Goal: Task Accomplishment & Management: Manage account settings

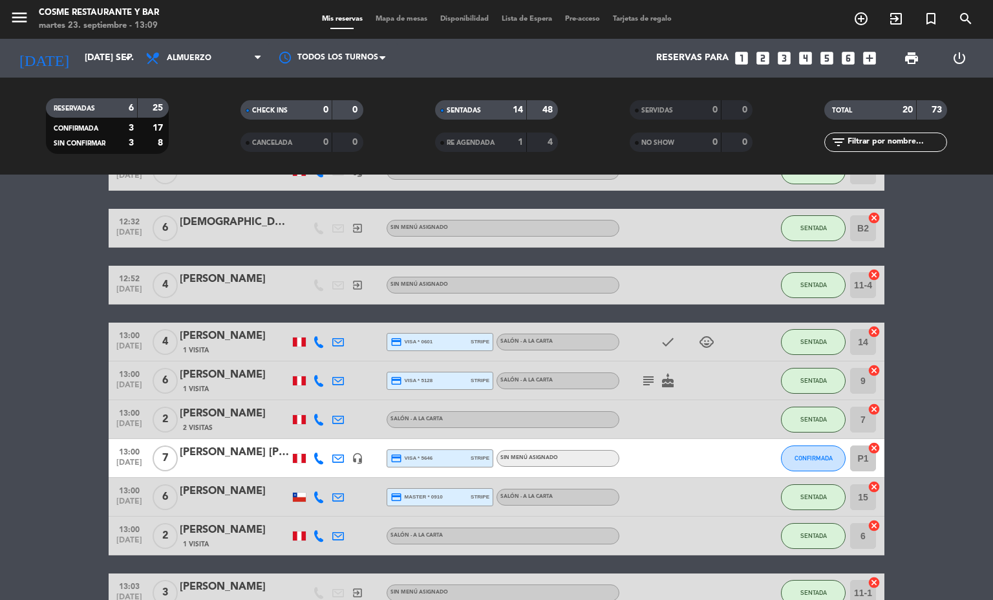
scroll to position [291, 0]
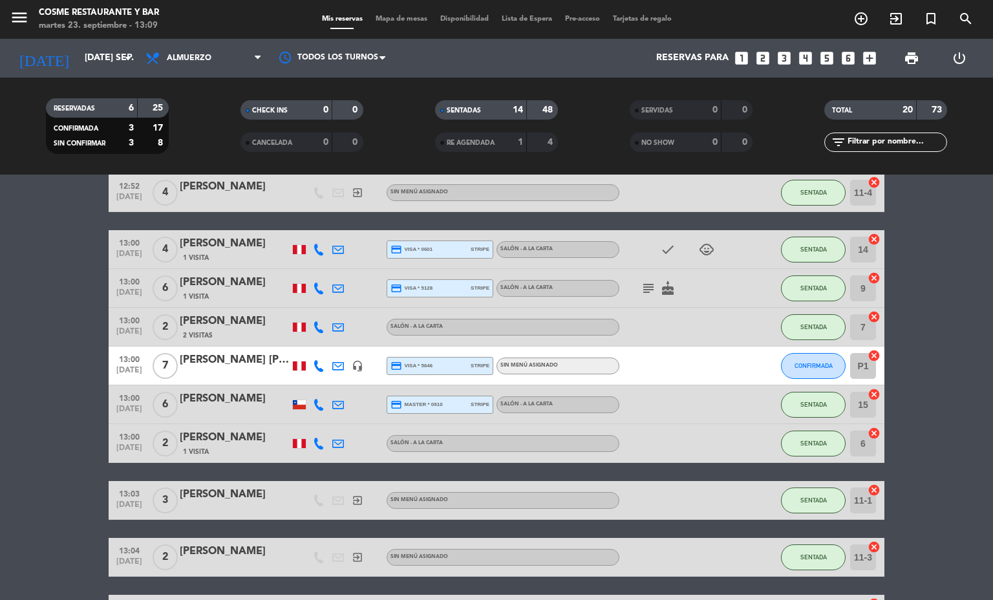
click at [218, 297] on div "1 Visita" at bounding box center [235, 296] width 110 height 11
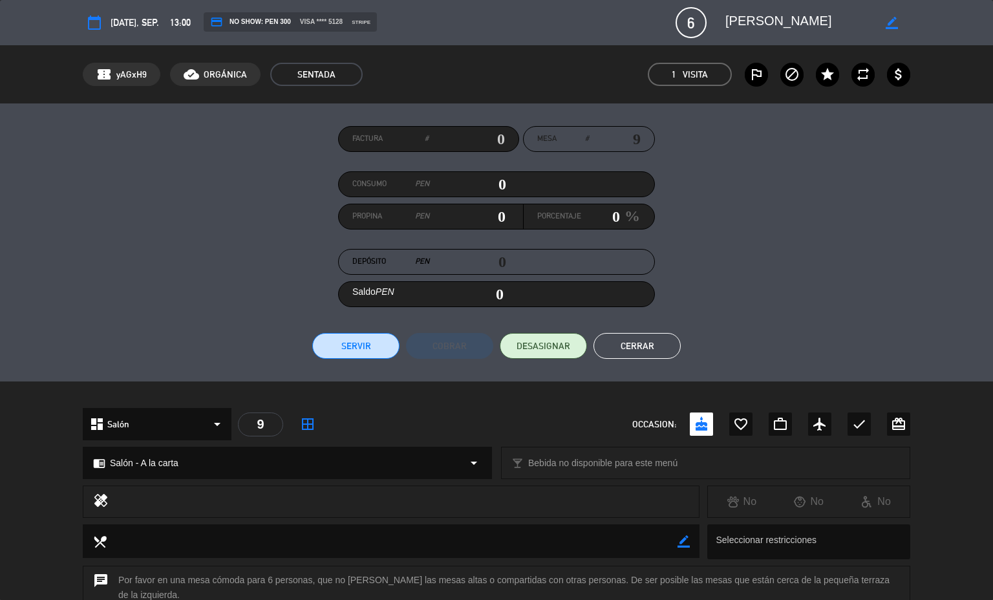
click at [631, 350] on button "Cerrar" at bounding box center [637, 346] width 87 height 26
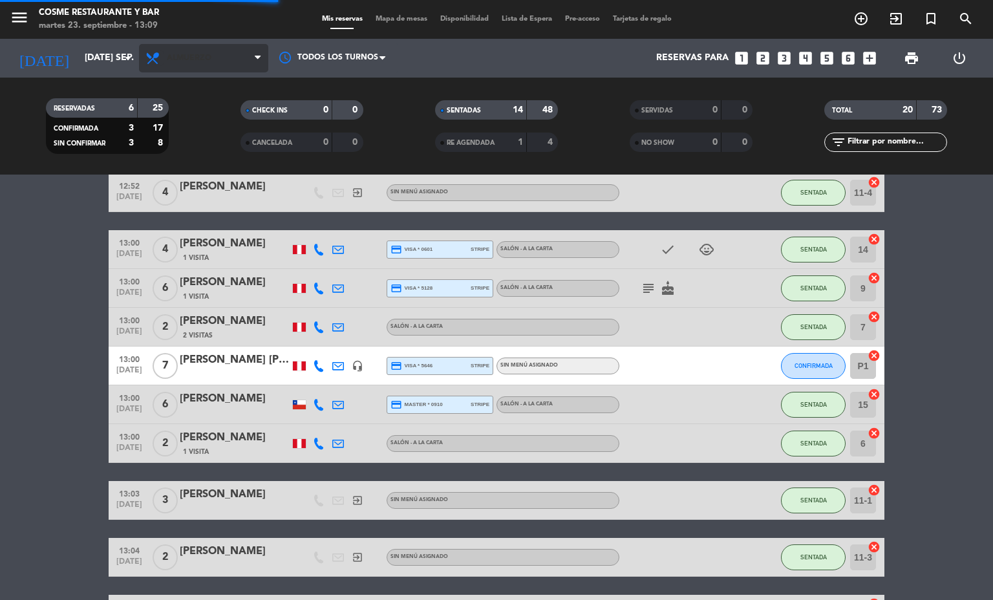
click at [152, 55] on icon at bounding box center [154, 58] width 19 height 16
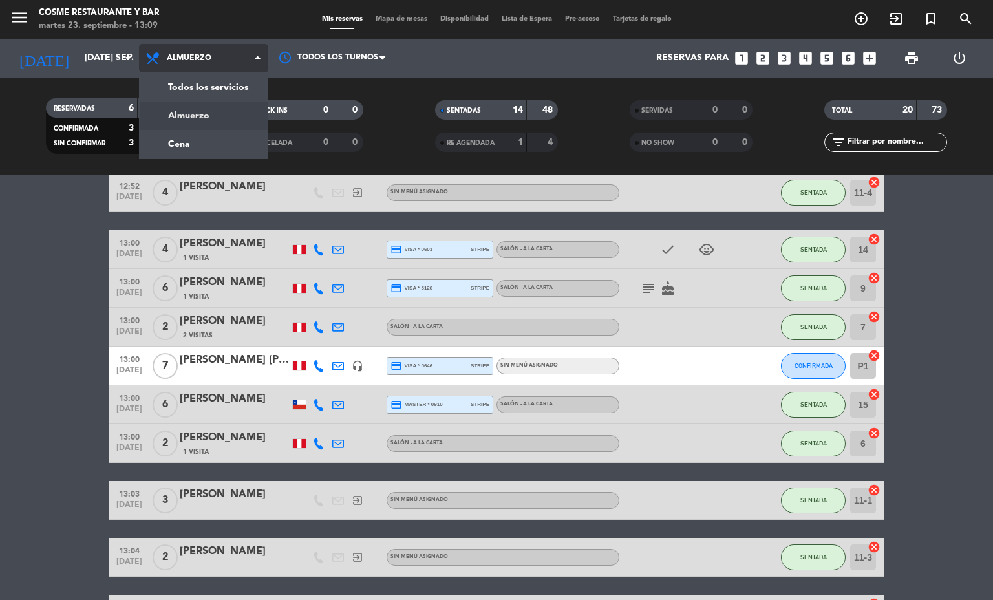
click at [171, 144] on div "menu [PERSON_NAME] Restaurante y Bar martes 23. septiembre - 13:09 Mis reservas…" at bounding box center [496, 87] width 993 height 175
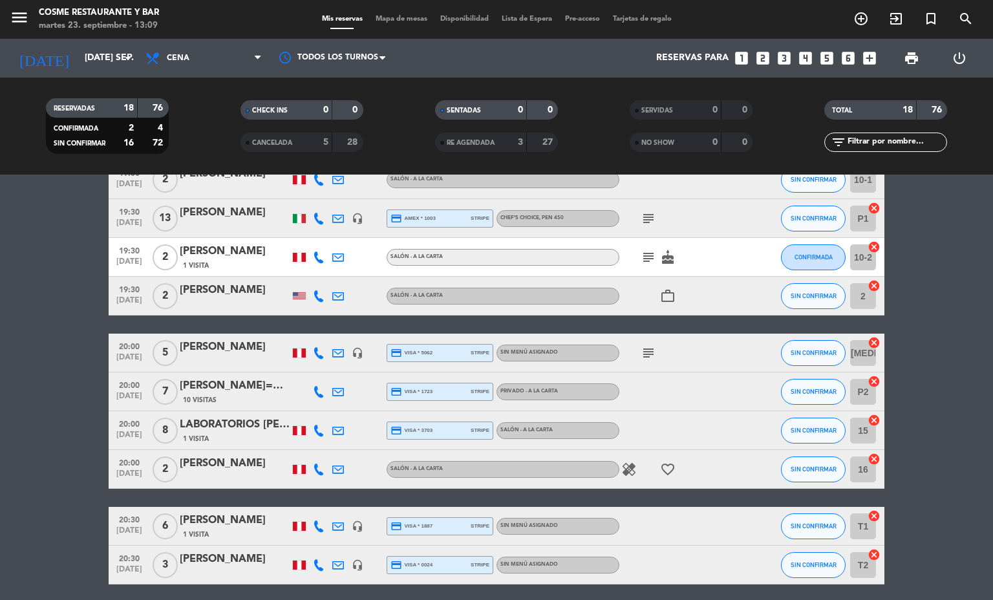
scroll to position [451, 0]
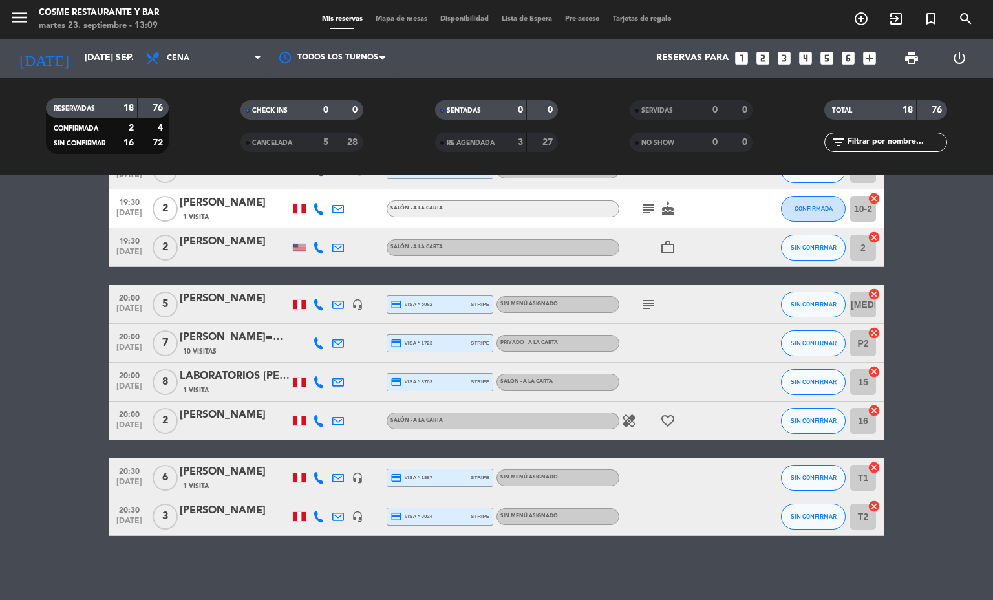
click at [371, 16] on span "Mapa de mesas" at bounding box center [401, 19] width 65 height 7
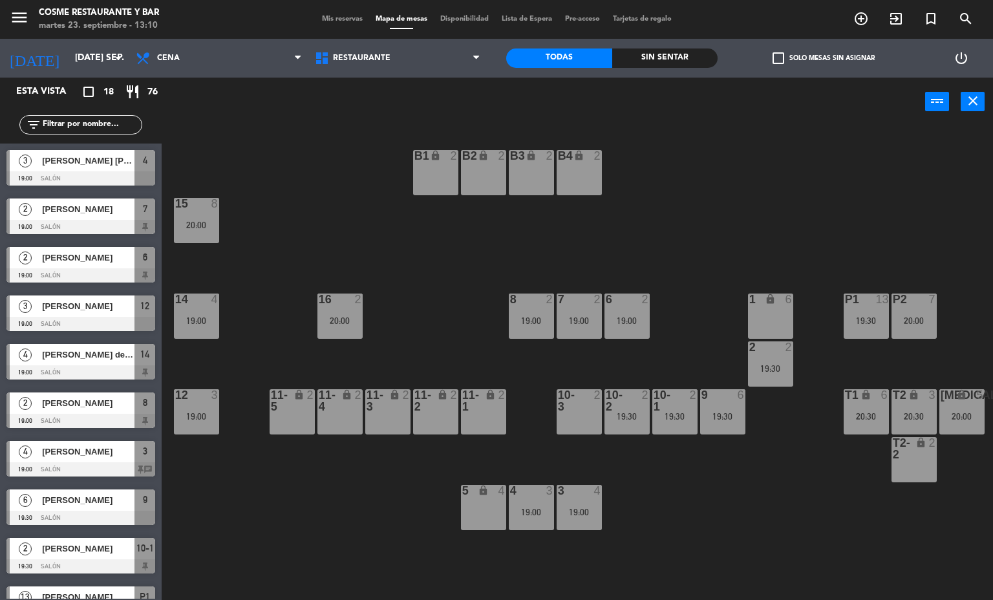
click at [575, 391] on div at bounding box center [578, 400] width 21 height 23
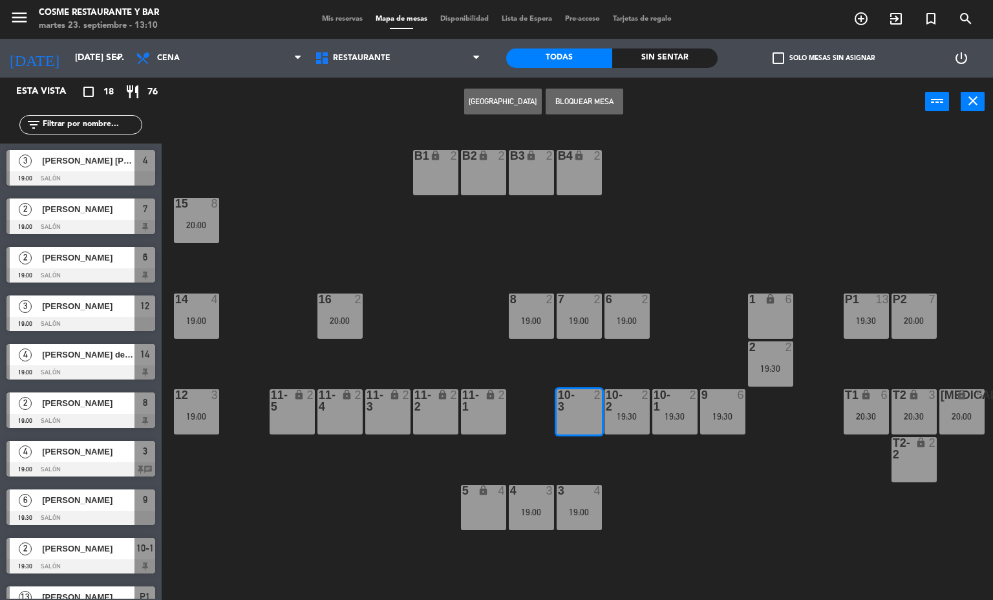
click at [511, 99] on button "[GEOGRAPHIC_DATA]" at bounding box center [503, 102] width 78 height 26
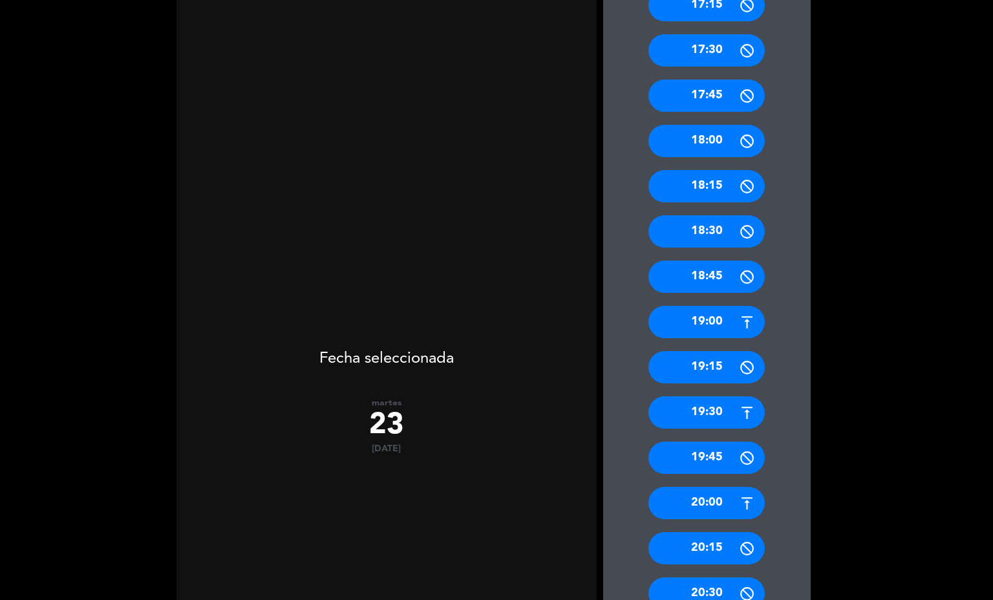
scroll to position [256, 0]
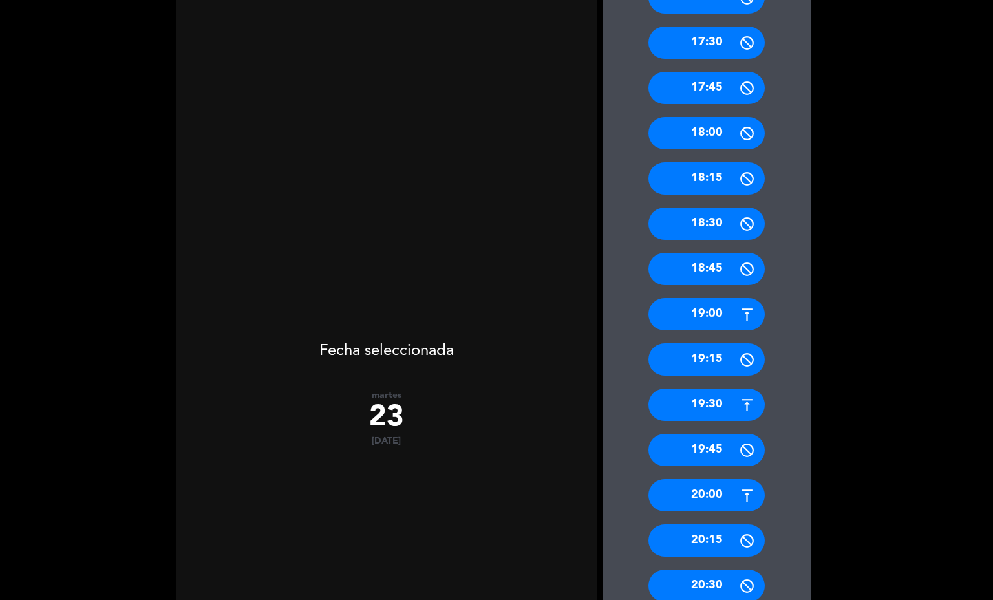
click at [739, 588] on icon at bounding box center [747, 586] width 16 height 16
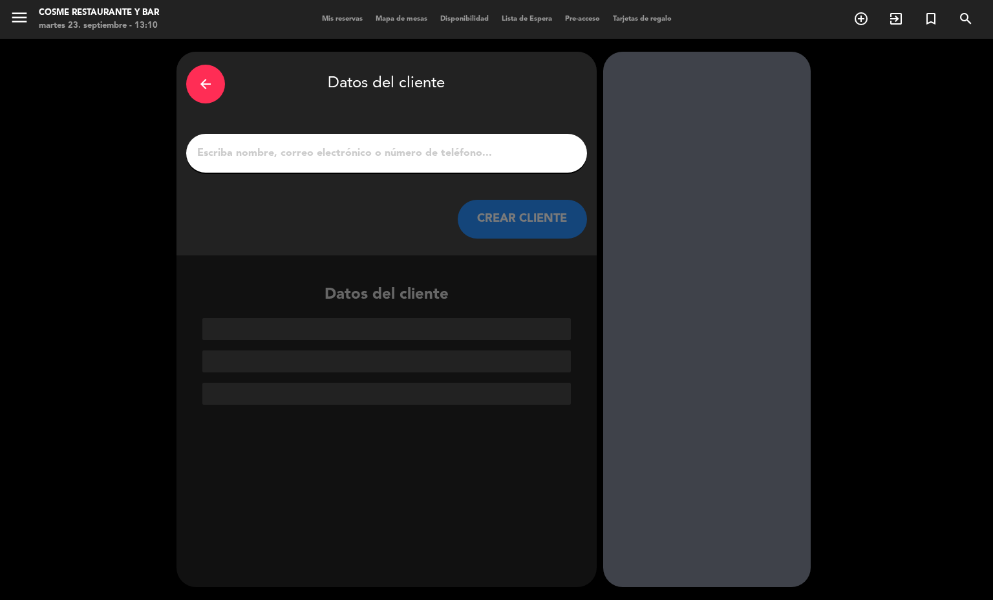
click at [258, 155] on input "1" at bounding box center [387, 153] width 382 height 18
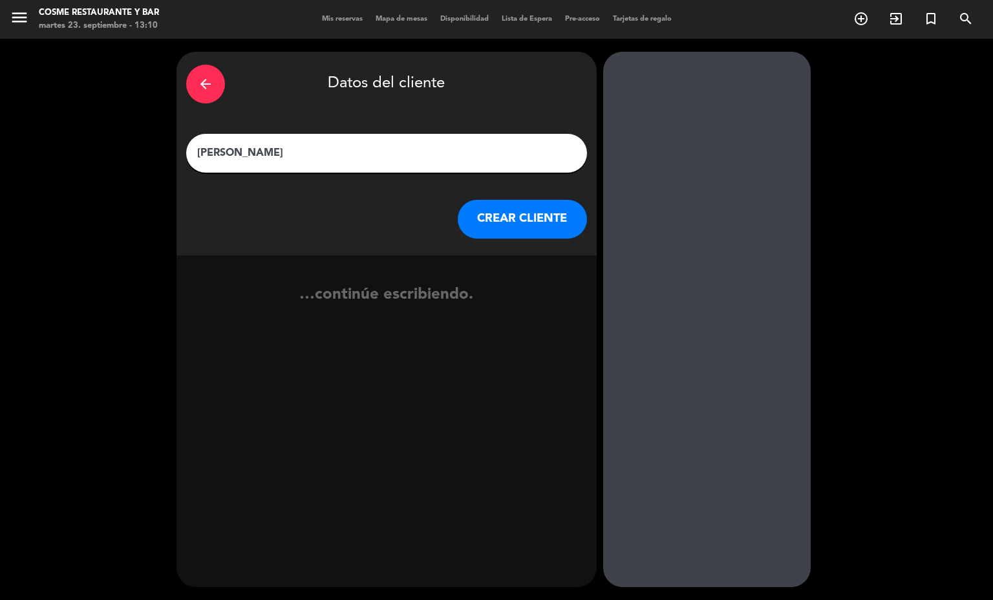
type input "[PERSON_NAME]"
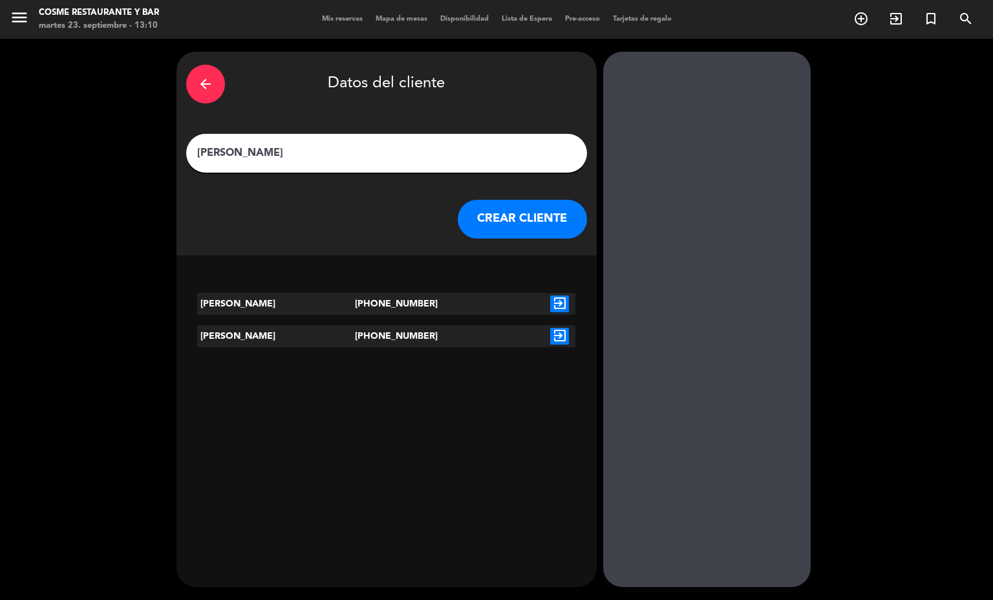
click at [550, 330] on icon "exit_to_app" at bounding box center [559, 336] width 19 height 17
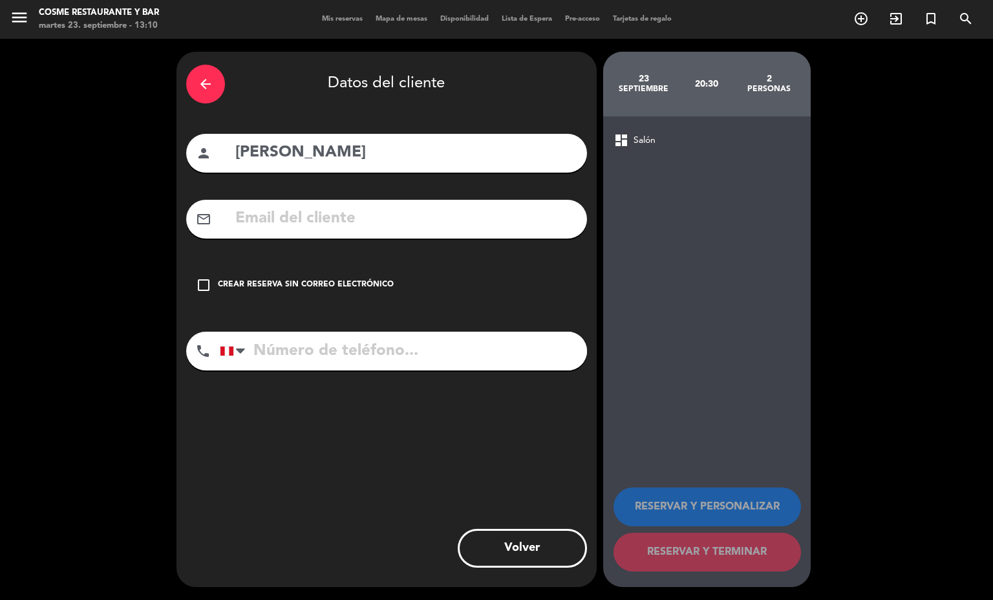
type input "[PHONE_NUMBER]"
click at [365, 281] on div "Crear reserva sin correo electrónico" at bounding box center [306, 285] width 176 height 13
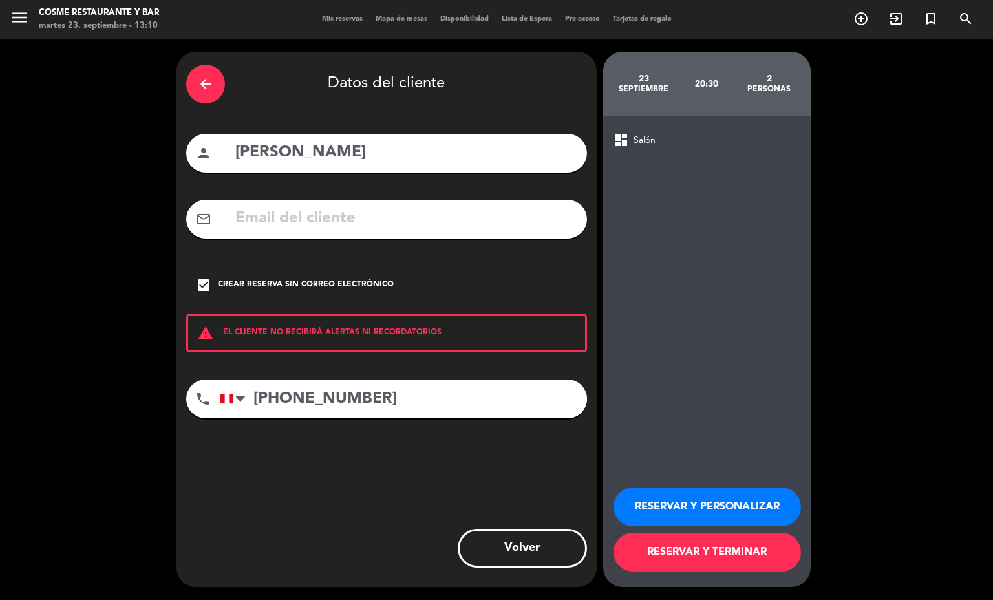
click at [664, 557] on button "RESERVAR Y TERMINAR" at bounding box center [708, 552] width 188 height 39
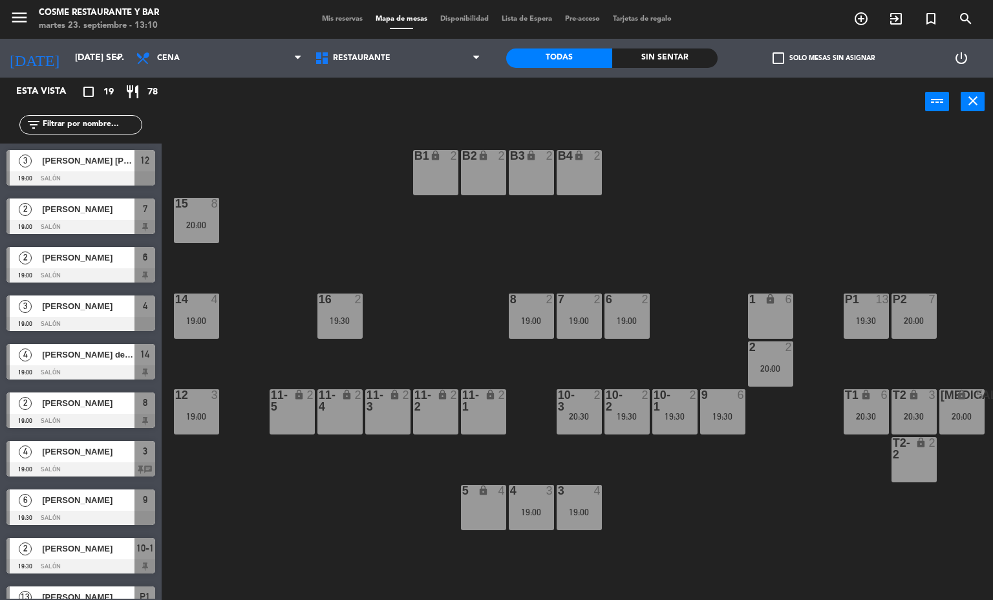
click at [340, 16] on span "Mis reservas" at bounding box center [343, 19] width 54 height 7
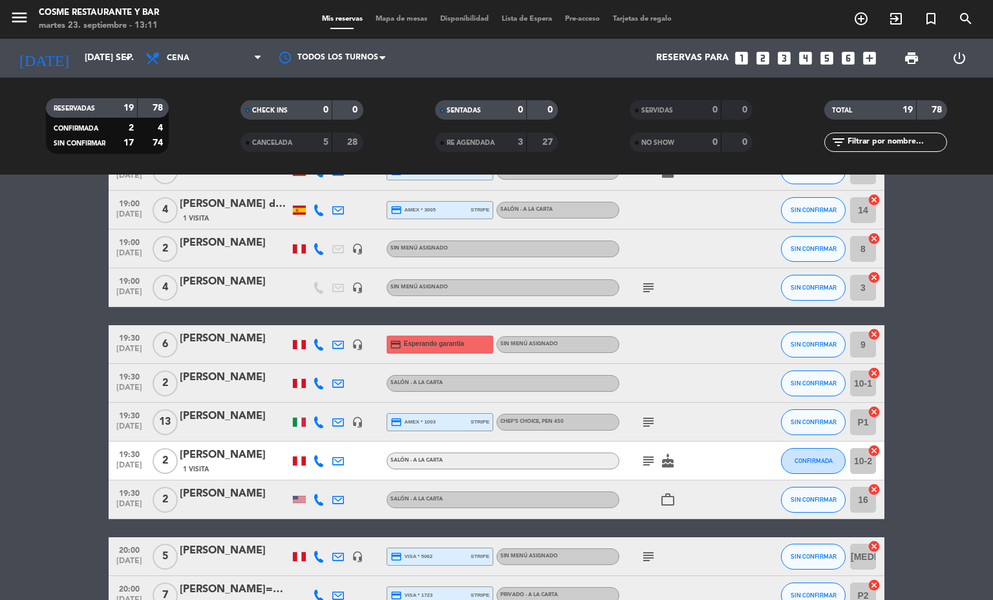
scroll to position [102, 0]
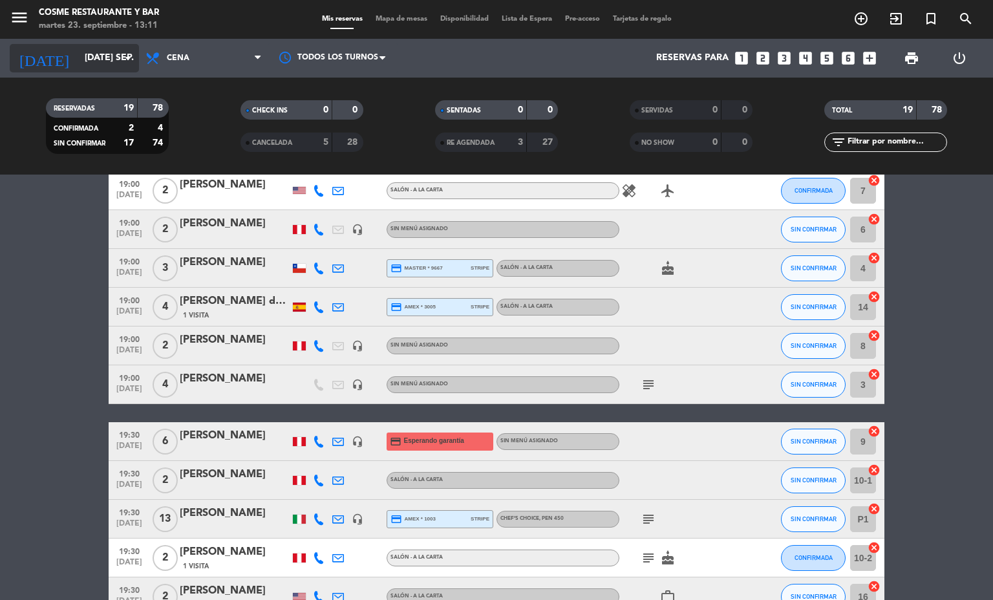
click at [105, 51] on input "[DATE] sep." at bounding box center [139, 58] width 123 height 23
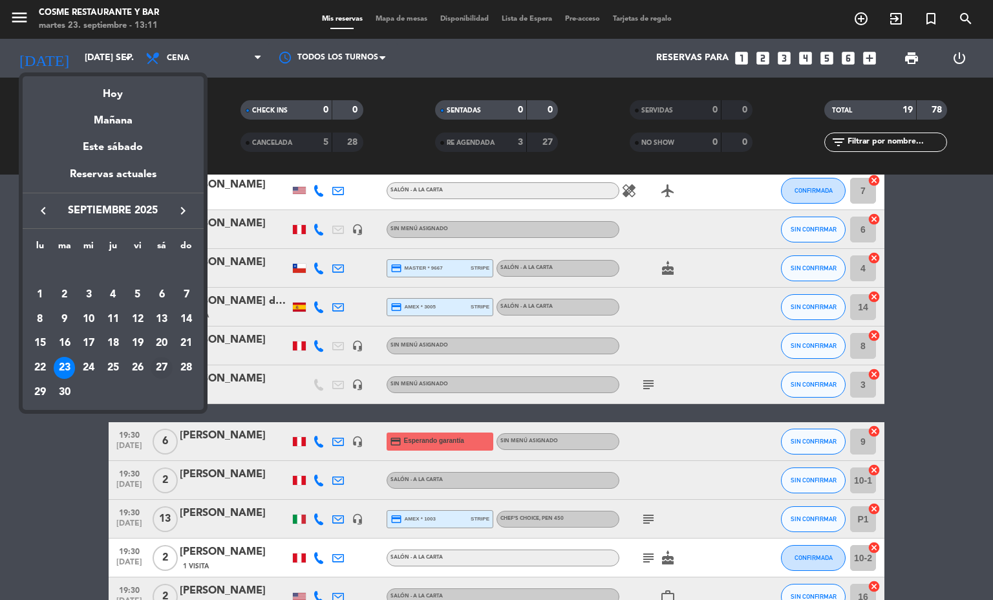
click at [167, 363] on div "27" at bounding box center [162, 368] width 22 height 22
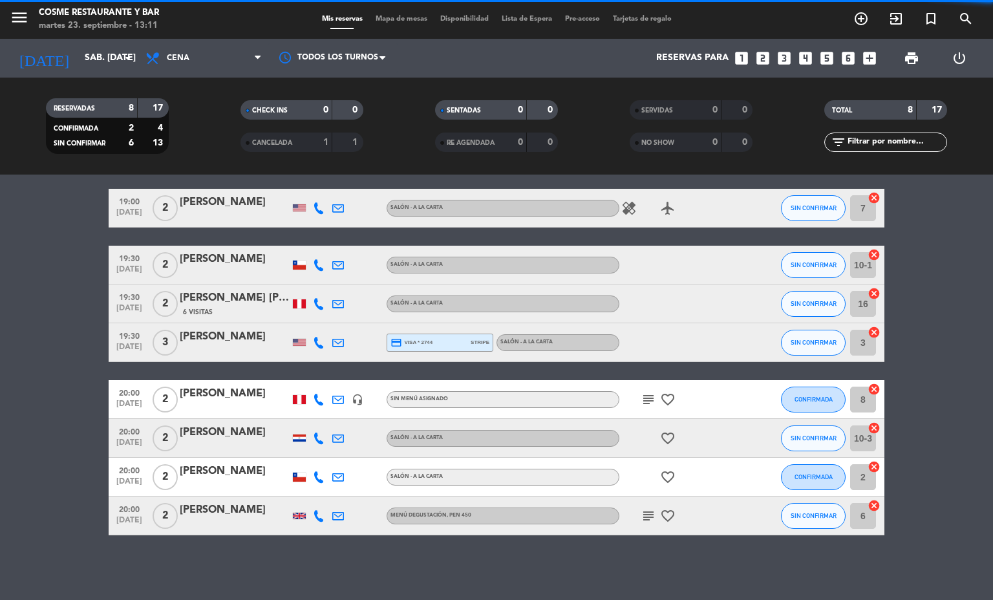
scroll to position [45, 0]
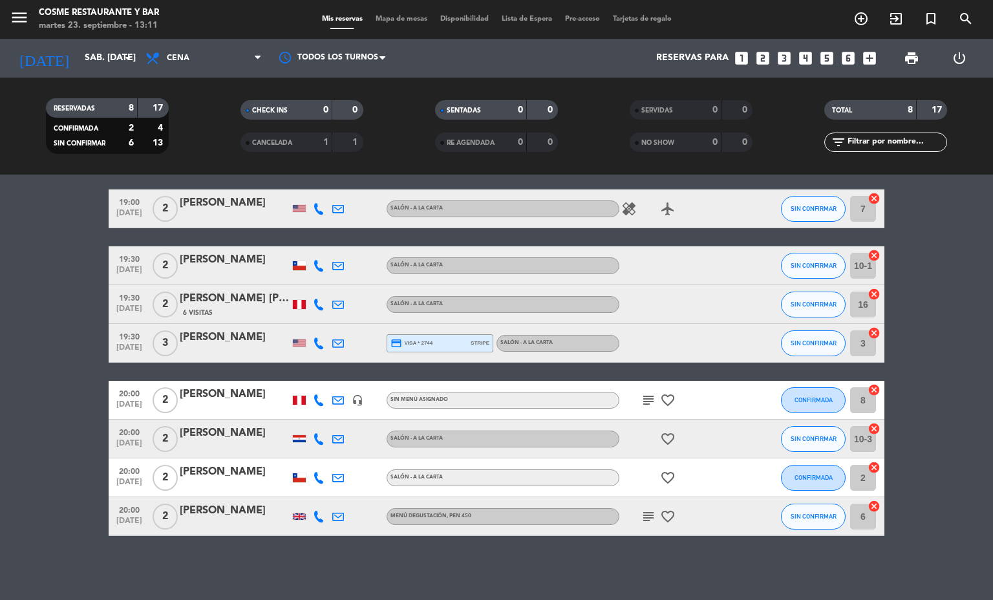
click at [293, 513] on div at bounding box center [299, 516] width 13 height 6
click at [641, 514] on icon "subject" at bounding box center [649, 517] width 16 height 16
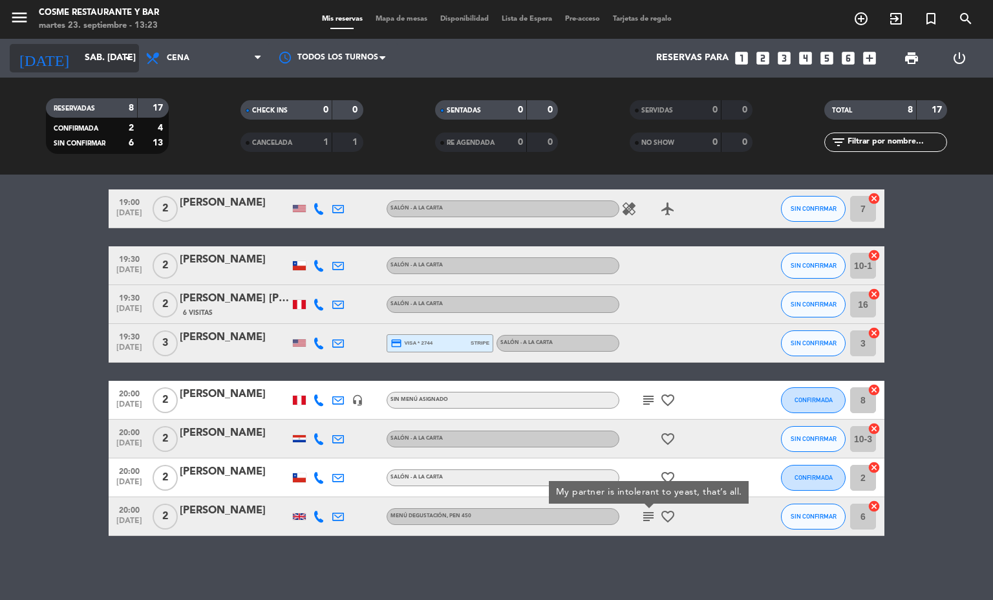
click at [78, 53] on input "sáb. [DATE]" at bounding box center [139, 58] width 123 height 23
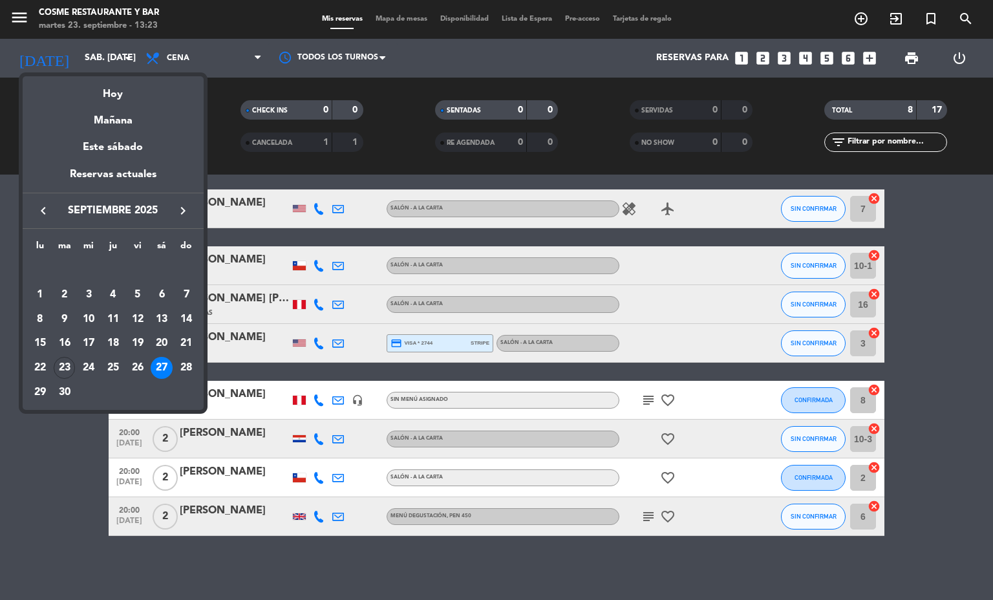
click at [194, 208] on button "keyboard_arrow_right" at bounding box center [182, 210] width 23 height 17
click at [90, 293] on div "1" at bounding box center [89, 295] width 22 height 22
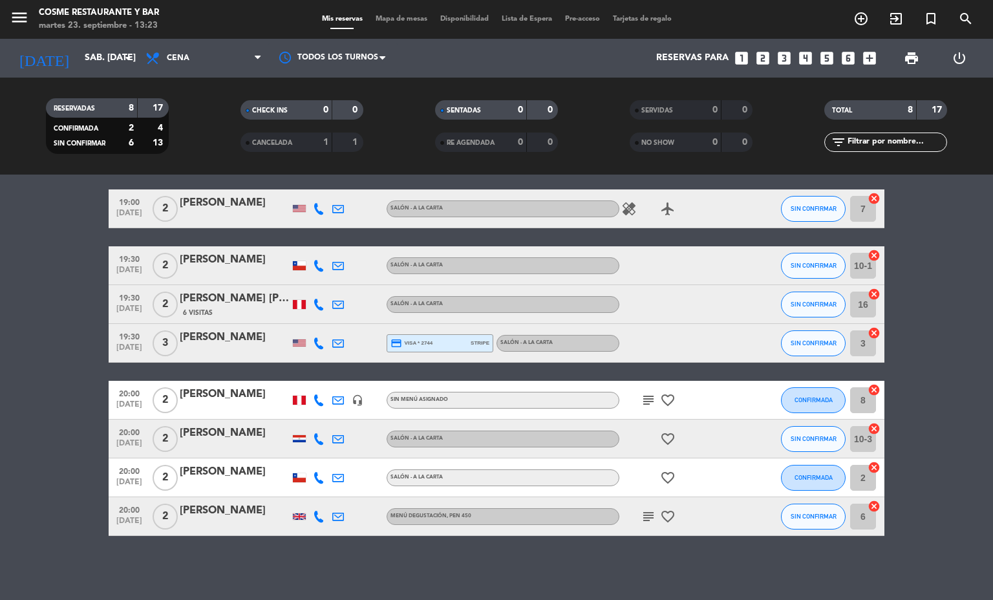
type input "mié. [DATE]"
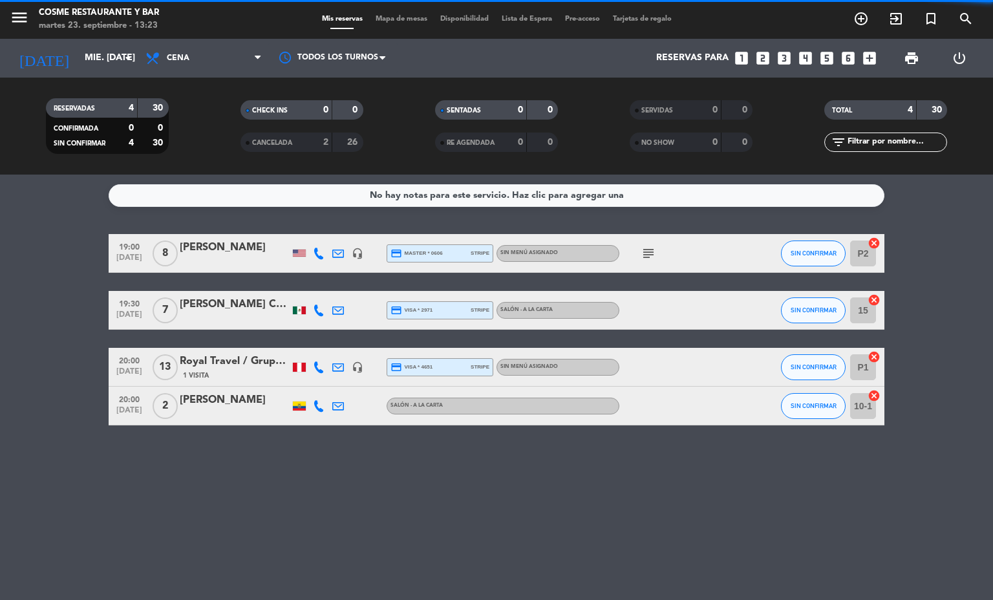
scroll to position [0, 0]
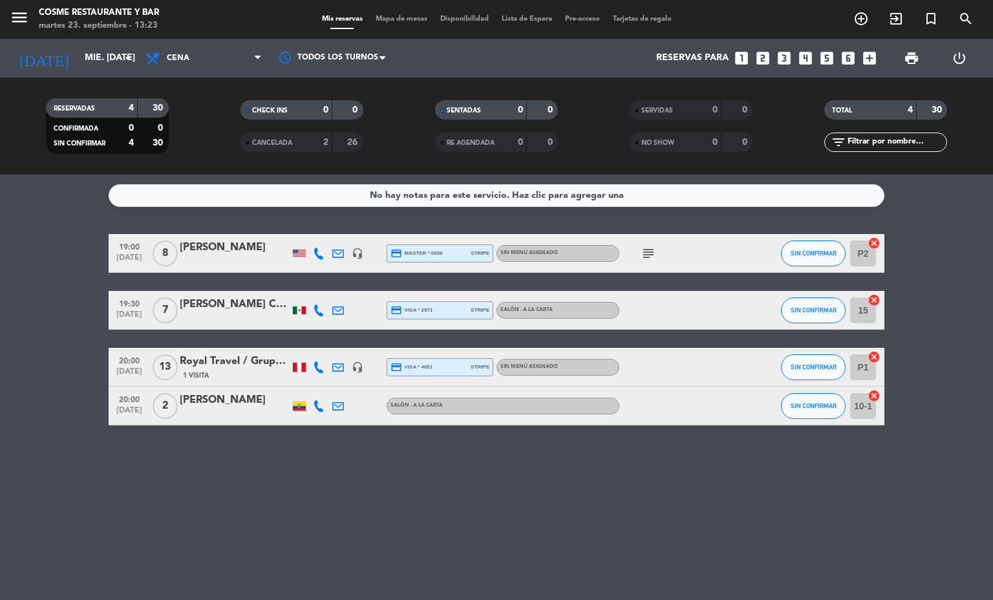
click at [342, 248] on icon at bounding box center [338, 254] width 12 height 12
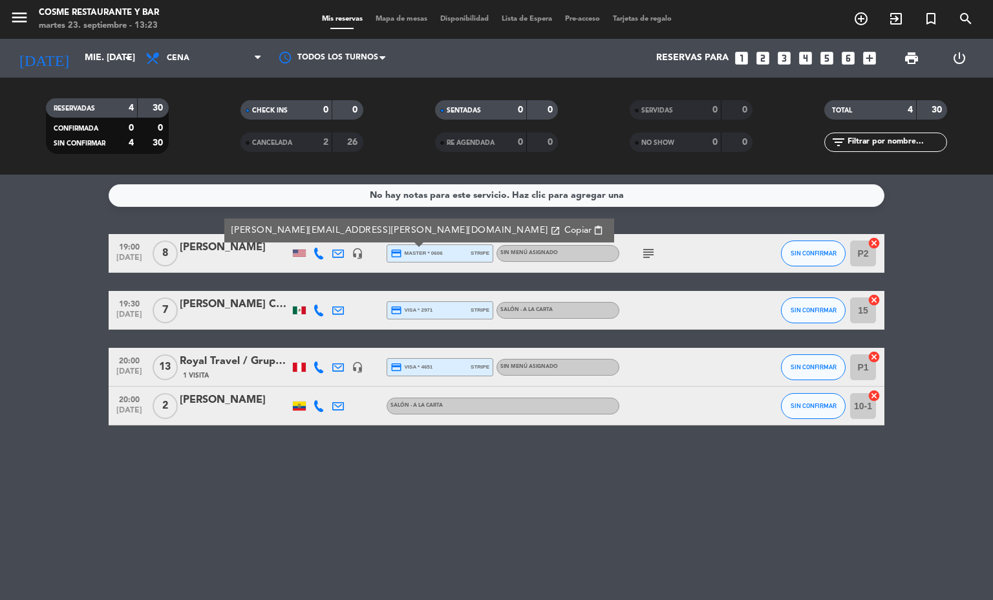
click at [656, 249] on icon "subject" at bounding box center [649, 254] width 16 height 16
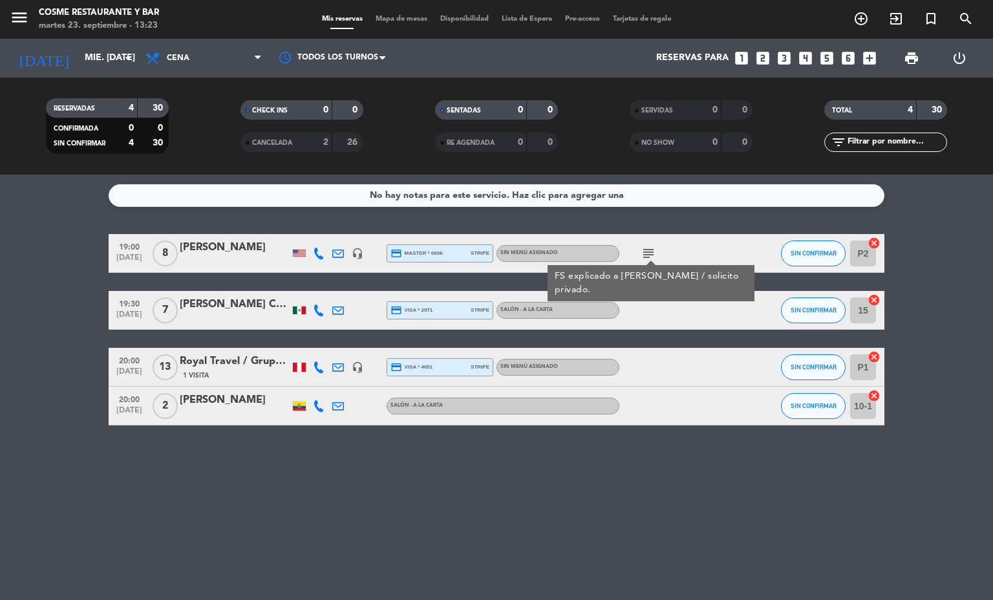
click at [213, 258] on div at bounding box center [235, 262] width 110 height 10
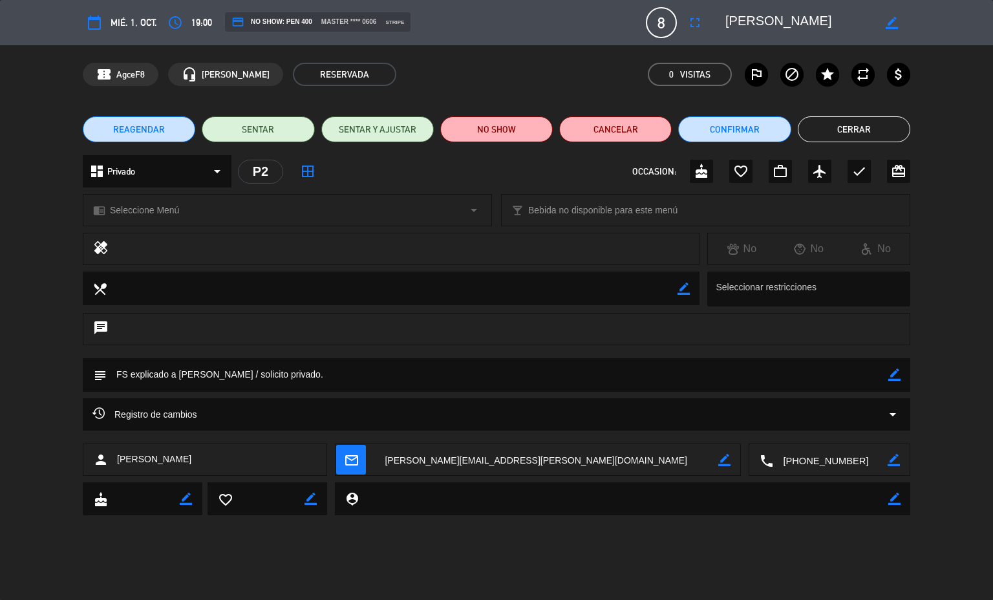
click at [695, 24] on icon "fullscreen" at bounding box center [695, 23] width 16 height 16
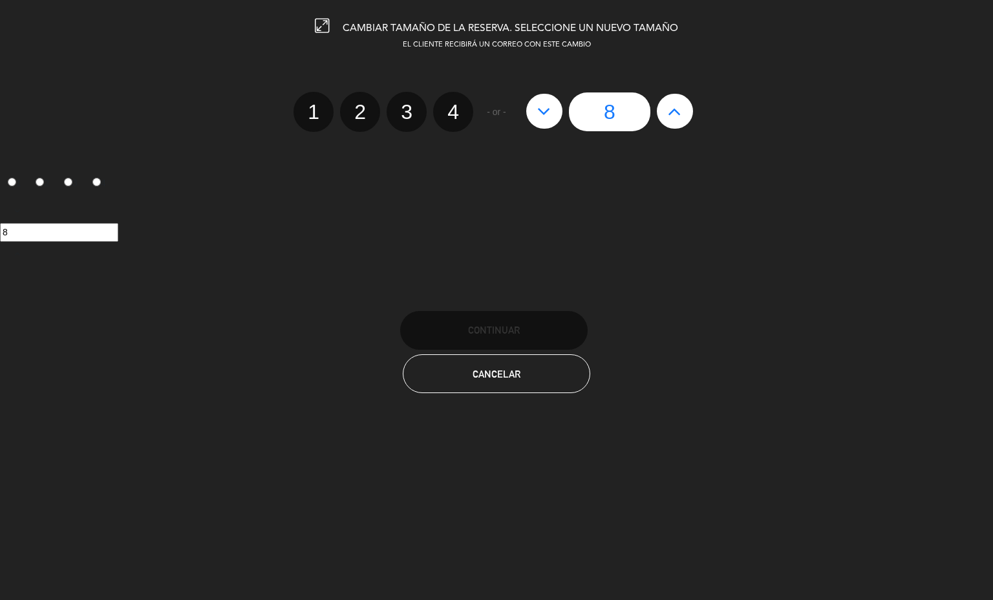
click at [540, 121] on button at bounding box center [544, 111] width 36 height 35
type input "7"
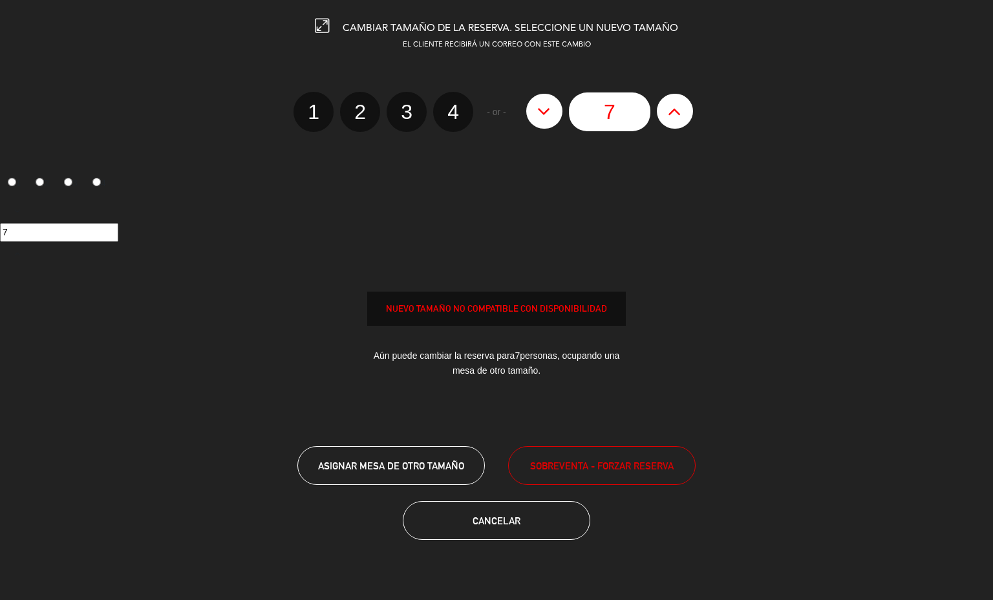
click at [532, 105] on button at bounding box center [544, 111] width 36 height 35
type input "6"
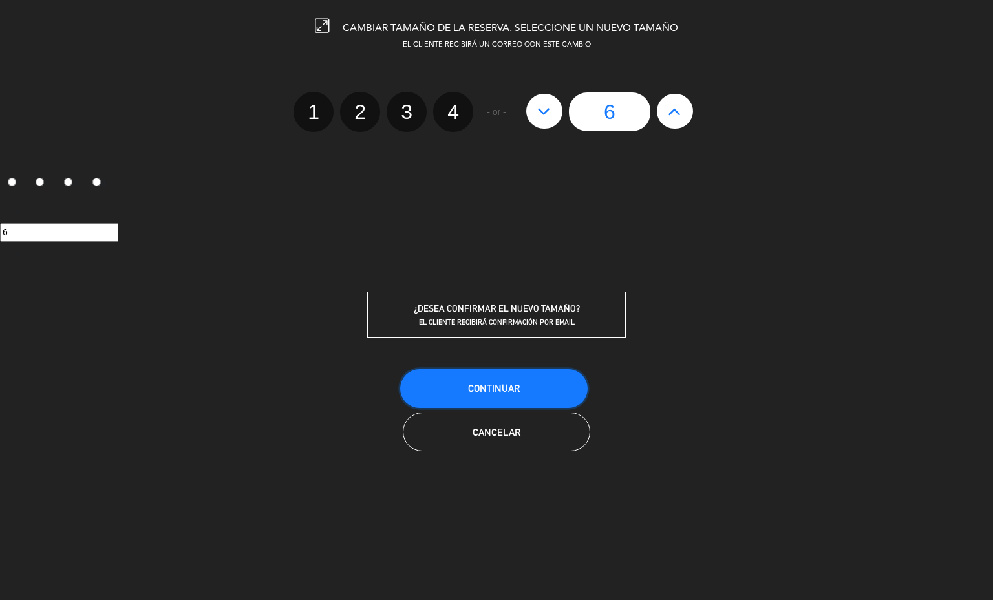
click at [503, 375] on button "Continuar" at bounding box center [494, 388] width 188 height 39
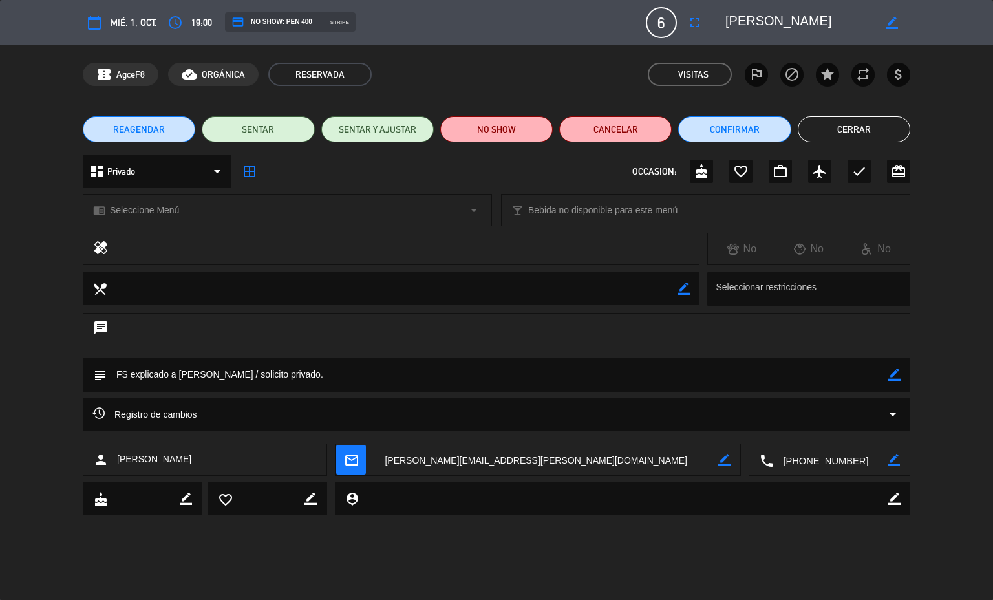
click at [252, 166] on icon "border_all" at bounding box center [250, 172] width 16 height 16
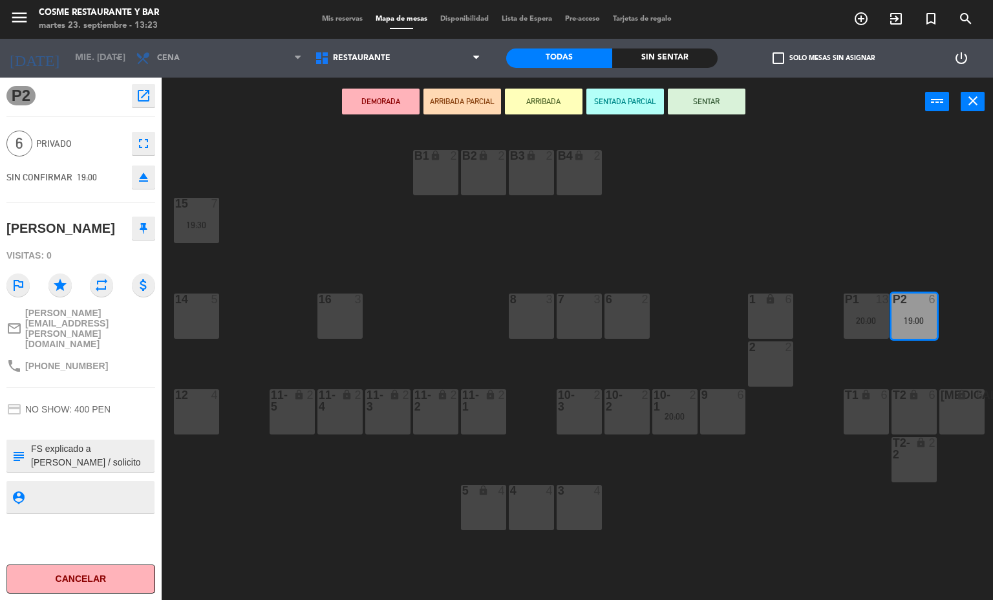
click at [437, 243] on div "B1 lock 2 B2 lock 2 B3 lock 2 B4 lock 2 15 7 19:30 14 5 8 3 7 3 6 2 1 lock 6 16…" at bounding box center [582, 364] width 822 height 474
click at [301, 258] on div "B1 lock 2 B2 lock 2 B3 lock 2 B4 lock 2 15 7 19:30 14 5 8 3 7 3 6 2 1 lock 6 16…" at bounding box center [582, 364] width 822 height 474
click at [316, 229] on div "B1 lock 2 B2 lock 2 B3 lock 2 B4 lock 2 15 7 19:30 14 5 8 3 7 3 6 2 1 lock 6 16…" at bounding box center [582, 364] width 822 height 474
click at [241, 152] on div "B1 lock 2 B2 lock 2 B3 lock 2 B4 lock 2 15 7 19:30 14 5 8 3 7 3 6 2 1 lock 6 16…" at bounding box center [582, 364] width 822 height 474
click at [354, 18] on span "Mis reservas" at bounding box center [343, 19] width 54 height 7
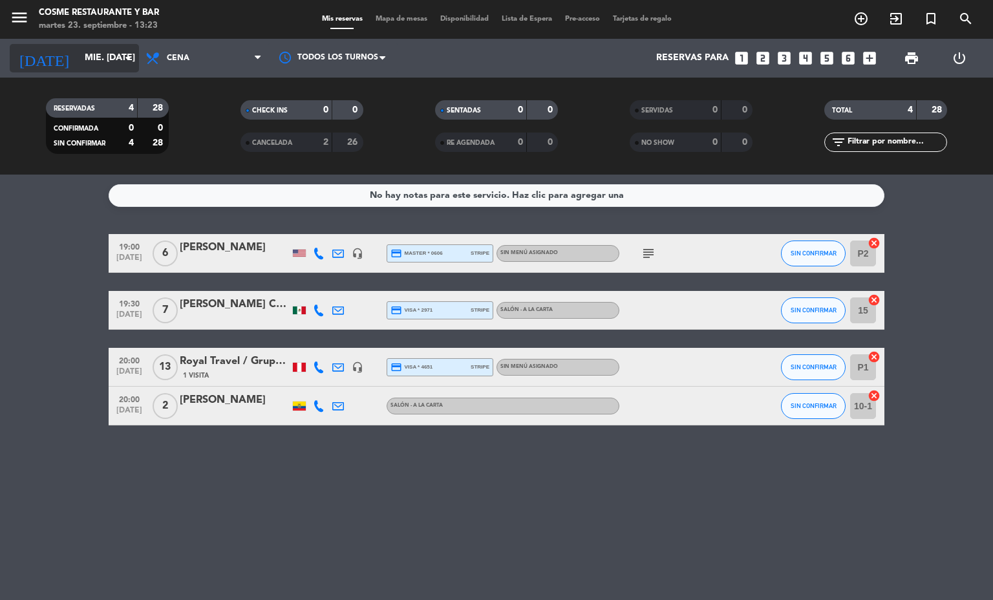
click at [97, 58] on input "mié. [DATE]" at bounding box center [139, 58] width 123 height 23
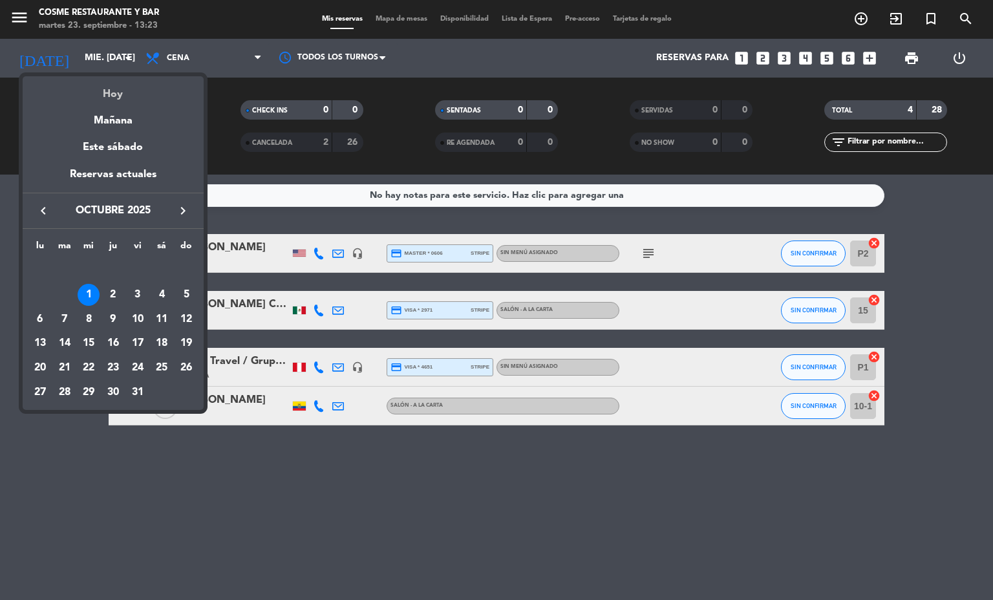
click at [120, 93] on div "Hoy" at bounding box center [113, 89] width 181 height 27
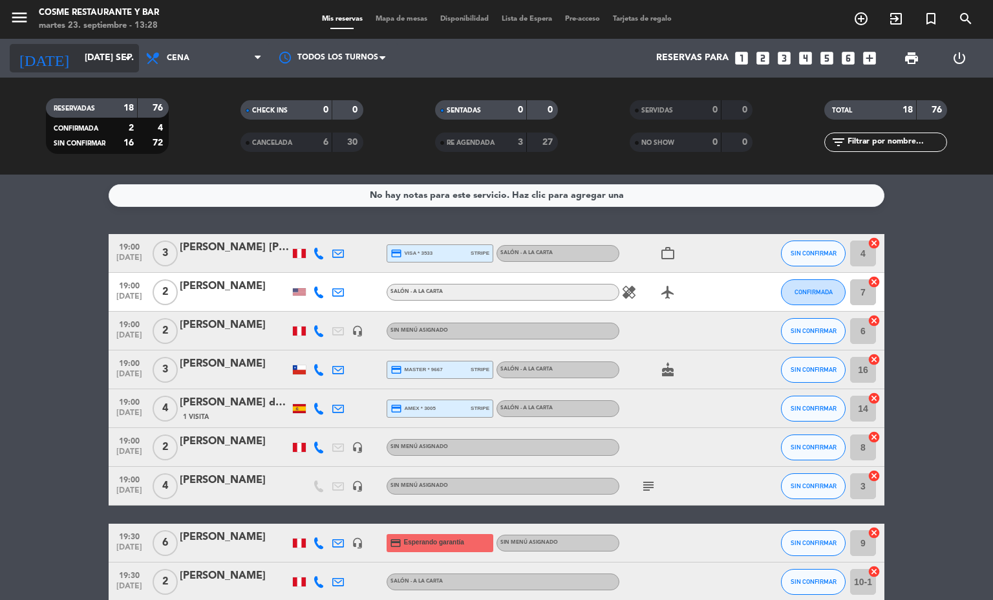
click at [105, 58] on input "[DATE] sep." at bounding box center [139, 58] width 123 height 23
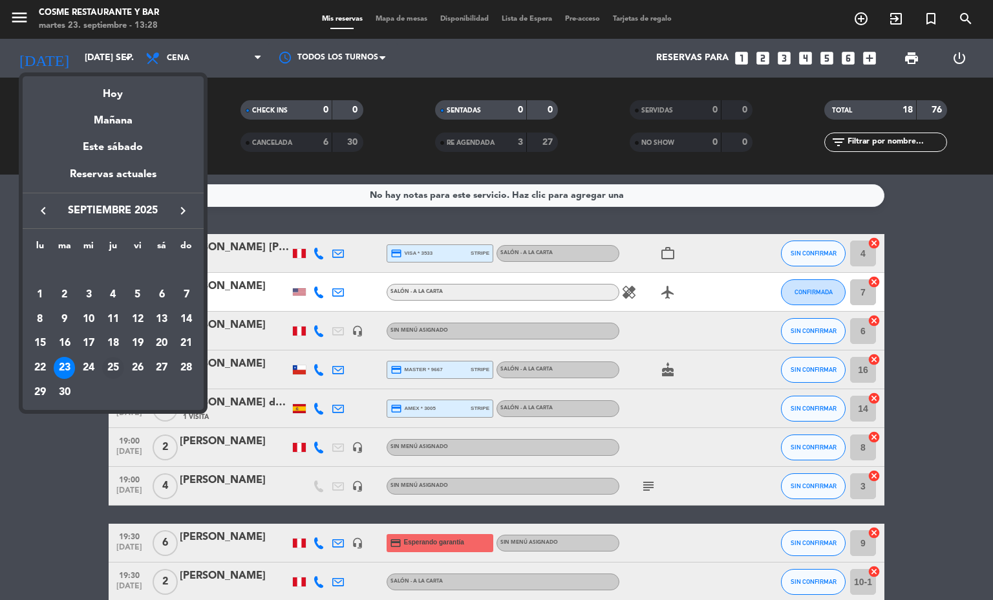
click at [111, 369] on div "25" at bounding box center [113, 368] width 22 height 22
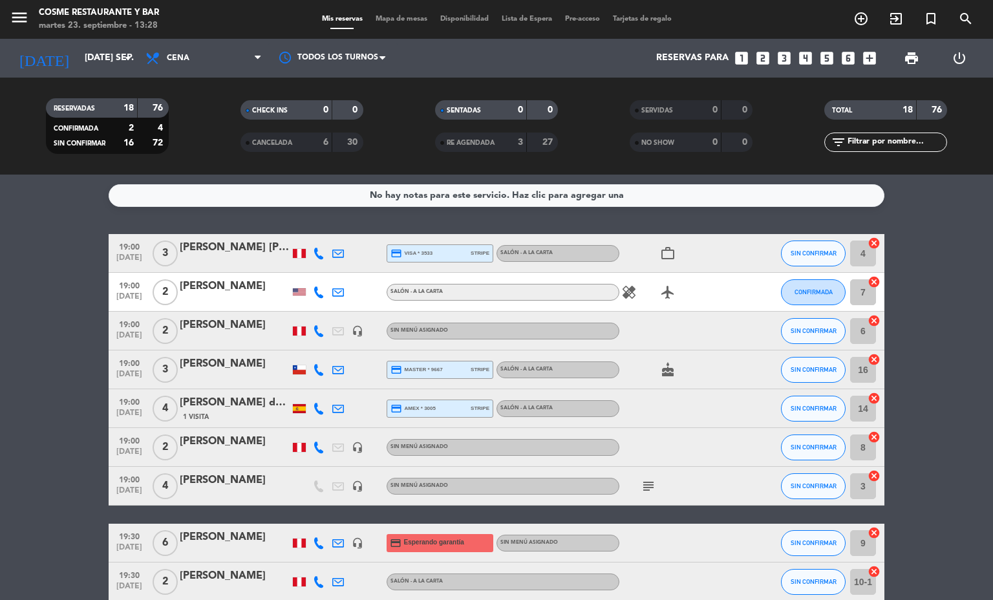
type input "[DEMOGRAPHIC_DATA] [DATE]"
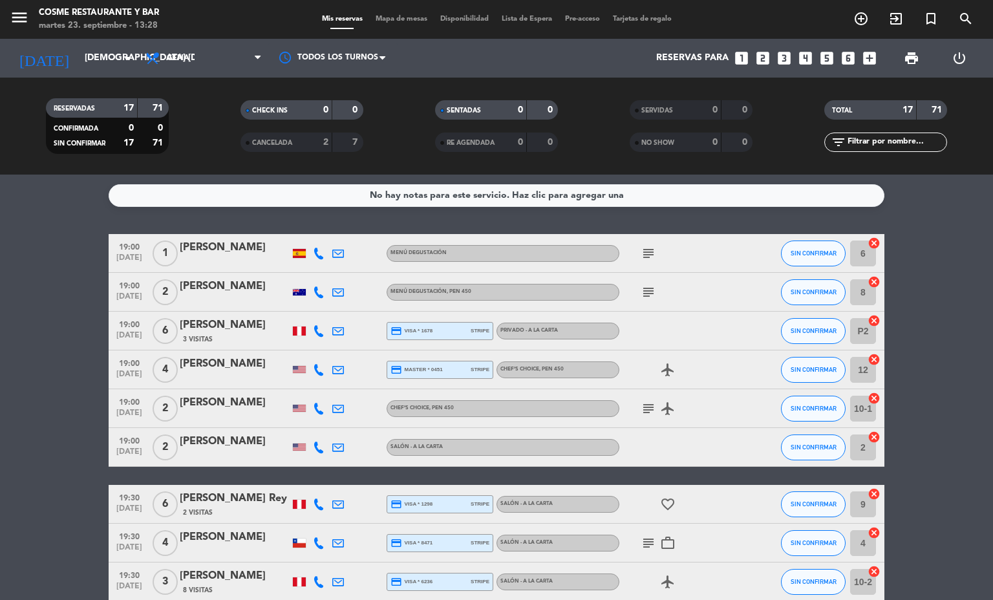
click at [427, 16] on span "Mapa de mesas" at bounding box center [401, 19] width 65 height 7
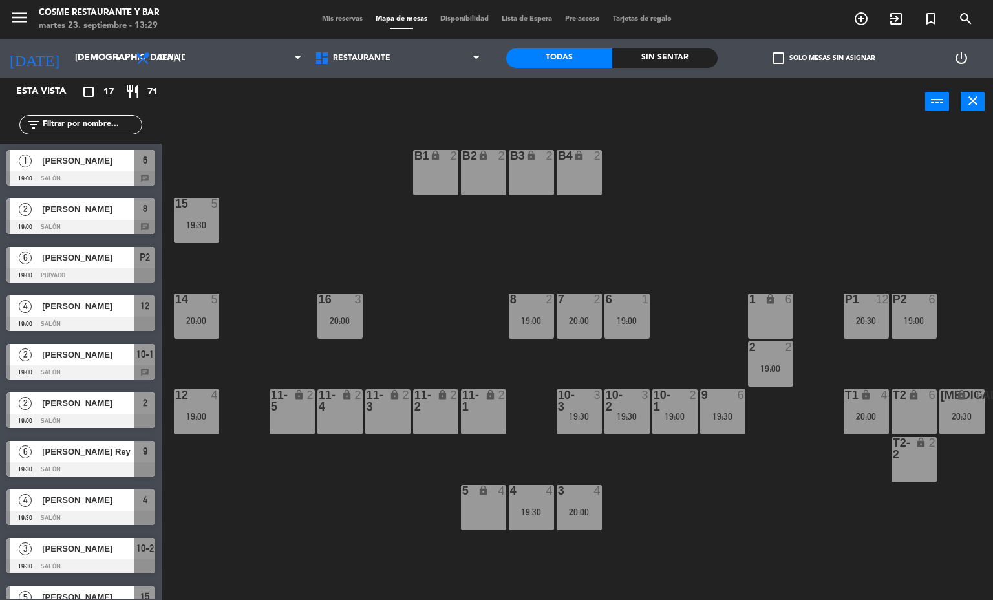
click at [210, 222] on div "19:30" at bounding box center [196, 225] width 45 height 9
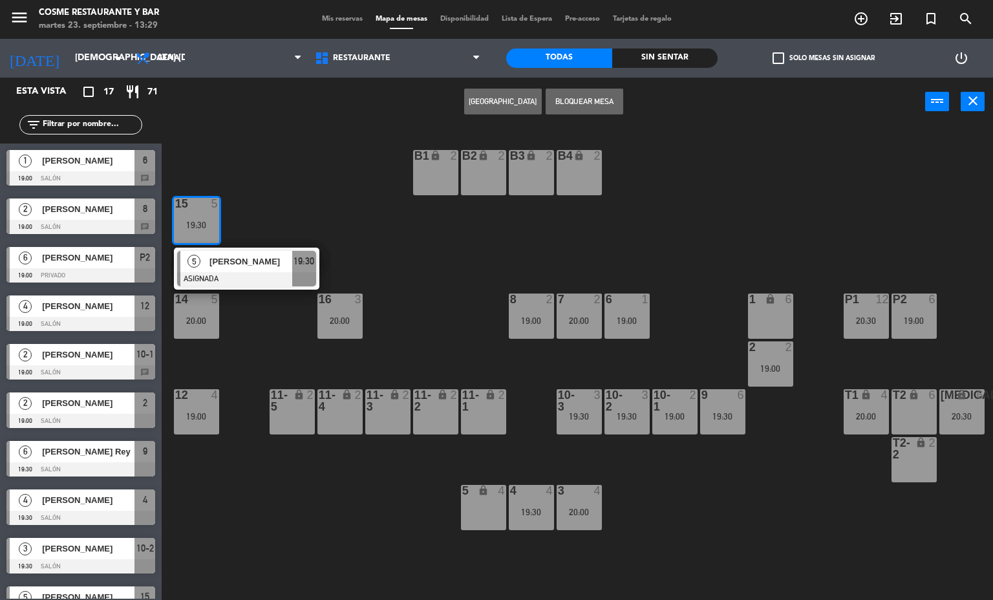
click at [228, 275] on div at bounding box center [246, 279] width 139 height 14
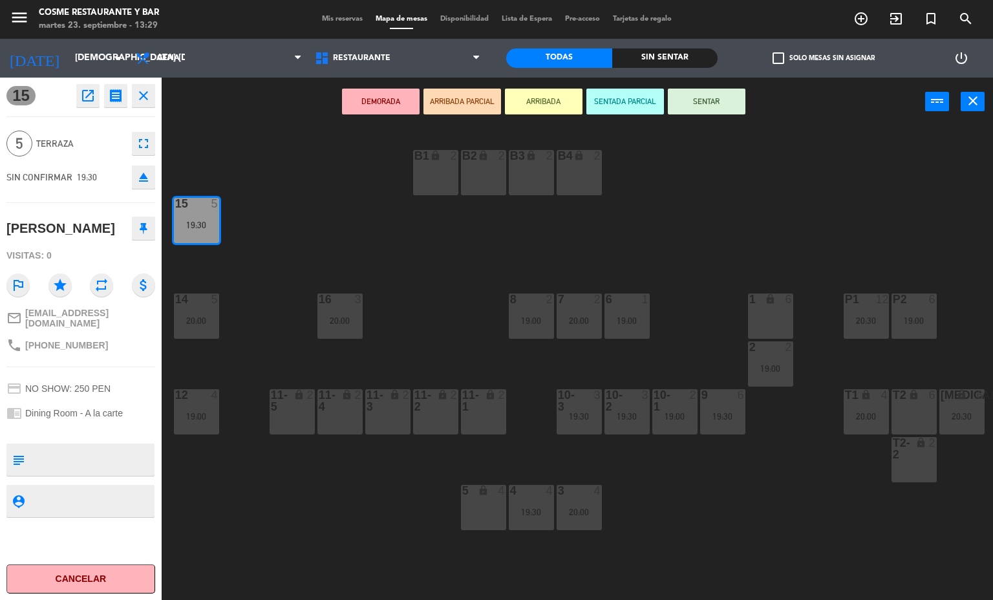
click at [925, 413] on div "T2 lock 6" at bounding box center [914, 411] width 45 height 45
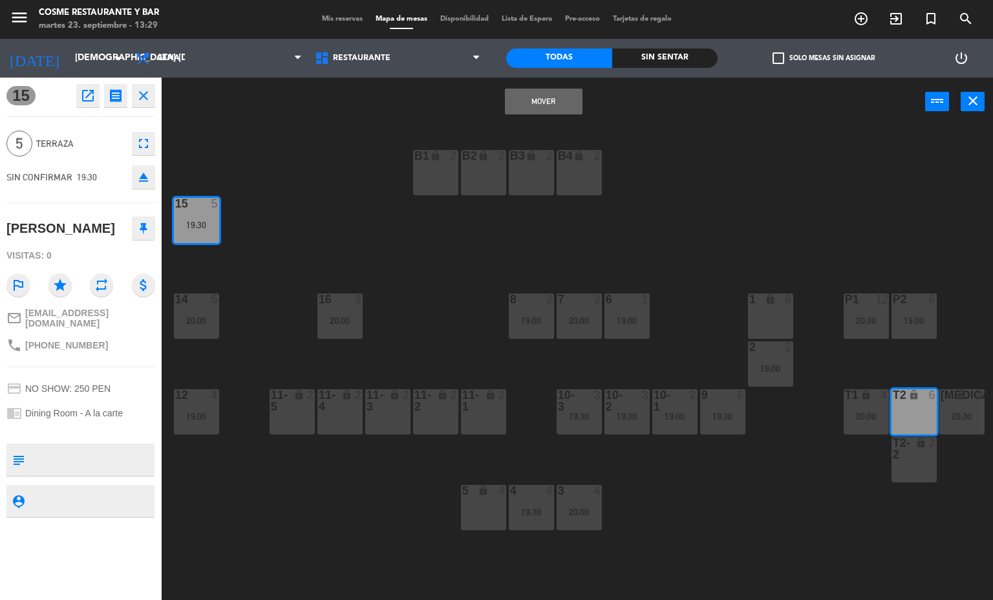
click at [542, 101] on button "Mover" at bounding box center [544, 102] width 78 height 26
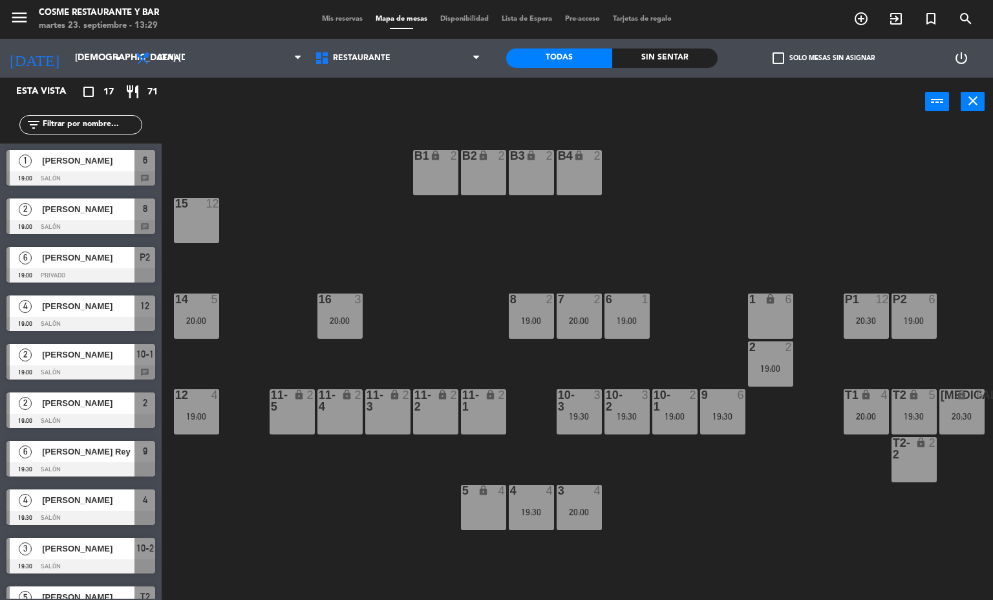
scroll to position [1, 0]
click at [176, 202] on div "15" at bounding box center [175, 203] width 1 height 12
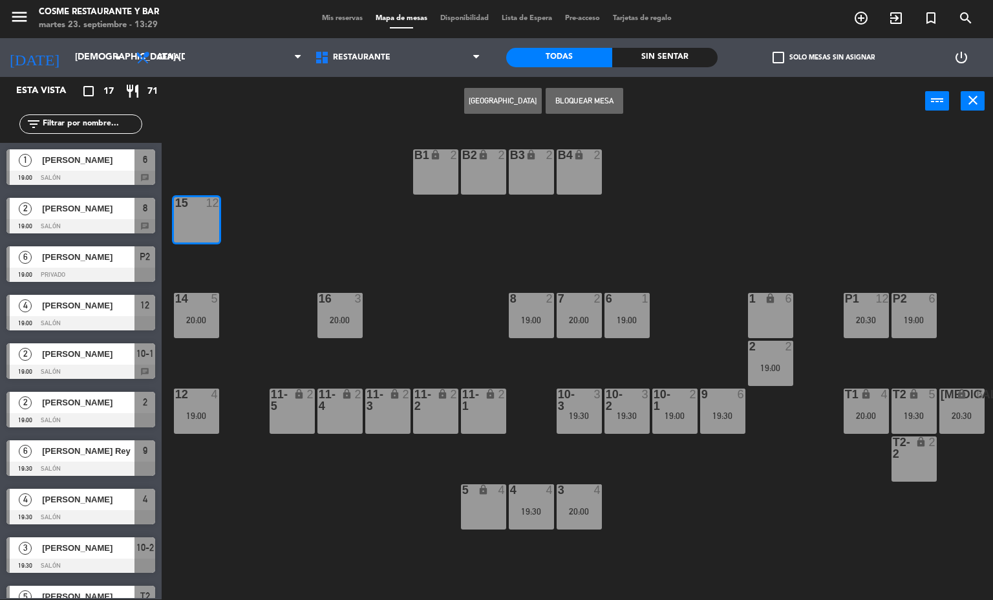
click at [503, 100] on button "[GEOGRAPHIC_DATA]" at bounding box center [503, 101] width 78 height 26
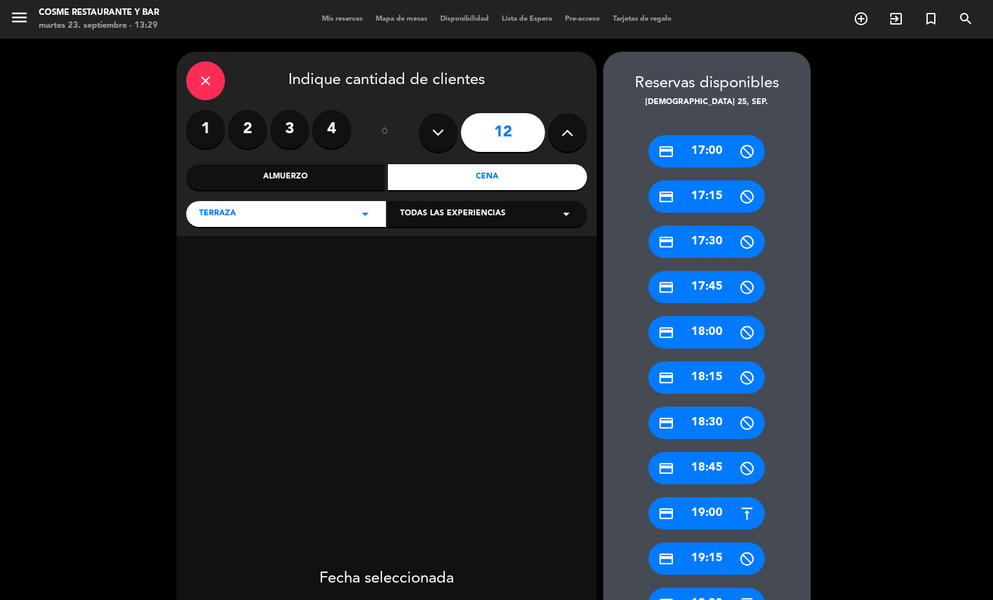
click at [437, 132] on icon at bounding box center [438, 132] width 12 height 19
click at [437, 138] on icon at bounding box center [438, 132] width 12 height 19
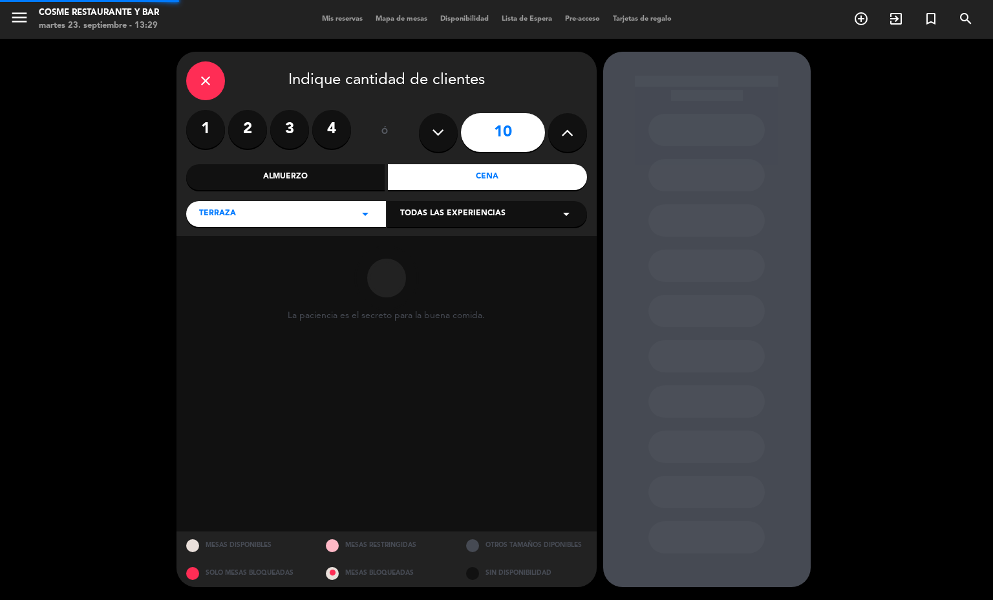
click at [437, 128] on icon at bounding box center [438, 132] width 12 height 19
click at [433, 123] on icon at bounding box center [438, 132] width 12 height 19
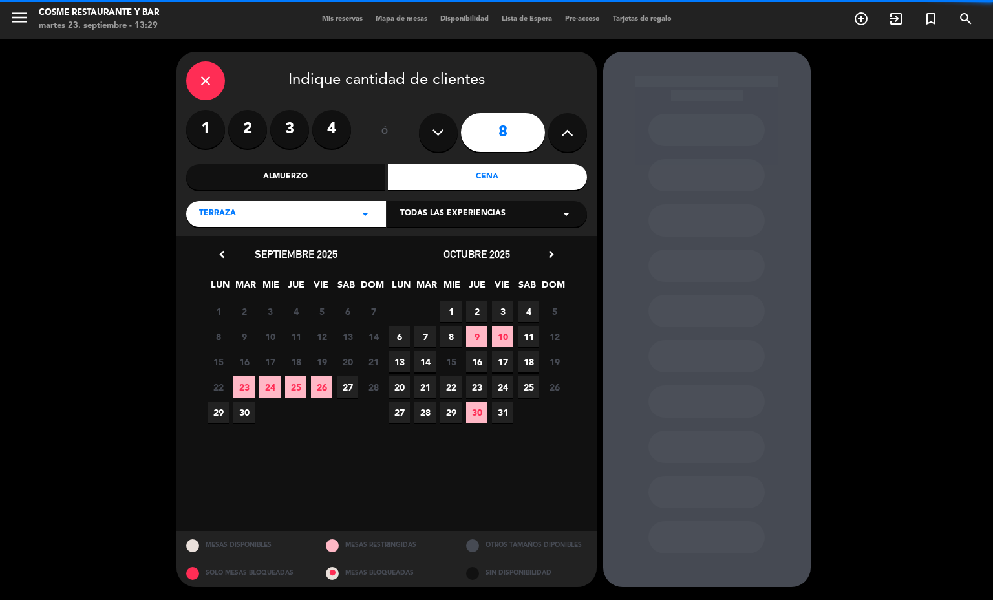
click at [435, 121] on button at bounding box center [438, 132] width 39 height 39
type input "7"
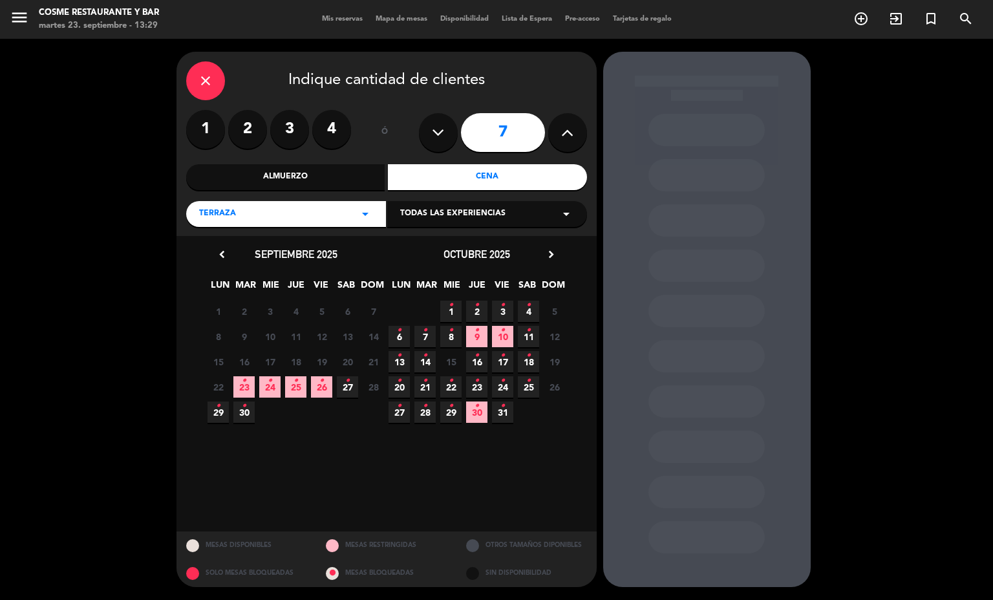
click at [296, 392] on span "25 •" at bounding box center [295, 386] width 21 height 21
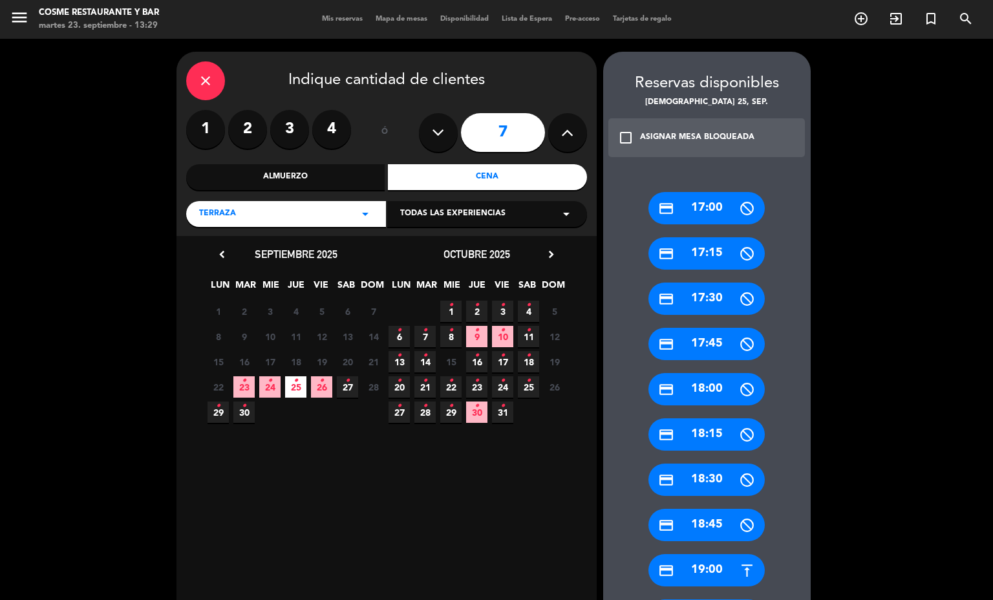
click at [710, 563] on div "credit_card 19:00" at bounding box center [707, 570] width 116 height 32
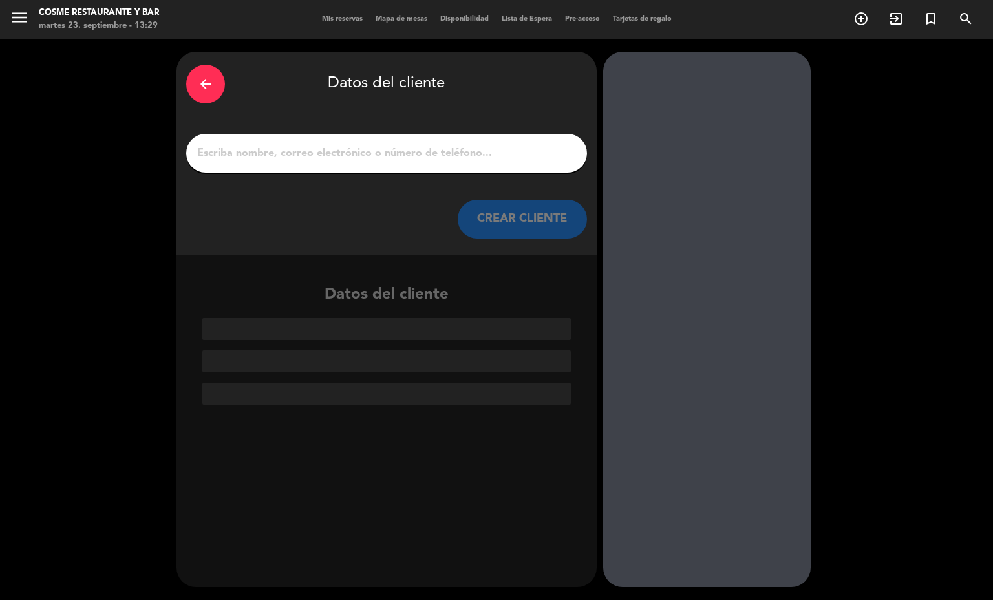
click at [311, 144] on input "1" at bounding box center [387, 153] width 382 height 18
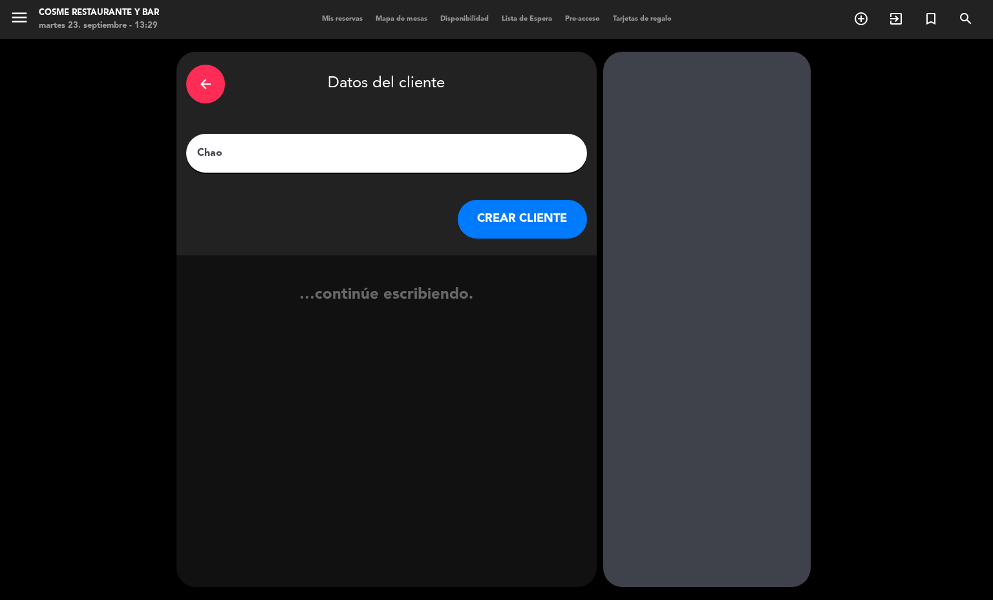
type input "Chao"
click at [503, 224] on button "CREAR CLIENTE" at bounding box center [522, 219] width 129 height 39
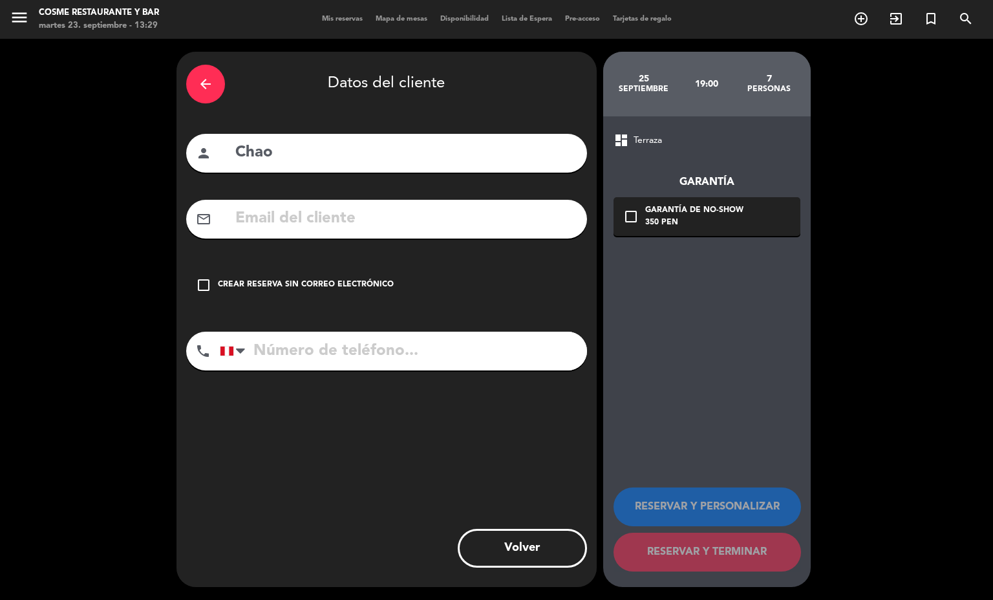
click at [662, 223] on div "350 PEN" at bounding box center [694, 223] width 98 height 13
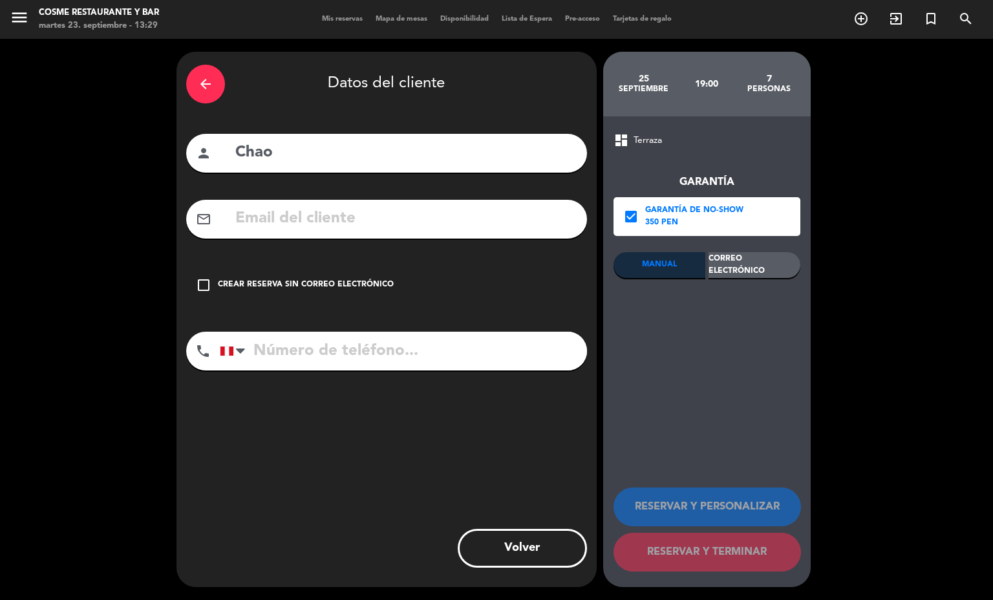
click at [750, 264] on div "Correo Electrónico" at bounding box center [755, 265] width 92 height 26
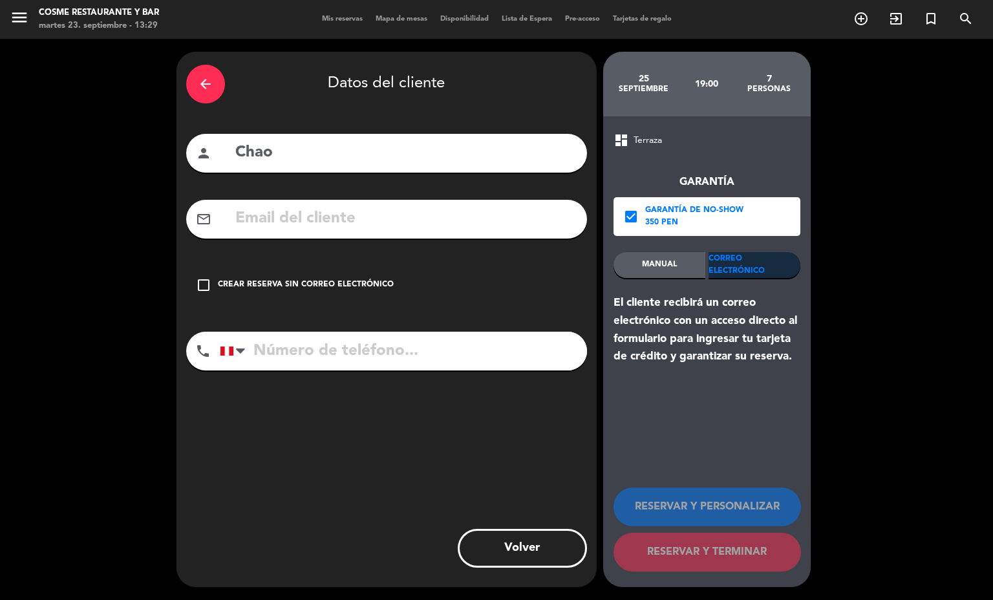
click at [435, 353] on input "tel" at bounding box center [403, 351] width 367 height 39
type input "967168139"
click at [376, 210] on input "text" at bounding box center [405, 219] width 343 height 27
click at [377, 211] on input "text" at bounding box center [405, 219] width 343 height 27
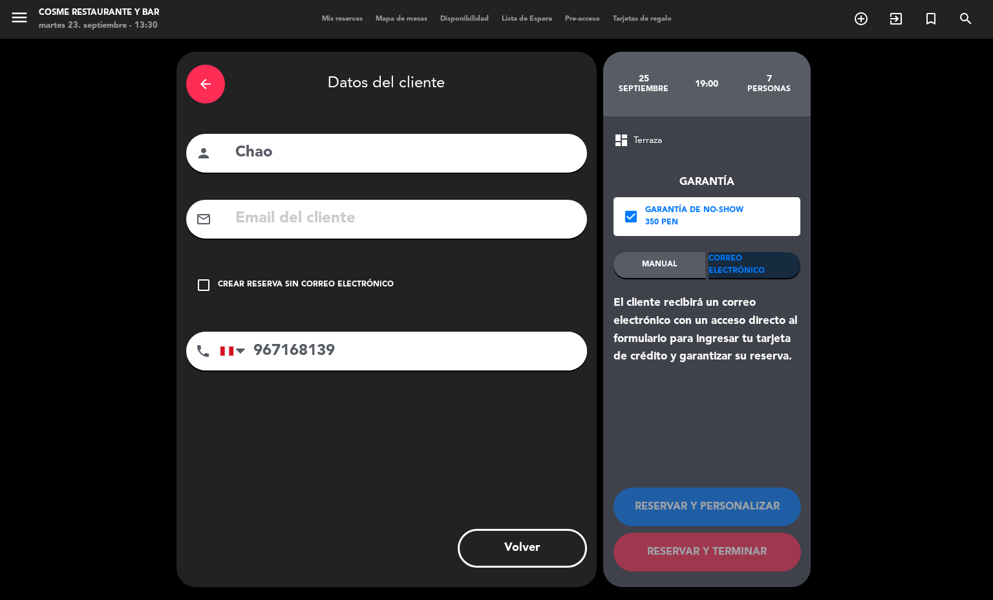
drag, startPoint x: 367, startPoint y: 353, endPoint x: 214, endPoint y: 355, distance: 152.6
click at [214, 355] on div "phone [GEOGRAPHIC_DATA] +1 [GEOGRAPHIC_DATA] +44 [GEOGRAPHIC_DATA] ([GEOGRAPHIC…" at bounding box center [386, 351] width 401 height 39
click at [196, 86] on div "arrow_back" at bounding box center [205, 84] width 39 height 39
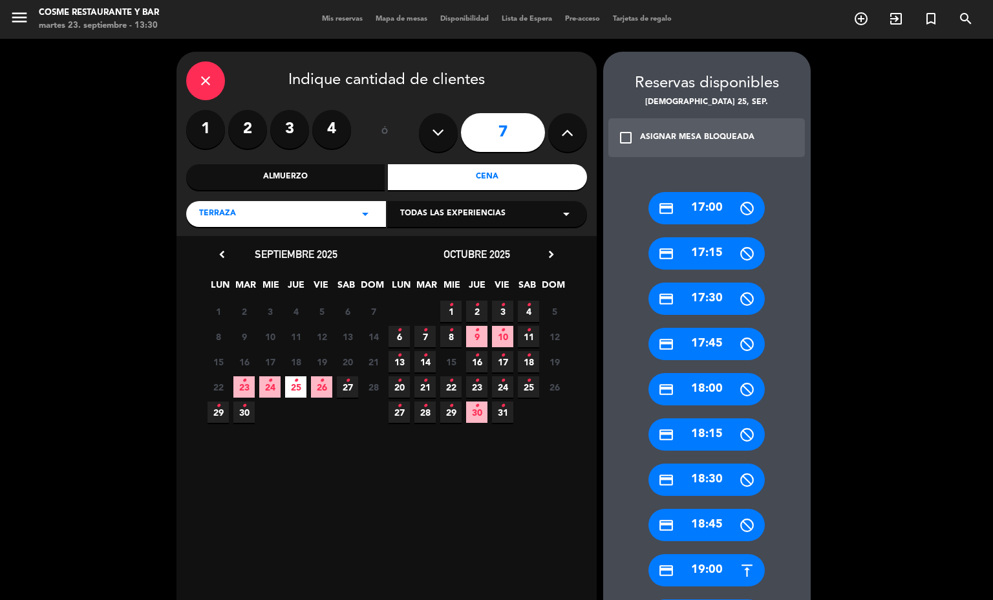
click at [202, 72] on div "close" at bounding box center [205, 80] width 39 height 39
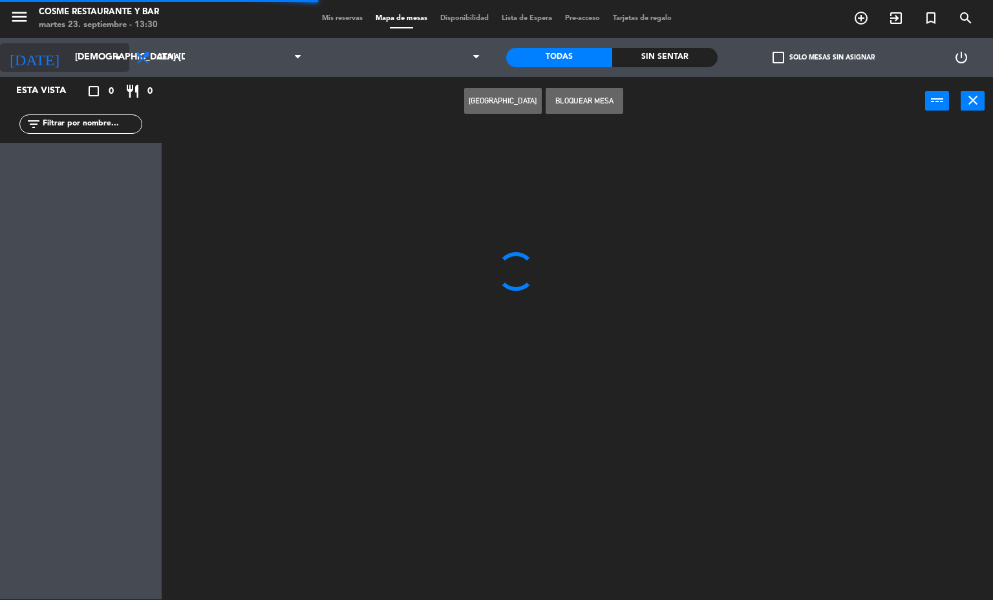
click at [72, 50] on input "[DEMOGRAPHIC_DATA] [DATE]" at bounding box center [130, 57] width 123 height 23
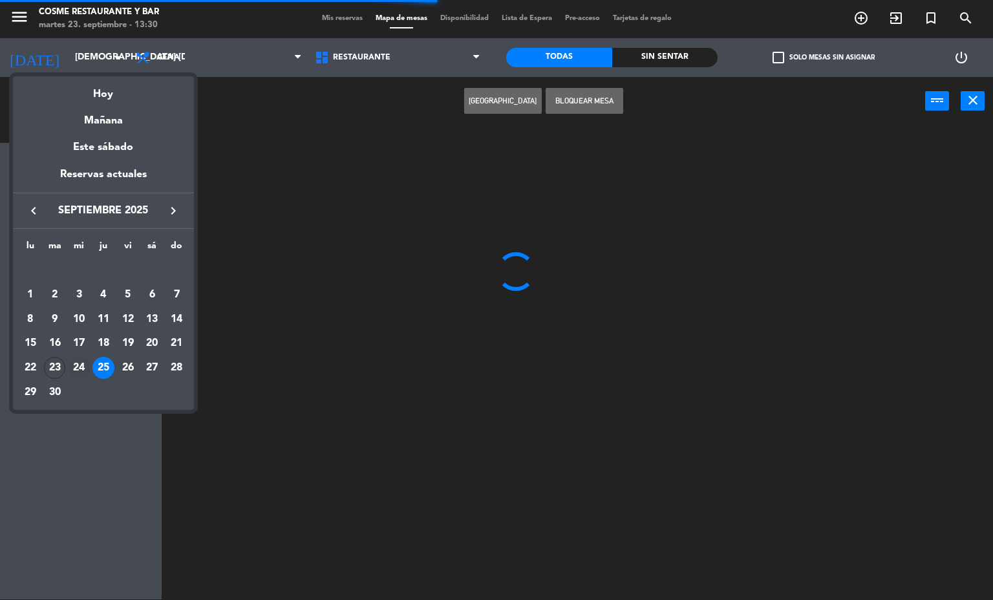
click at [80, 367] on div "24" at bounding box center [79, 368] width 22 height 22
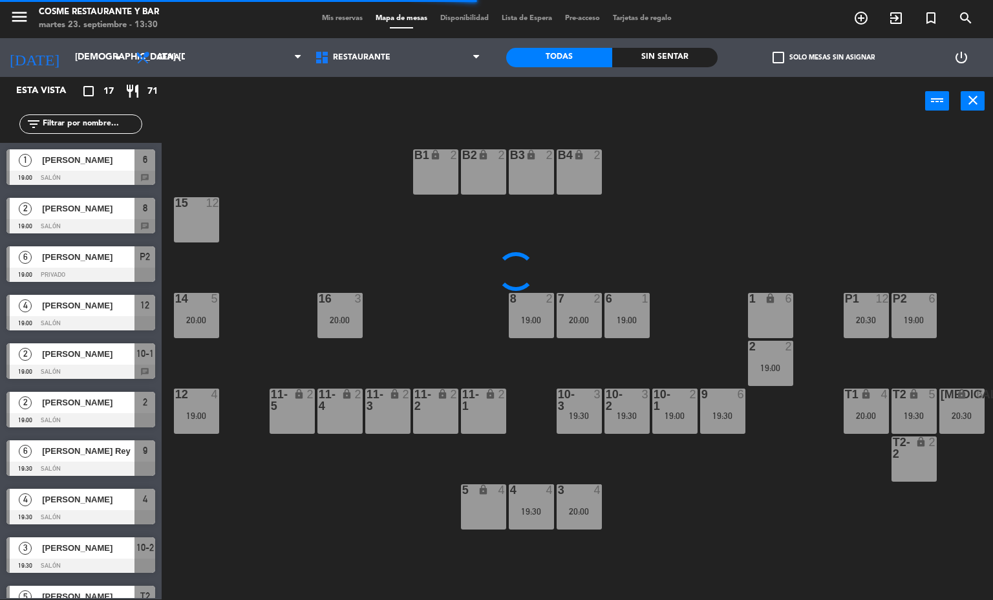
type input "mié. [DATE]"
click at [348, 22] on span "Mis reservas" at bounding box center [343, 18] width 54 height 7
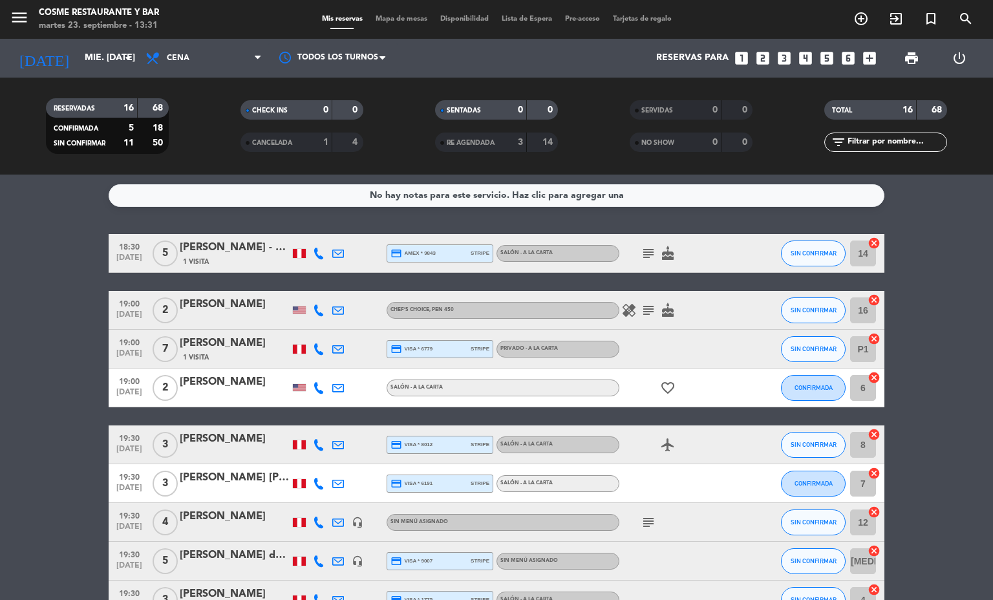
click at [393, 20] on span "Mapa de mesas" at bounding box center [401, 19] width 65 height 7
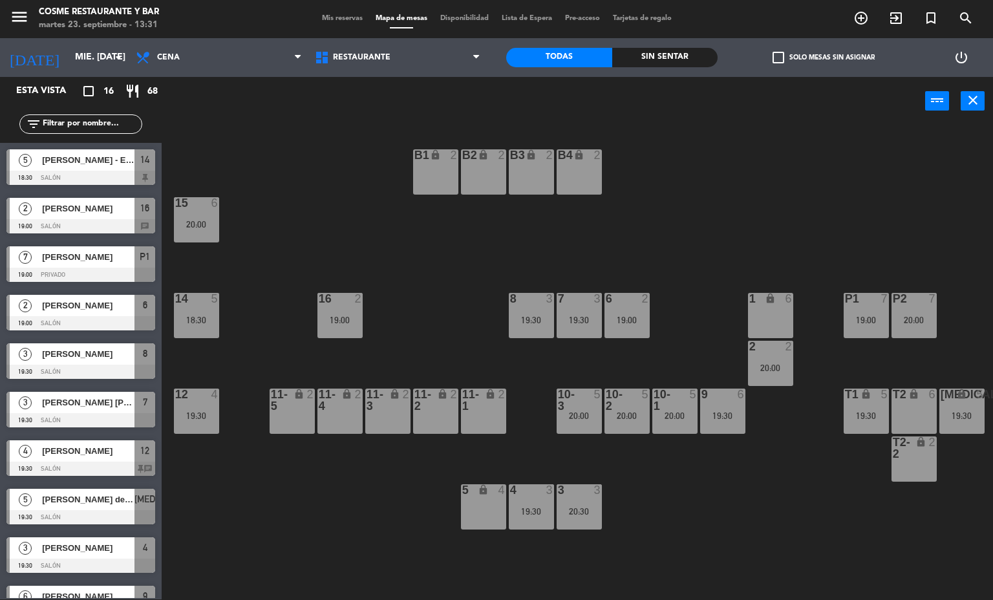
click at [195, 223] on div "20:00" at bounding box center [196, 224] width 45 height 9
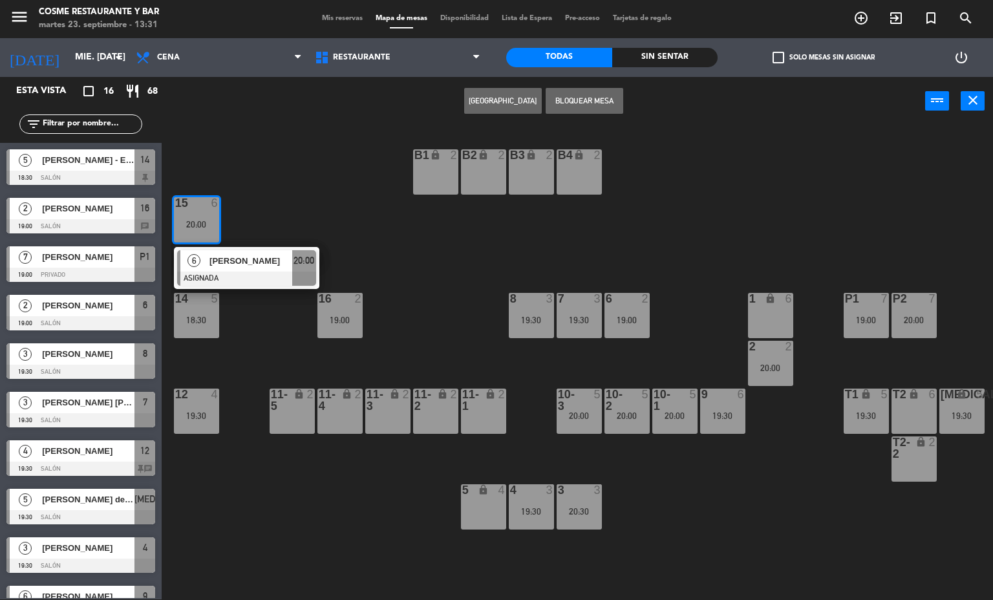
click at [247, 262] on span "[PERSON_NAME]" at bounding box center [251, 261] width 83 height 14
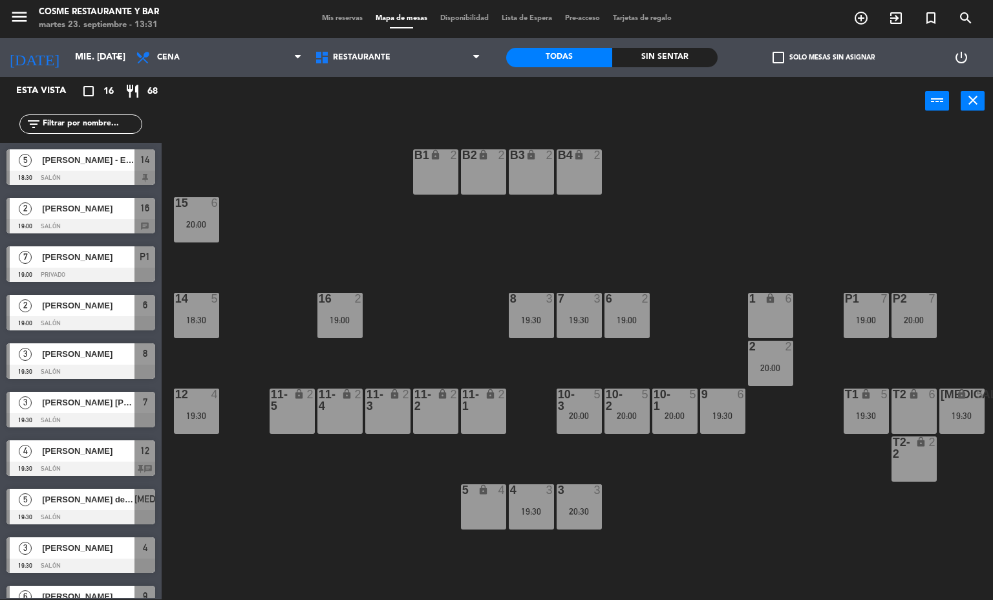
scroll to position [180, 0]
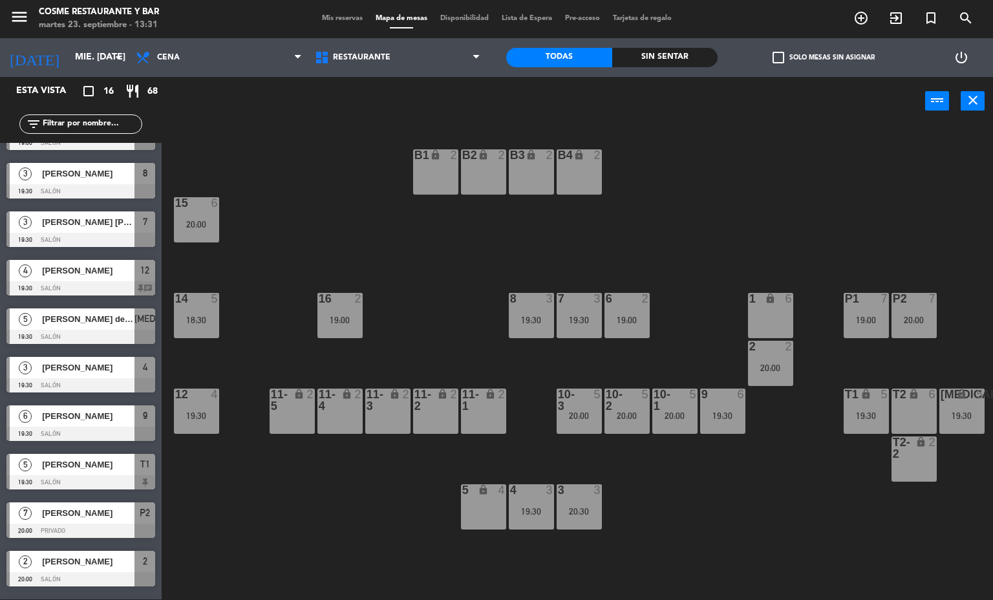
click at [204, 212] on div "15 6 20:00" at bounding box center [196, 219] width 45 height 45
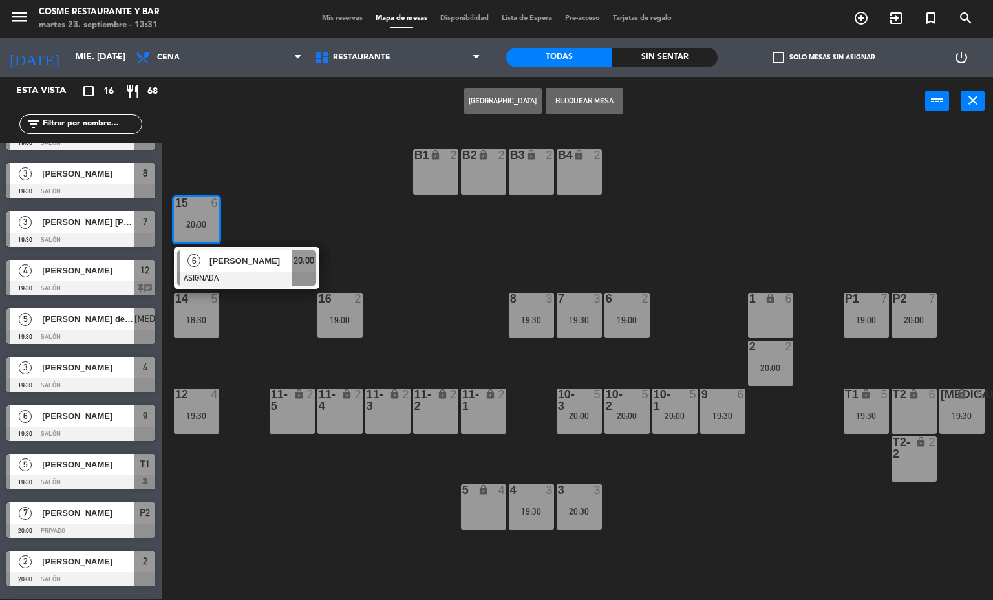
click at [920, 394] on div "lock" at bounding box center [913, 395] width 21 height 12
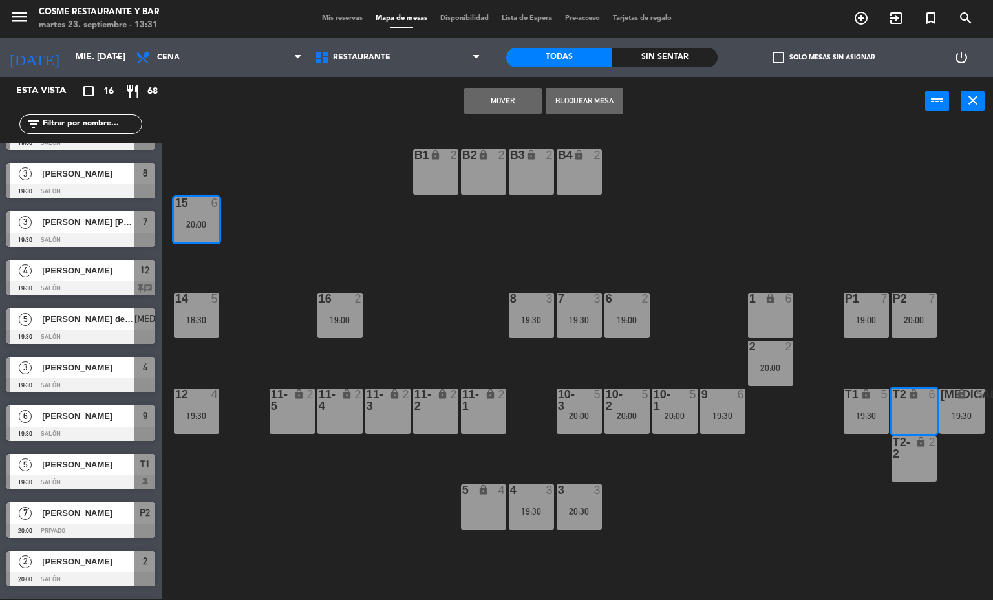
click at [497, 101] on button "Mover" at bounding box center [503, 101] width 78 height 26
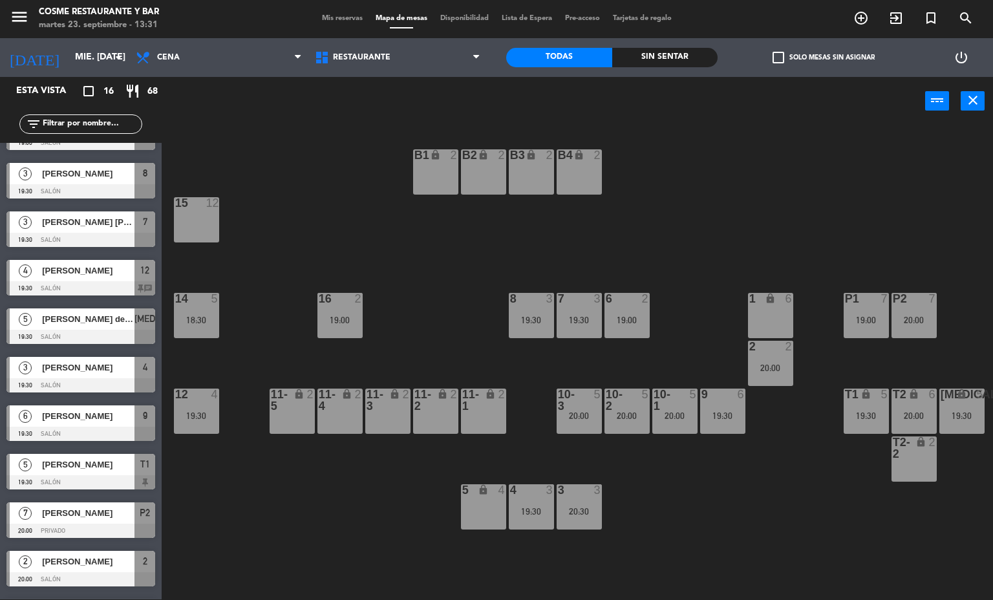
scroll to position [0, 1]
click at [684, 524] on div "B1 lock 2 B2 lock 2 B3 lock 2 B4 lock 2 15 12 14 5 18:30 8 3 19:30 7 3 19:30 6 …" at bounding box center [582, 363] width 822 height 474
click at [320, 18] on span "Mis reservas" at bounding box center [343, 18] width 54 height 7
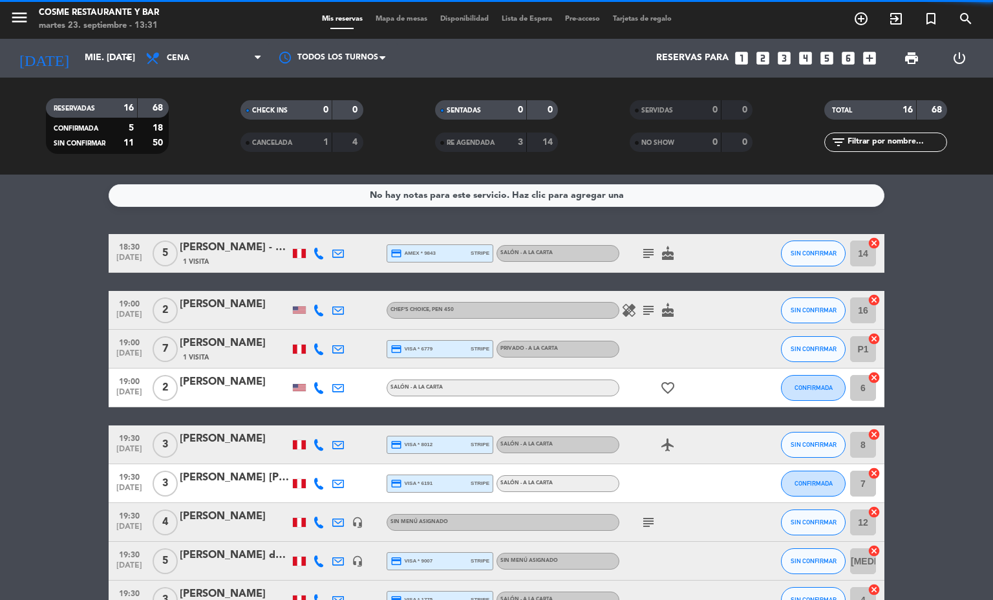
click at [387, 19] on span "Mapa de mesas" at bounding box center [401, 19] width 65 height 7
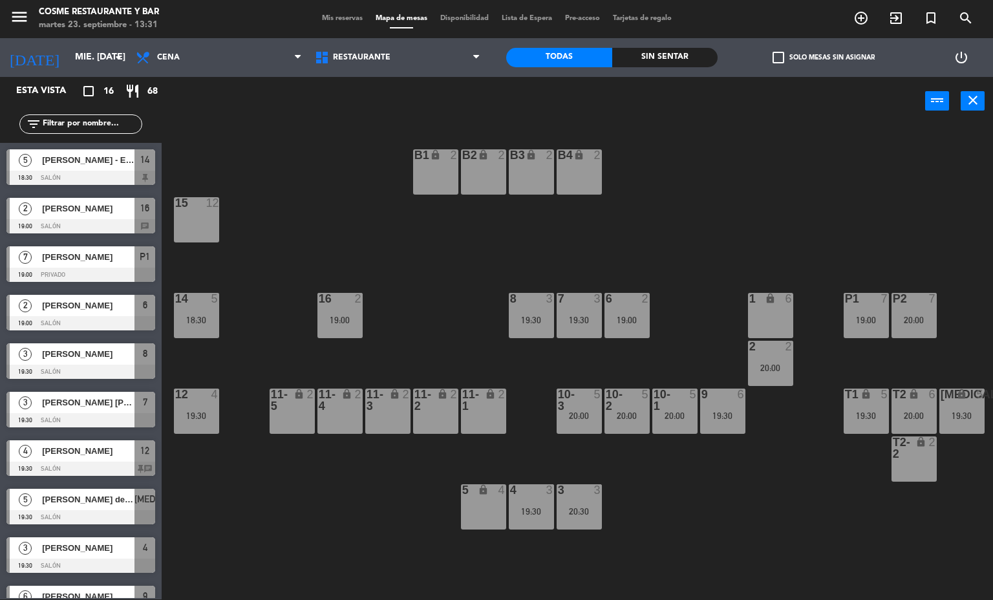
click at [204, 220] on div "15 12" at bounding box center [196, 219] width 45 height 45
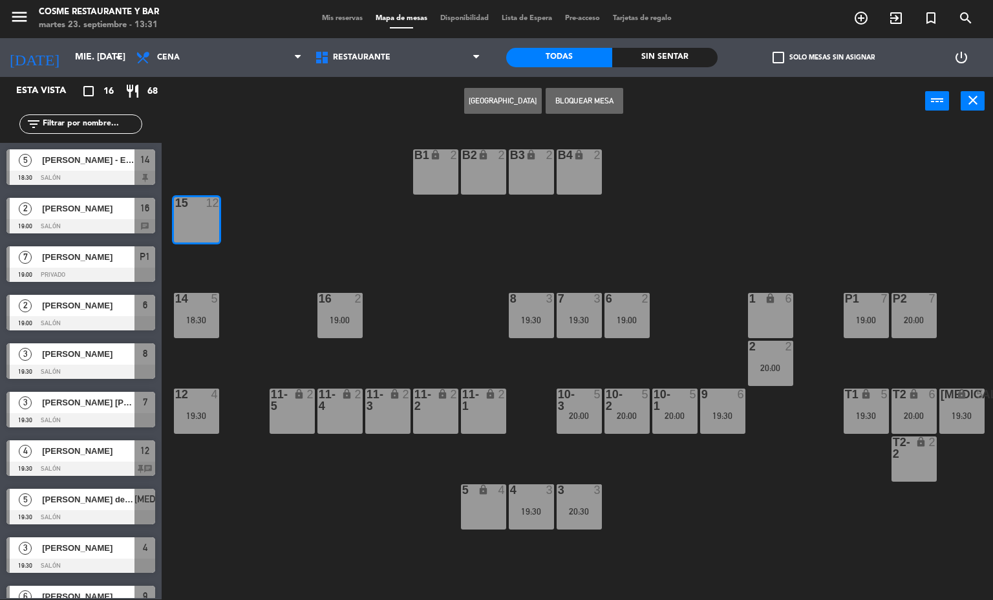
click at [507, 97] on button "[GEOGRAPHIC_DATA]" at bounding box center [503, 101] width 78 height 26
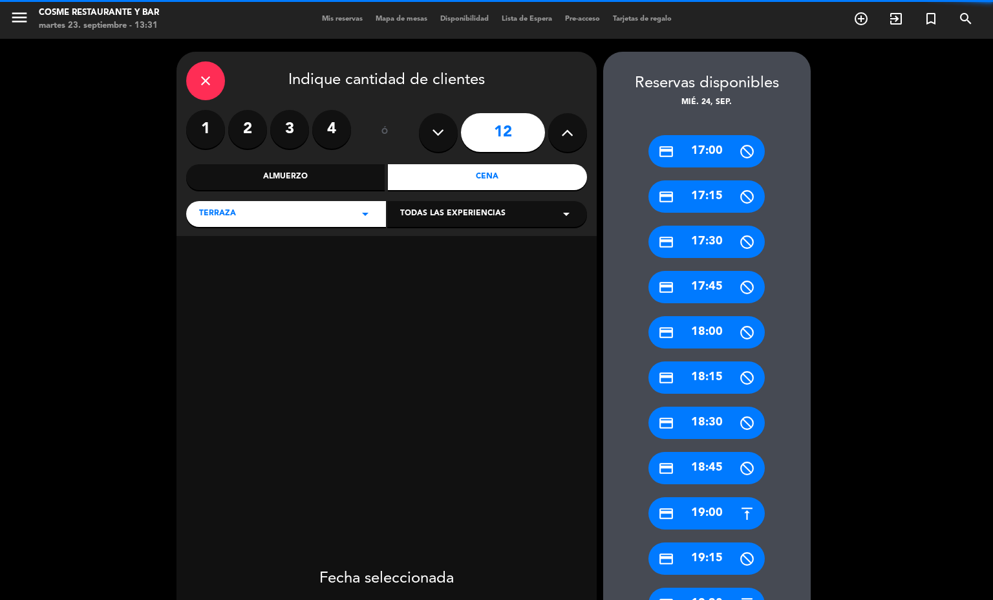
click at [435, 132] on icon at bounding box center [438, 132] width 12 height 19
click at [426, 142] on button at bounding box center [438, 132] width 39 height 39
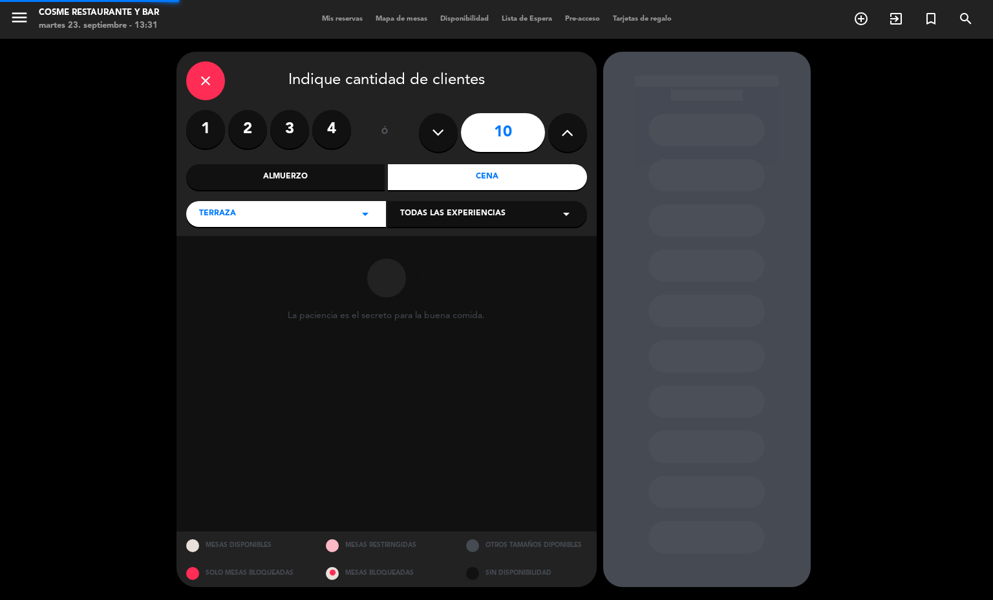
click at [438, 135] on icon at bounding box center [438, 132] width 12 height 19
click at [435, 140] on icon at bounding box center [438, 132] width 12 height 19
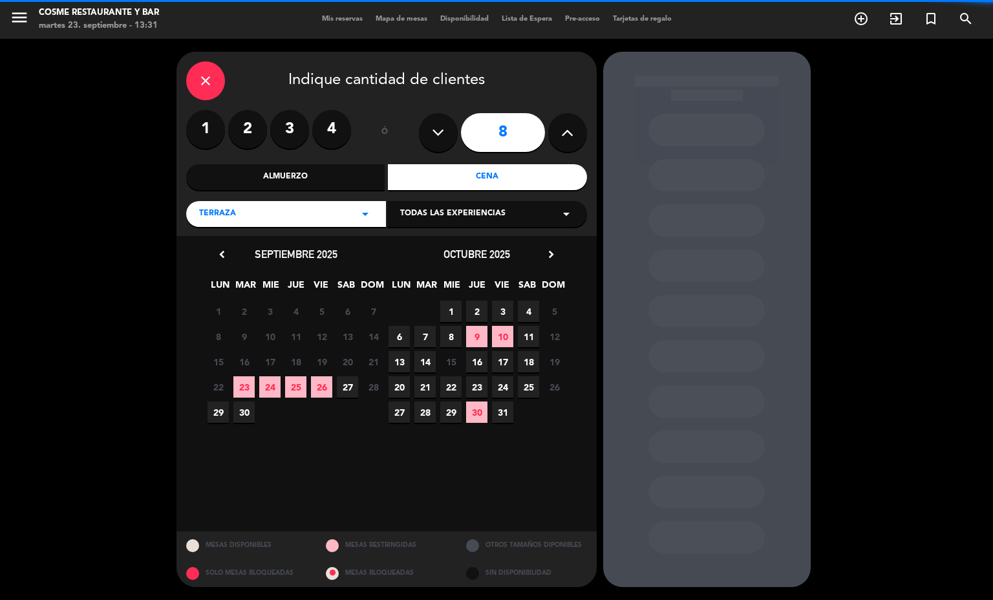
click at [437, 132] on icon at bounding box center [438, 132] width 12 height 19
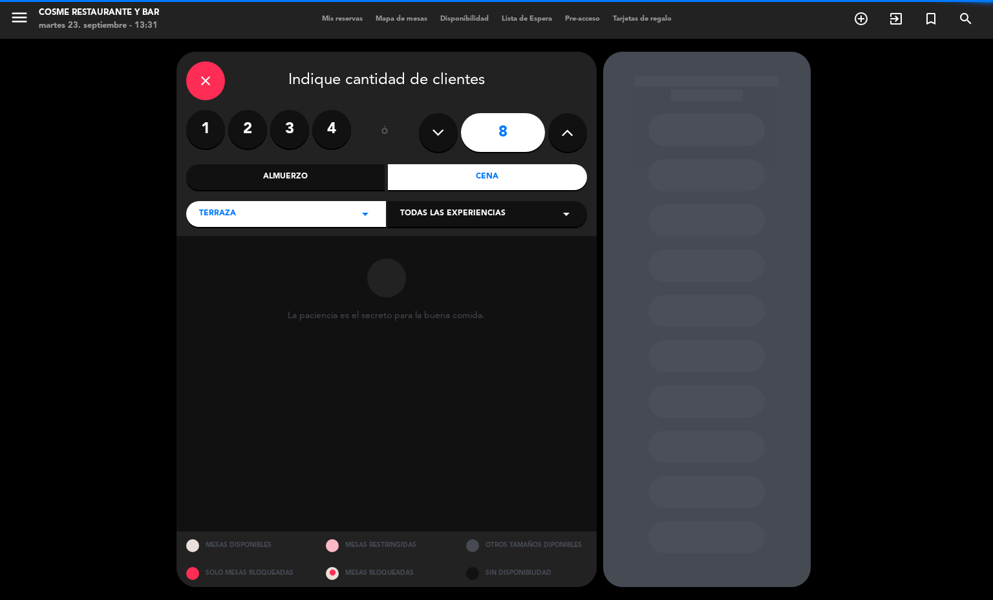
type input "7"
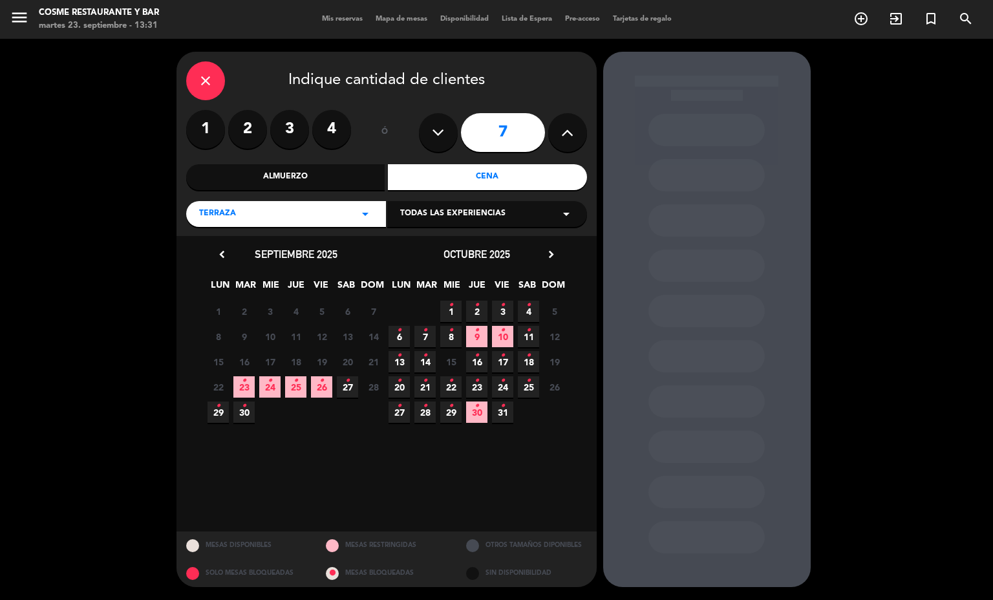
click at [244, 388] on icon "•" at bounding box center [244, 381] width 5 height 21
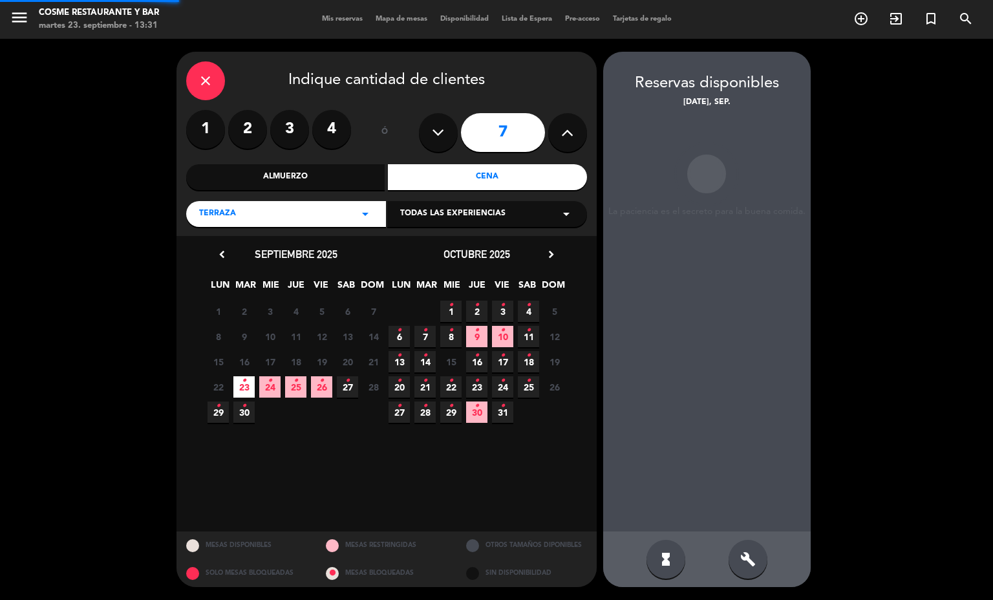
click at [270, 388] on icon "•" at bounding box center [270, 381] width 5 height 21
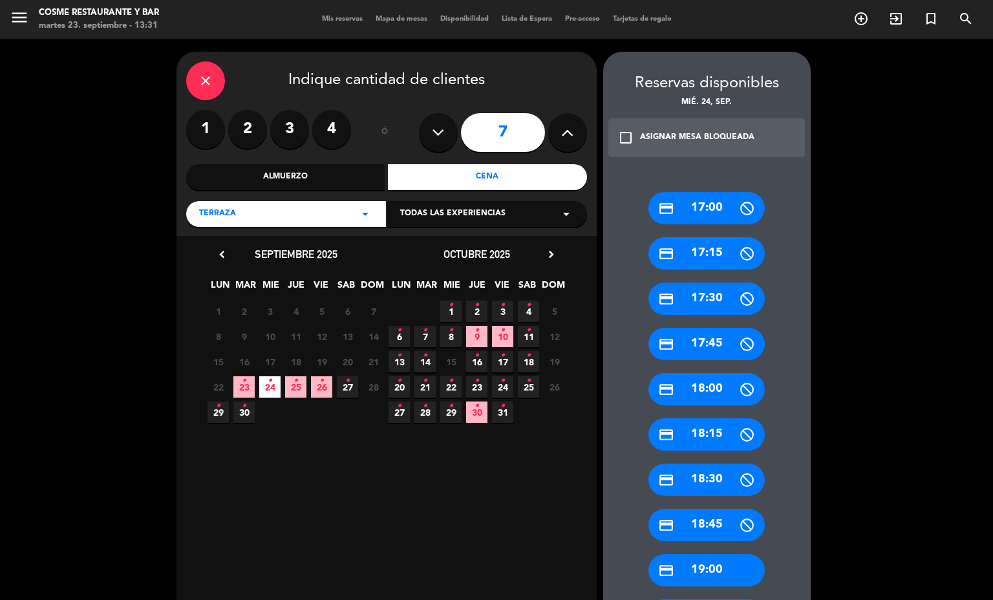
click at [718, 563] on div "credit_card 19:00" at bounding box center [707, 570] width 116 height 32
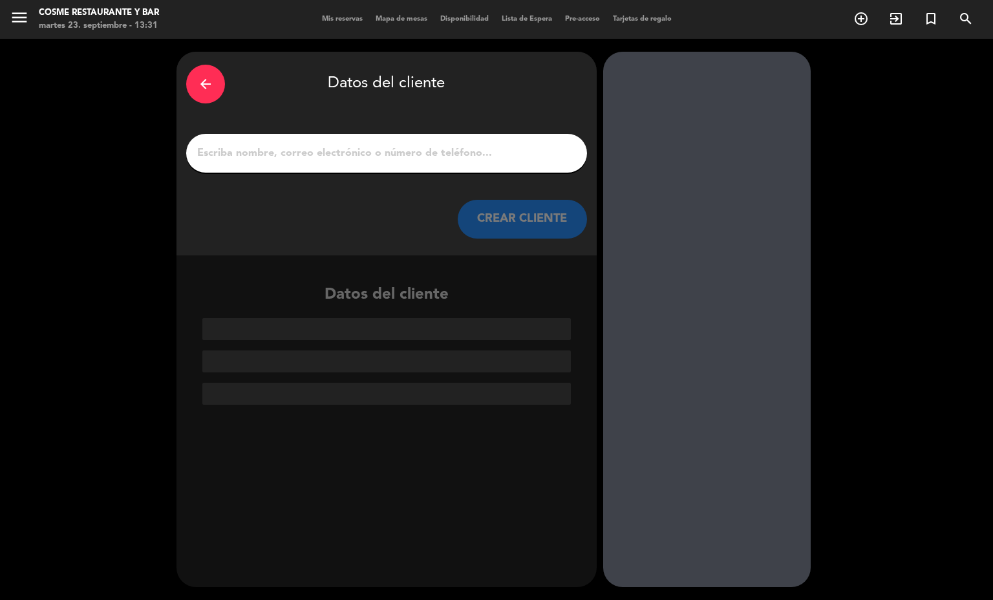
click at [431, 160] on input "1" at bounding box center [387, 153] width 382 height 18
paste input "967168139"
type input "967168139"
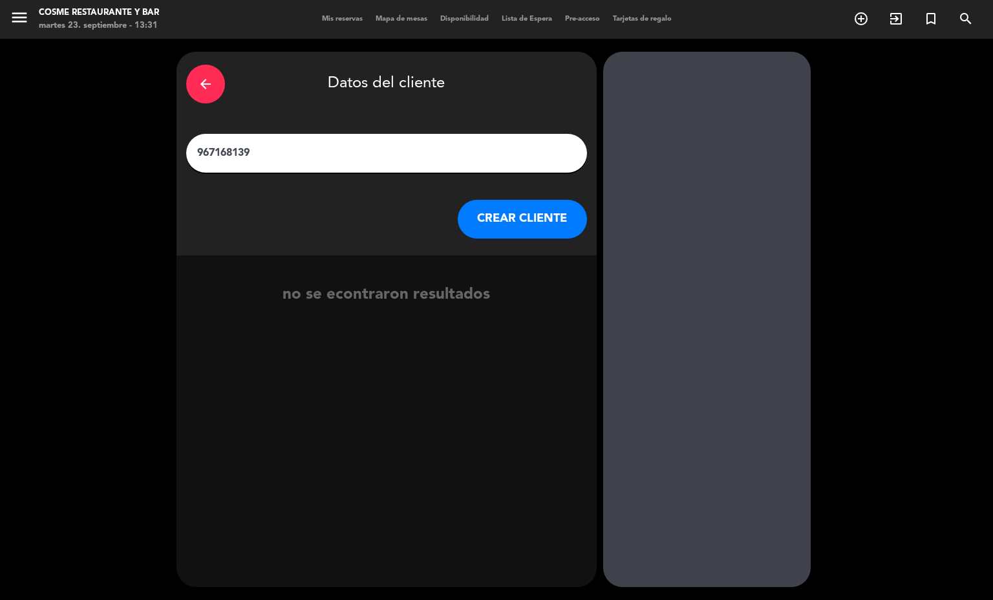
click at [526, 216] on button "CREAR CLIENTE" at bounding box center [522, 219] width 129 height 39
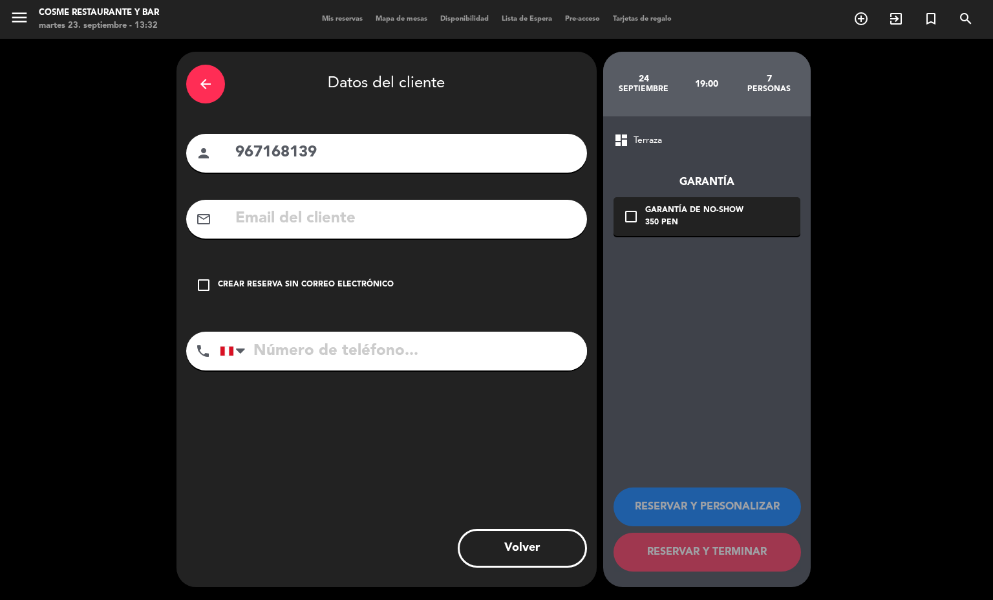
click at [297, 346] on input "tel" at bounding box center [403, 351] width 367 height 39
paste input "967168139"
type input "967168139"
click at [282, 161] on input "967168139" at bounding box center [405, 153] width 343 height 27
click at [288, 161] on input "967168139" at bounding box center [405, 153] width 343 height 27
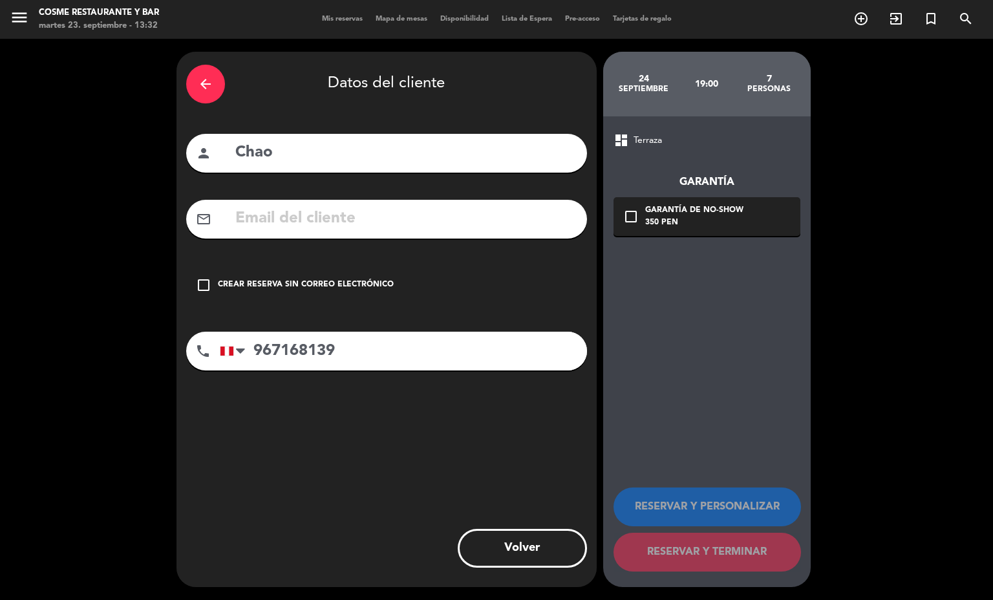
type input "Chao"
click at [656, 222] on div "350 PEN" at bounding box center [694, 223] width 98 height 13
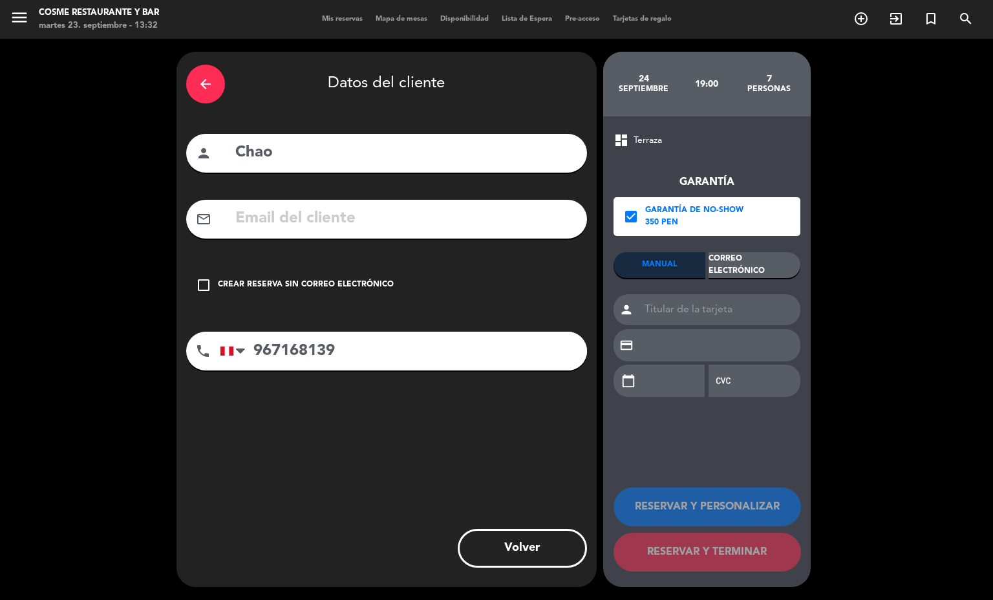
click at [757, 264] on div "Correo Electrónico" at bounding box center [755, 265] width 92 height 26
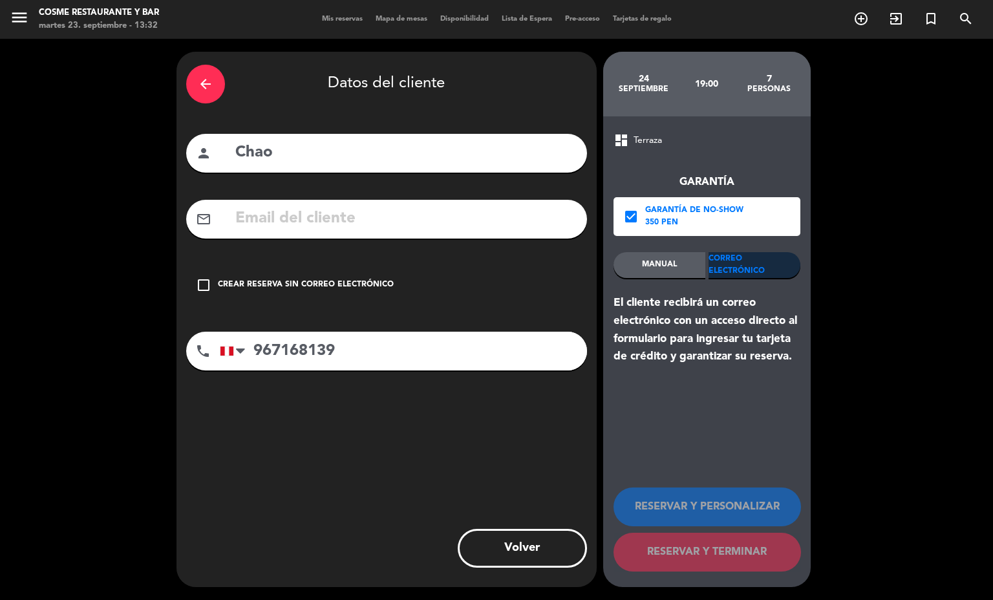
click at [444, 215] on input "text" at bounding box center [405, 219] width 343 height 27
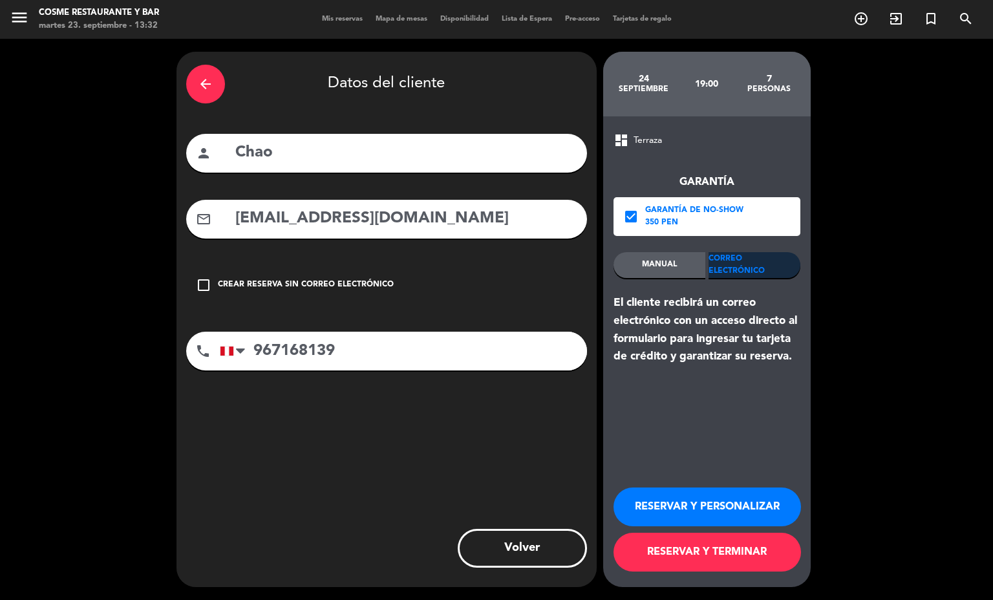
click at [332, 216] on input "[EMAIL_ADDRESS][DOMAIN_NAME]" at bounding box center [405, 219] width 343 height 27
type input "[EMAIL_ADDRESS][DOMAIN_NAME]"
click at [669, 555] on button "RESERVAR Y TERMINAR" at bounding box center [708, 552] width 188 height 39
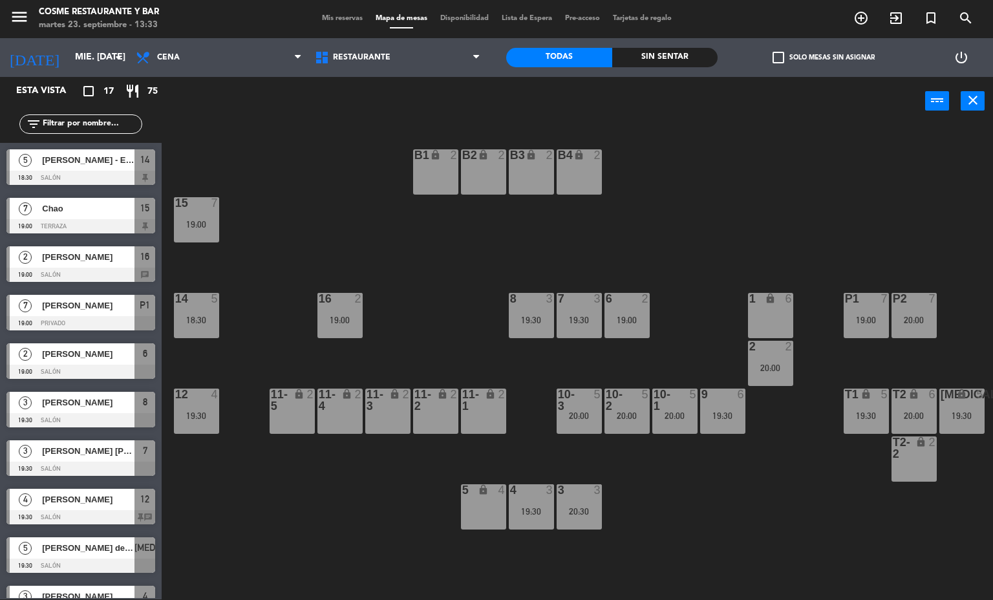
click at [334, 19] on span "Mis reservas" at bounding box center [343, 18] width 54 height 7
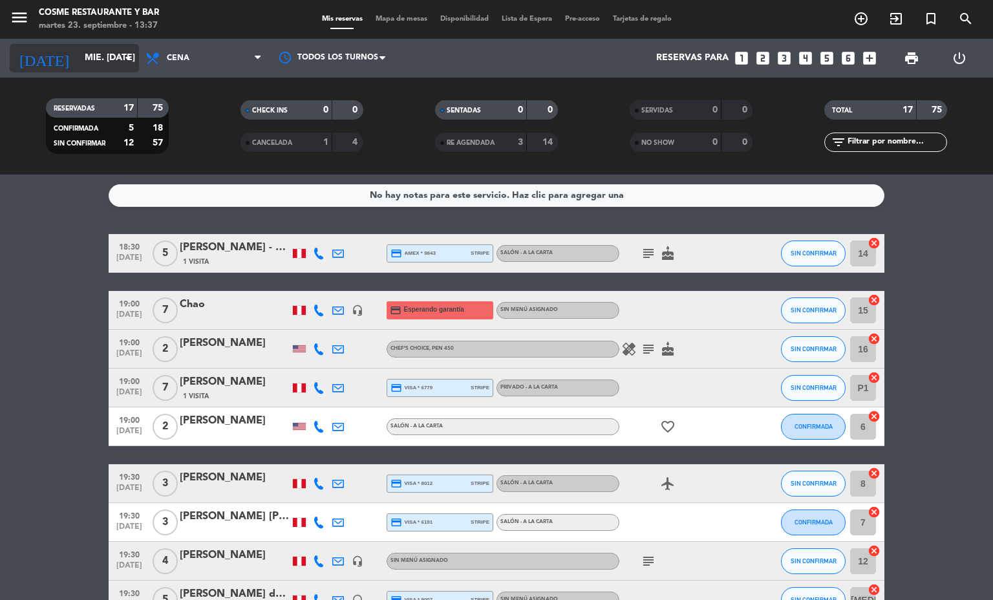
click at [111, 62] on input "mié. [DATE]" at bounding box center [139, 58] width 123 height 23
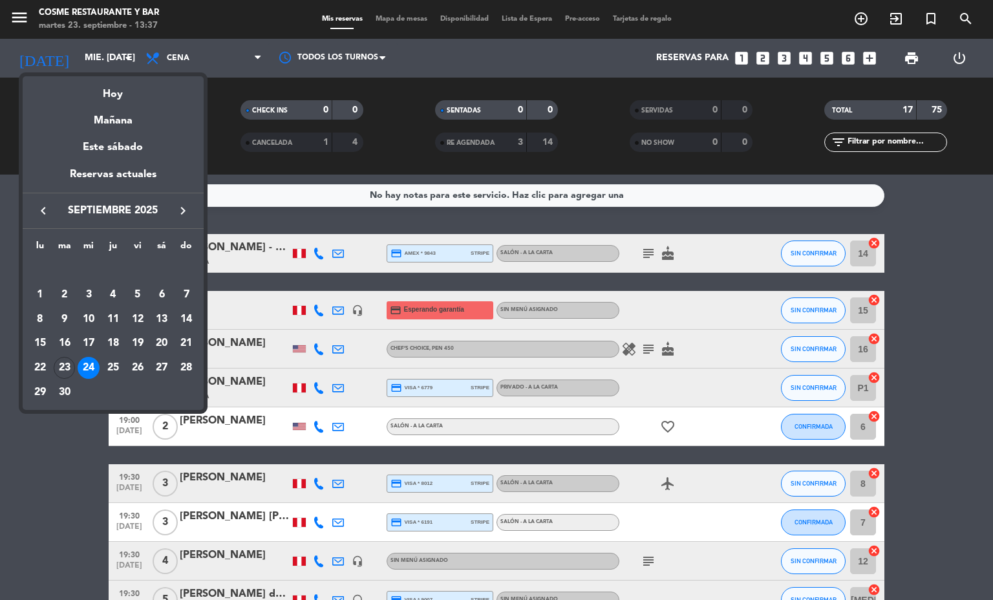
click at [194, 208] on button "keyboard_arrow_right" at bounding box center [182, 210] width 23 height 17
click at [88, 295] on div "1" at bounding box center [89, 295] width 22 height 22
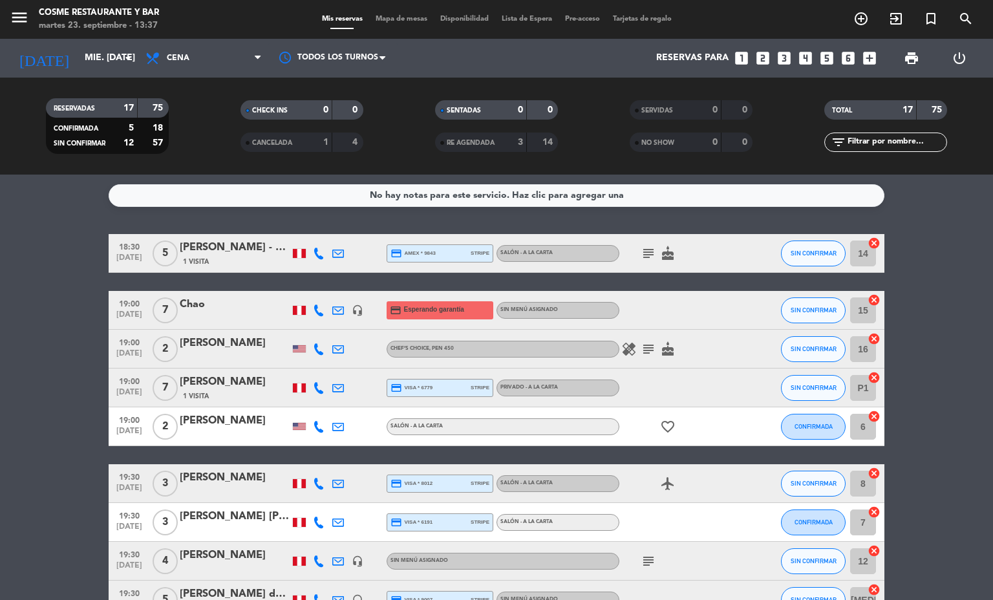
type input "mié. [DATE]"
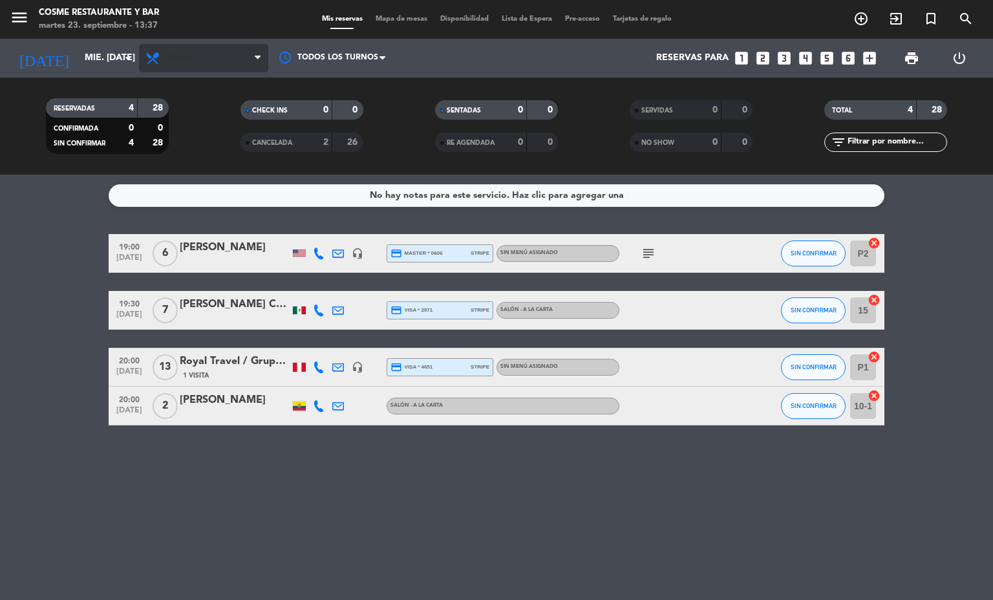
click at [233, 53] on span "Cena" at bounding box center [203, 58] width 129 height 28
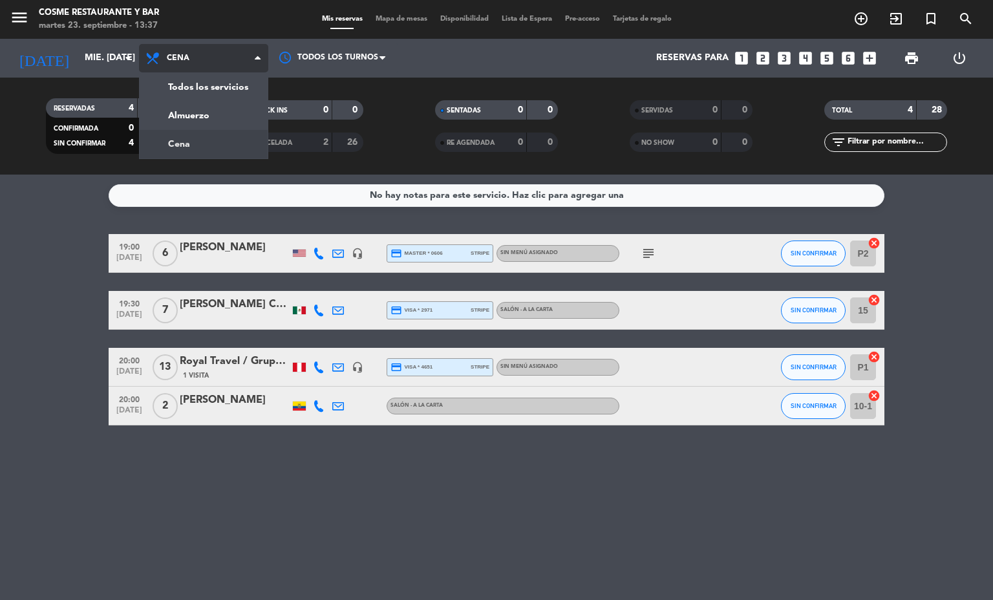
click at [228, 113] on div "menu [PERSON_NAME] Restaurante y Bar martes 23. septiembre - 13:37 Mis reservas…" at bounding box center [496, 87] width 993 height 175
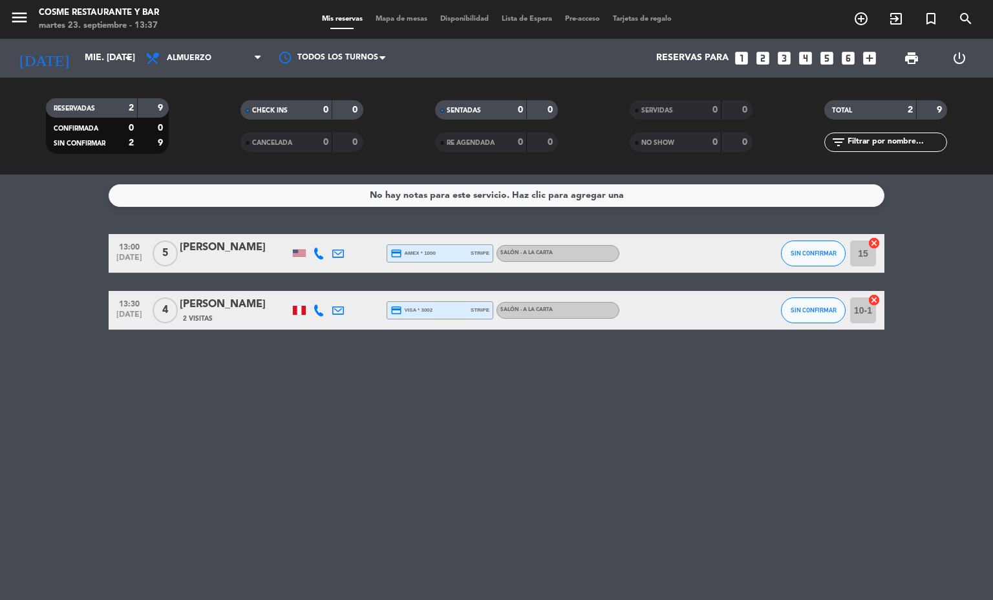
click at [385, 363] on div "No hay notas para este servicio. Haz clic para agregar una 13:00 [DATE] 5 [PERS…" at bounding box center [496, 388] width 993 height 426
click at [402, 21] on span "Mapa de mesas" at bounding box center [401, 19] width 65 height 7
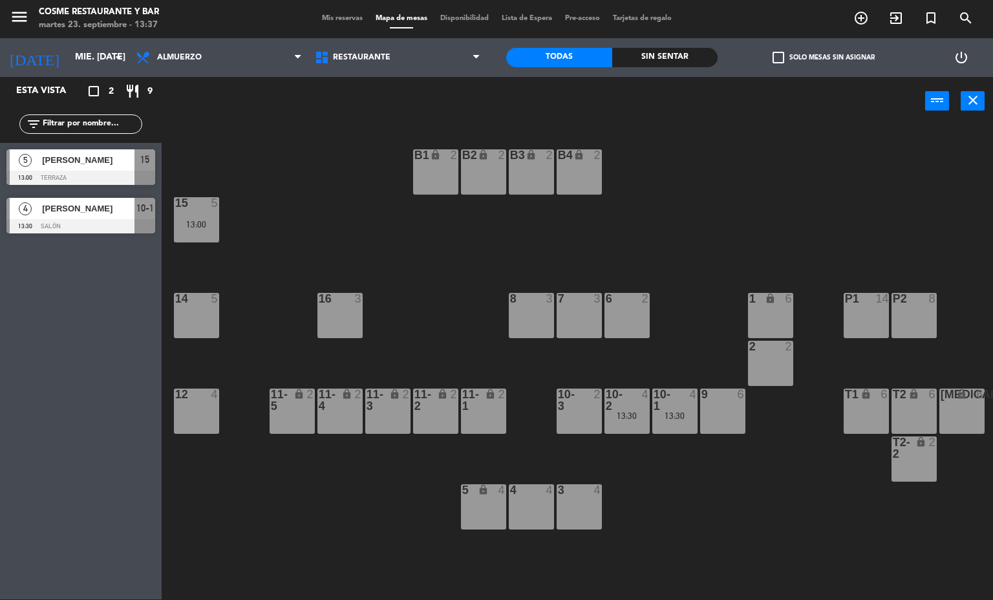
click at [881, 315] on div "P1 14" at bounding box center [866, 315] width 45 height 45
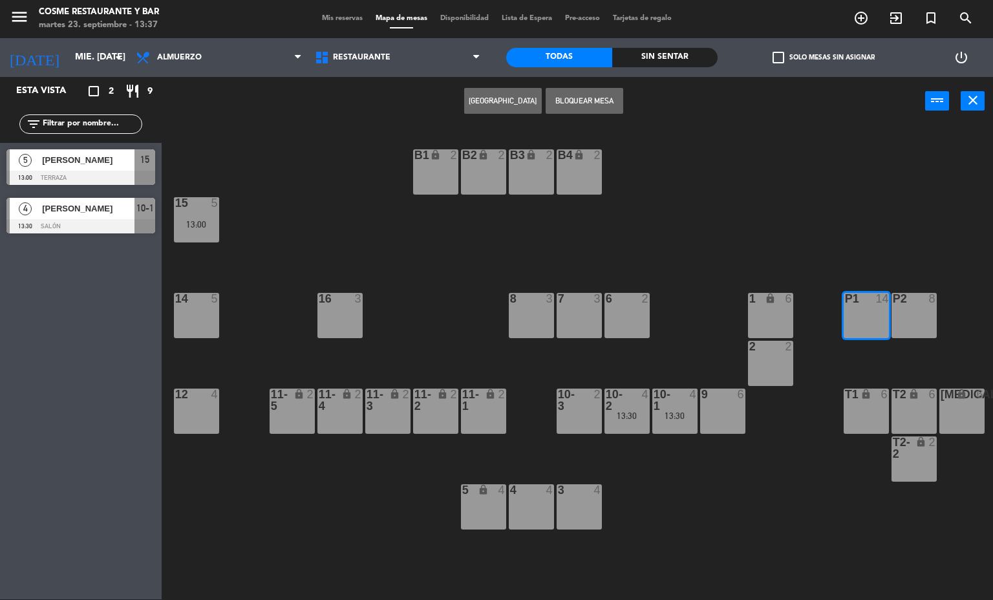
click at [503, 107] on button "[GEOGRAPHIC_DATA]" at bounding box center [503, 101] width 78 height 26
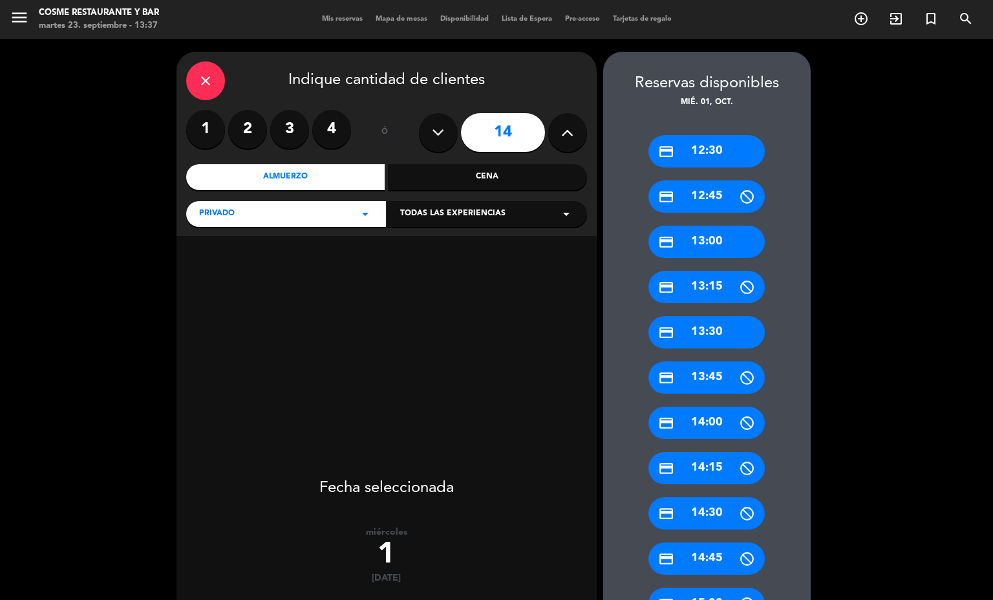
click at [419, 138] on button at bounding box center [438, 132] width 39 height 39
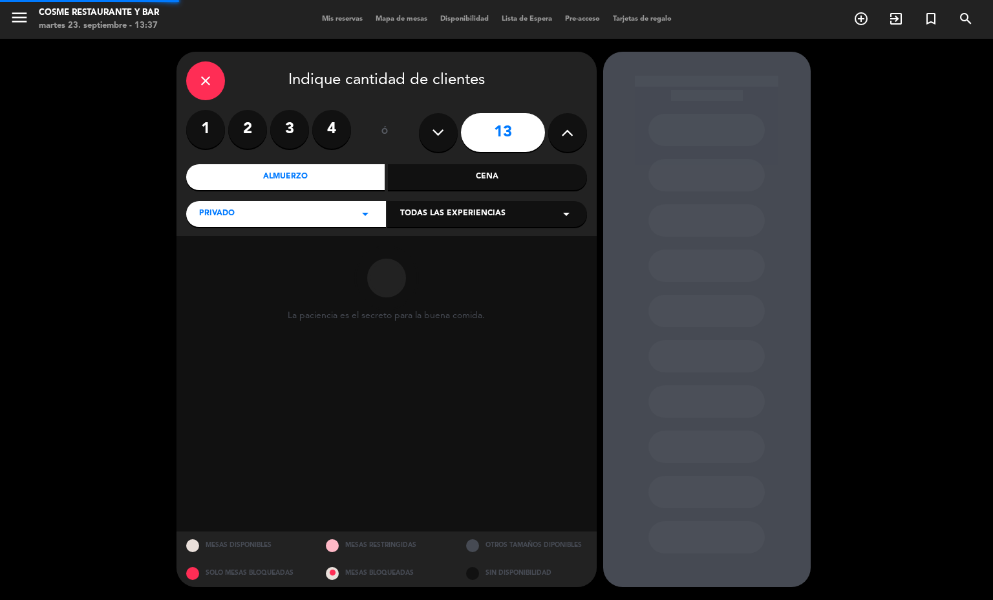
click at [419, 138] on button at bounding box center [438, 132] width 39 height 39
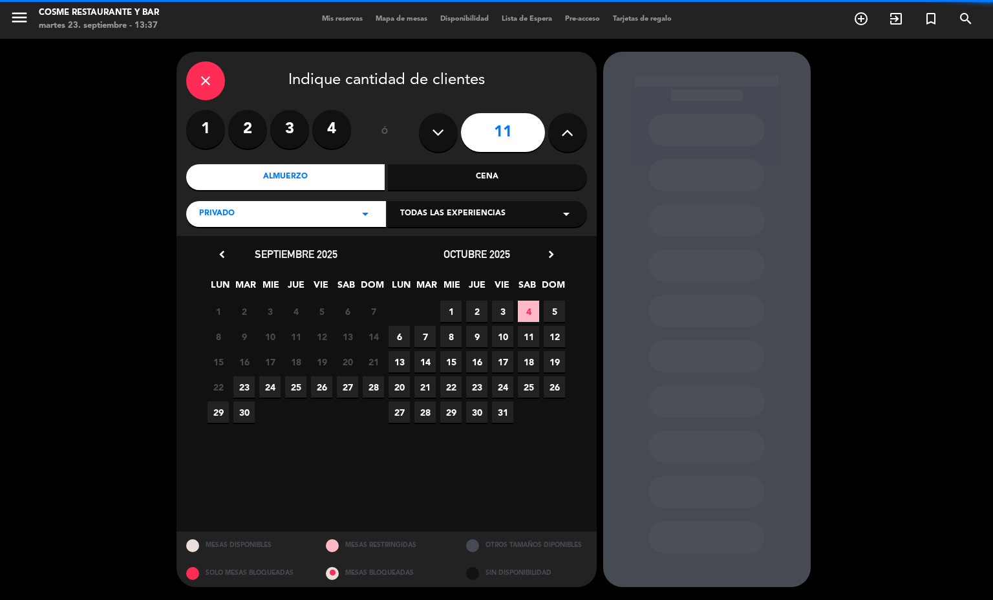
click at [425, 142] on button at bounding box center [438, 132] width 39 height 39
type input "10"
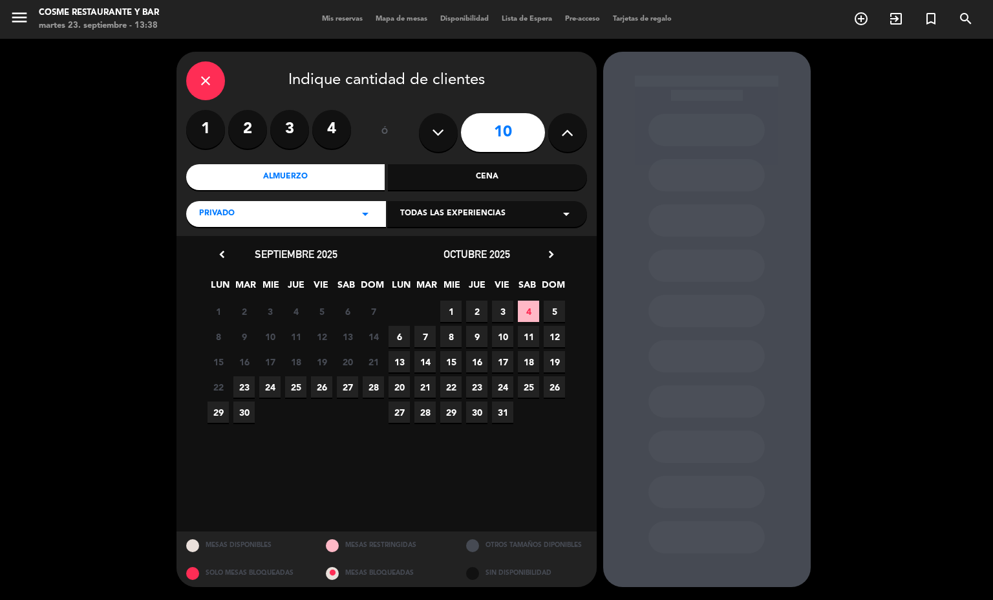
click at [452, 312] on span "1" at bounding box center [450, 311] width 21 height 21
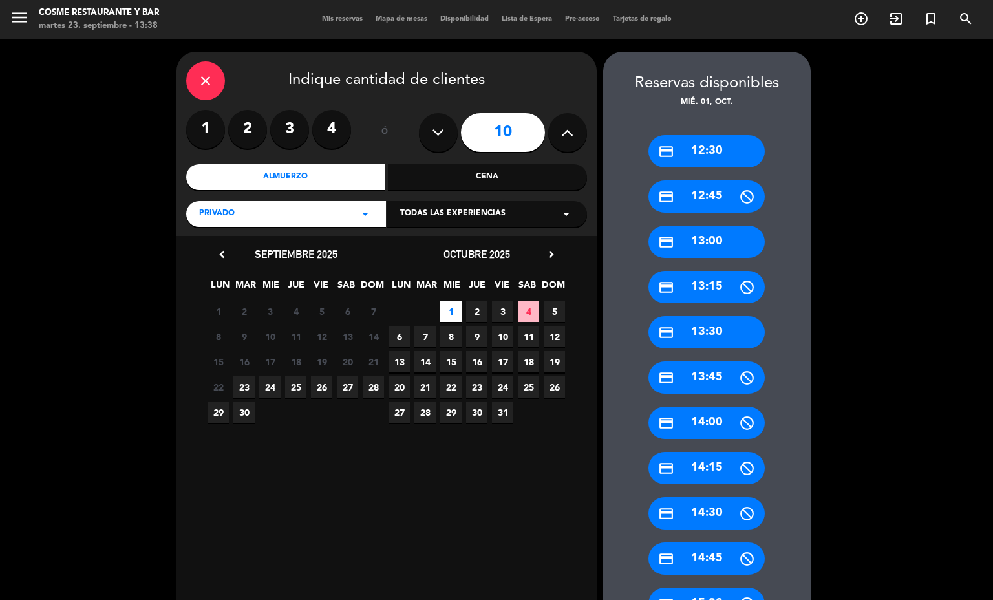
click at [703, 340] on div "credit_card 13:30" at bounding box center [707, 332] width 116 height 32
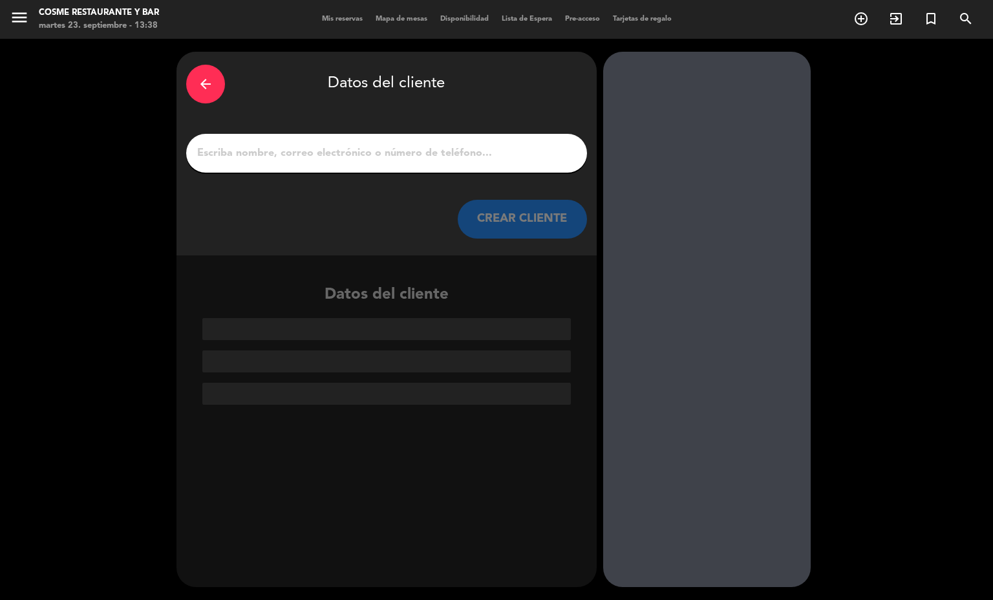
click at [351, 144] on input "1" at bounding box center [387, 153] width 382 height 18
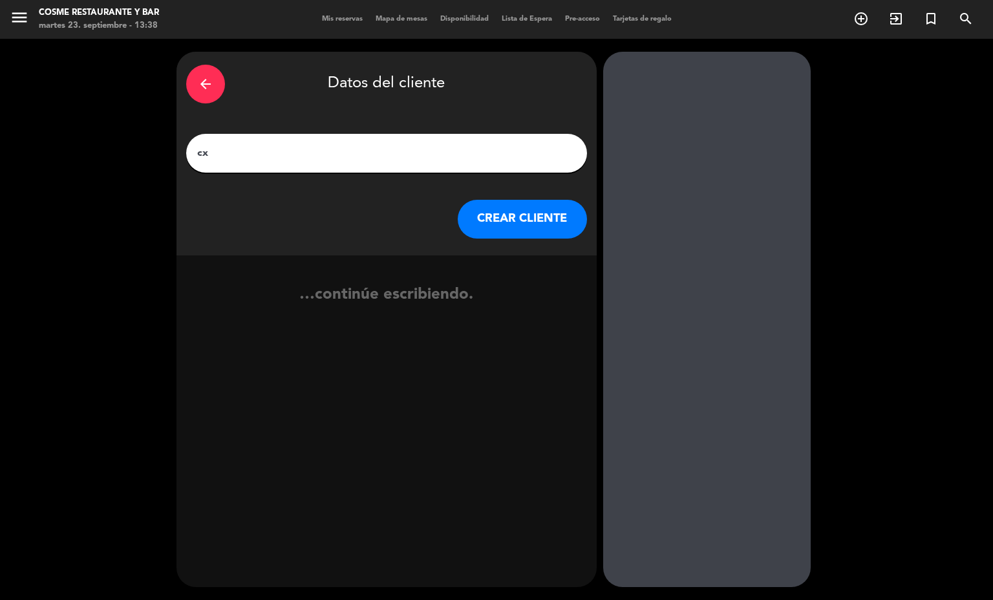
type input "c"
type input "[PERSON_NAME]"
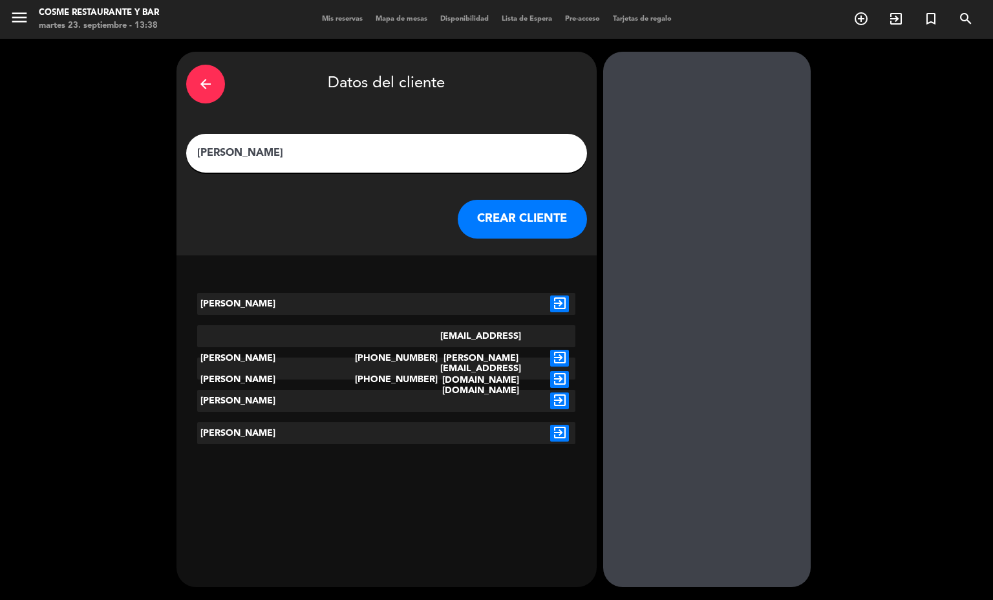
click at [550, 303] on icon "exit_to_app" at bounding box center [559, 304] width 19 height 17
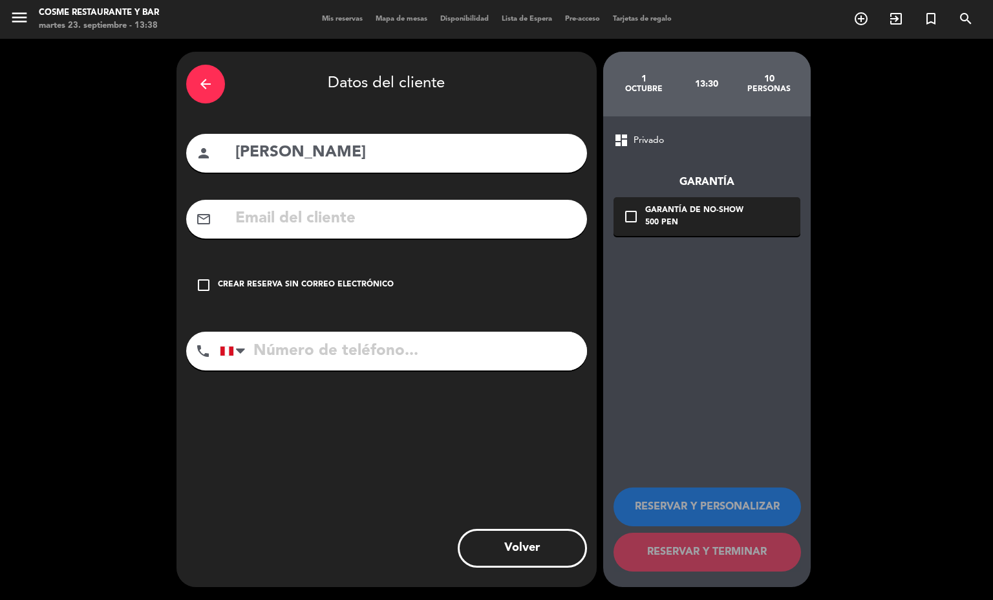
click at [369, 354] on input "tel" at bounding box center [403, 351] width 367 height 39
type input "[PHONE_NUMBER]"
click at [650, 229] on div "500 PEN" at bounding box center [694, 223] width 98 height 13
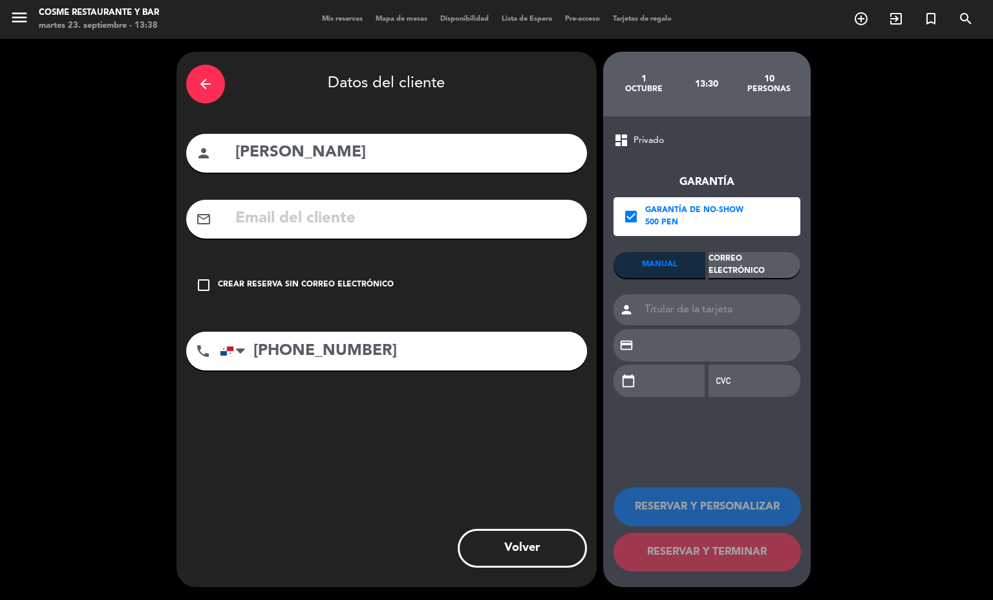
click at [763, 263] on div "Correo Electrónico" at bounding box center [755, 265] width 92 height 26
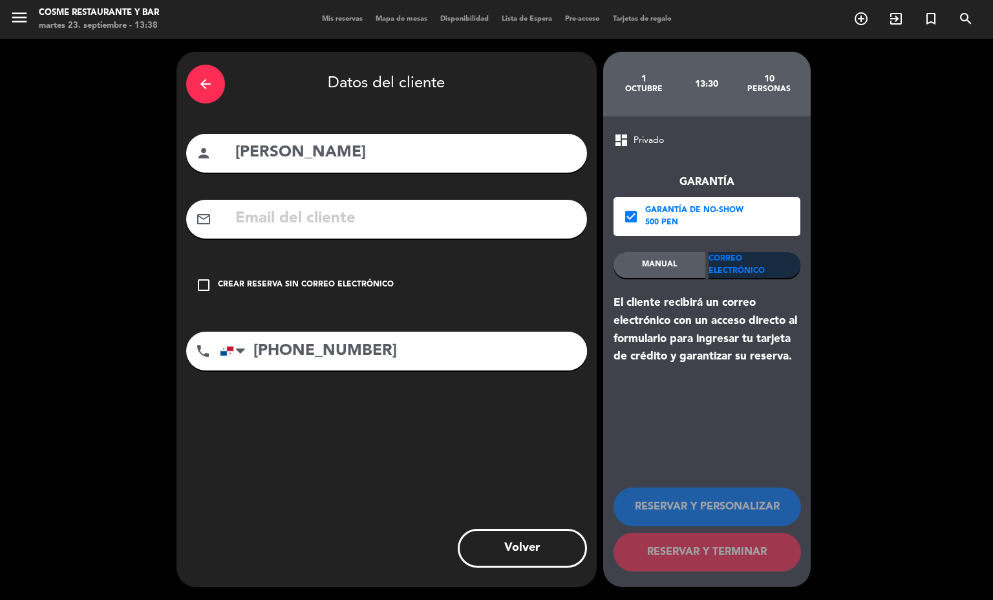
click at [484, 225] on input "text" at bounding box center [405, 219] width 343 height 27
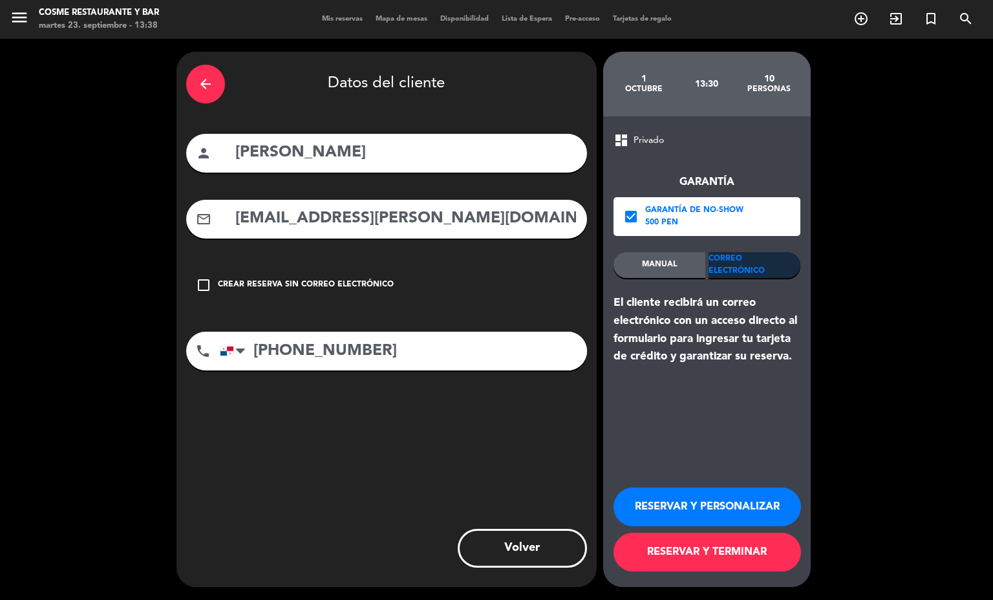
type input "[EMAIL_ADDRESS][PERSON_NAME][DOMAIN_NAME]"
click at [662, 550] on button "RESERVAR Y TERMINAR" at bounding box center [708, 552] width 188 height 39
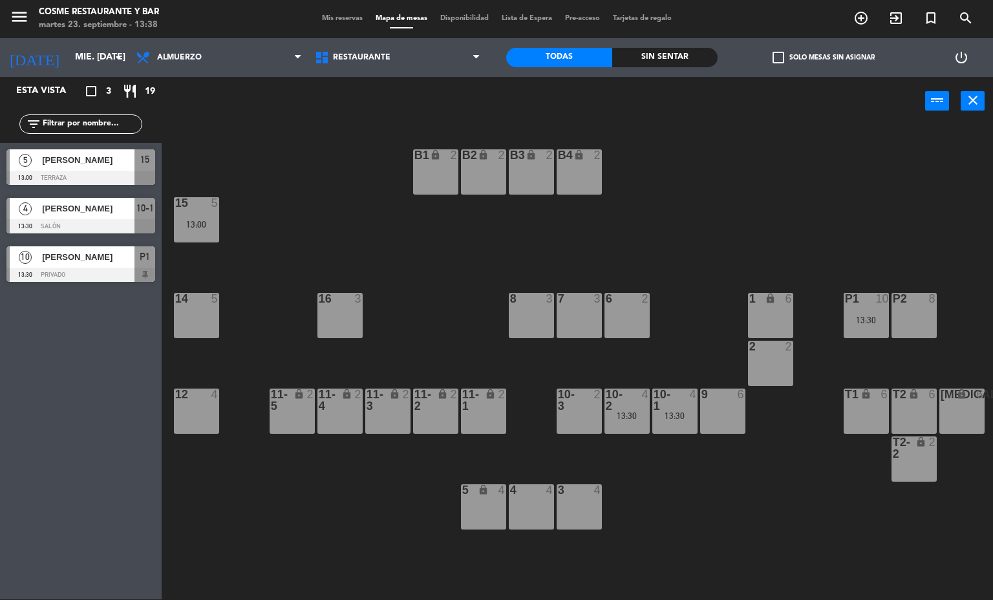
click at [330, 19] on span "Mis reservas" at bounding box center [343, 18] width 54 height 7
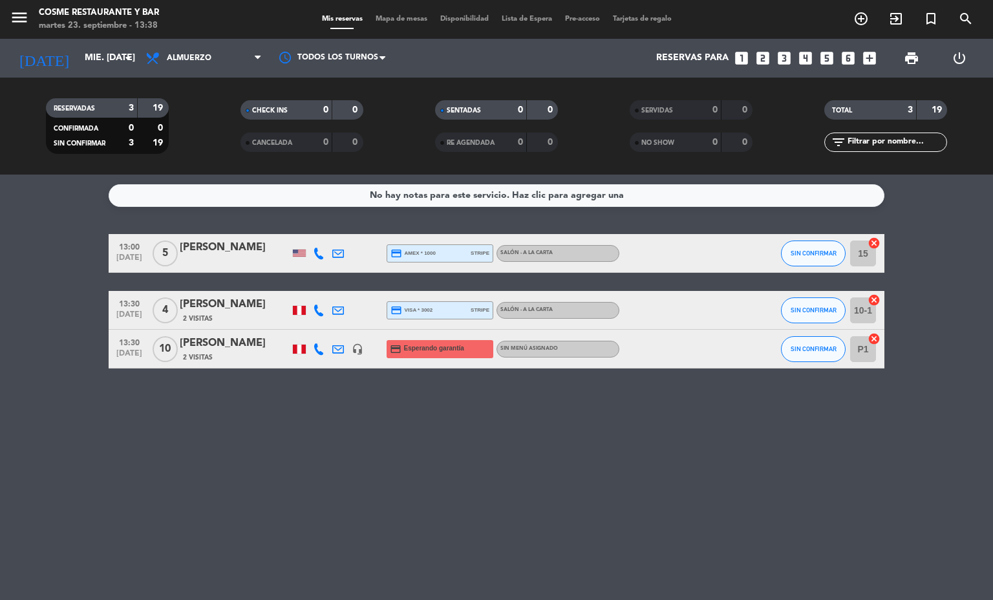
click at [246, 356] on div "2 Visitas" at bounding box center [235, 357] width 110 height 11
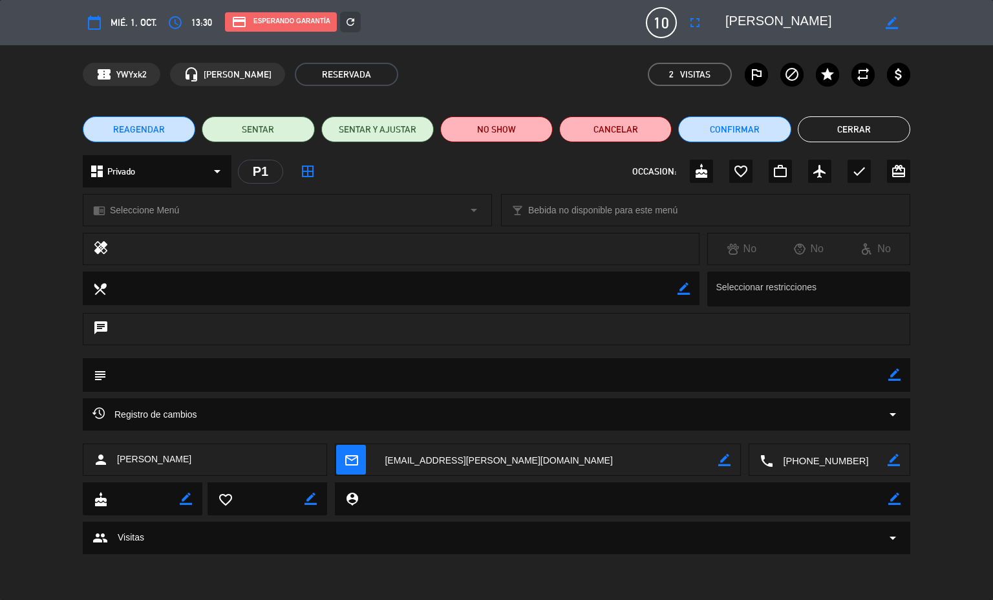
click at [889, 371] on icon "border_color" at bounding box center [895, 375] width 12 height 12
click at [784, 379] on textarea at bounding box center [498, 374] width 782 height 33
click at [891, 375] on icon at bounding box center [895, 375] width 12 height 12
click at [699, 171] on icon "cake" at bounding box center [702, 172] width 16 height 16
click at [894, 376] on icon "border_color" at bounding box center [895, 375] width 12 height 12
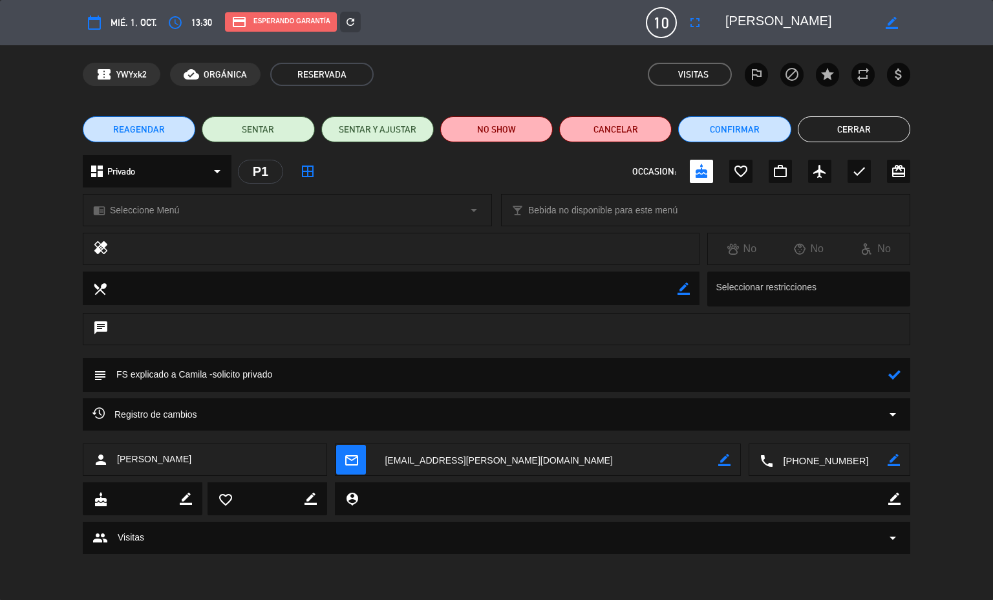
click at [827, 373] on textarea at bounding box center [498, 374] width 782 height 33
type textarea "FS explicado a Camila - solicito privado - cumpleaños de [PERSON_NAME]"
click at [857, 126] on button "Cerrar" at bounding box center [854, 129] width 113 height 26
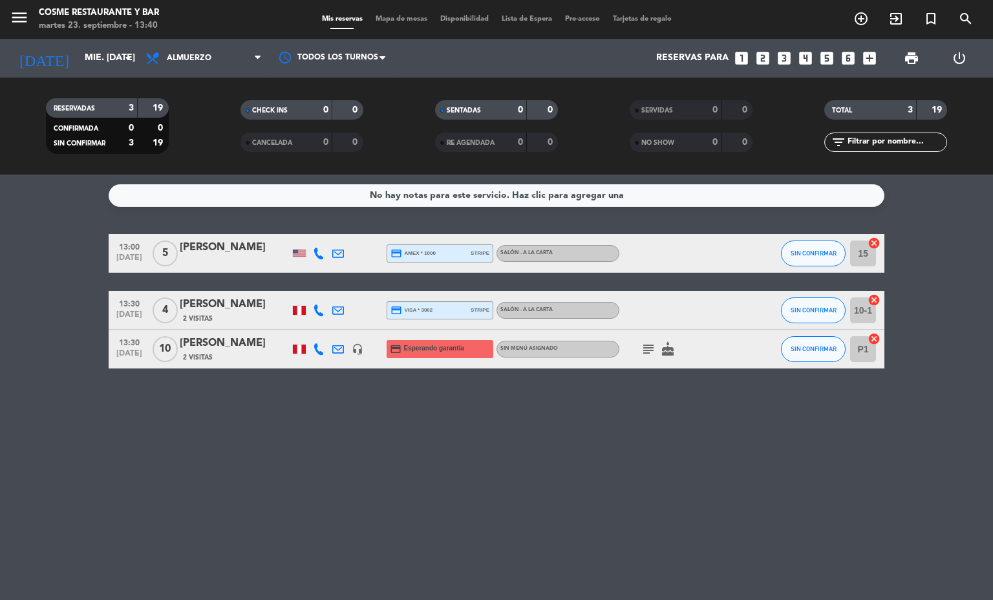
click at [675, 356] on icon "cake" at bounding box center [668, 349] width 16 height 16
click at [615, 348] on div "Sin menú asignado" at bounding box center [558, 349] width 123 height 17
click at [646, 348] on icon "subject" at bounding box center [649, 349] width 16 height 16
click at [226, 342] on div "[PERSON_NAME]" at bounding box center [235, 343] width 110 height 17
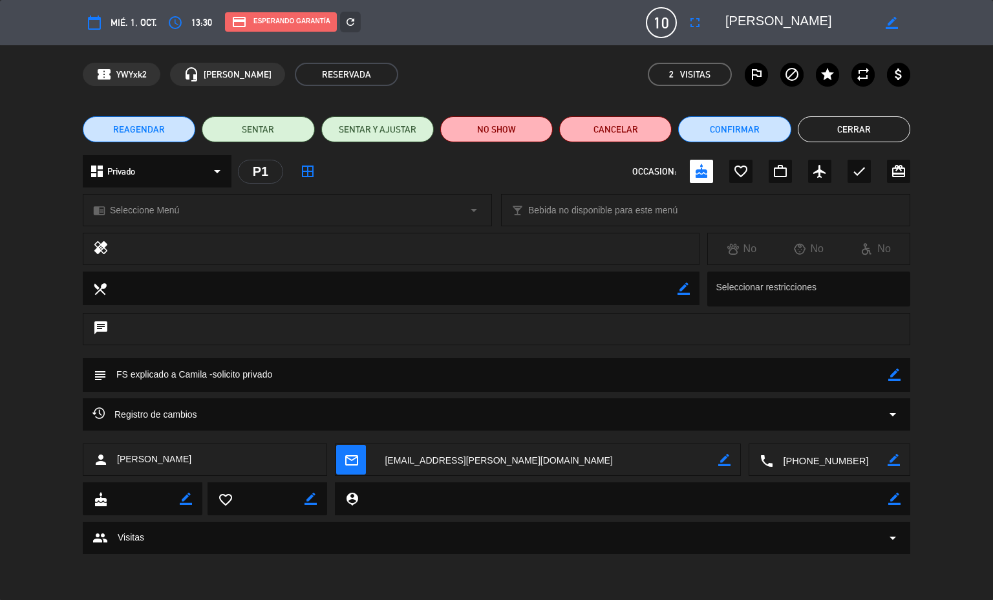
click at [893, 375] on icon "border_color" at bounding box center [895, 375] width 12 height 12
click at [817, 376] on textarea at bounding box center [498, 374] width 782 height 33
type textarea "FS explicado a [PERSON_NAME] -solicito privado - cumpleaños [PERSON_NAME]"
click at [894, 375] on icon at bounding box center [895, 375] width 12 height 12
click at [856, 128] on button "Cerrar" at bounding box center [854, 129] width 113 height 26
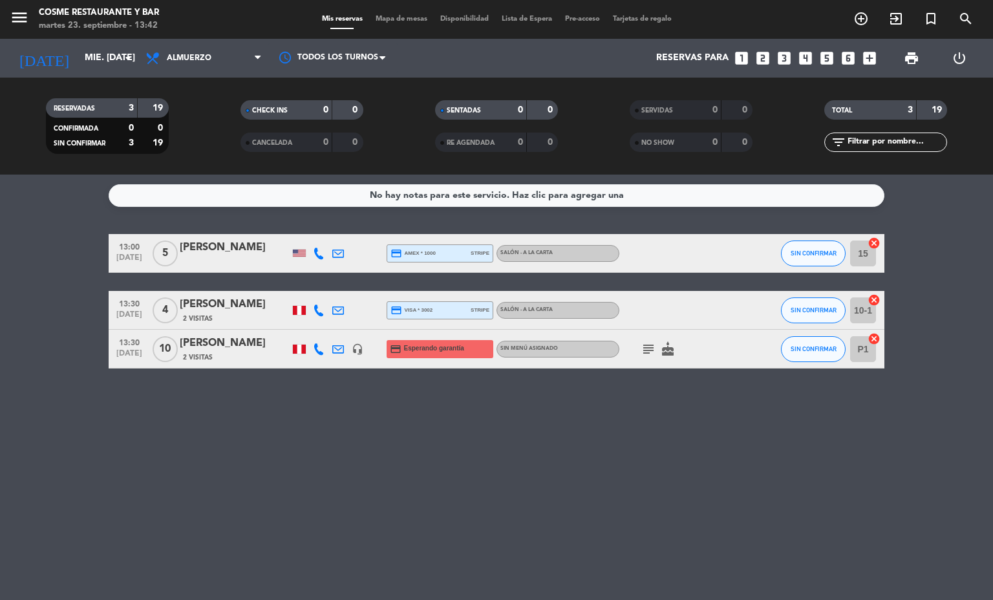
click at [389, 14] on div "Mis reservas Mapa de mesas Disponibilidad Lista de Espera Pre-acceso Tarjetas d…" at bounding box center [497, 20] width 363 height 12
click at [371, 21] on span "Mapa de mesas" at bounding box center [401, 19] width 65 height 7
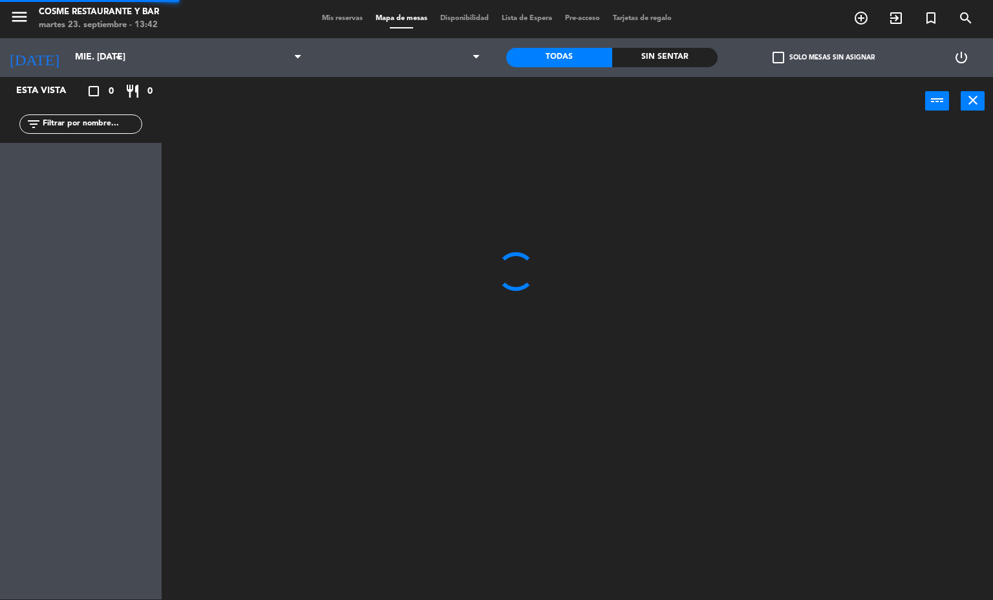
click at [328, 21] on span "Mis reservas" at bounding box center [343, 18] width 54 height 7
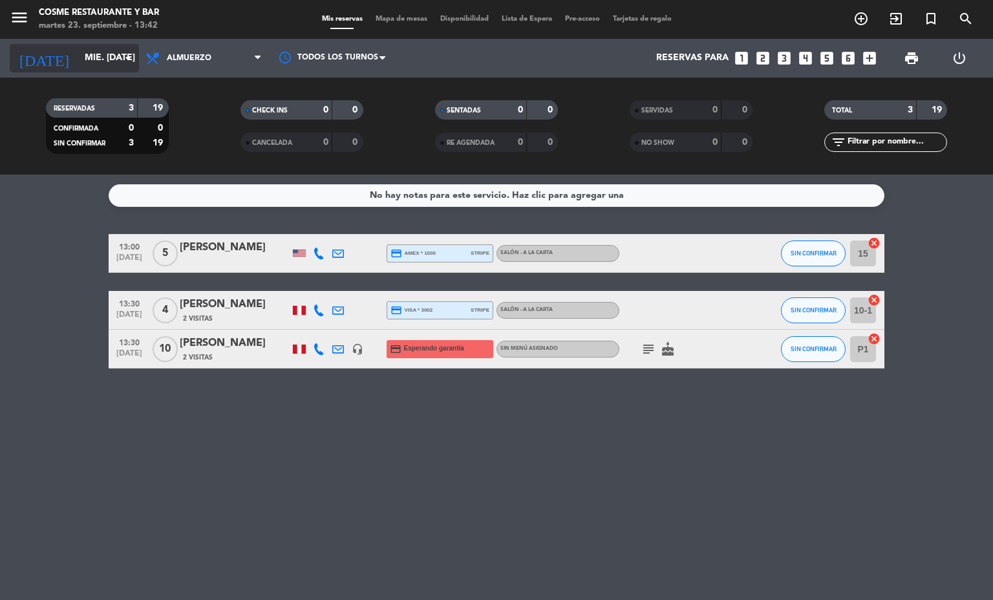
click at [103, 70] on div "[DATE] mié. [DATE] arrow_drop_down" at bounding box center [74, 58] width 129 height 28
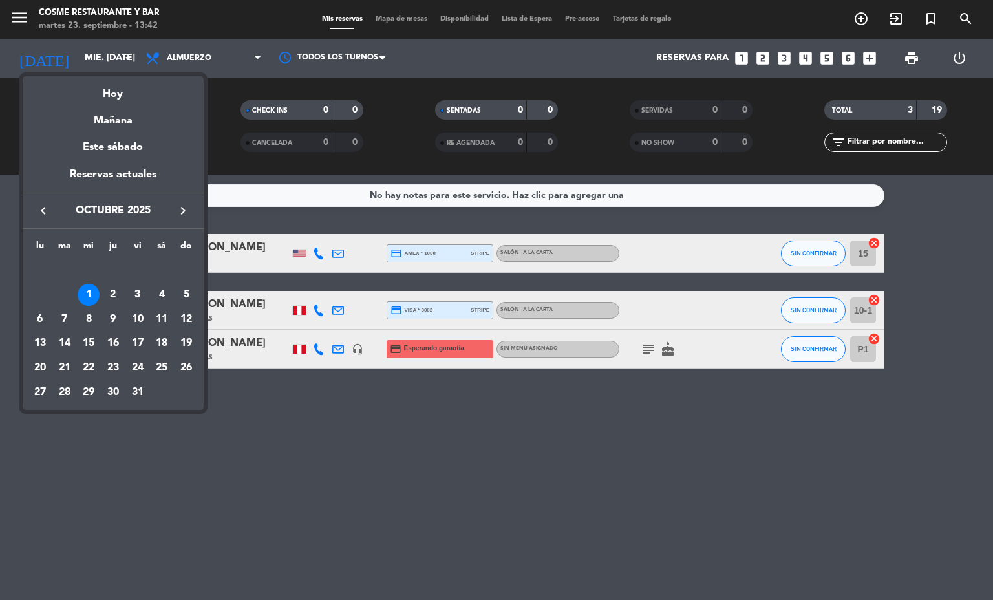
click at [45, 214] on icon "keyboard_arrow_left" at bounding box center [44, 211] width 16 height 16
click at [190, 358] on div "28" at bounding box center [186, 368] width 22 height 22
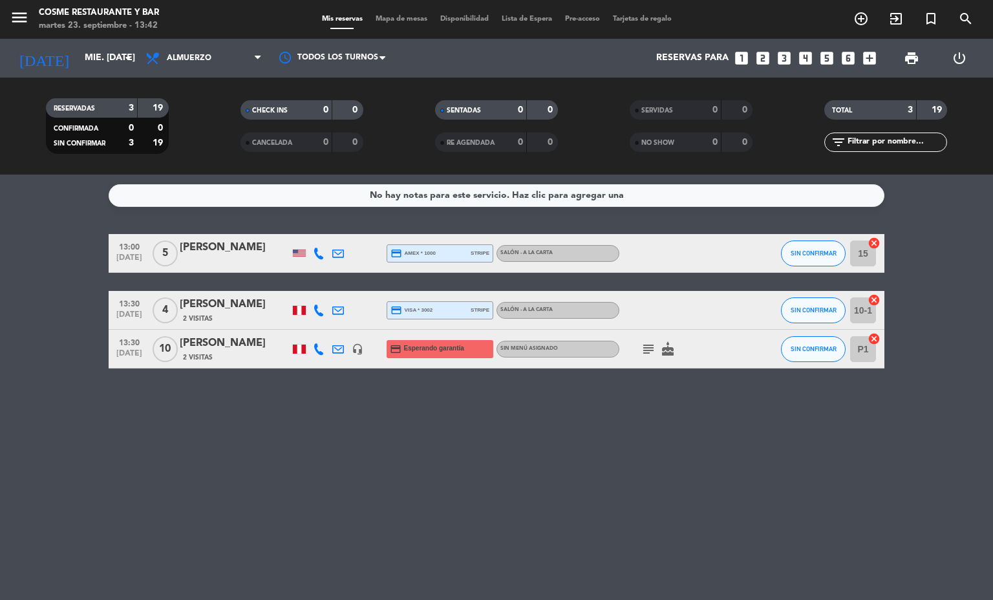
type input "dom. [DATE]"
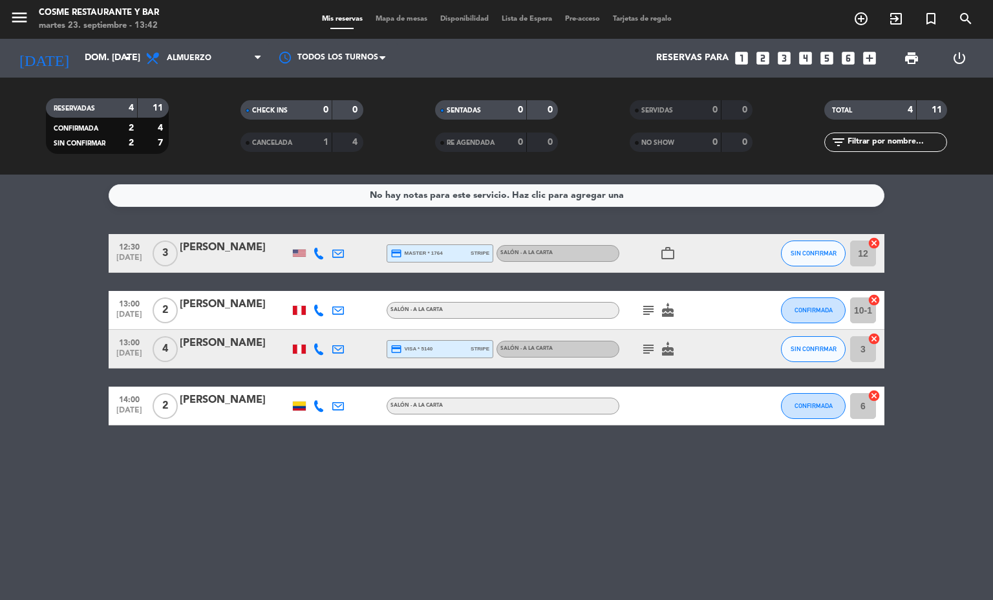
click at [313, 146] on div "1" at bounding box center [316, 142] width 26 height 15
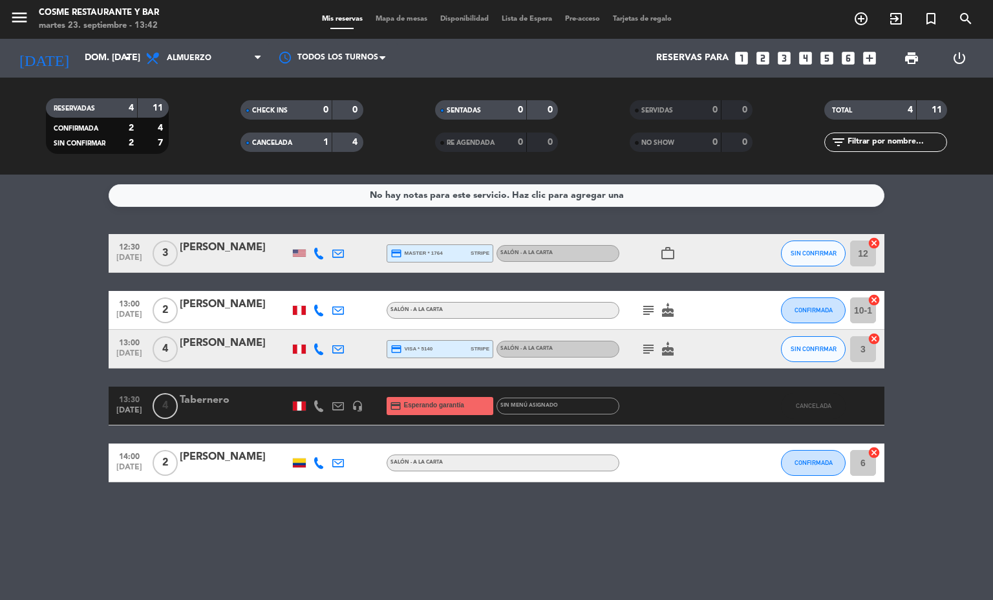
click at [229, 406] on div "Tabernero" at bounding box center [235, 400] width 110 height 17
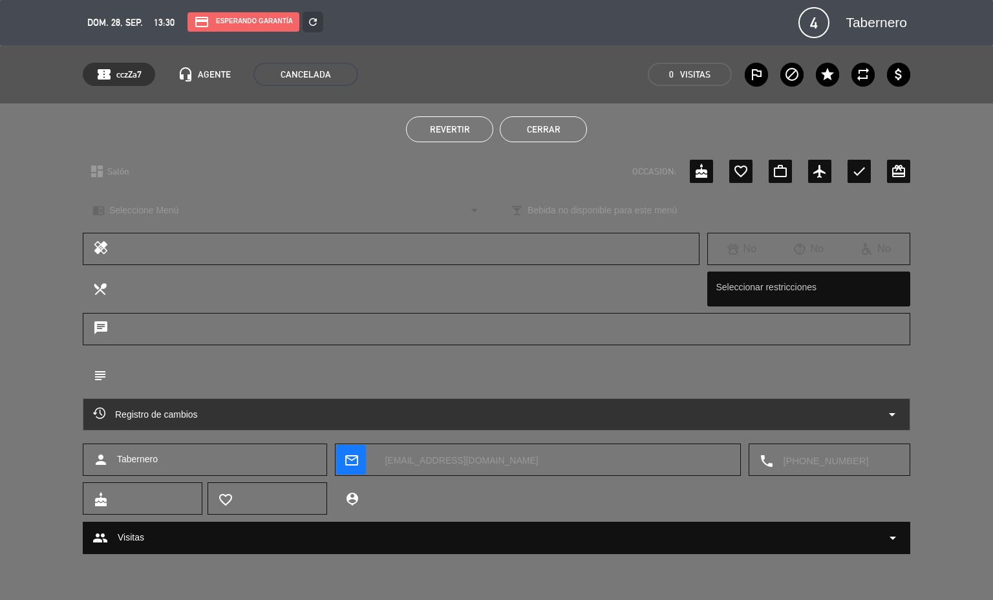
click at [468, 132] on span "Revertir" at bounding box center [450, 129] width 40 height 10
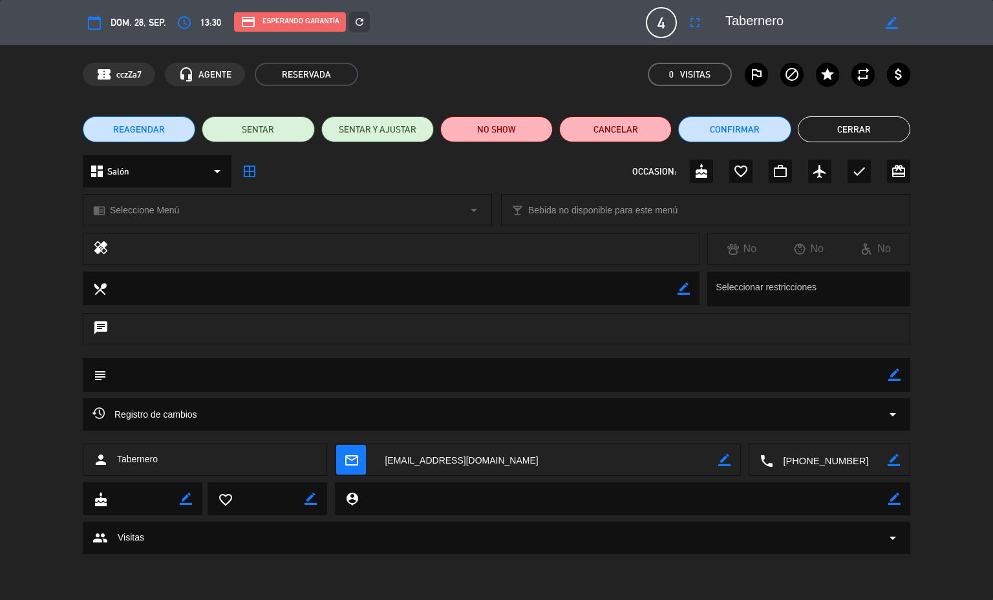
click at [848, 135] on button "Cerrar" at bounding box center [854, 129] width 113 height 26
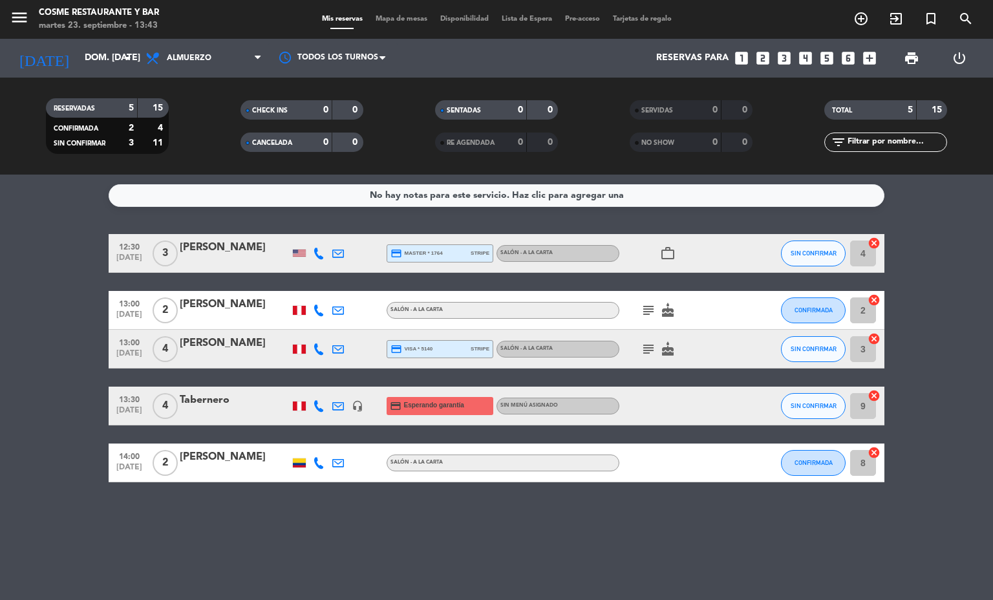
click at [398, 406] on icon "credit_card" at bounding box center [396, 406] width 12 height 12
click at [186, 398] on div "Tabernero" at bounding box center [235, 400] width 110 height 17
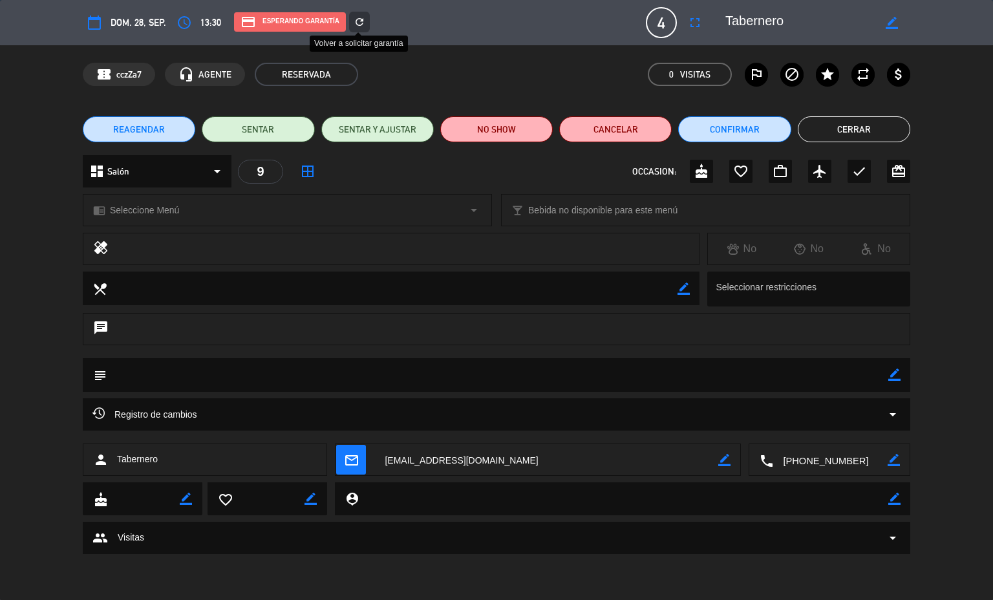
click at [354, 21] on icon "refresh" at bounding box center [360, 22] width 12 height 12
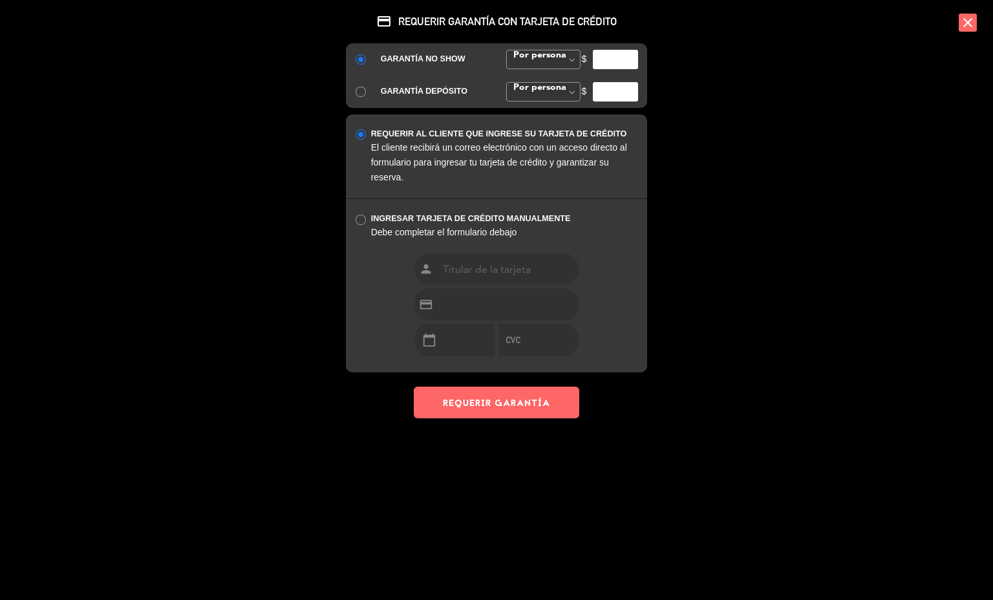
click at [621, 59] on input "number" at bounding box center [615, 59] width 45 height 19
type input "50"
click at [528, 406] on button "REQUERIR GARANTÍA" at bounding box center [497, 403] width 166 height 32
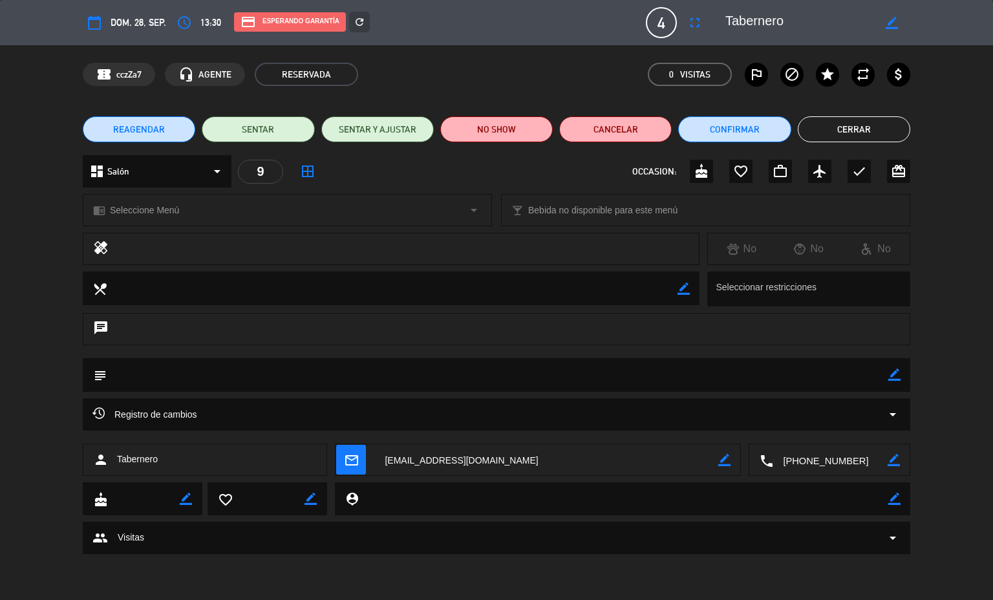
click at [861, 124] on button "Cerrar" at bounding box center [854, 129] width 113 height 26
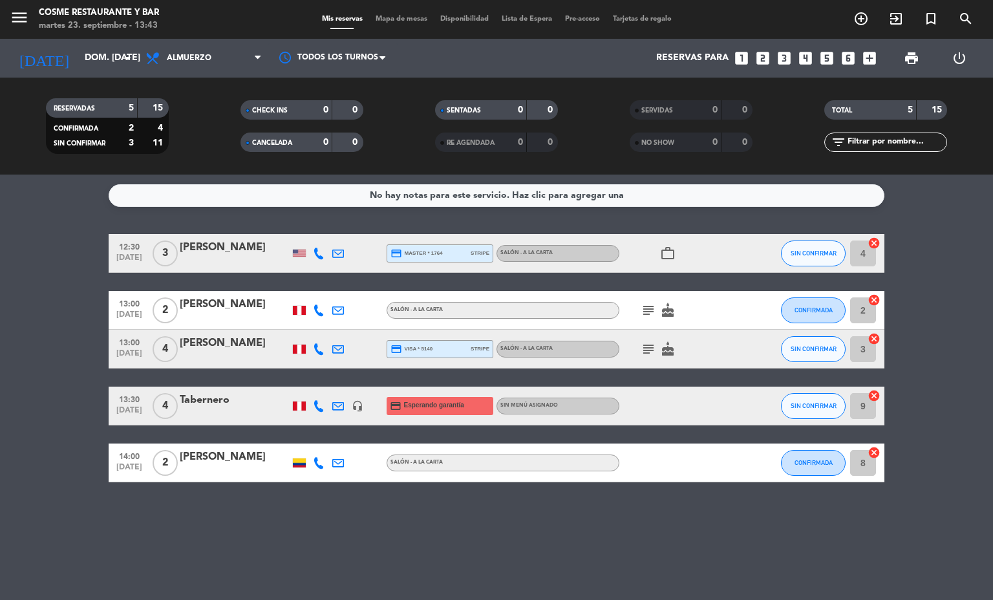
click at [392, 17] on span "Mapa de mesas" at bounding box center [401, 19] width 65 height 7
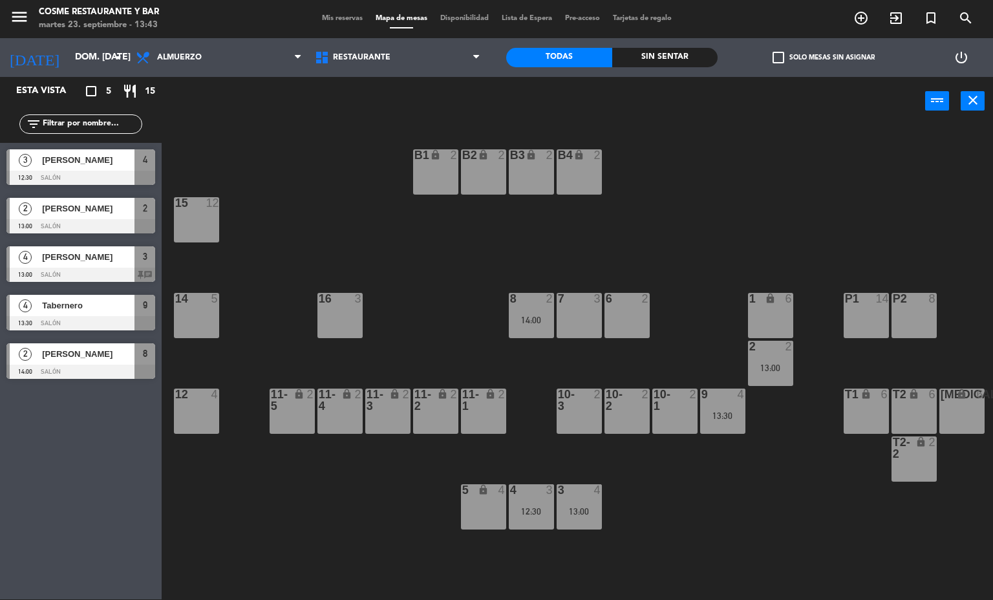
click at [709, 485] on div "B1 lock 2 B2 lock 2 B3 lock 2 B4 lock 2 15 12 14 5 8 2 14:00 7 3 6 2 1 lock 6 1…" at bounding box center [582, 363] width 822 height 474
click at [99, 307] on span "Tabernero" at bounding box center [88, 306] width 92 height 14
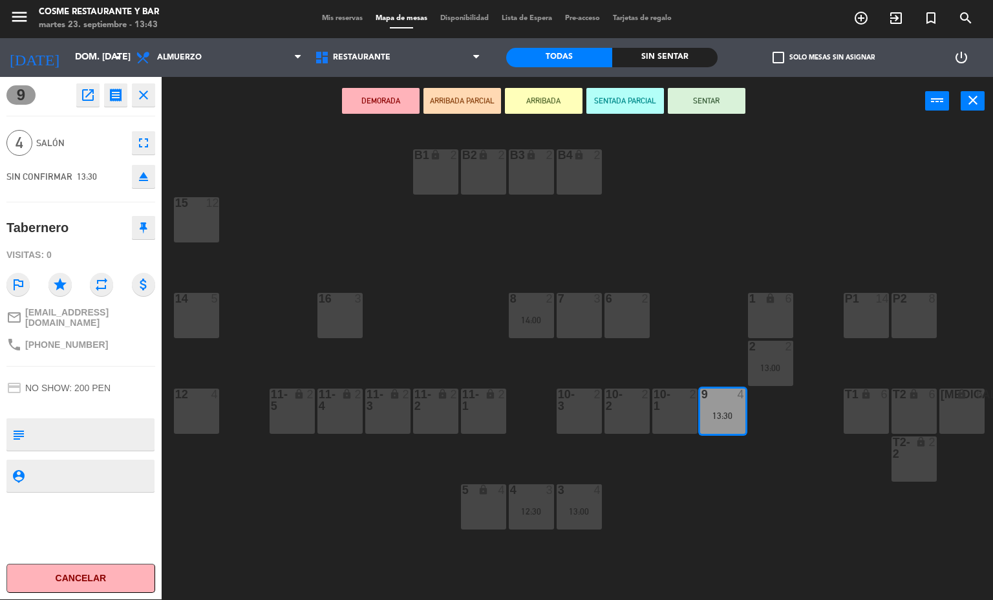
click at [204, 414] on div "12 4" at bounding box center [196, 411] width 45 height 45
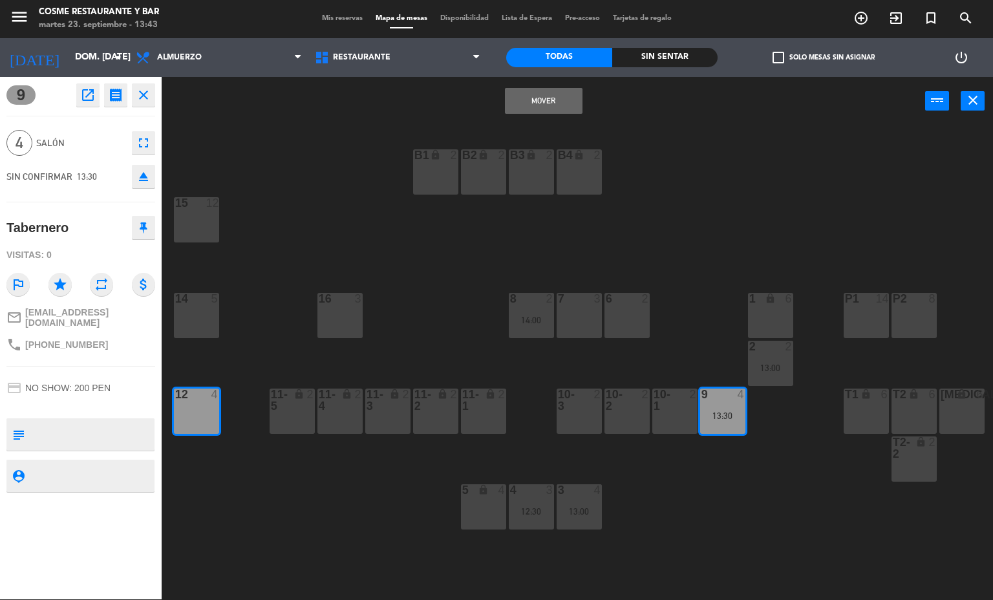
click at [534, 103] on button "Mover" at bounding box center [544, 101] width 78 height 26
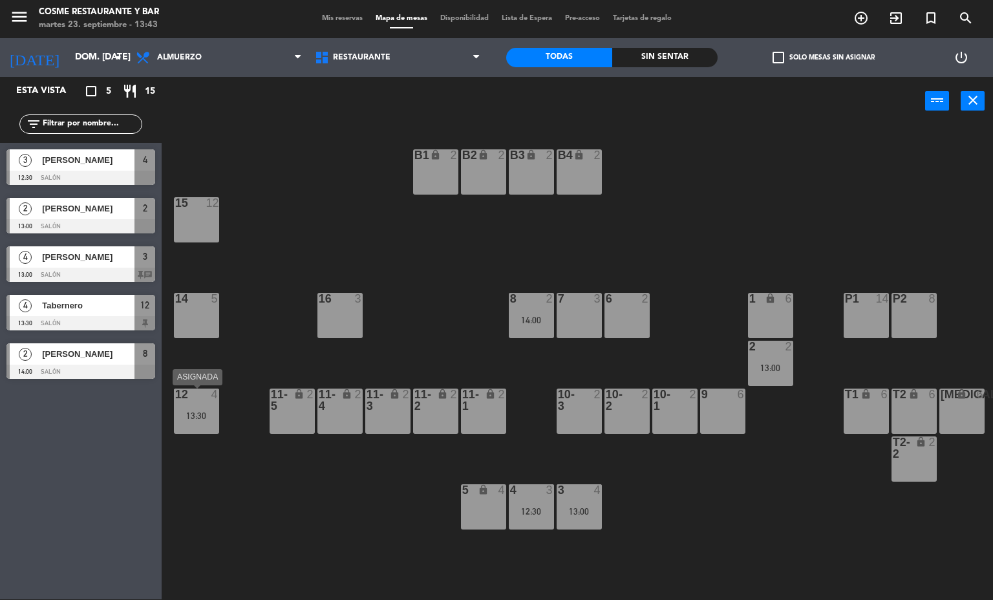
click at [208, 404] on div "12 4 13:30" at bounding box center [196, 411] width 45 height 45
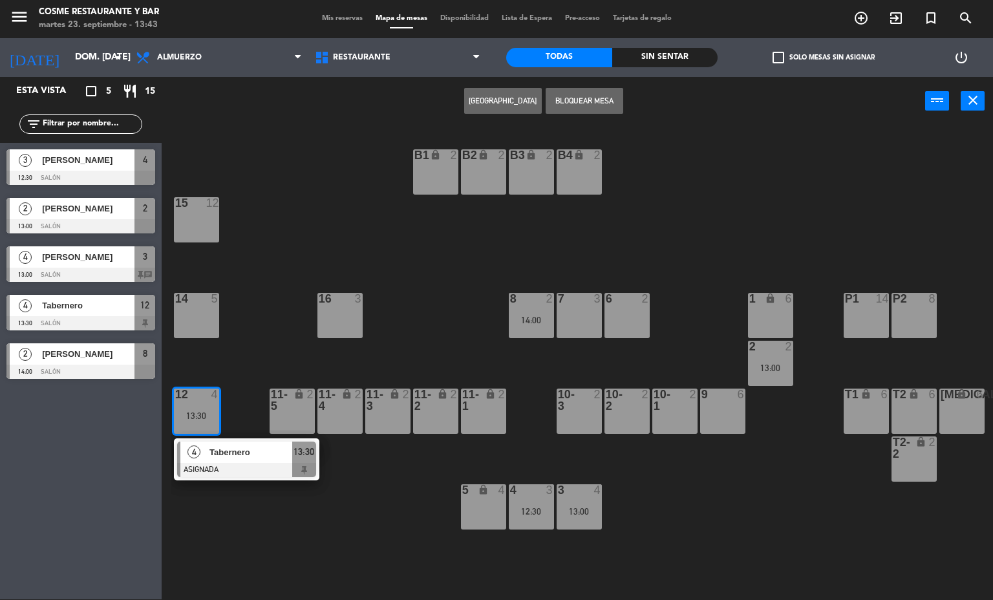
click at [239, 493] on div "B1 lock 2 B2 lock 2 B3 lock 2 B4 lock 2 15 12 14 5 8 2 14:00 7 3 6 2 1 lock 6 1…" at bounding box center [582, 363] width 822 height 474
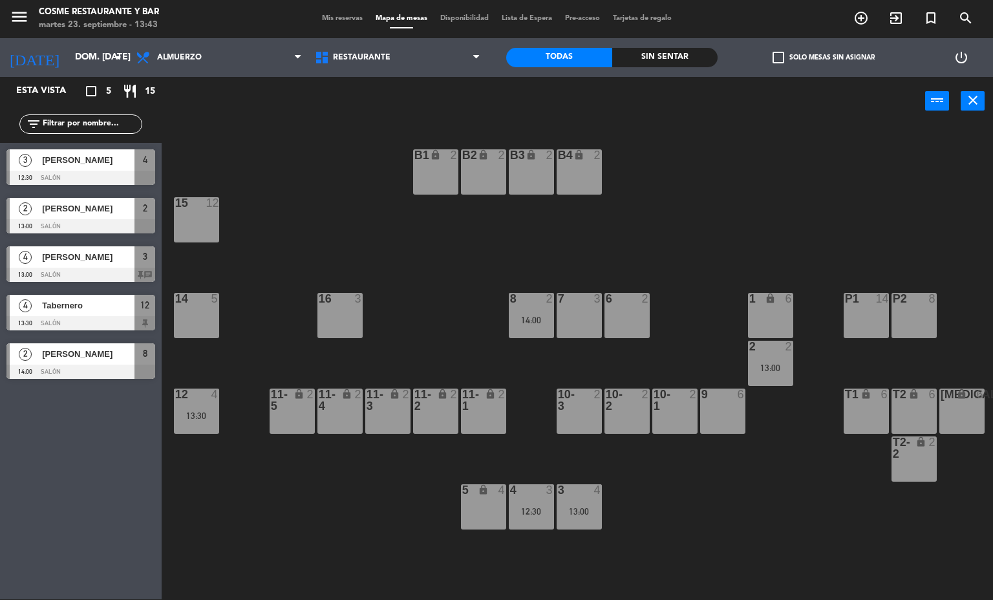
click at [204, 390] on div at bounding box center [196, 395] width 21 height 12
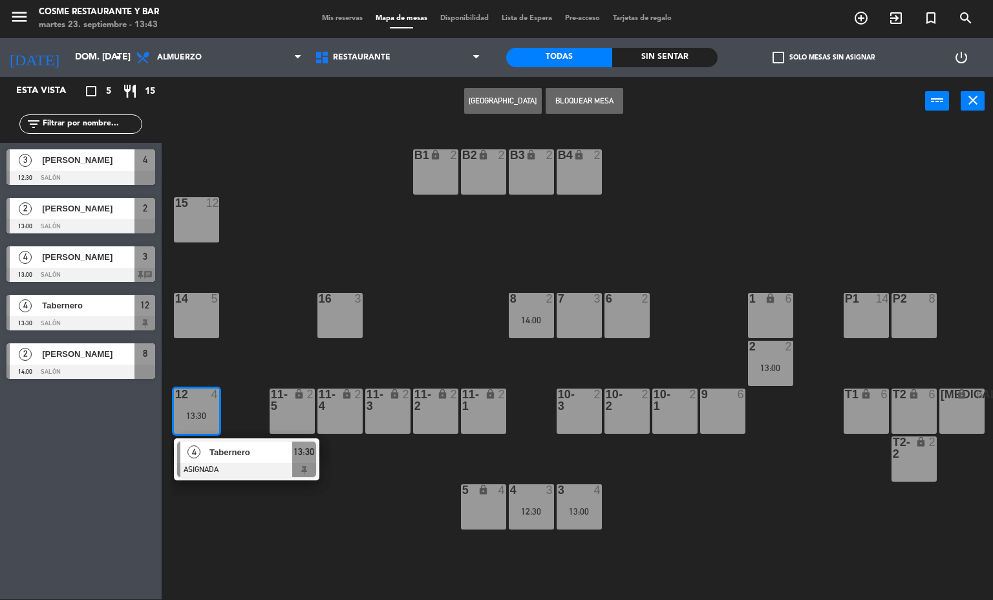
click at [204, 464] on div at bounding box center [246, 470] width 139 height 14
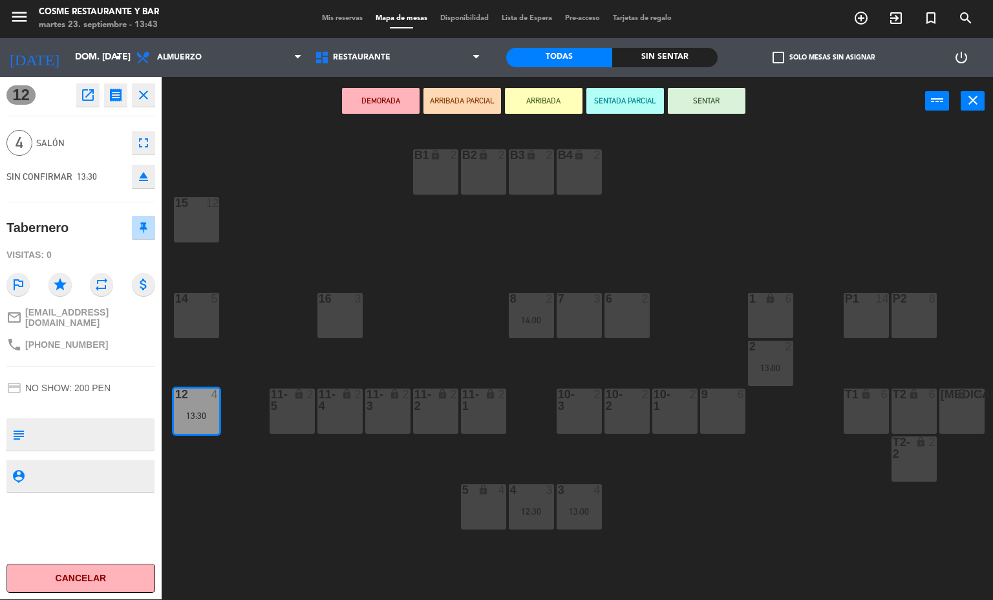
click at [57, 314] on span "[EMAIL_ADDRESS][DOMAIN_NAME]" at bounding box center [90, 317] width 130 height 21
drag, startPoint x: 57, startPoint y: 314, endPoint x: 78, endPoint y: 350, distance: 41.5
click at [78, 350] on div "12 open_in_new receipt 1:30 PM dom., [DATE] 4 personas Tabernero Mesa 12 close …" at bounding box center [81, 338] width 162 height 523
drag, startPoint x: 150, startPoint y: 307, endPoint x: 21, endPoint y: 315, distance: 129.0
click at [21, 315] on div "mail_outline [EMAIL_ADDRESS][DOMAIN_NAME]" at bounding box center [80, 318] width 149 height 30
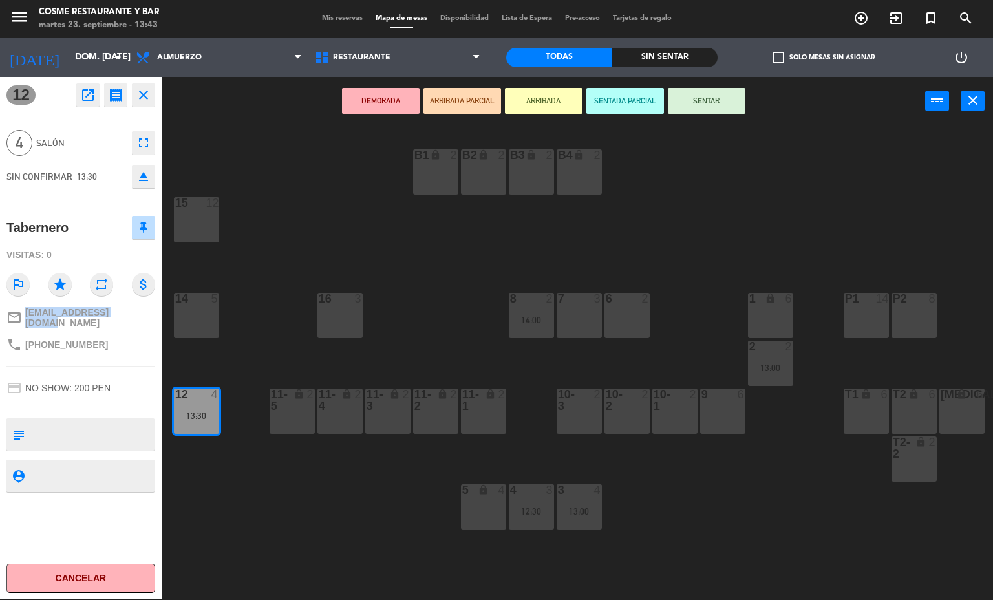
copy link "[EMAIL_ADDRESS][DOMAIN_NAME]"
click at [354, 180] on div "B1 lock 2 B2 lock 2 B3 lock 2 B4 lock 2 15 12 14 5 8 2 14:00 7 3 6 2 1 lock 6 1…" at bounding box center [582, 363] width 822 height 474
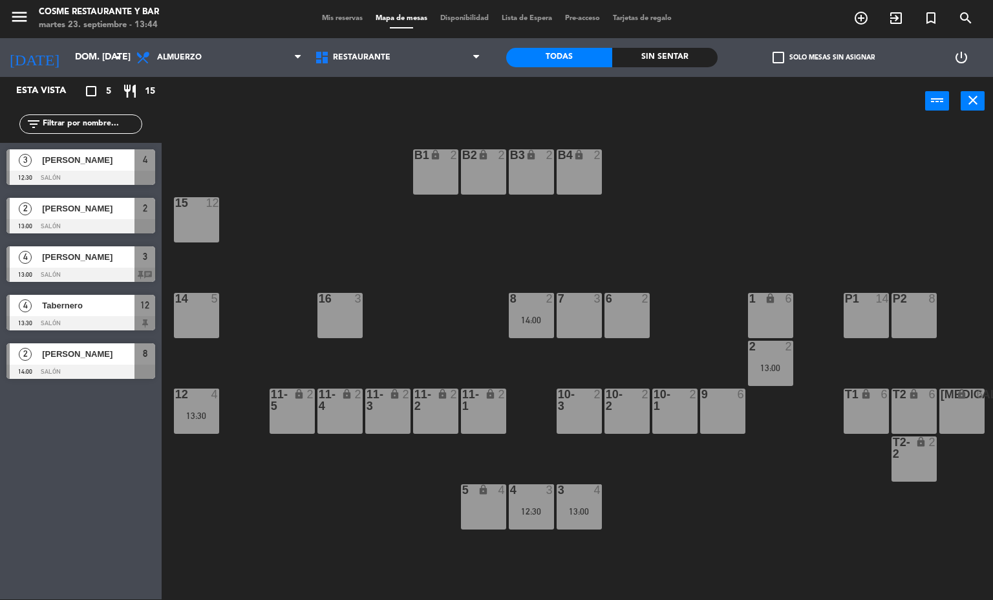
click at [342, 10] on div "menu [PERSON_NAME] Restaurante y Bar martes 23. septiembre - 13:44 Mis reservas…" at bounding box center [496, 18] width 993 height 39
click at [344, 19] on span "Mis reservas" at bounding box center [343, 18] width 54 height 7
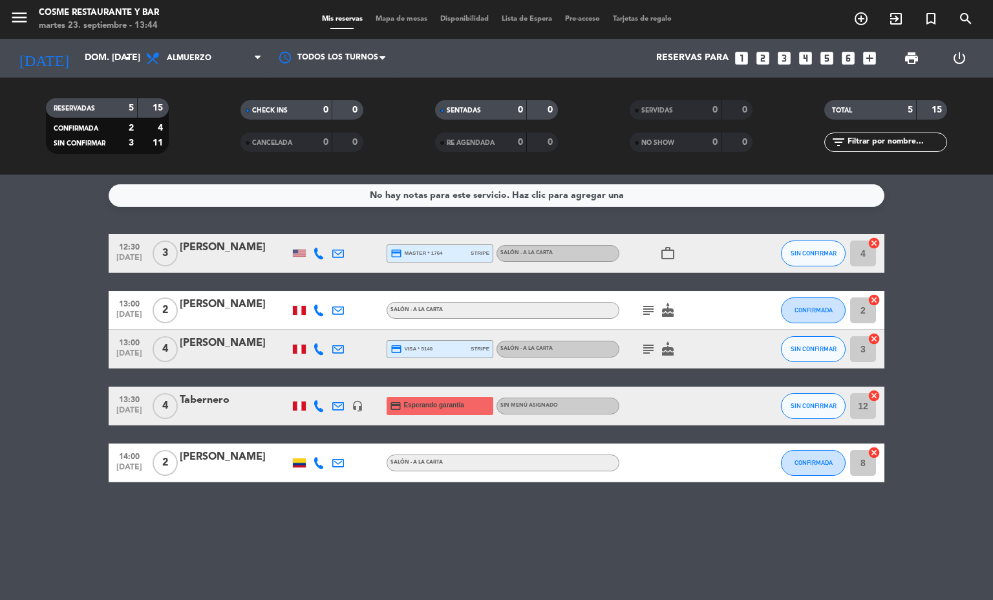
click at [658, 343] on span "cake" at bounding box center [667, 349] width 19 height 16
click at [78, 66] on input "dom. [DATE]" at bounding box center [139, 58] width 123 height 23
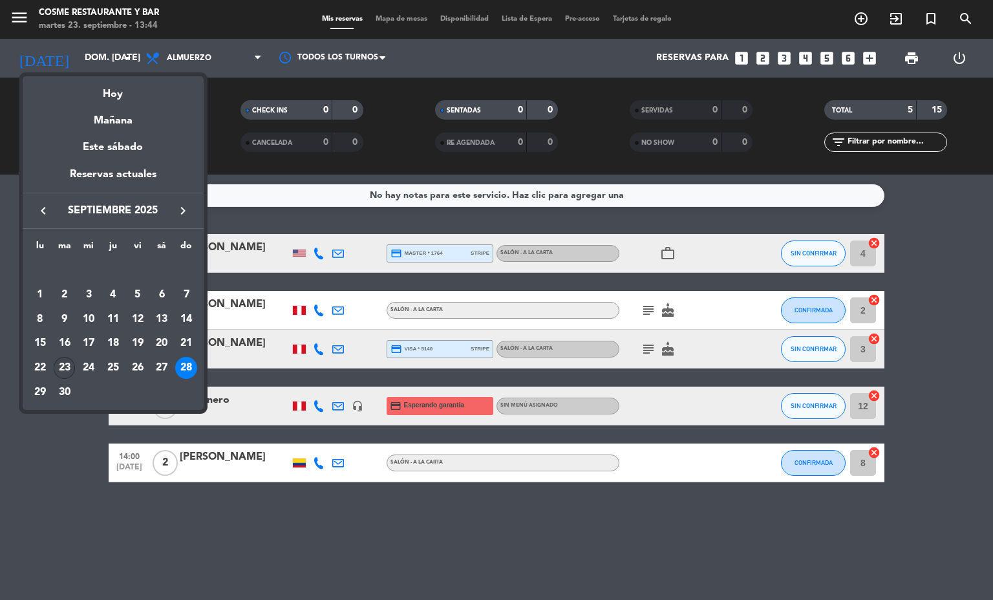
click at [64, 363] on div "23" at bounding box center [65, 368] width 22 height 22
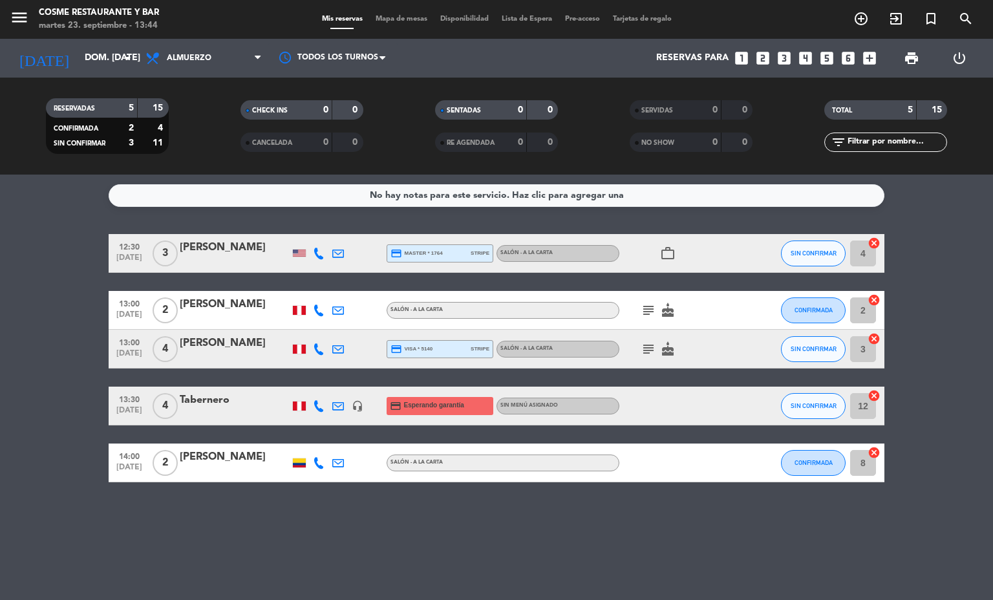
type input "[DATE] sep."
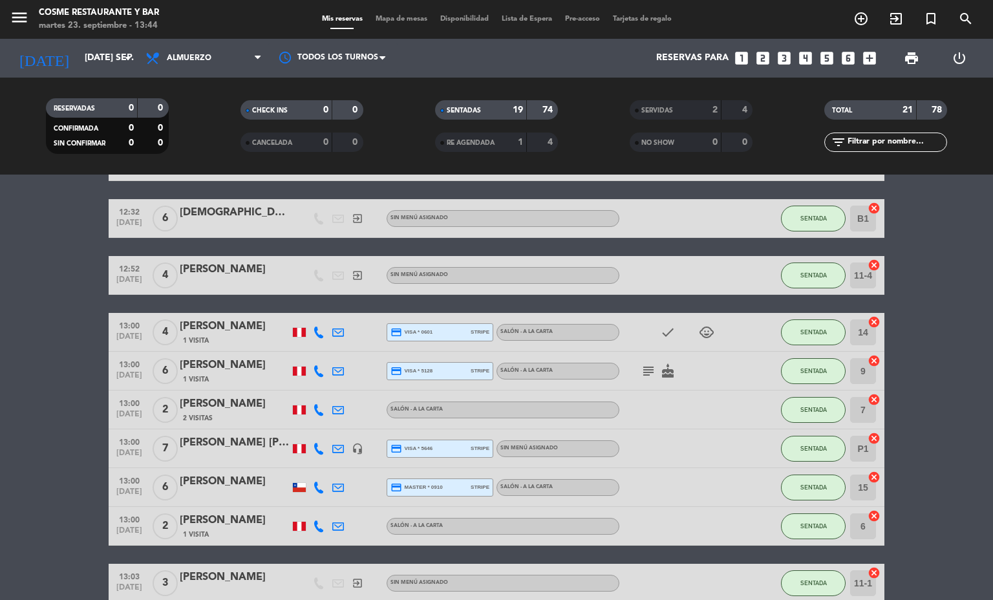
scroll to position [194, 0]
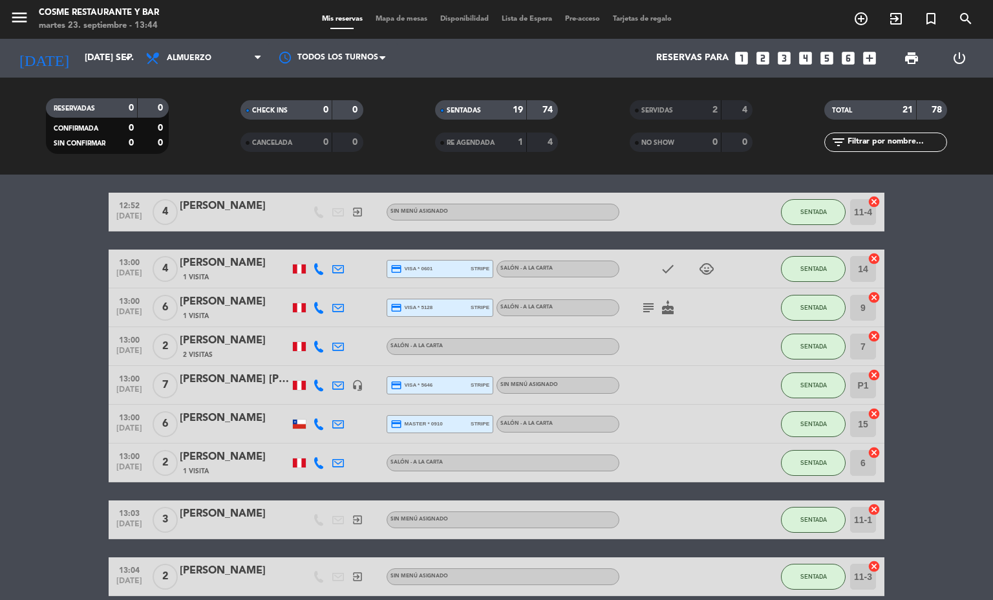
click at [641, 305] on icon "subject" at bounding box center [649, 308] width 16 height 16
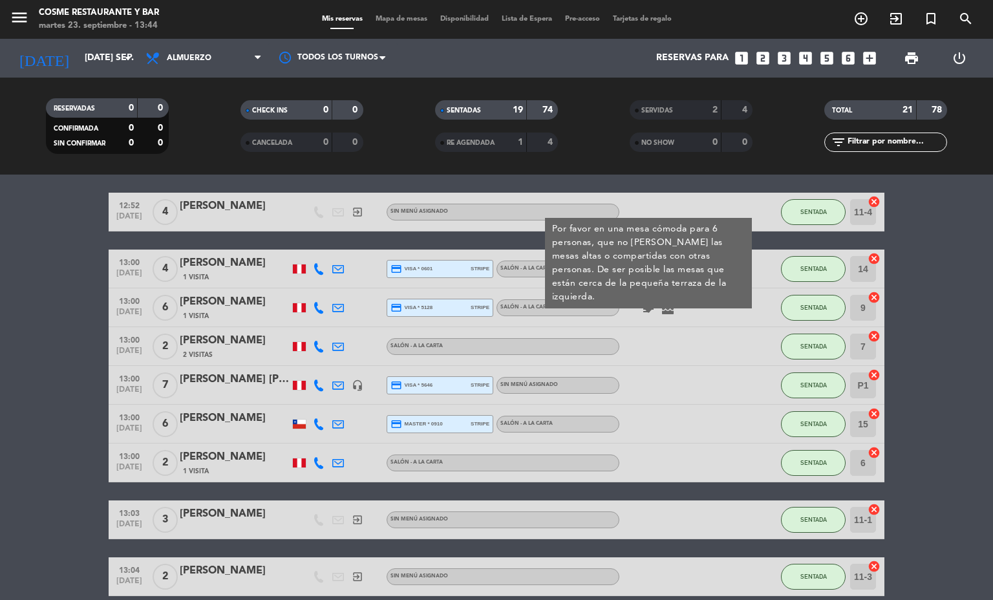
click at [332, 312] on icon at bounding box center [338, 308] width 12 height 12
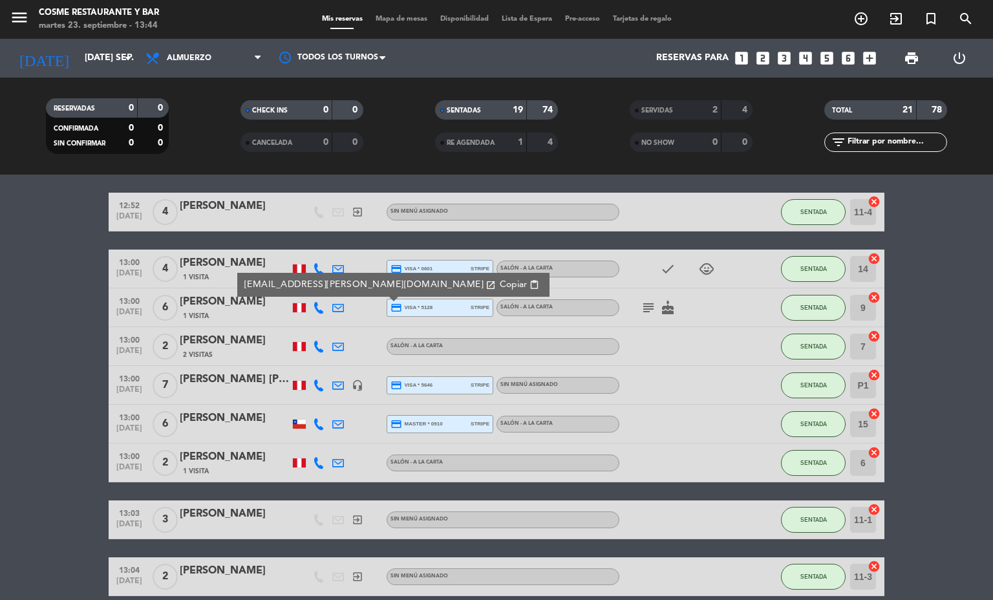
click at [332, 312] on icon at bounding box center [338, 308] width 12 height 12
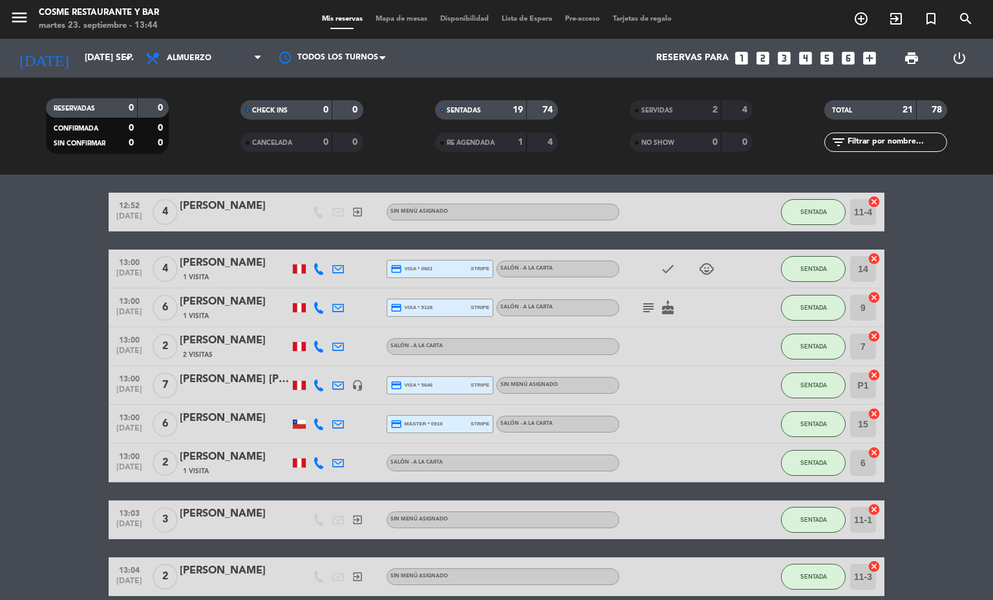
scroll to position [485, 0]
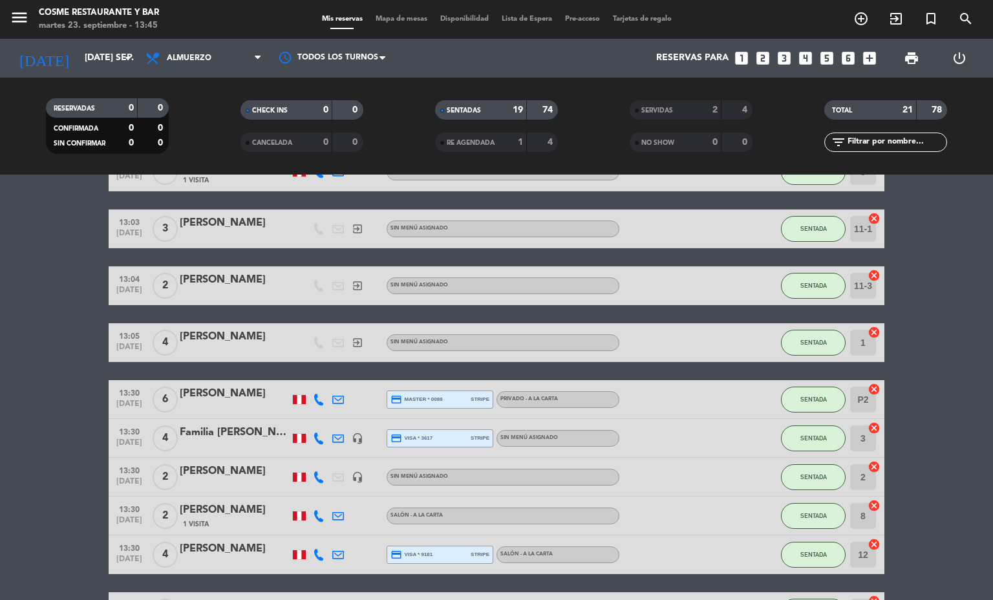
click at [356, 476] on div "headset_mic" at bounding box center [357, 477] width 19 height 38
click at [352, 476] on icon "headset_mic" at bounding box center [358, 477] width 12 height 12
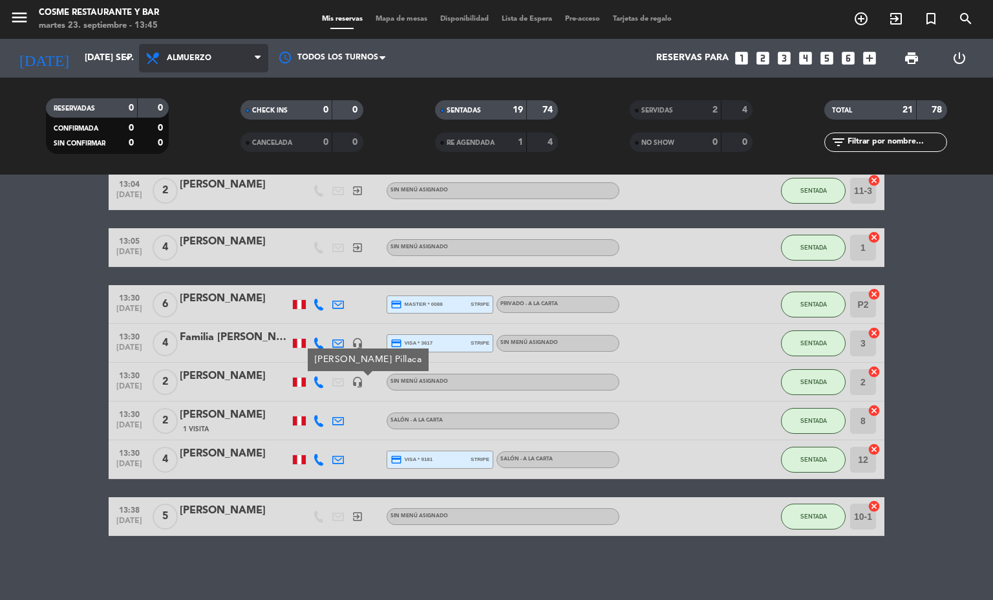
drag, startPoint x: 195, startPoint y: 57, endPoint x: 202, endPoint y: 102, distance: 45.2
click at [195, 65] on span "Almuerzo" at bounding box center [203, 58] width 129 height 28
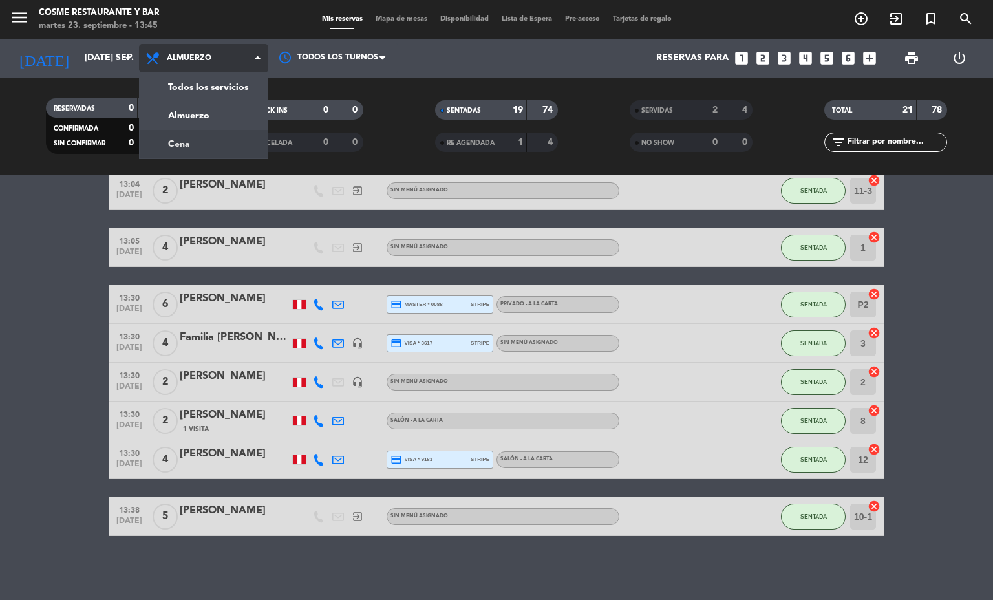
click at [206, 146] on div "menu [PERSON_NAME] Restaurante y Bar martes 23. septiembre - 13:45 Mis reservas…" at bounding box center [496, 87] width 993 height 175
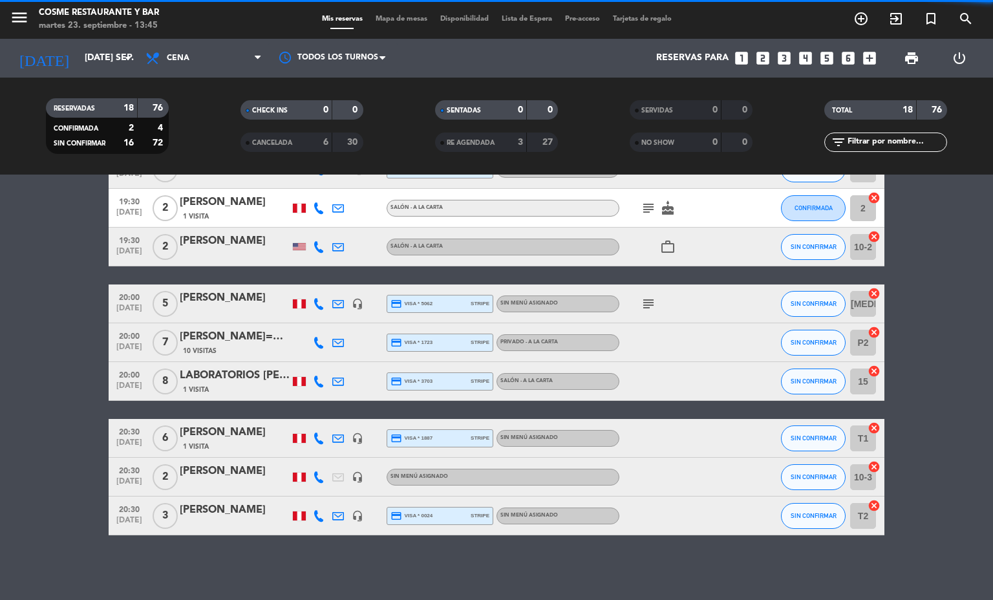
scroll to position [451, 0]
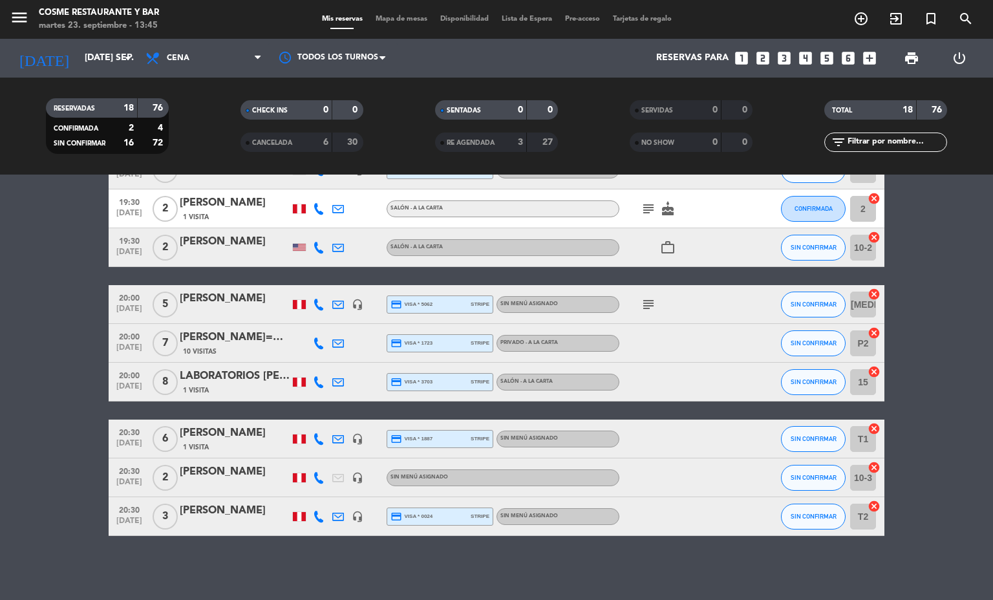
click at [319, 138] on div "6" at bounding box center [316, 142] width 26 height 15
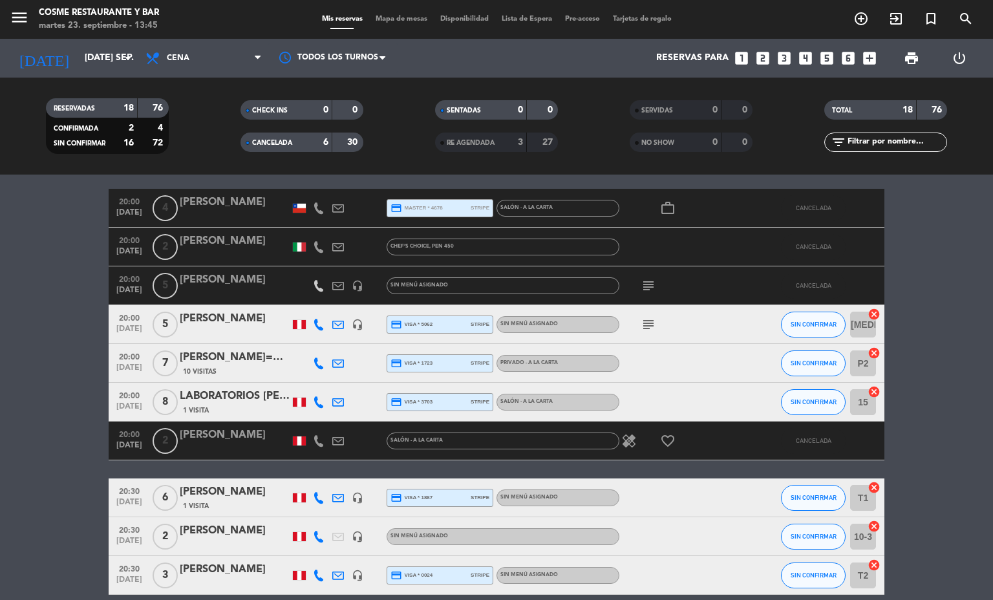
scroll to position [684, 0]
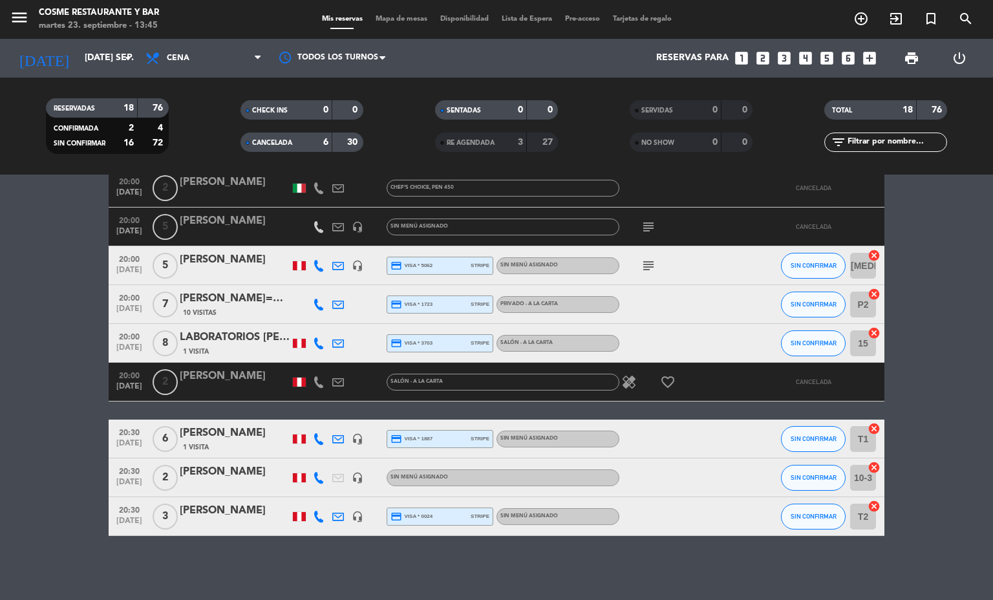
click at [660, 383] on icon "favorite_border" at bounding box center [668, 382] width 16 height 16
click at [623, 381] on icon "healing" at bounding box center [629, 382] width 16 height 16
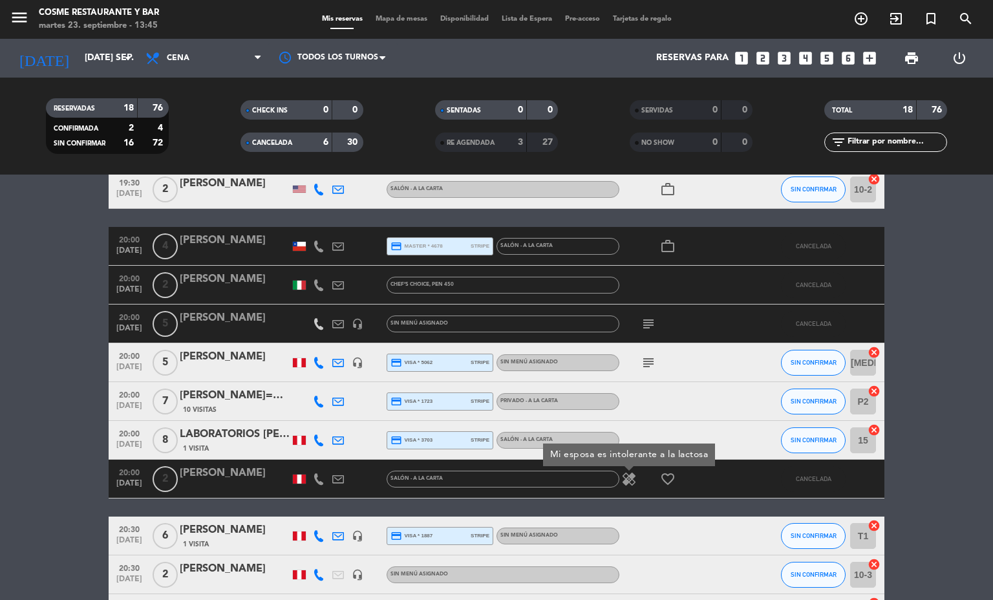
click at [642, 321] on icon "subject" at bounding box center [649, 324] width 16 height 16
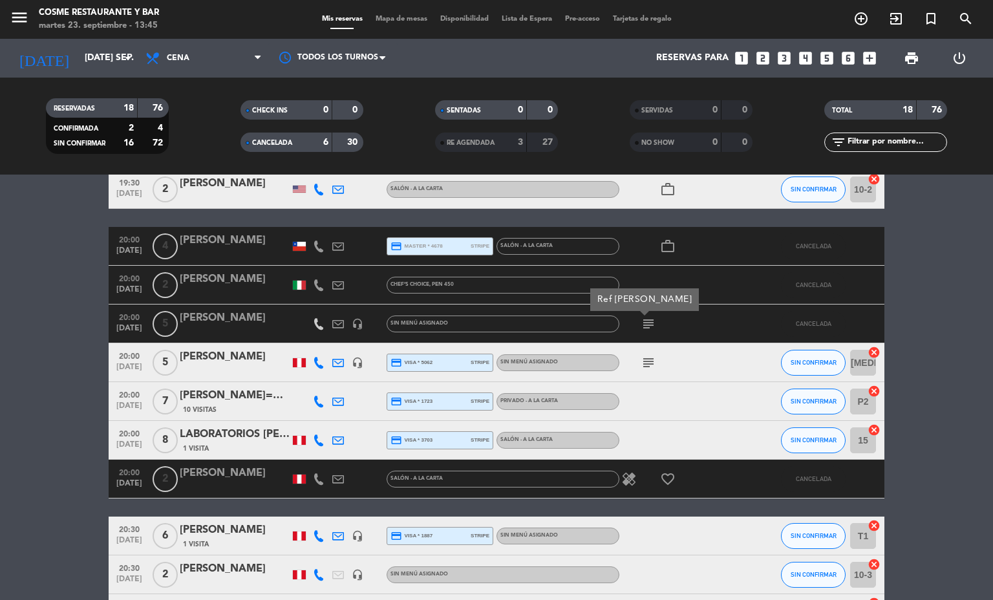
click at [642, 321] on icon "subject" at bounding box center [649, 324] width 16 height 16
click at [352, 323] on icon "headset_mic" at bounding box center [358, 324] width 12 height 12
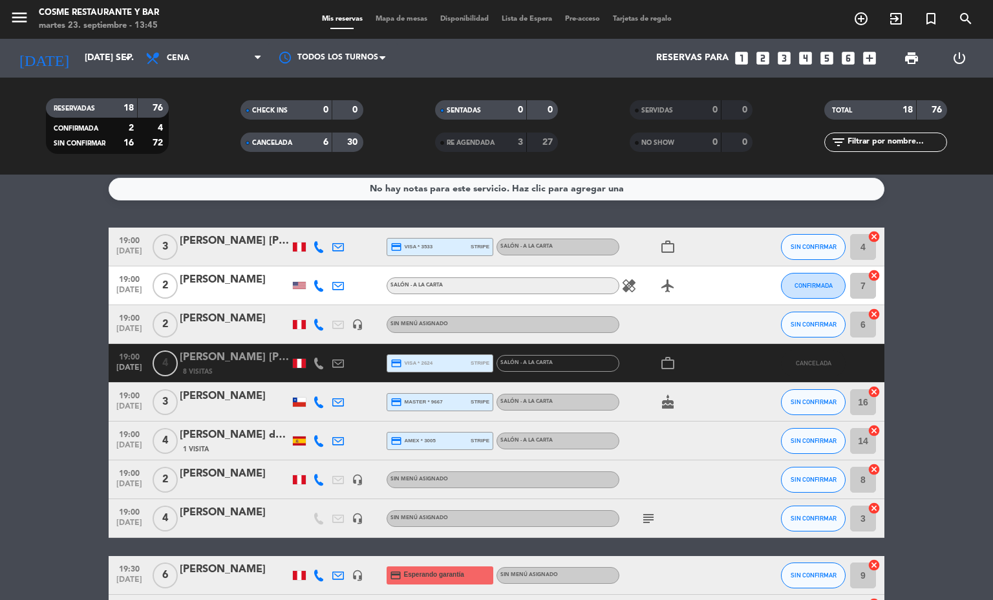
scroll to position [0, 0]
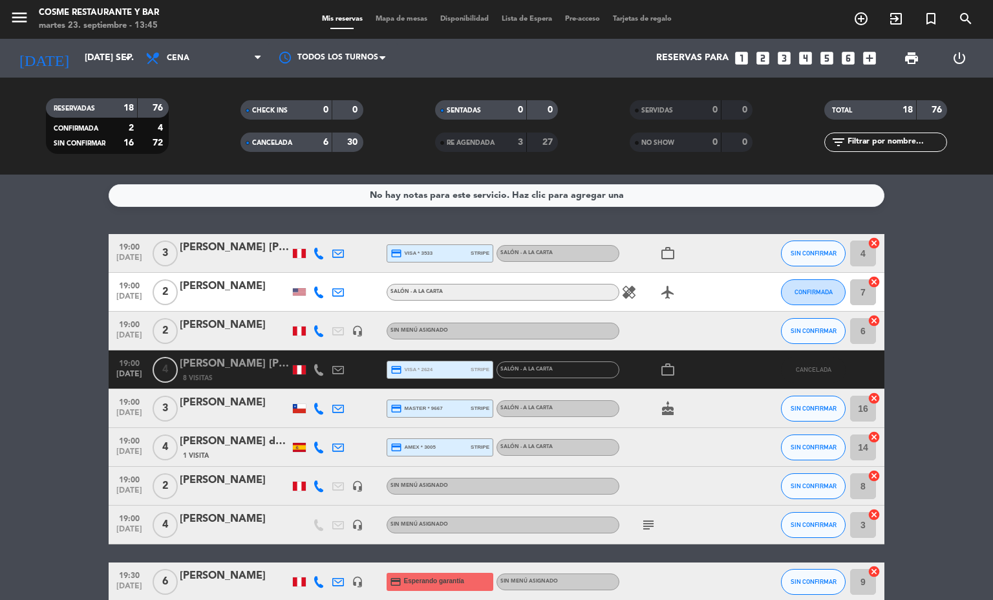
click at [660, 362] on icon "work_outline" at bounding box center [668, 370] width 16 height 16
click at [412, 17] on span "Mapa de mesas" at bounding box center [401, 19] width 65 height 7
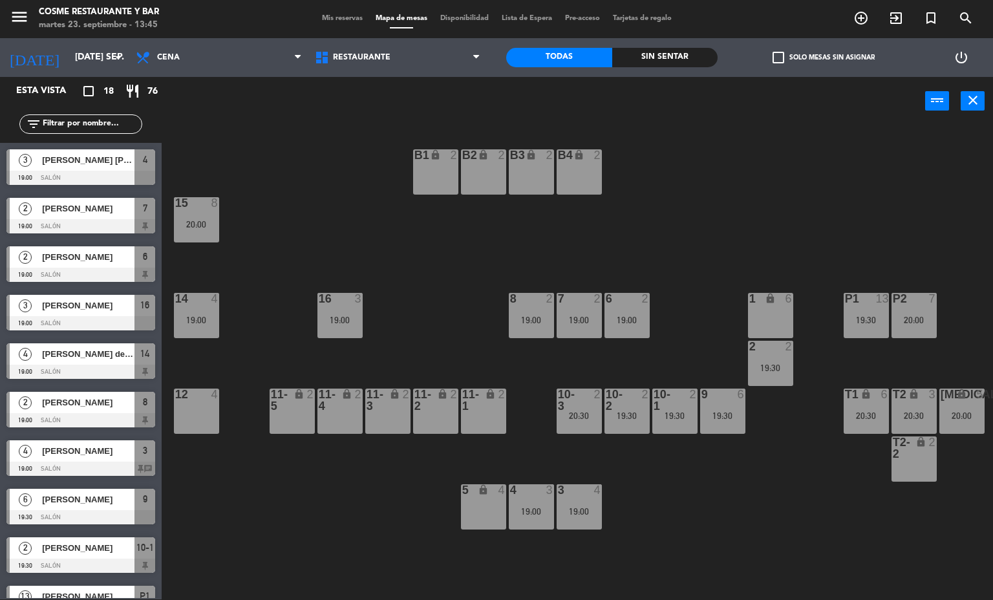
click at [800, 507] on div "B1 lock 2 B2 lock 2 B3 lock 2 B4 lock 2 15 8 20:00 14 4 19:00 8 2 19:00 7 2 19:…" at bounding box center [582, 363] width 822 height 474
click at [971, 409] on div "[MEDICAL_DATA] lock 5 20:00" at bounding box center [962, 411] width 45 height 45
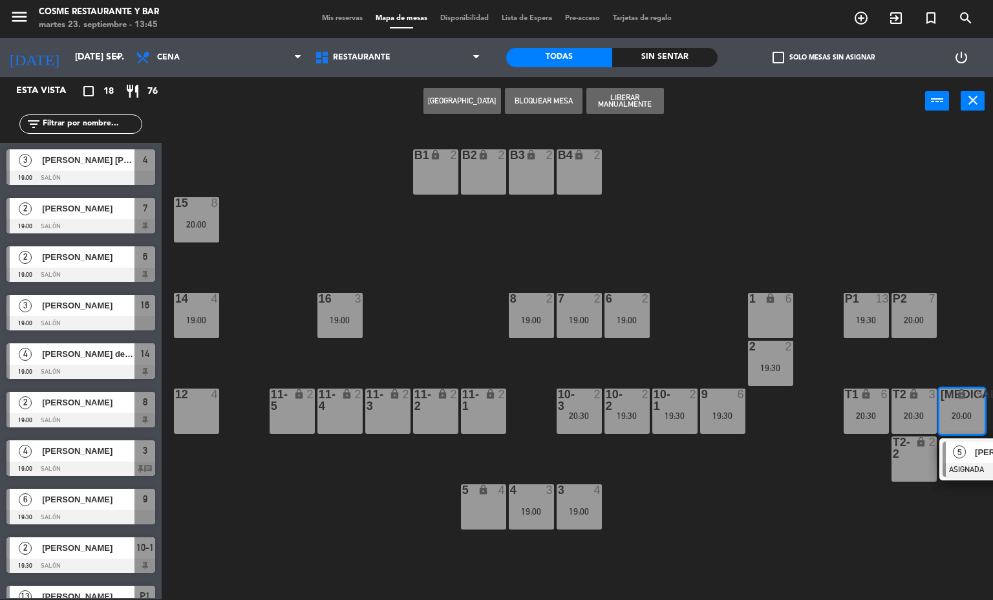
click at [966, 468] on div at bounding box center [1012, 470] width 139 height 14
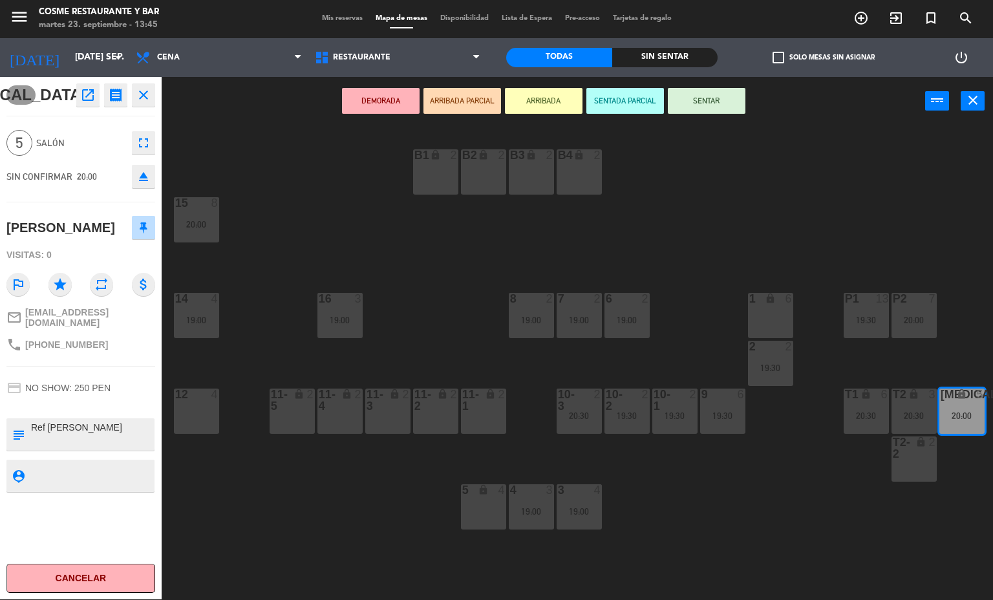
click at [792, 545] on div "B1 lock 2 B2 lock 2 B3 lock 2 B4 lock 2 15 8 20:00 14 4 19:00 8 2 19:00 7 2 19:…" at bounding box center [582, 363] width 822 height 474
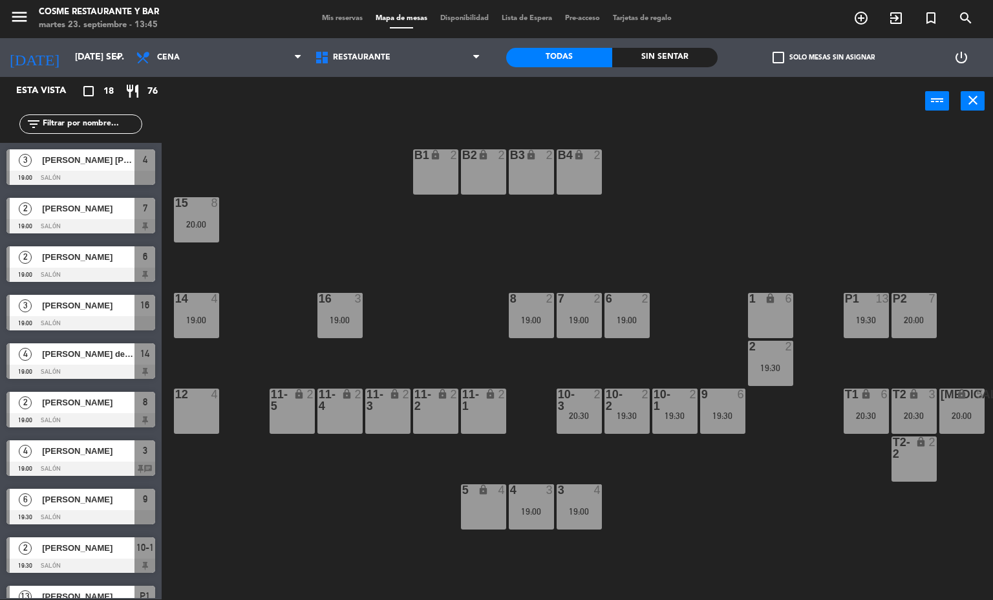
scroll to position [20, 0]
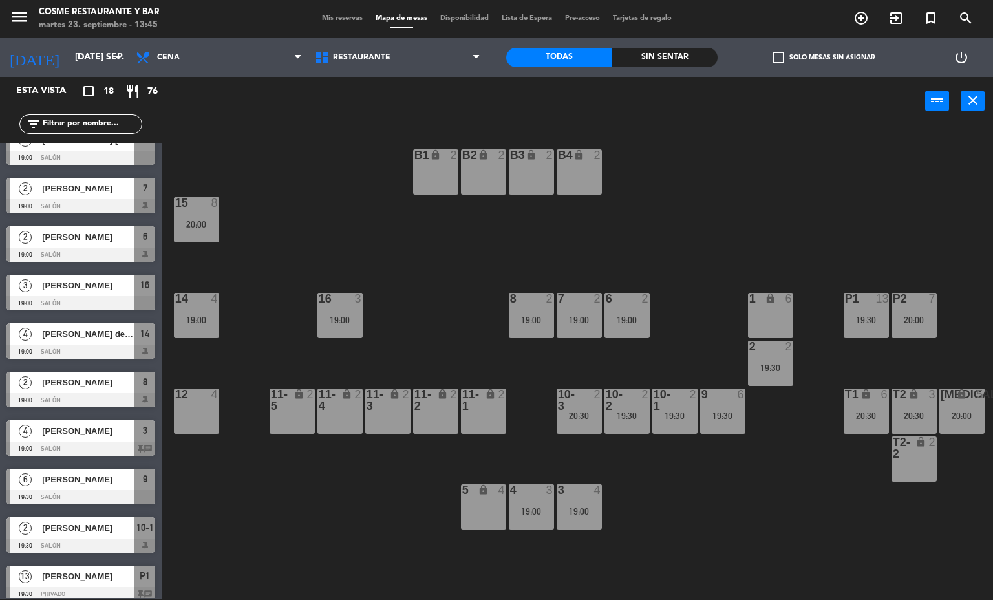
click at [912, 408] on div "T2 lock 3 20:30" at bounding box center [914, 411] width 45 height 45
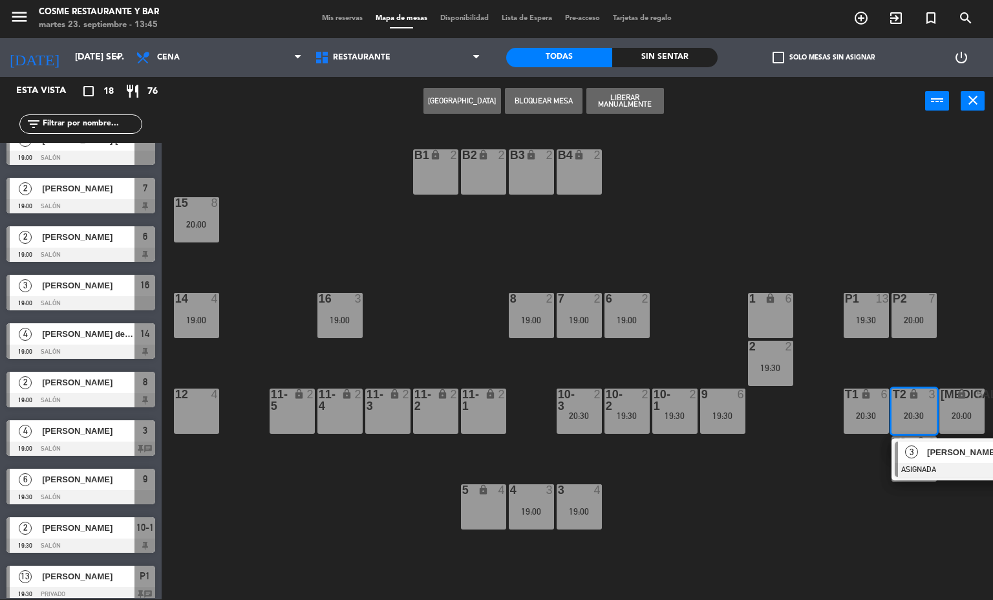
click at [920, 466] on div at bounding box center [964, 470] width 139 height 14
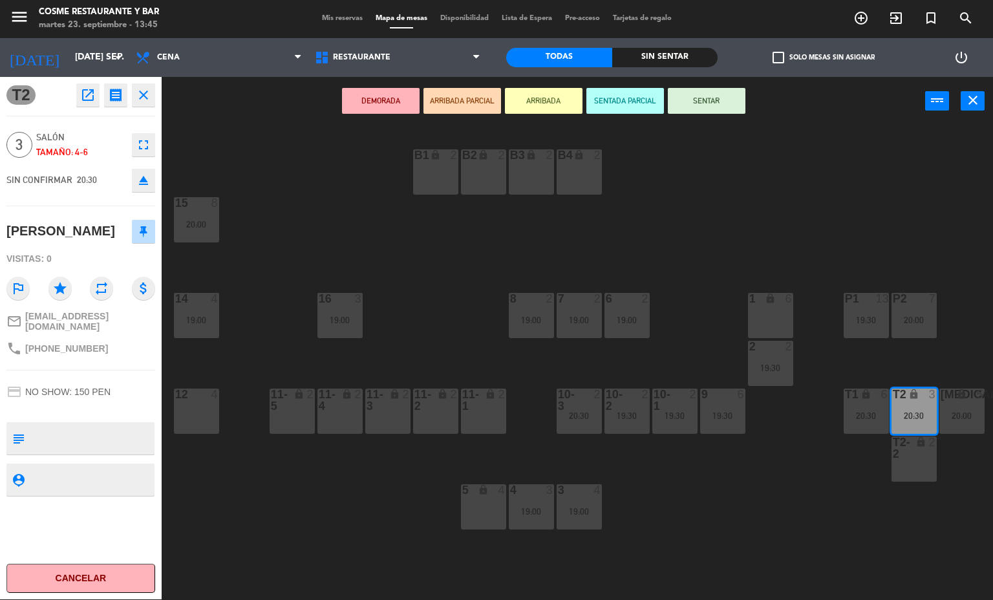
click at [823, 503] on div "B1 lock 2 B2 lock 2 B3 lock 2 B4 lock 2 15 8 20:00 14 4 19:00 8 2 19:00 7 2 19:…" at bounding box center [582, 363] width 822 height 474
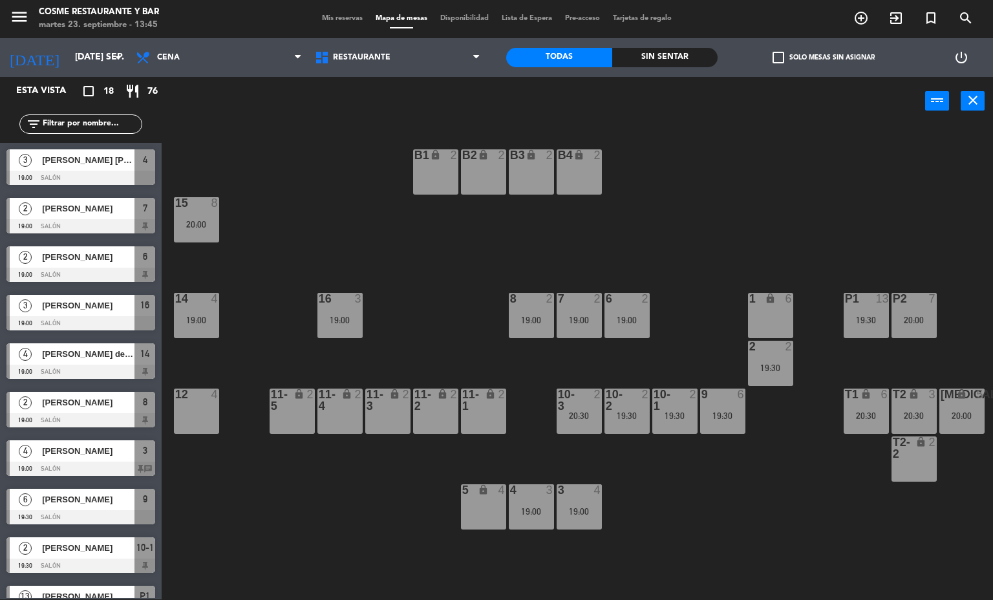
scroll to position [262, 0]
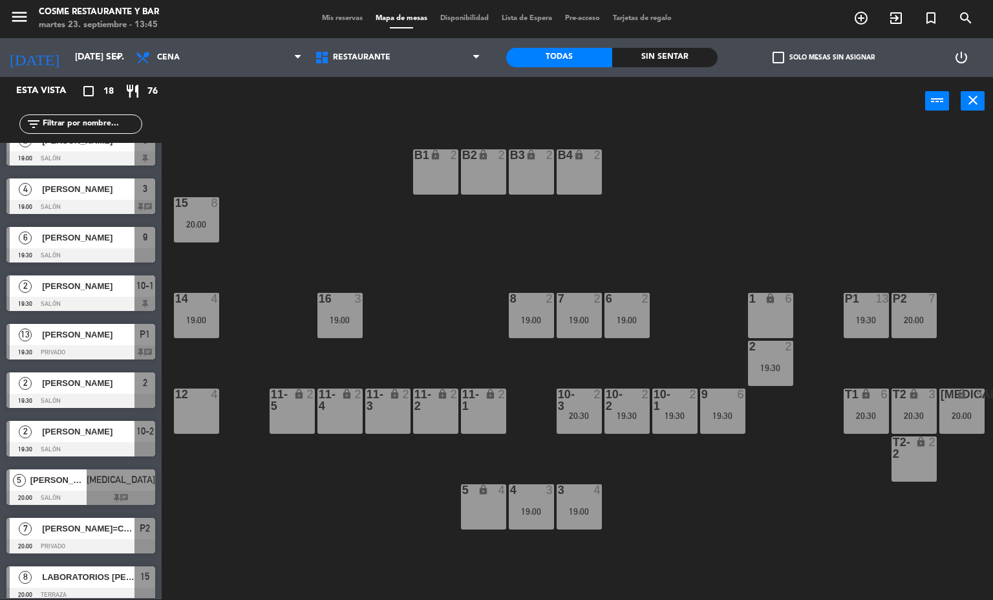
click at [926, 398] on div "3" at bounding box center [935, 395] width 21 height 12
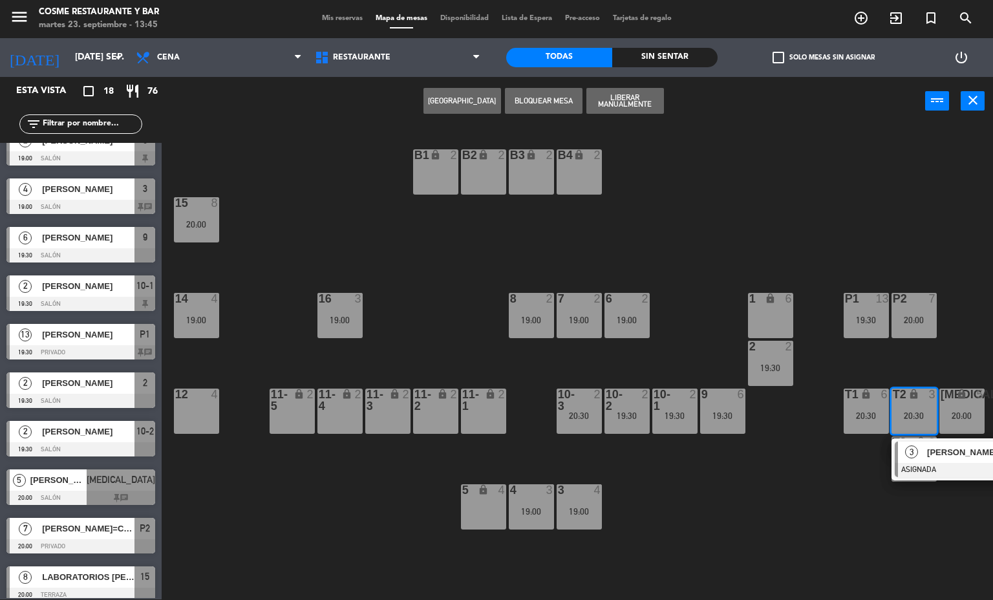
click at [189, 408] on div "12 4" at bounding box center [196, 411] width 45 height 45
click at [447, 90] on button "Mover" at bounding box center [463, 101] width 78 height 26
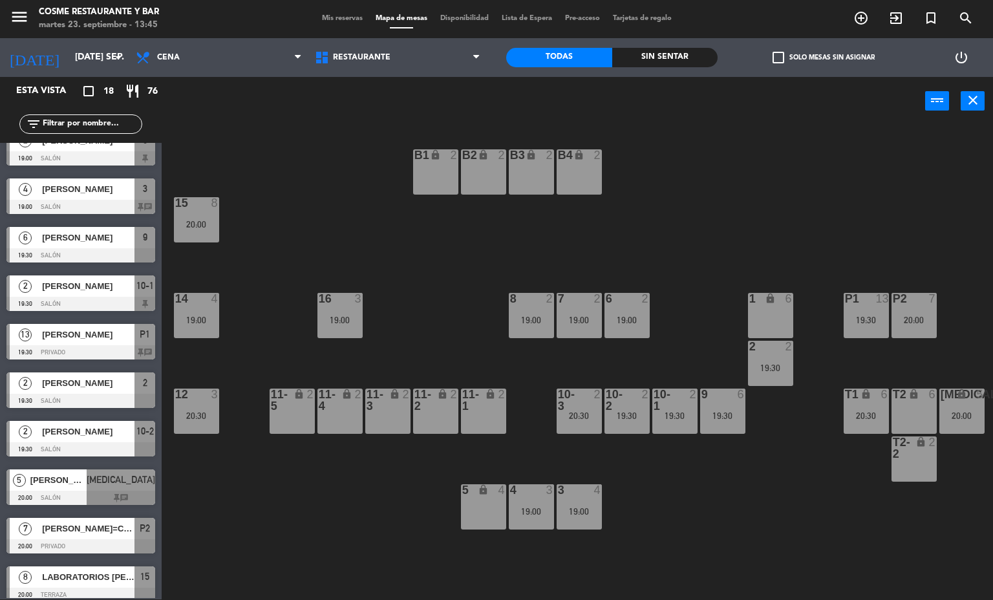
click at [367, 484] on div "B1 lock 2 B2 lock 2 B3 lock 2 B4 lock 2 15 8 20:00 14 4 19:00 8 2 19:00 7 2 19:…" at bounding box center [582, 363] width 822 height 474
click at [726, 517] on div "B1 lock 2 B2 lock 2 B3 lock 2 B4 lock 2 15 8 20:00 14 4 19:00 8 2 19:00 7 2 19:…" at bounding box center [582, 363] width 822 height 474
click at [959, 400] on div "lock" at bounding box center [961, 395] width 21 height 12
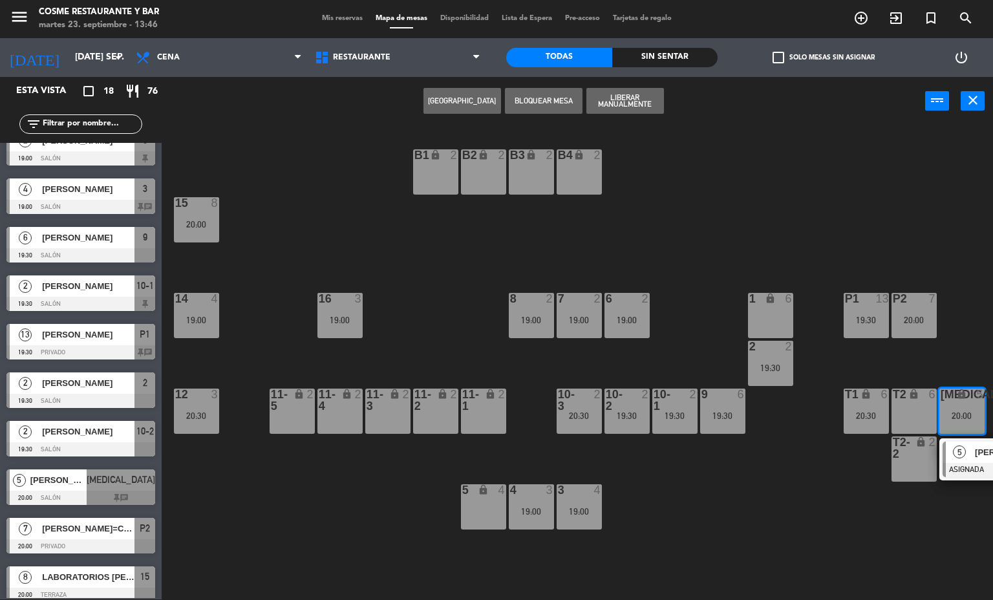
click at [340, 16] on span "Mis reservas" at bounding box center [343, 18] width 54 height 7
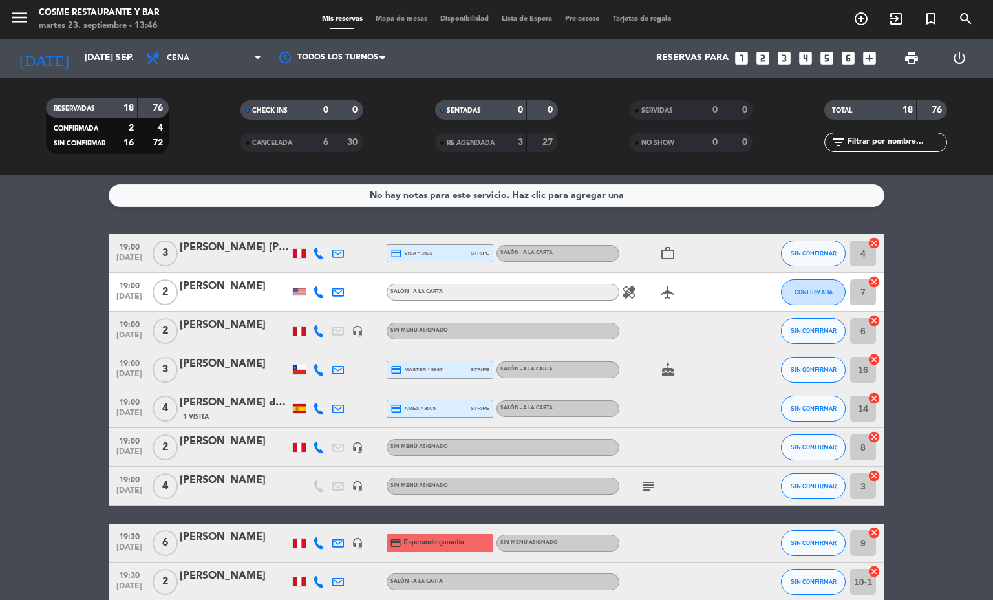
scroll to position [97, 0]
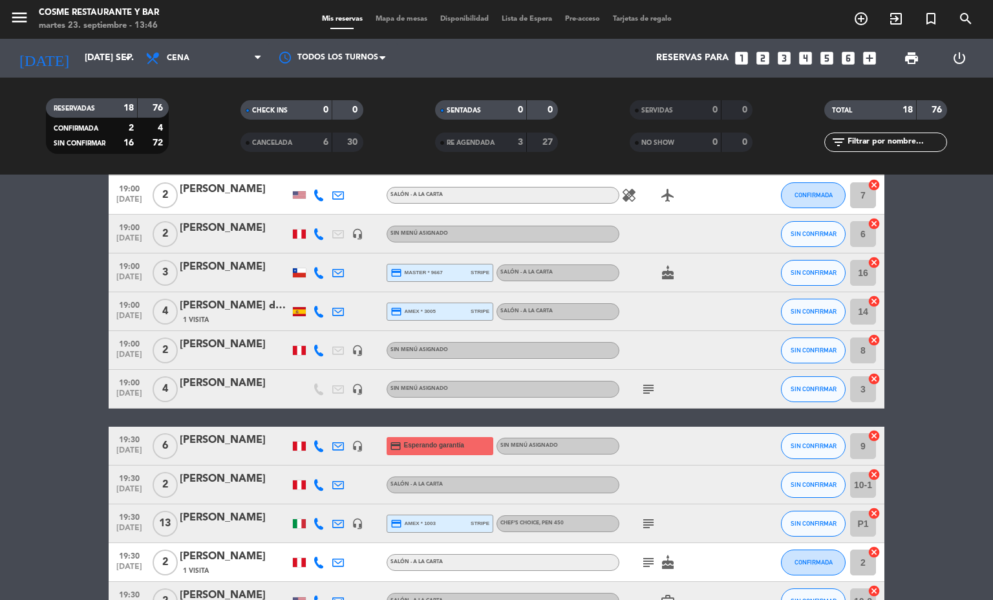
click at [641, 388] on icon "subject" at bounding box center [649, 390] width 16 height 16
click at [0, 412] on bookings-row "19:00 [DATE] 3 [PERSON_NAME] [PERSON_NAME] credit_card visa * 3533 stripe Salón…" at bounding box center [496, 513] width 993 height 753
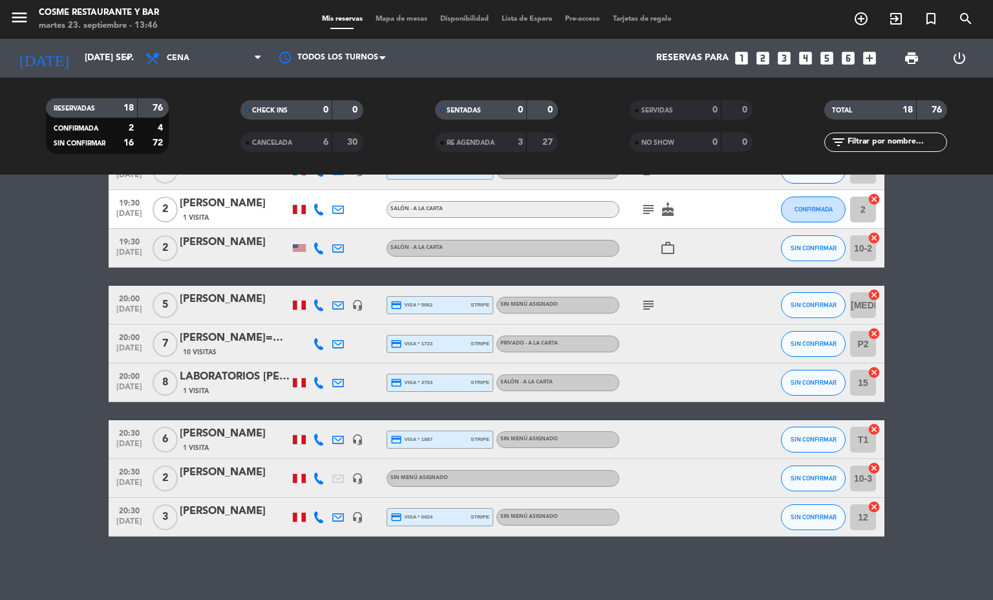
scroll to position [451, 0]
click at [84, 64] on input "[DATE] sep." at bounding box center [139, 58] width 123 height 23
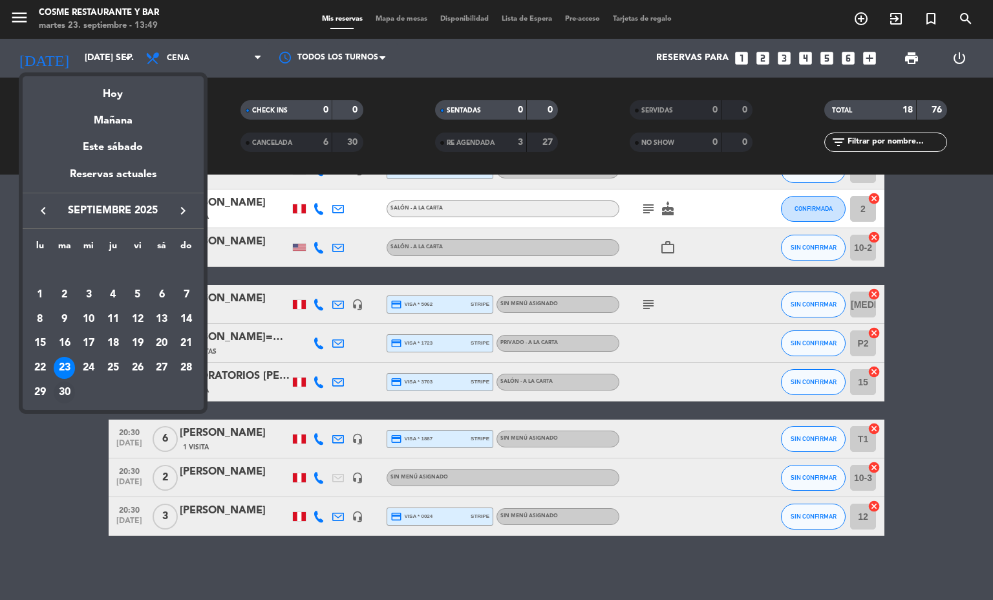
click at [59, 386] on div "30" at bounding box center [65, 393] width 22 height 22
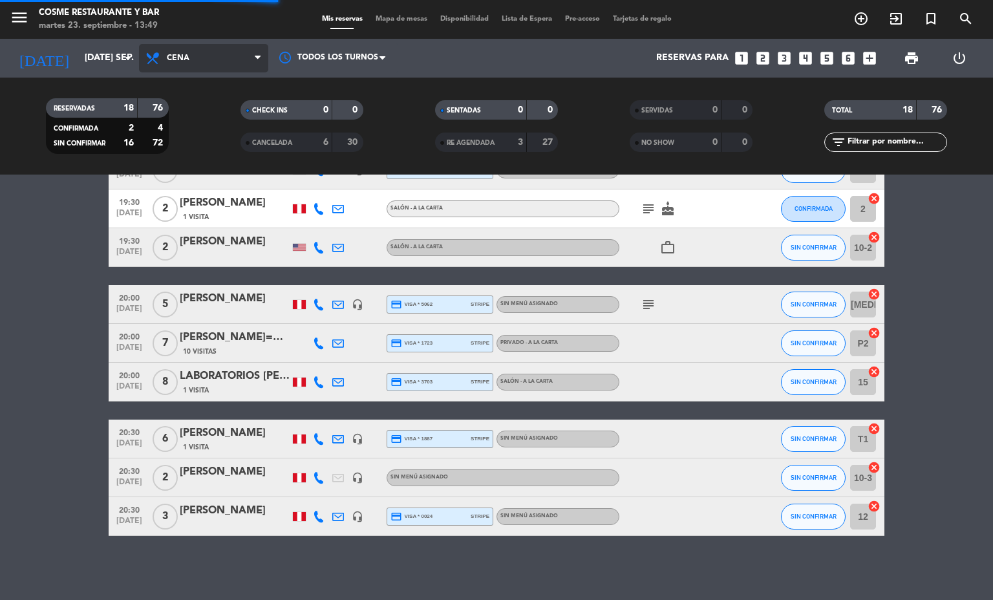
click at [198, 49] on span "Cena" at bounding box center [203, 58] width 129 height 28
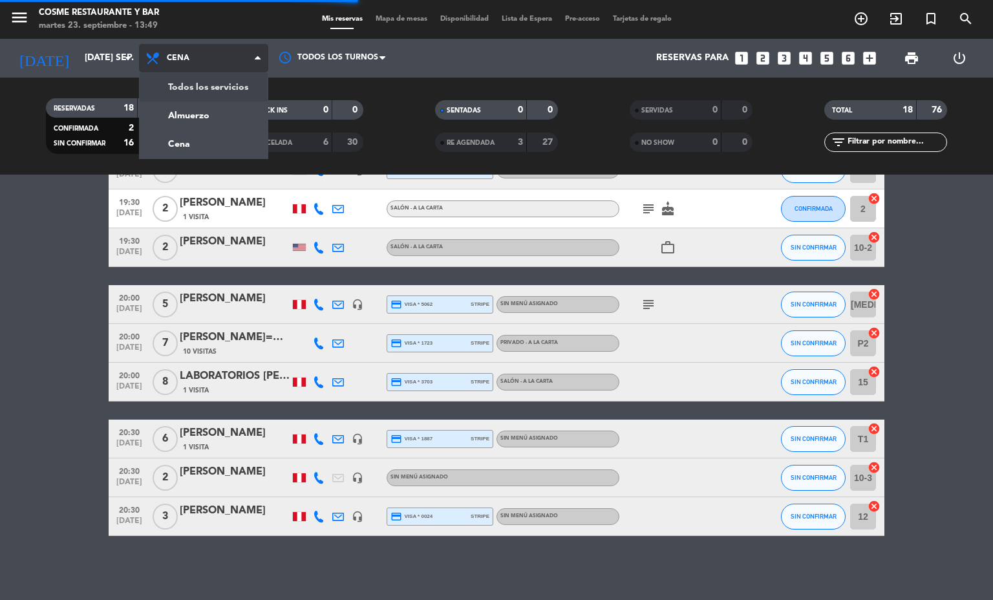
click at [206, 90] on div "menu [PERSON_NAME] Restaurante y Bar martes 23. septiembre - 13:49 Mis reservas…" at bounding box center [496, 87] width 993 height 175
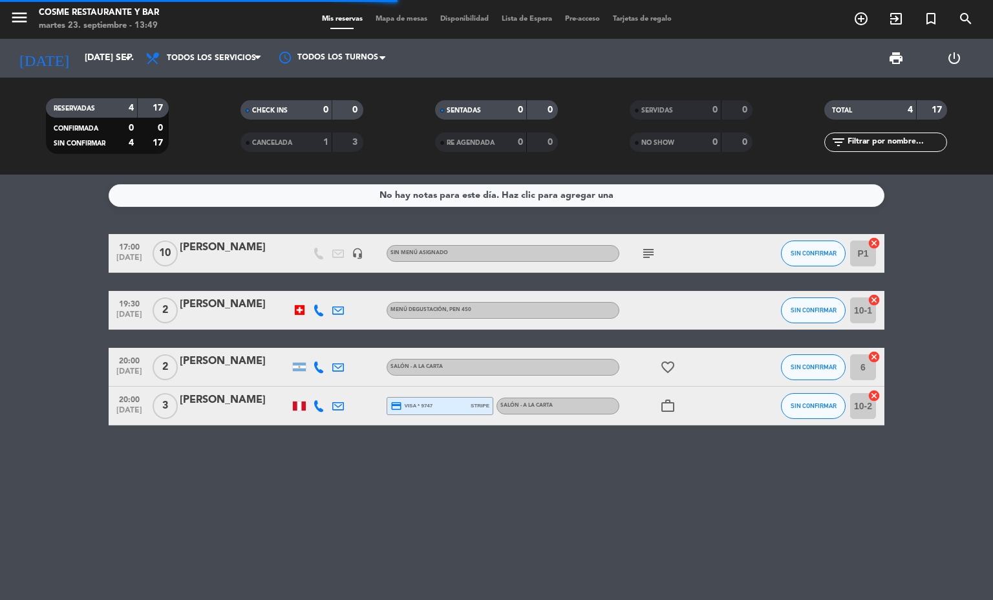
scroll to position [0, 0]
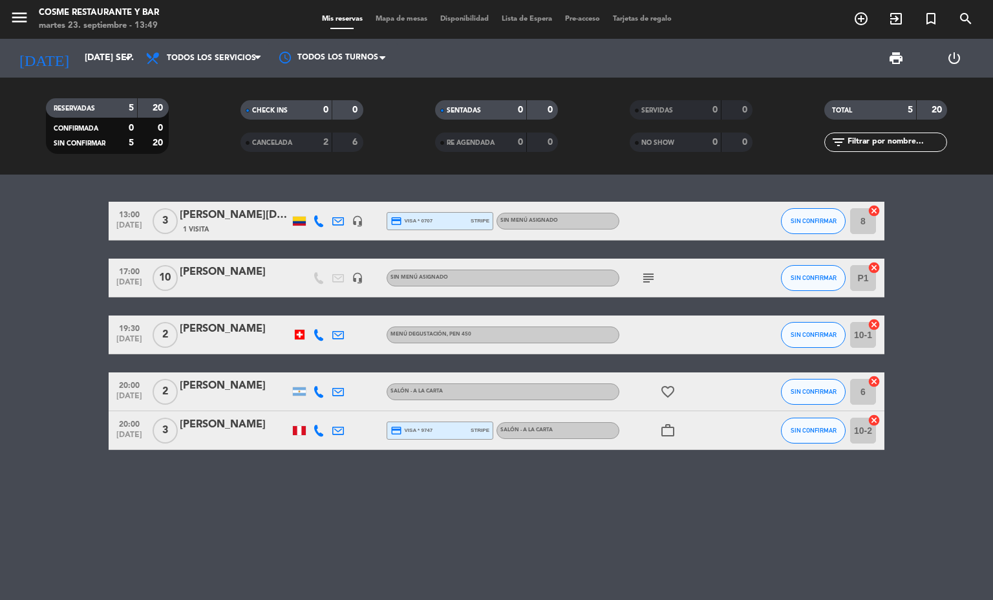
click at [84, 34] on div "menu [PERSON_NAME] Restaurante y Bar martes 23. septiembre - 13:49" at bounding box center [124, 20] width 248 height 30
click at [91, 47] on input "[DATE] sep." at bounding box center [139, 58] width 123 height 23
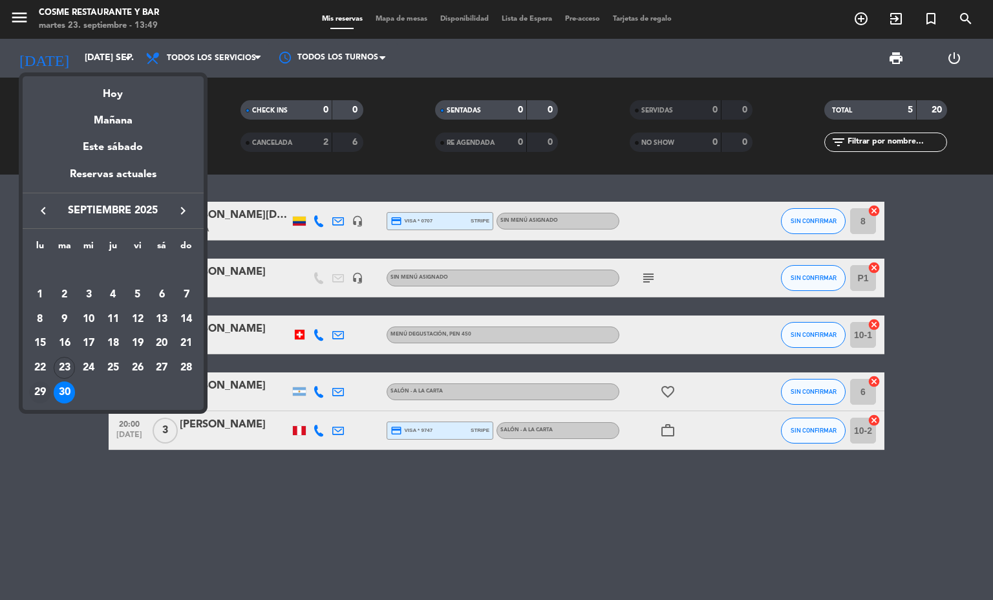
click at [38, 390] on div "29" at bounding box center [40, 393] width 22 height 22
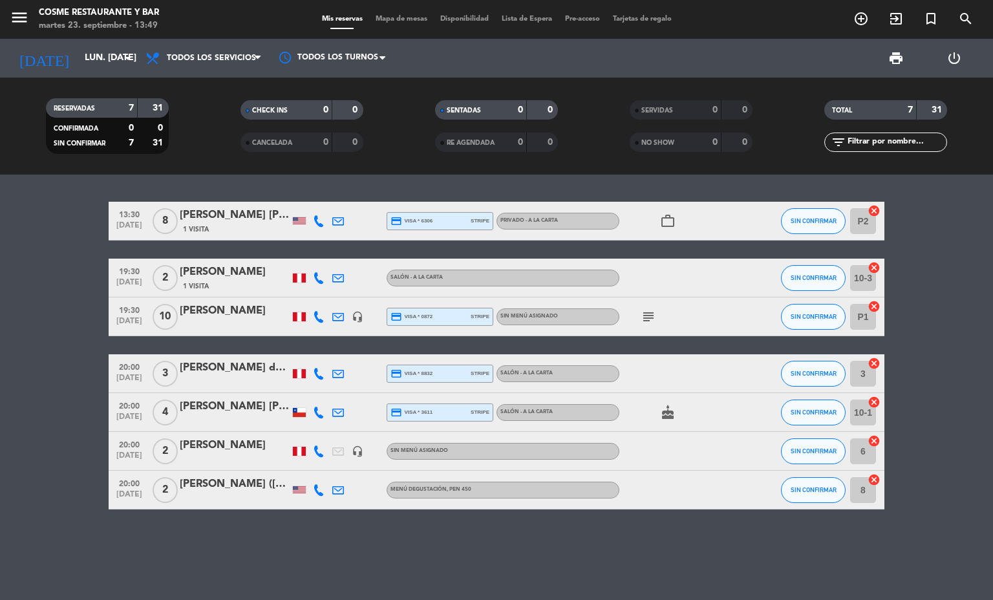
click at [645, 313] on icon "subject" at bounding box center [649, 317] width 16 height 16
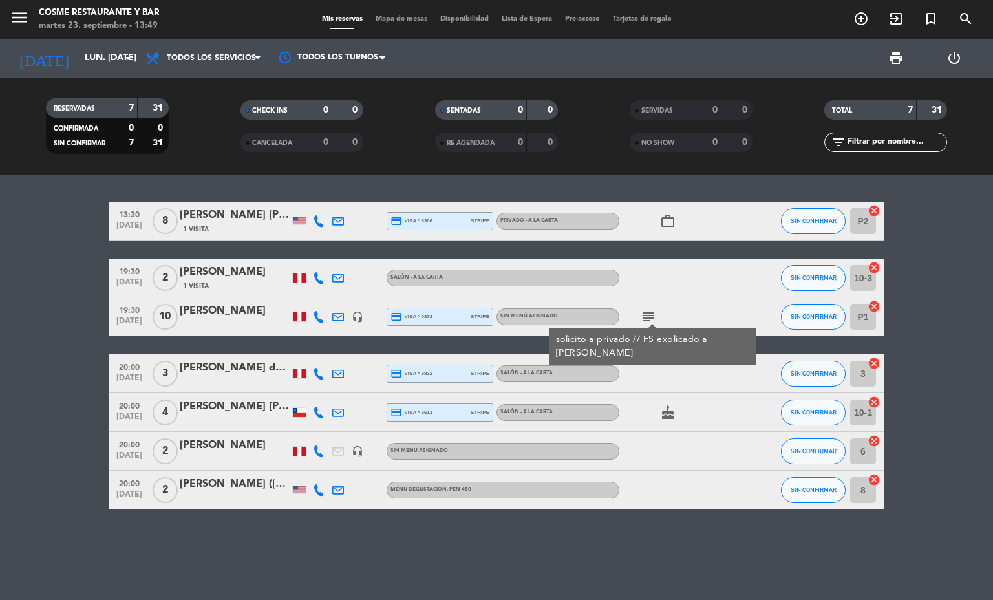
click at [645, 313] on icon "subject" at bounding box center [649, 317] width 16 height 16
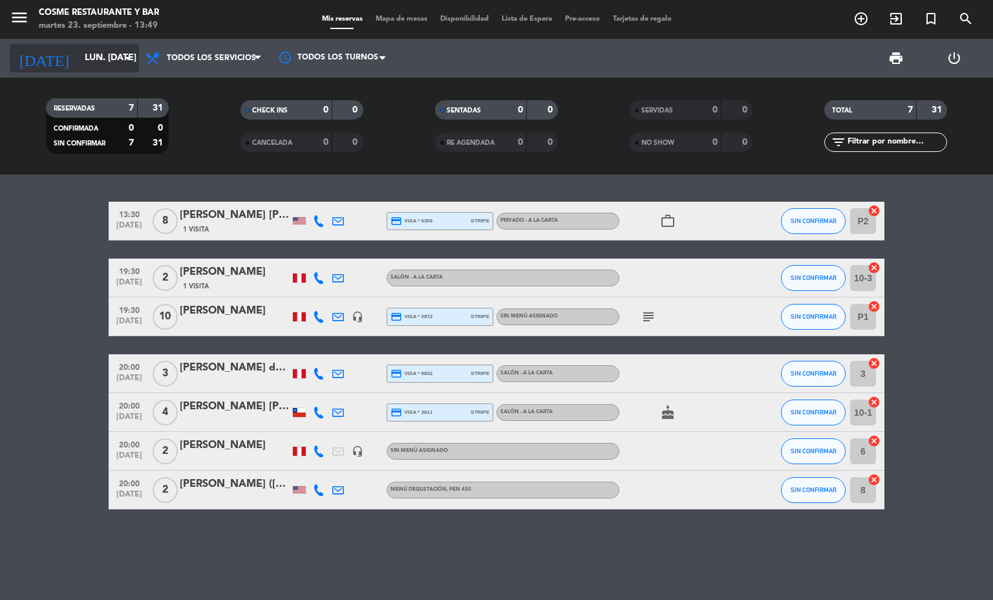
click at [80, 68] on input "lun. [DATE]" at bounding box center [139, 58] width 123 height 23
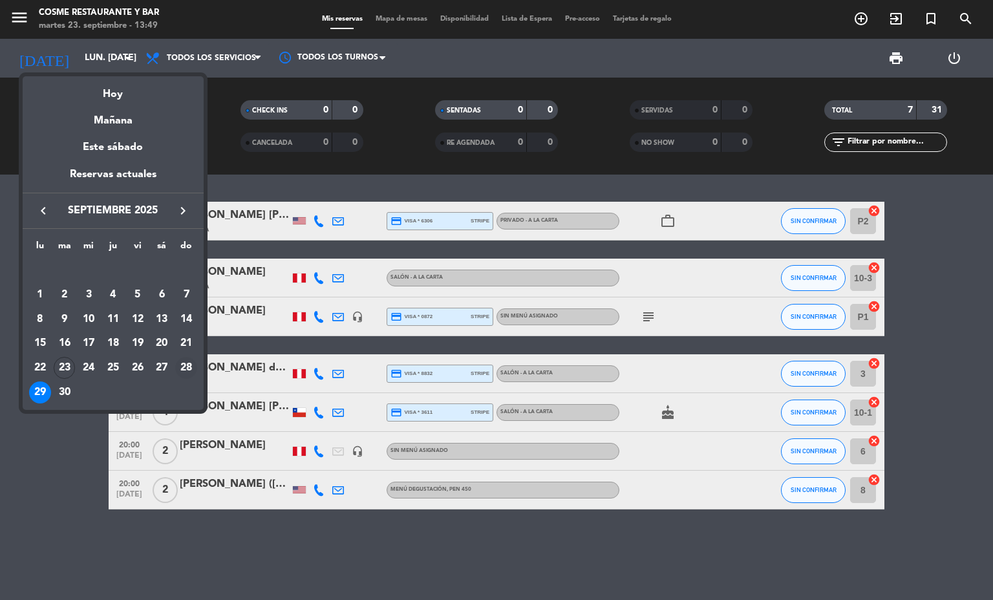
click at [185, 363] on div "28" at bounding box center [186, 368] width 22 height 22
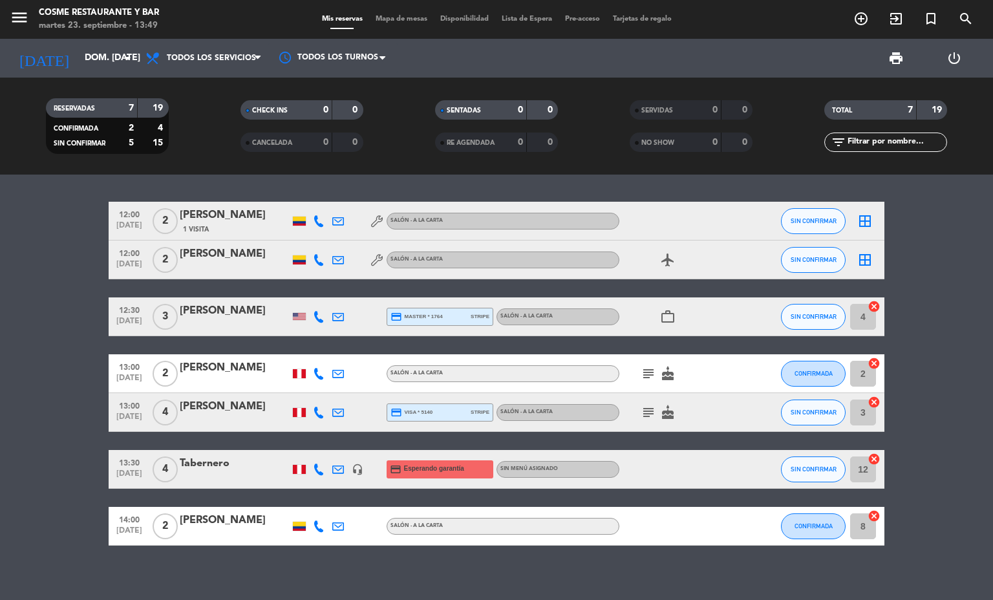
click at [352, 473] on icon "headset_mic" at bounding box center [358, 470] width 12 height 12
click at [660, 261] on icon "airplanemode_active" at bounding box center [668, 260] width 16 height 16
click at [332, 254] on icon at bounding box center [338, 260] width 12 height 12
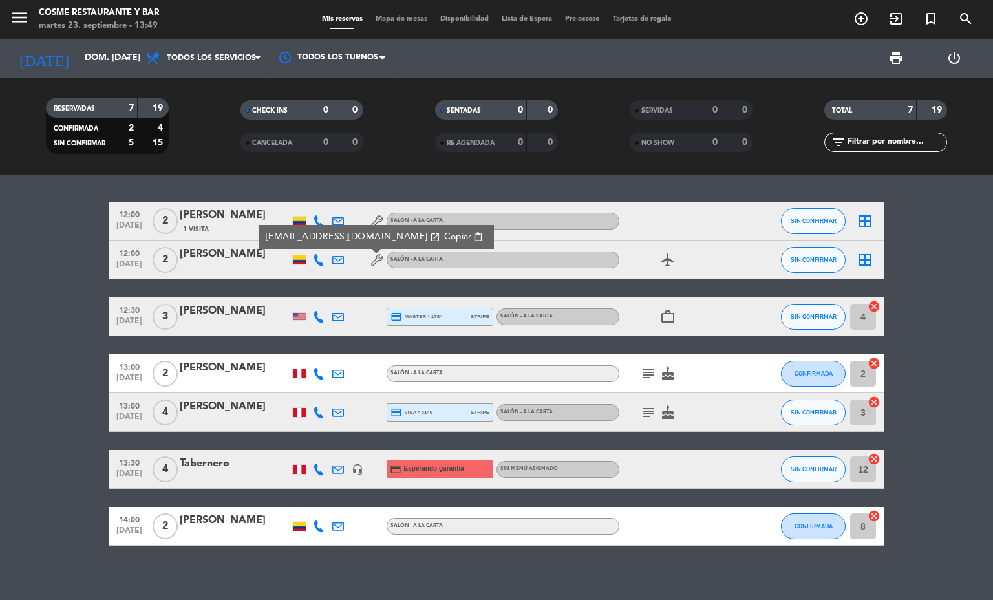
click at [332, 221] on icon at bounding box center [338, 221] width 12 height 12
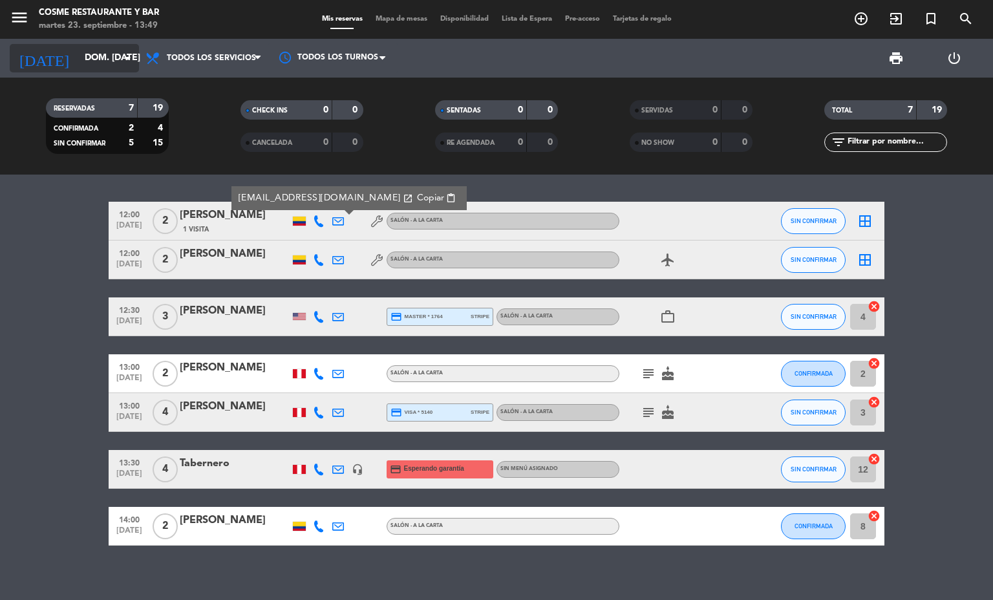
click at [96, 61] on input "dom. [DATE]" at bounding box center [139, 58] width 123 height 23
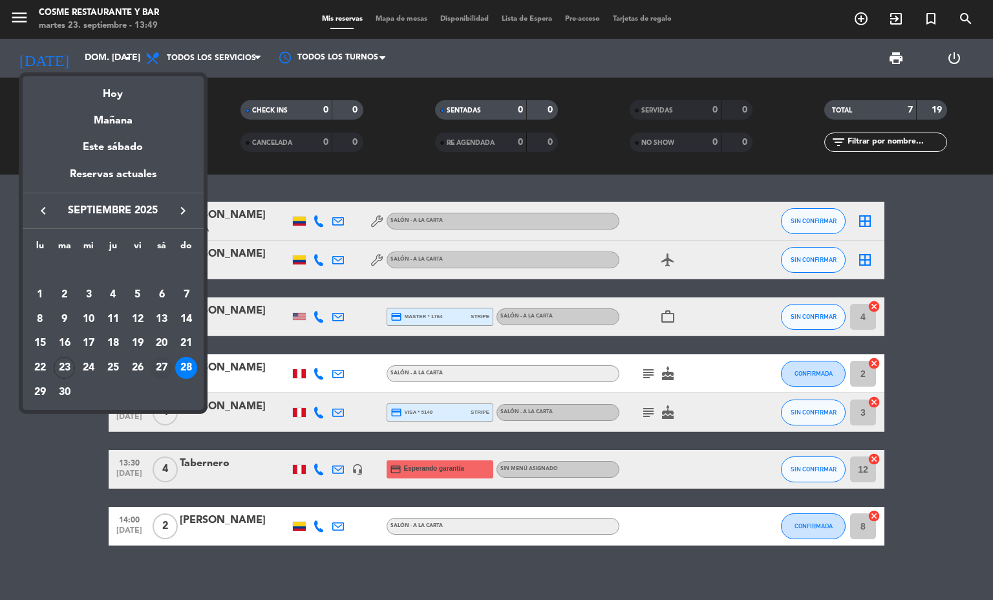
click at [161, 373] on div "27" at bounding box center [162, 368] width 22 height 22
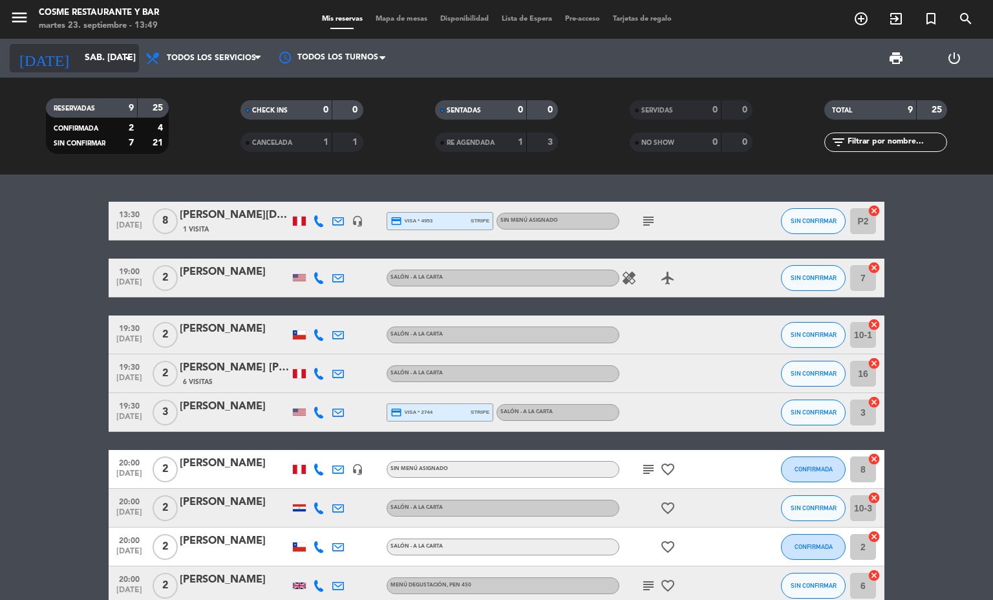
click at [99, 53] on input "sáb. [DATE]" at bounding box center [139, 58] width 123 height 23
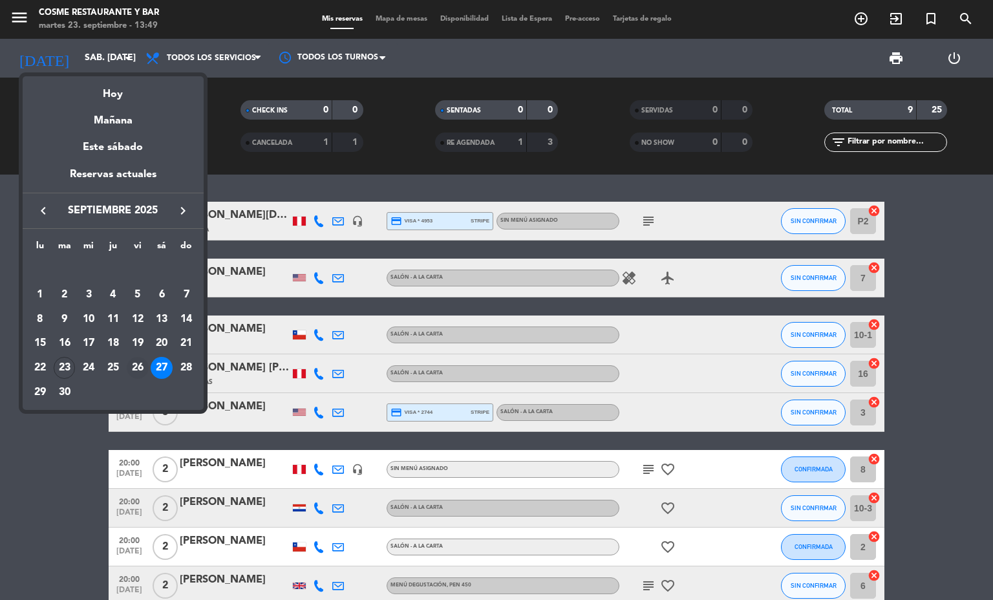
click at [134, 367] on div "26" at bounding box center [138, 368] width 22 height 22
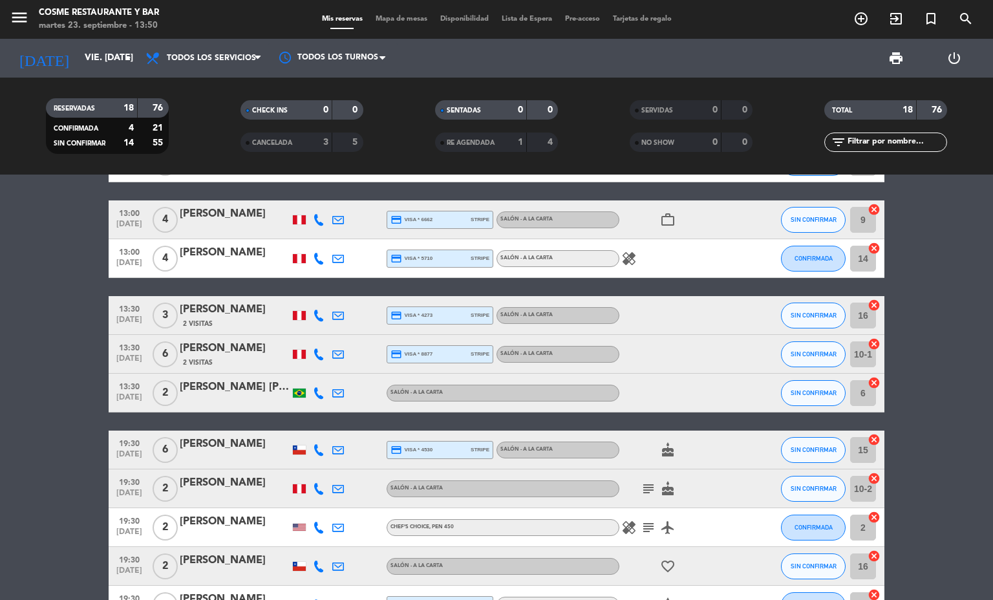
scroll to position [194, 0]
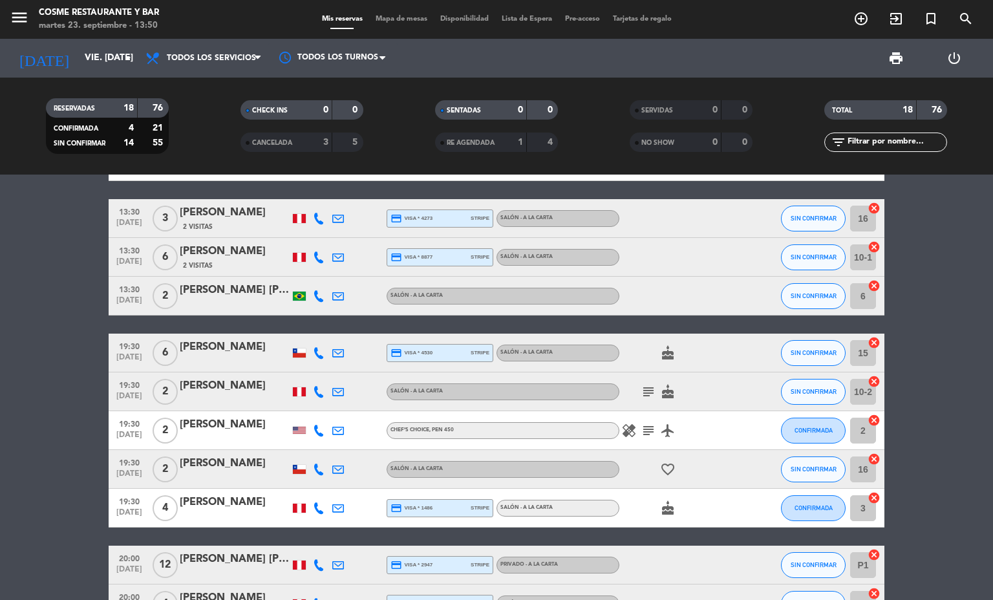
click at [645, 433] on icon "subject" at bounding box center [649, 431] width 16 height 16
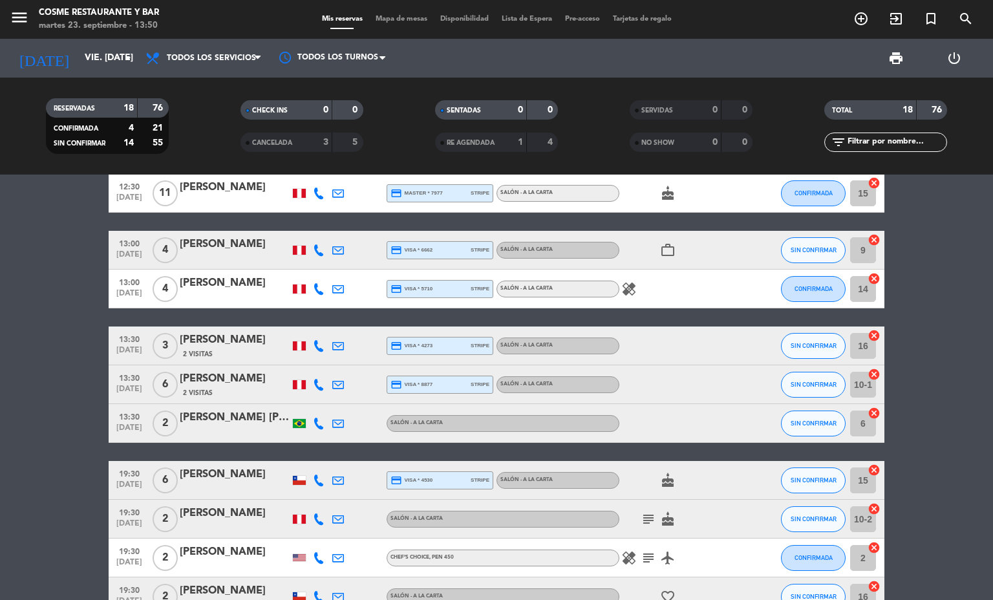
scroll to position [0, 0]
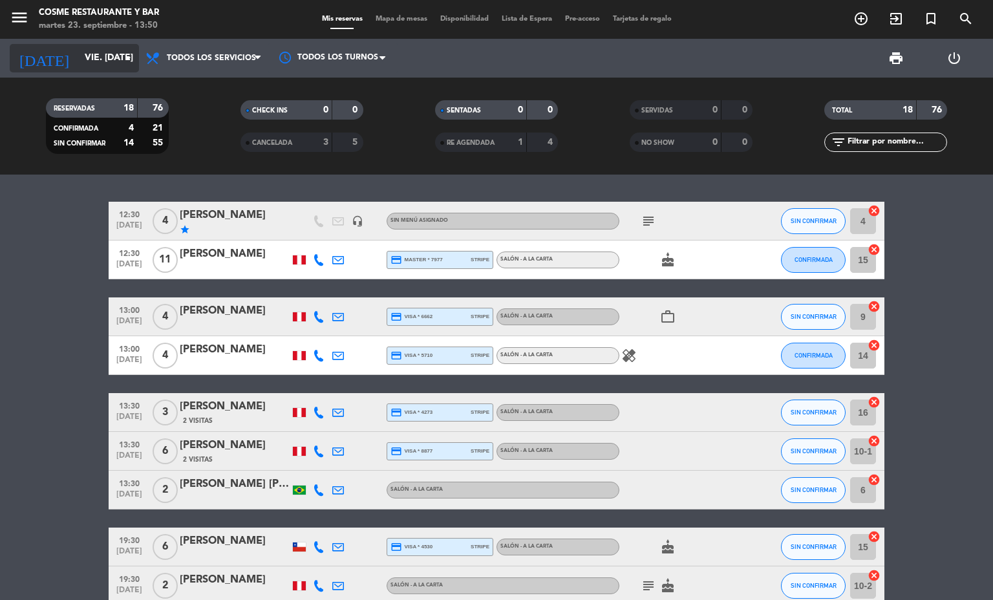
click at [78, 51] on input "vie. [DATE]" at bounding box center [139, 58] width 123 height 23
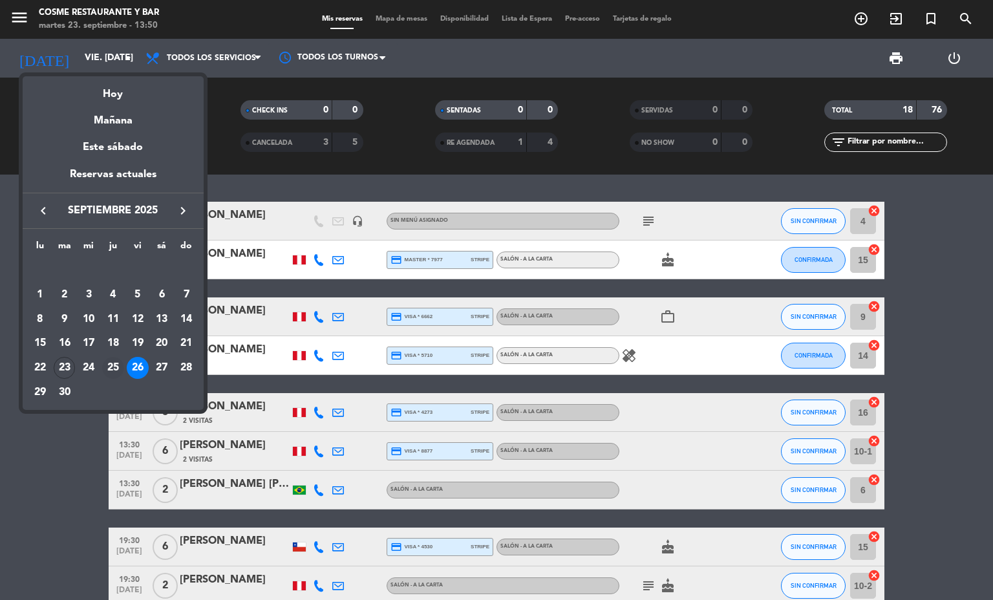
click at [109, 369] on div "25" at bounding box center [113, 368] width 22 height 22
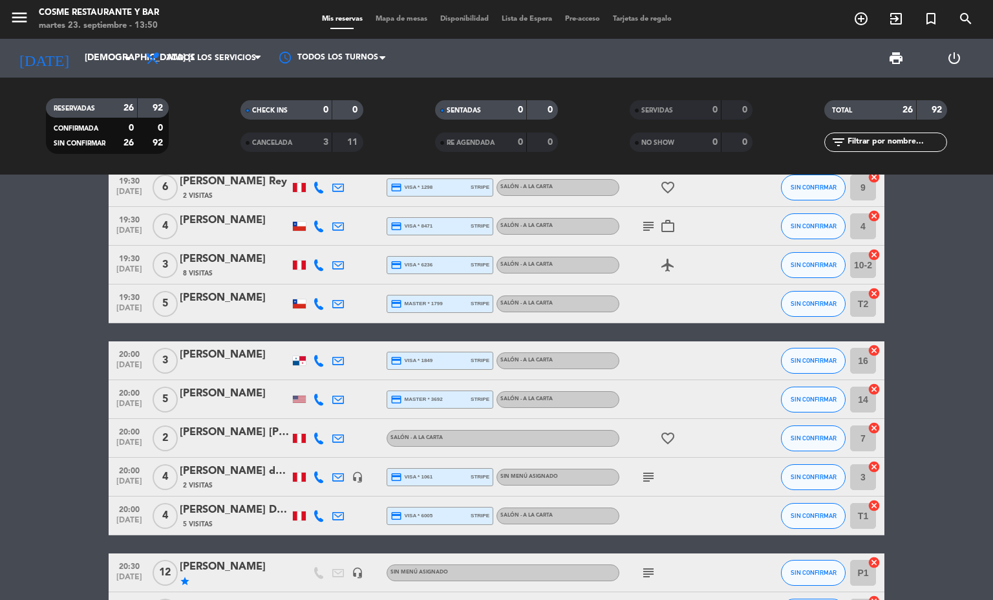
scroll to position [679, 0]
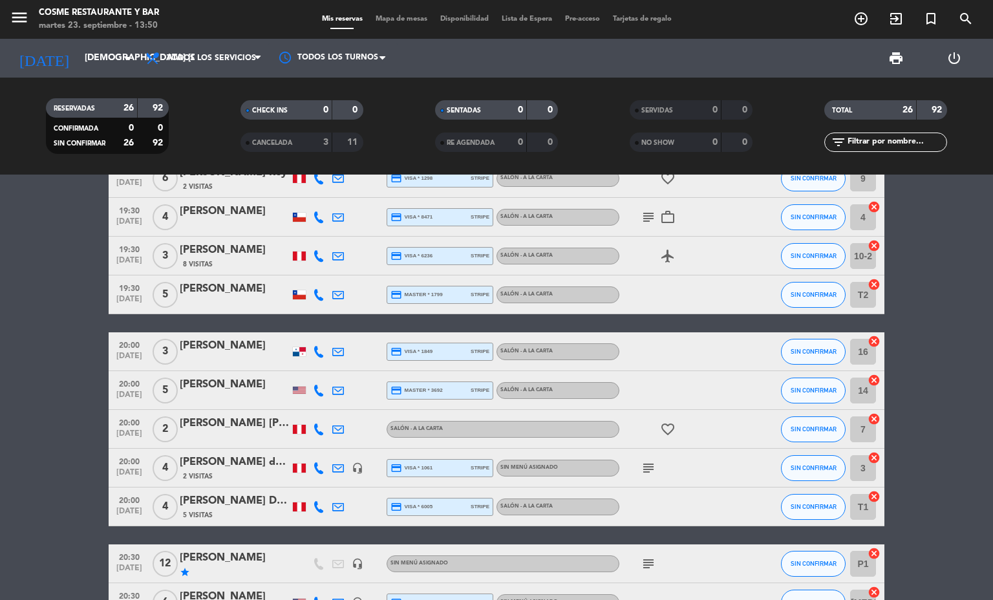
click at [642, 466] on icon "subject" at bounding box center [649, 468] width 16 height 16
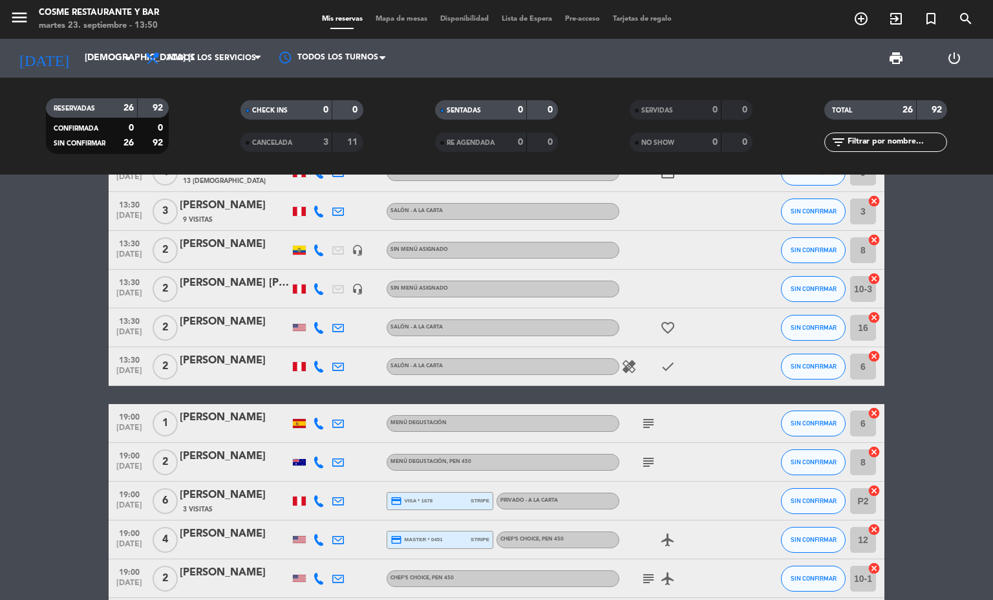
scroll to position [0, 0]
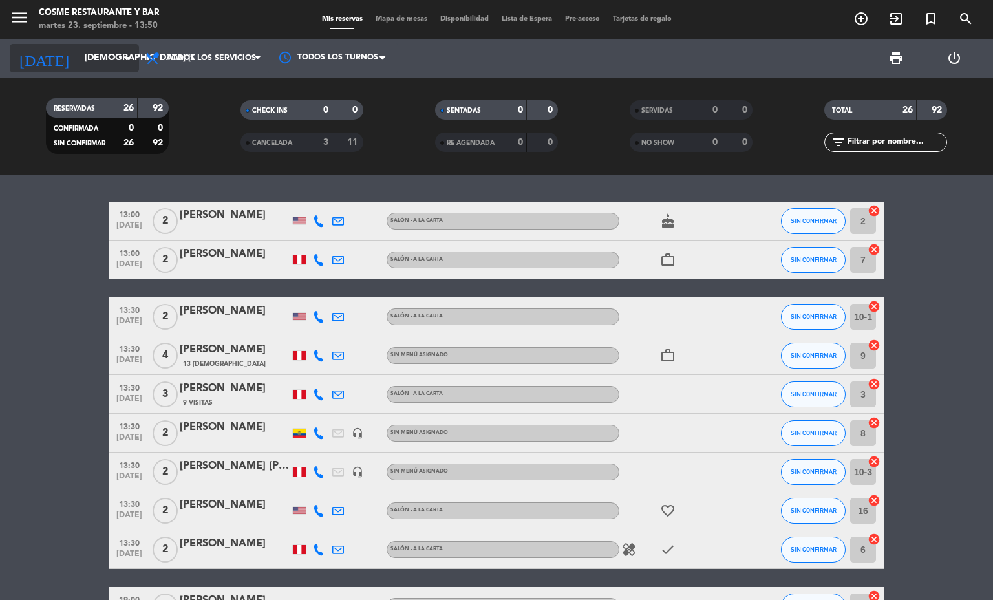
click at [103, 63] on input "[DEMOGRAPHIC_DATA] [DATE]" at bounding box center [139, 58] width 123 height 23
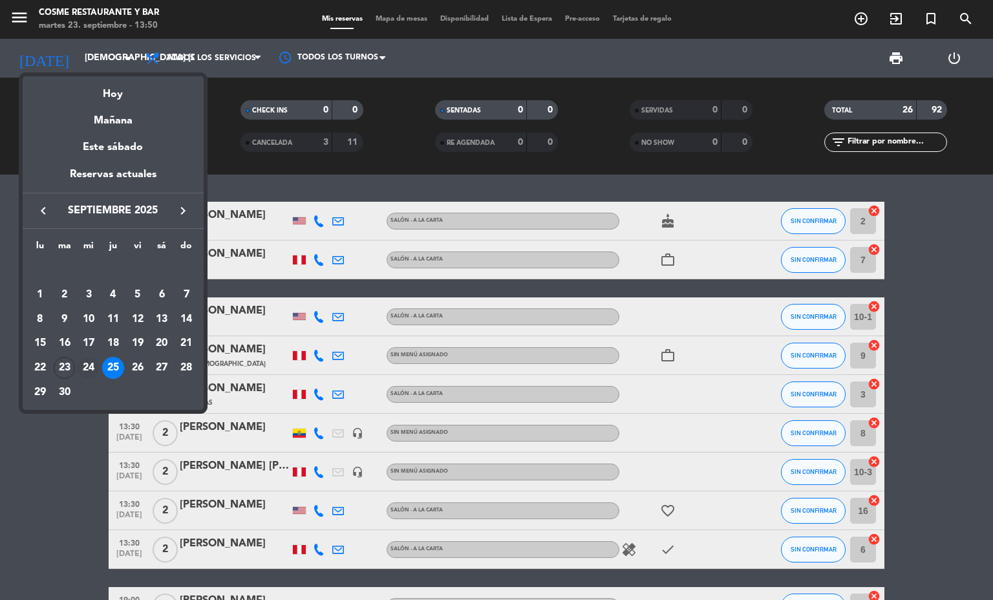
click at [92, 372] on div "24" at bounding box center [89, 368] width 22 height 22
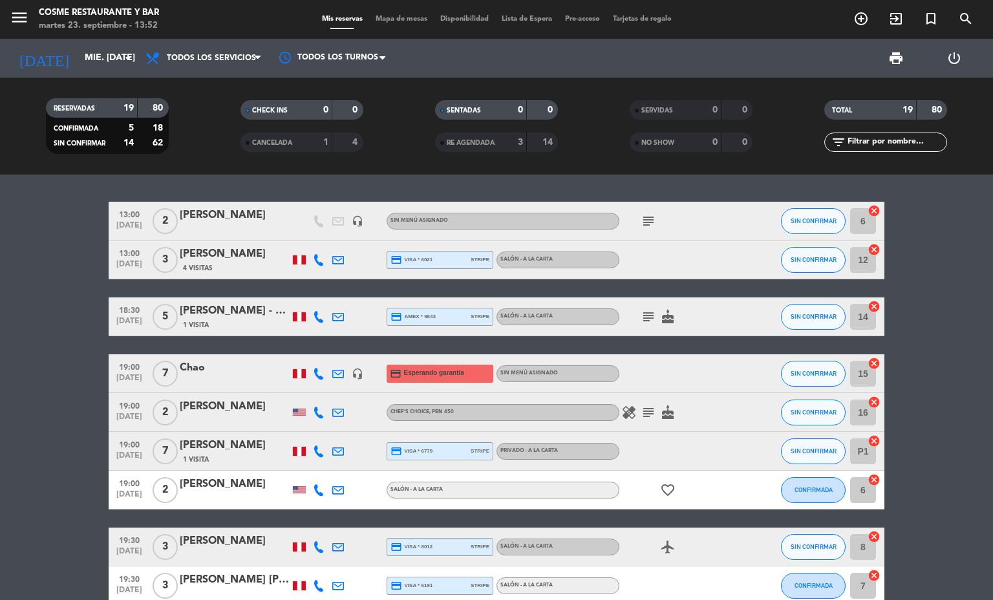
click at [316, 376] on icon at bounding box center [319, 374] width 12 height 12
drag, startPoint x: 613, startPoint y: 410, endPoint x: 625, endPoint y: 411, distance: 11.7
click at [621, 410] on icon "healing" at bounding box center [629, 413] width 16 height 16
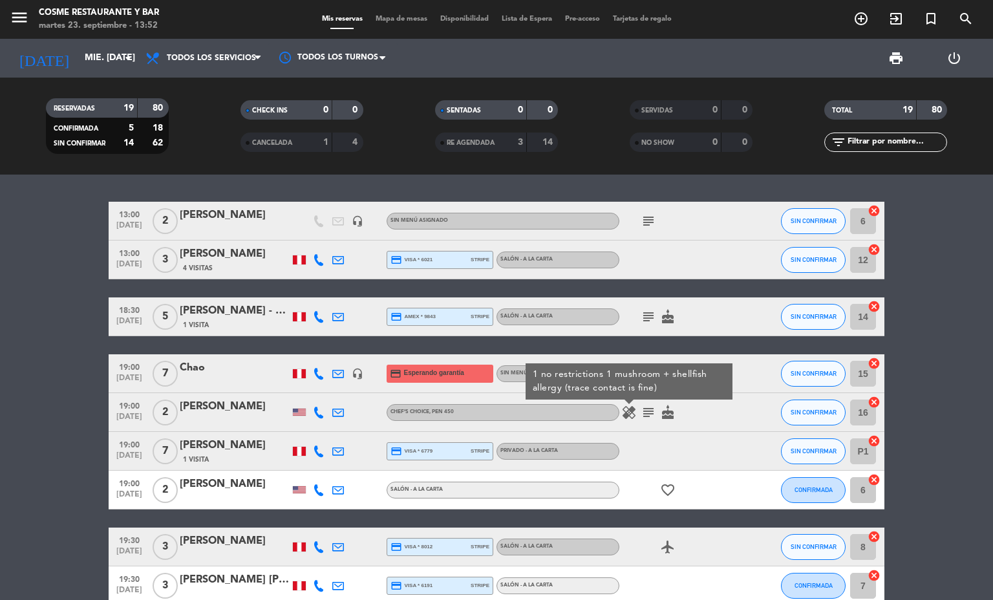
click at [641, 414] on icon "subject" at bounding box center [649, 413] width 16 height 16
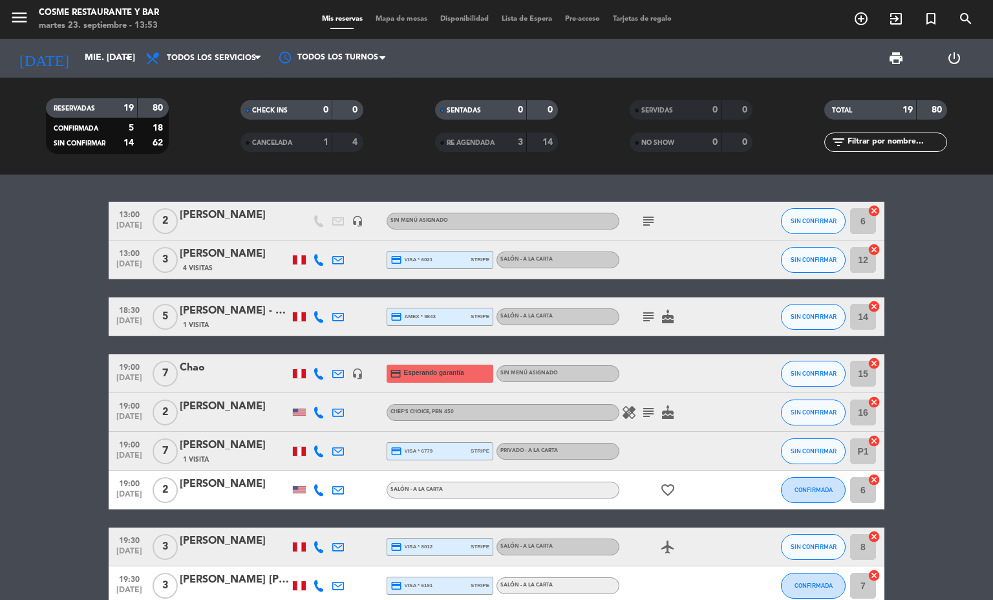
click at [334, 371] on icon at bounding box center [338, 374] width 12 height 12
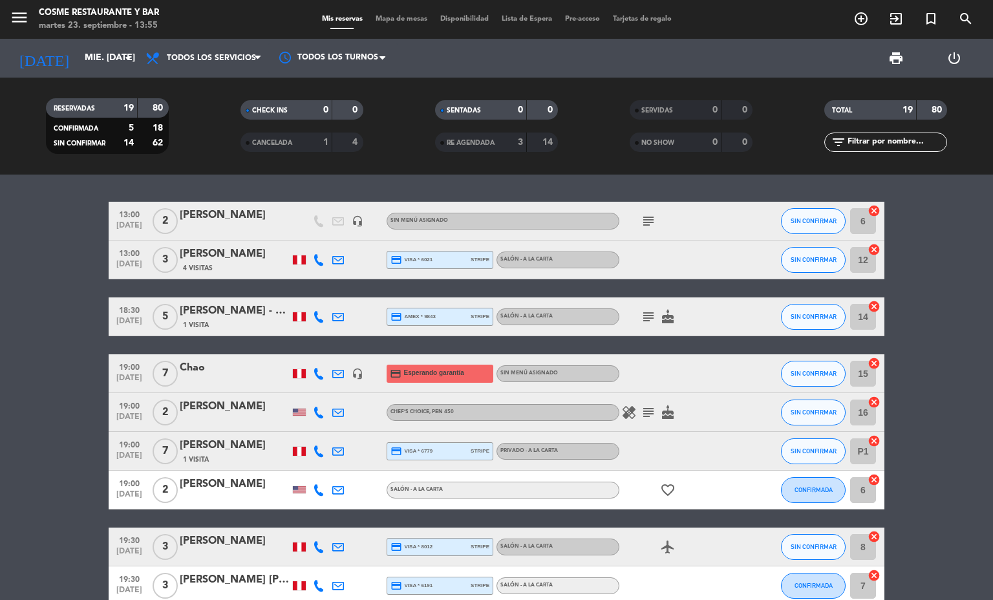
click at [332, 371] on icon at bounding box center [338, 374] width 12 height 12
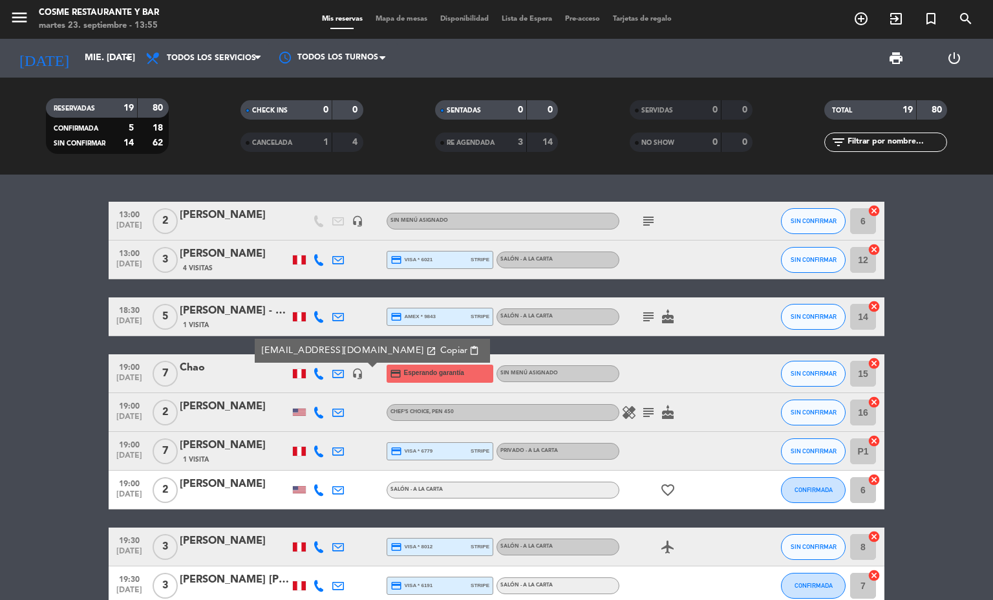
click at [332, 371] on icon at bounding box center [338, 374] width 12 height 12
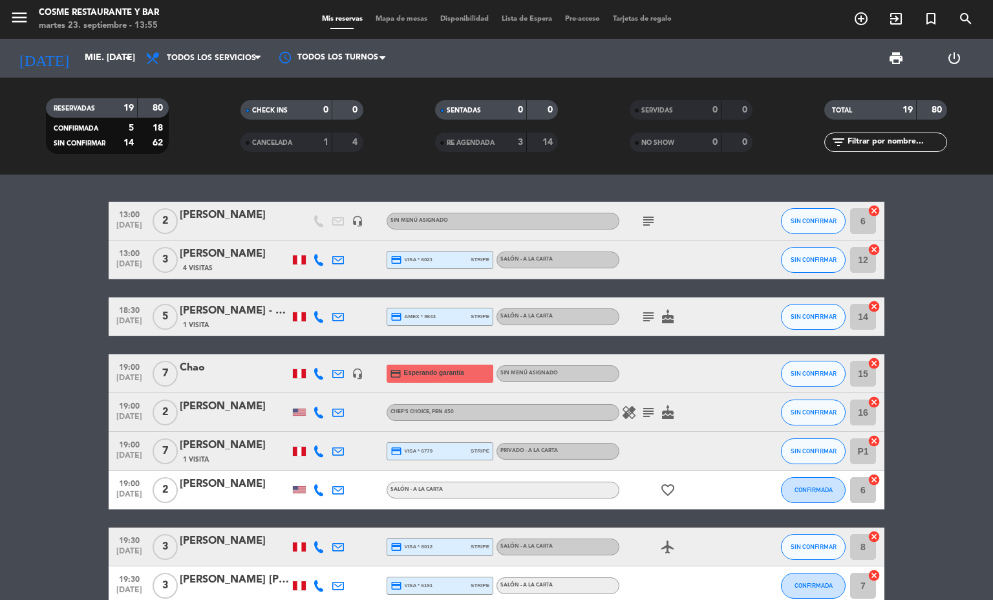
click at [313, 375] on icon at bounding box center [319, 374] width 12 height 12
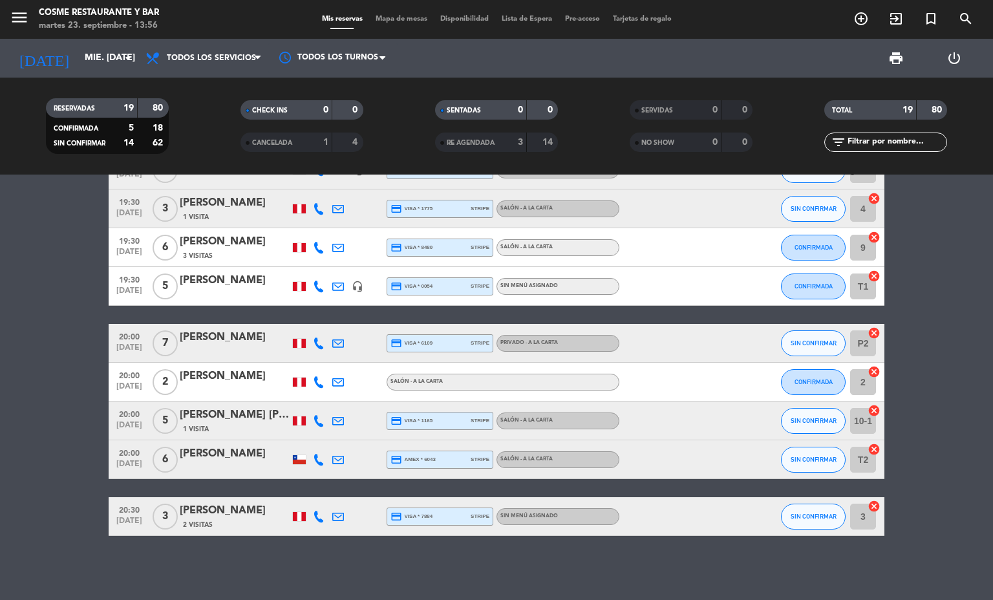
scroll to position [105, 0]
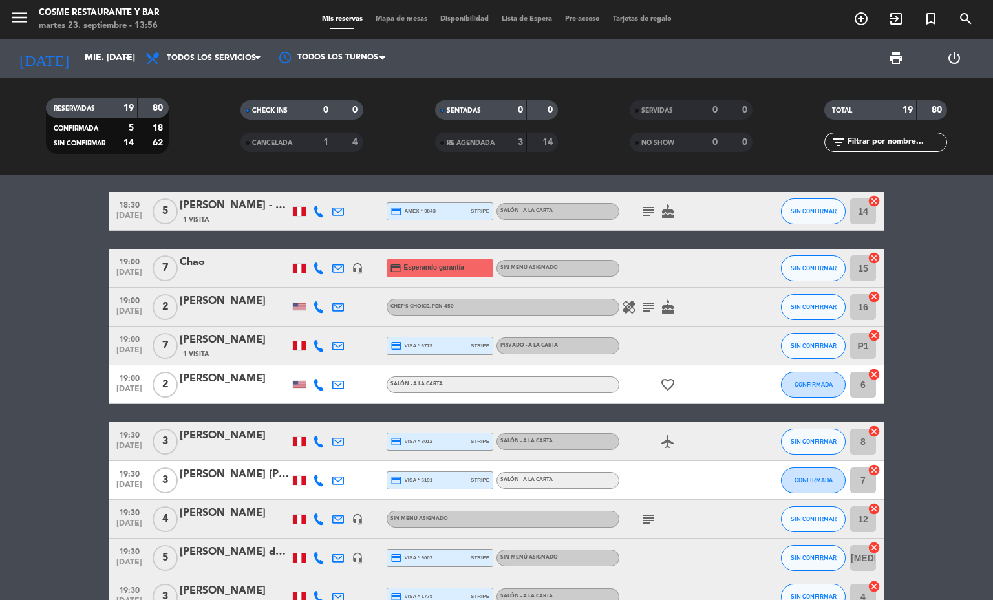
click at [641, 305] on icon "subject" at bounding box center [649, 307] width 16 height 16
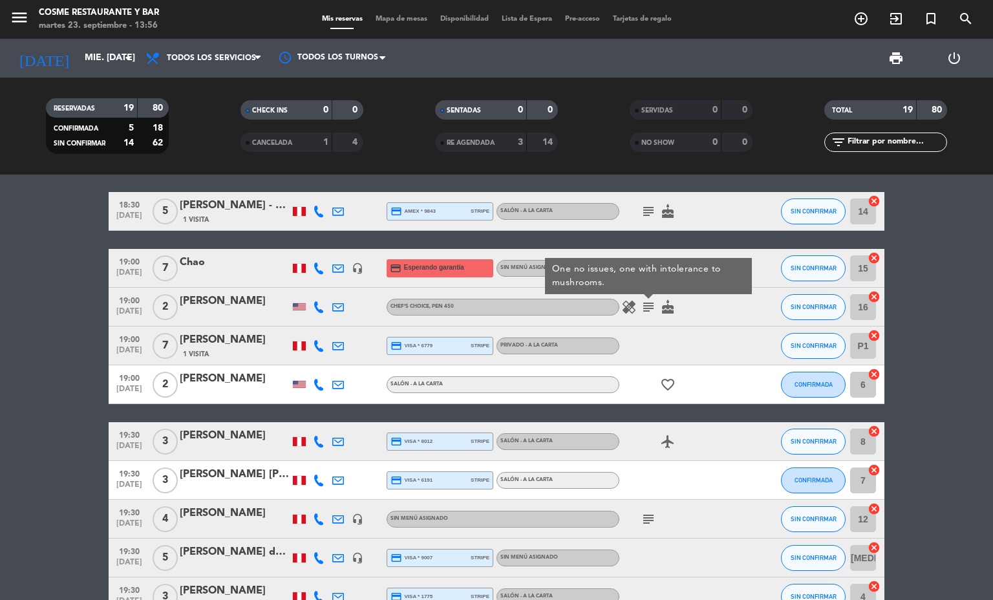
click at [641, 305] on icon "subject" at bounding box center [649, 307] width 16 height 16
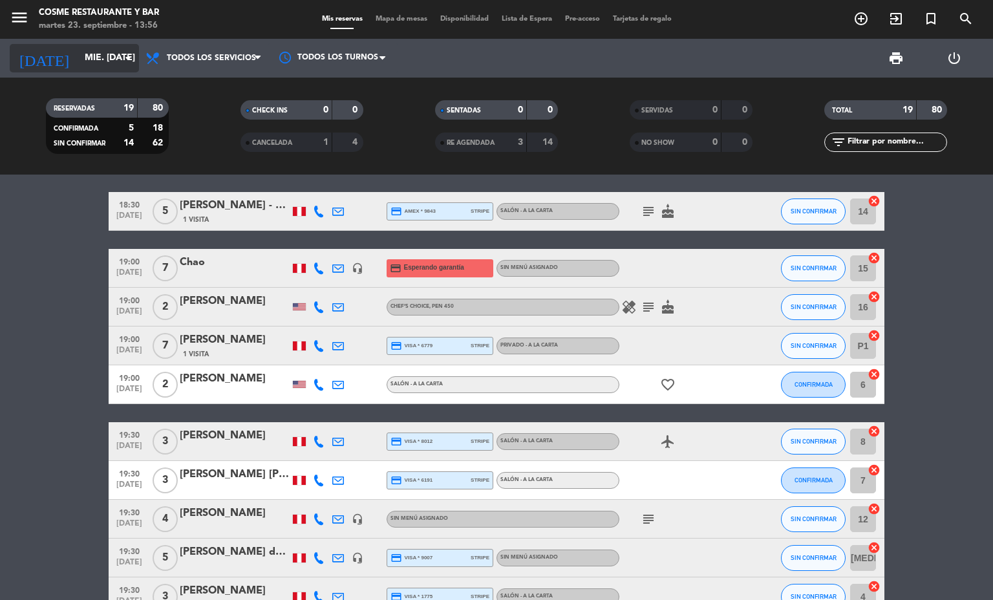
click at [97, 72] on div "[DATE] mié. [DATE] arrow_drop_down" at bounding box center [74, 58] width 129 height 28
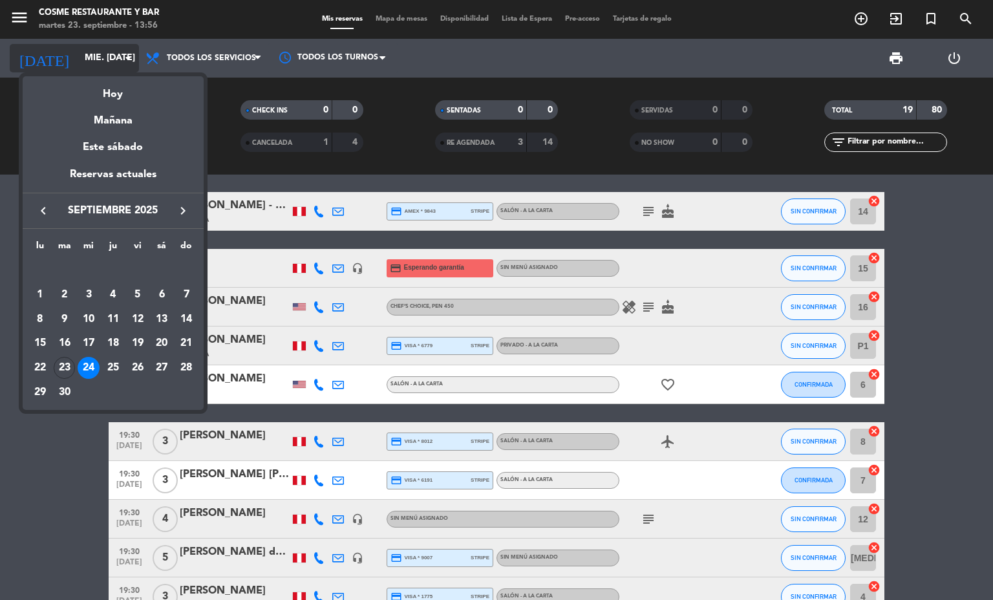
click at [105, 57] on div at bounding box center [496, 300] width 993 height 600
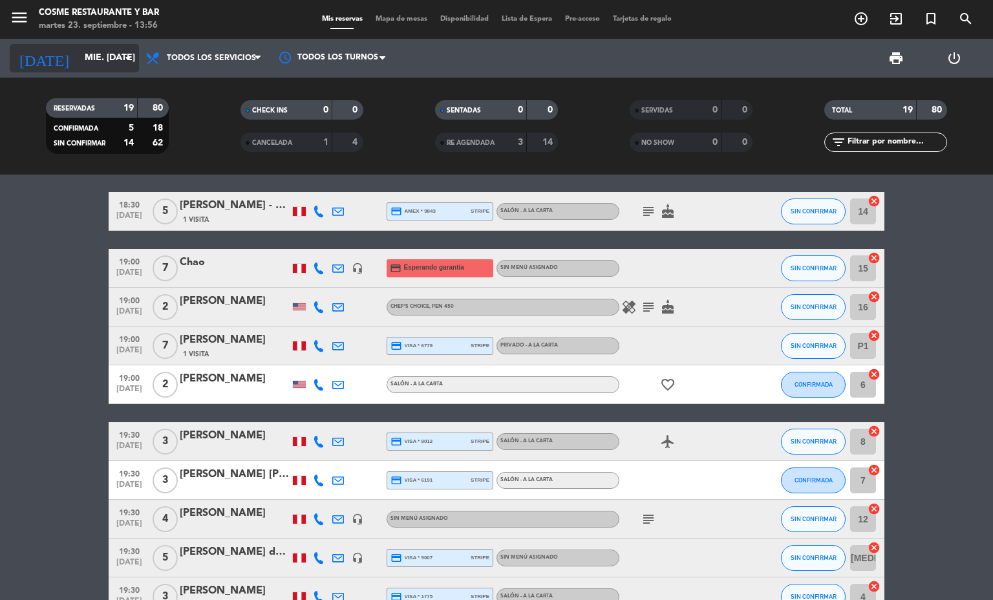
click at [113, 49] on input "mié. [DATE]" at bounding box center [139, 58] width 123 height 23
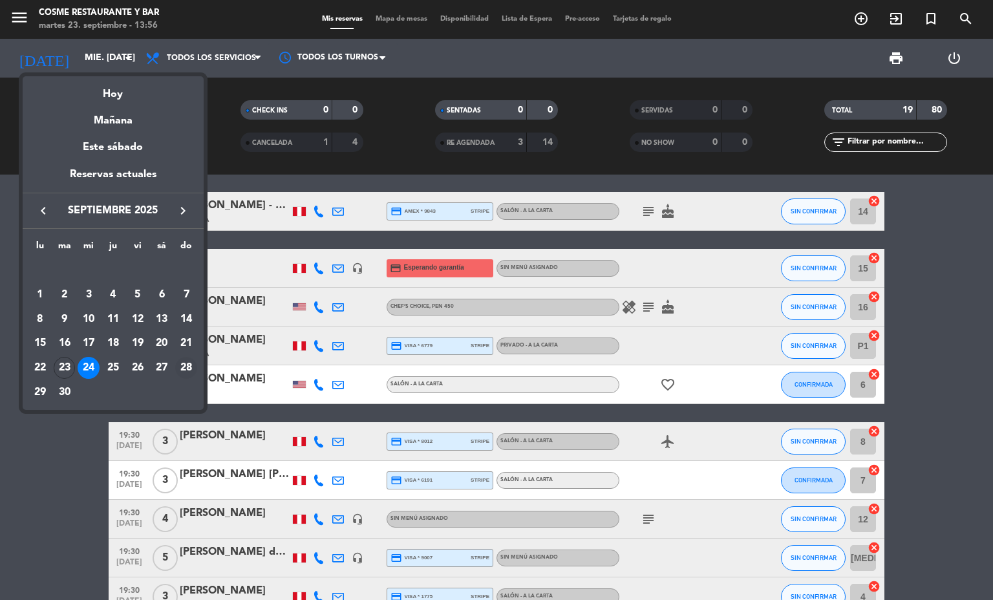
click at [188, 363] on div "28" at bounding box center [186, 368] width 22 height 22
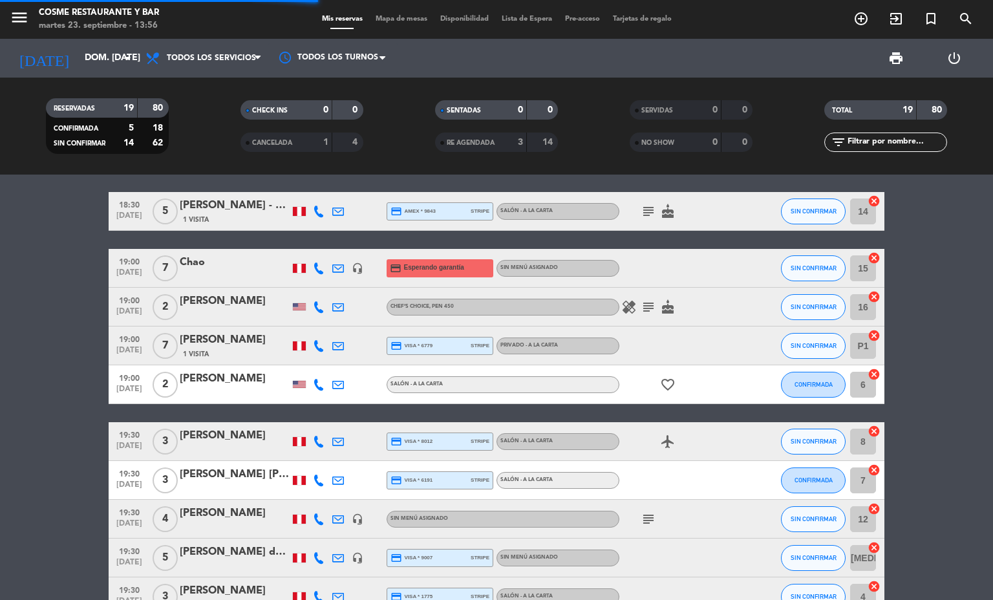
scroll to position [10, 0]
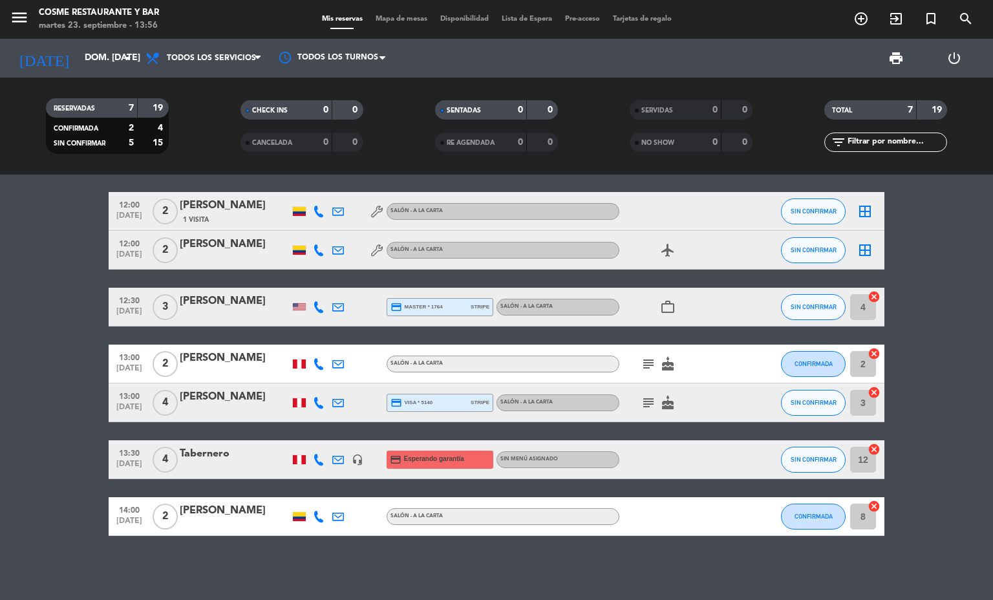
click at [87, 74] on div "[DATE] dom. [DATE] arrow_drop_down" at bounding box center [74, 58] width 129 height 39
click at [99, 55] on input "dom. [DATE]" at bounding box center [139, 58] width 123 height 23
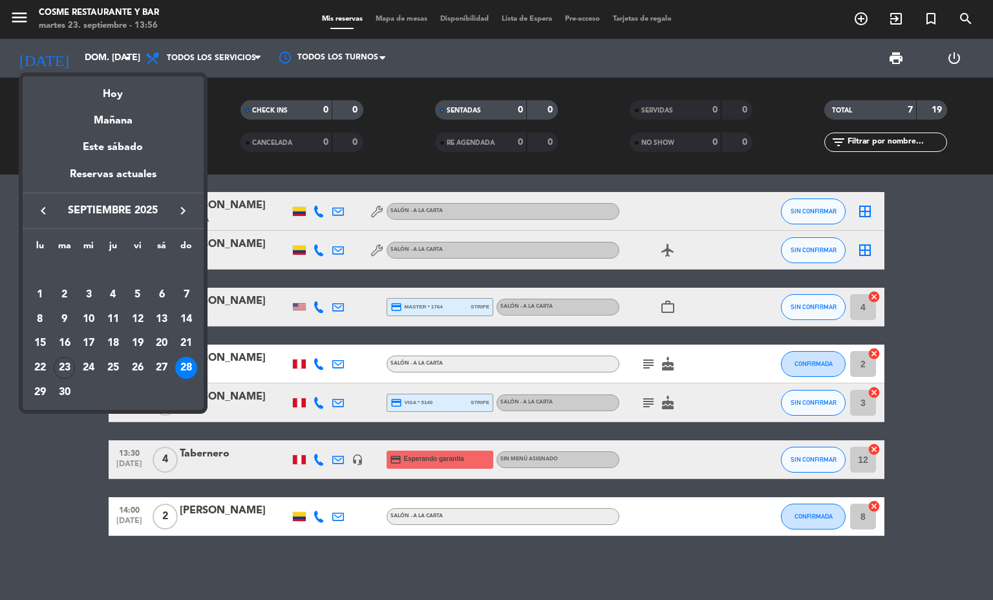
click at [177, 210] on icon "keyboard_arrow_right" at bounding box center [183, 211] width 16 height 16
click at [90, 293] on div "1" at bounding box center [89, 295] width 22 height 22
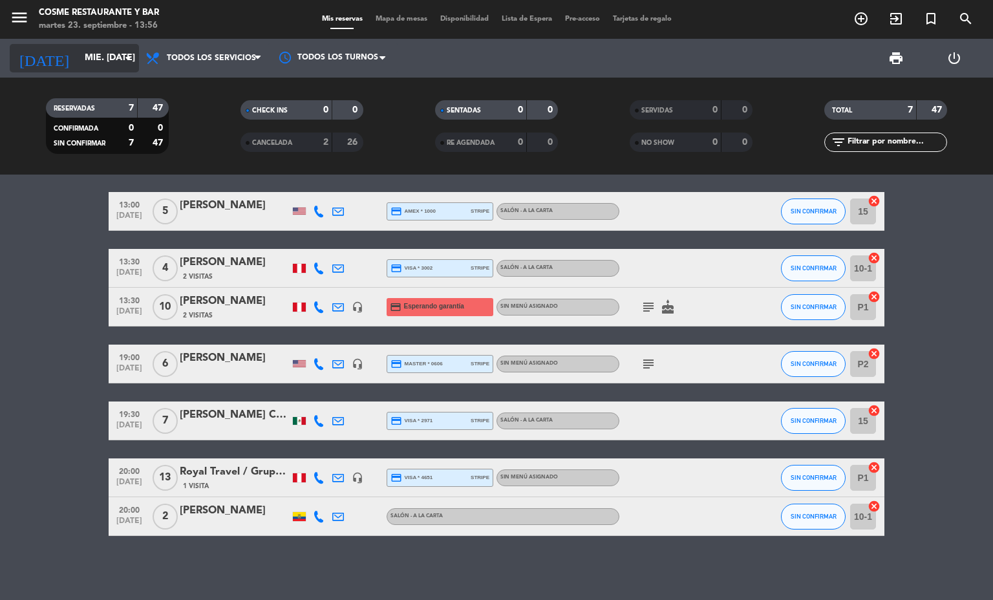
click at [78, 64] on input "mié. [DATE]" at bounding box center [139, 58] width 123 height 23
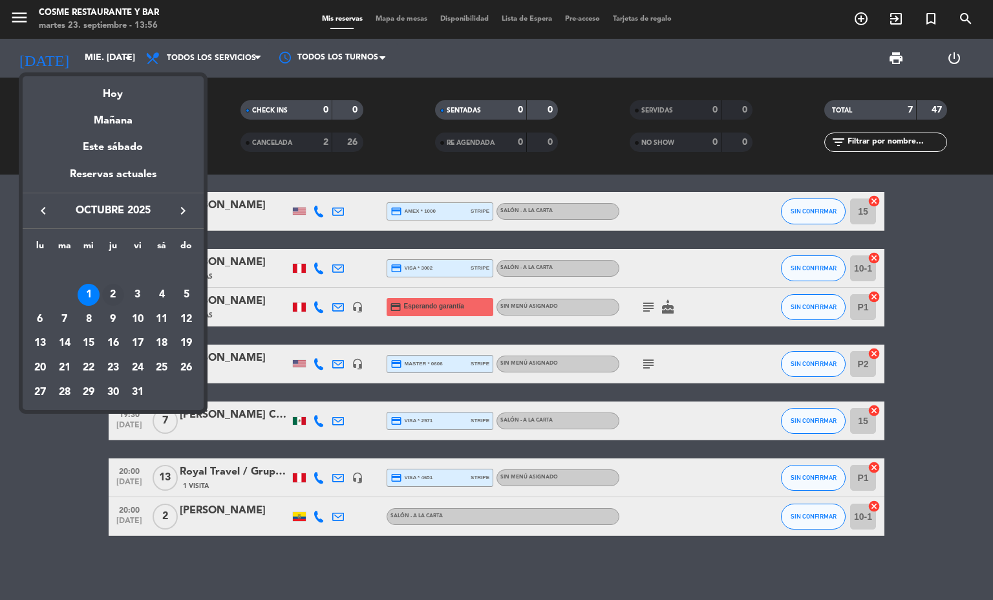
click at [116, 296] on div "2" at bounding box center [113, 295] width 22 height 22
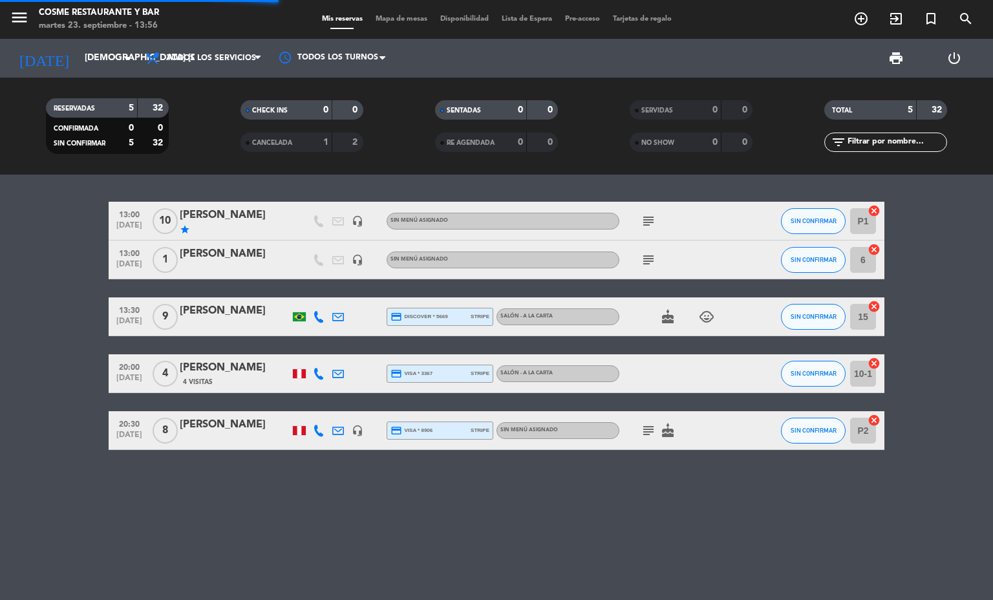
scroll to position [0, 0]
click at [652, 252] on icon "subject" at bounding box center [649, 260] width 16 height 16
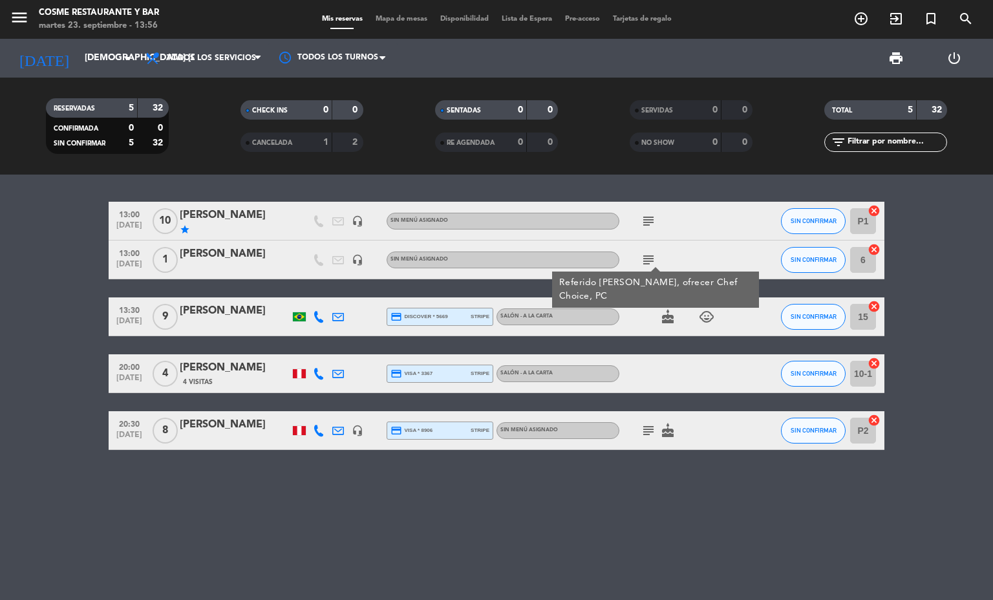
click at [652, 217] on icon "subject" at bounding box center [649, 221] width 16 height 16
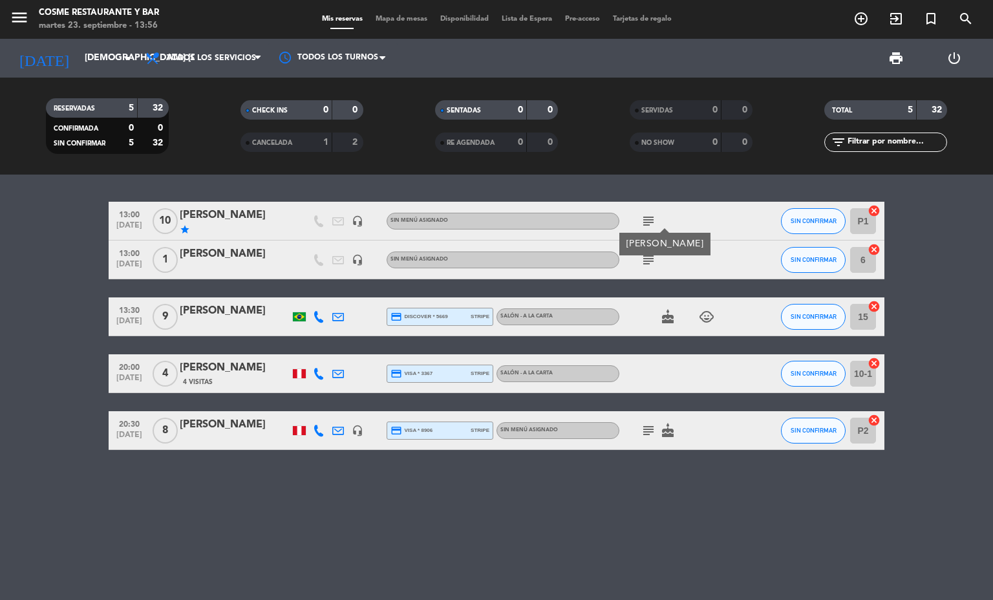
click at [652, 217] on icon "subject" at bounding box center [649, 221] width 16 height 16
click at [648, 437] on icon "subject" at bounding box center [649, 431] width 16 height 16
click at [360, 427] on icon "headset_mic" at bounding box center [358, 431] width 12 height 12
click at [338, 427] on icon at bounding box center [338, 431] width 12 height 12
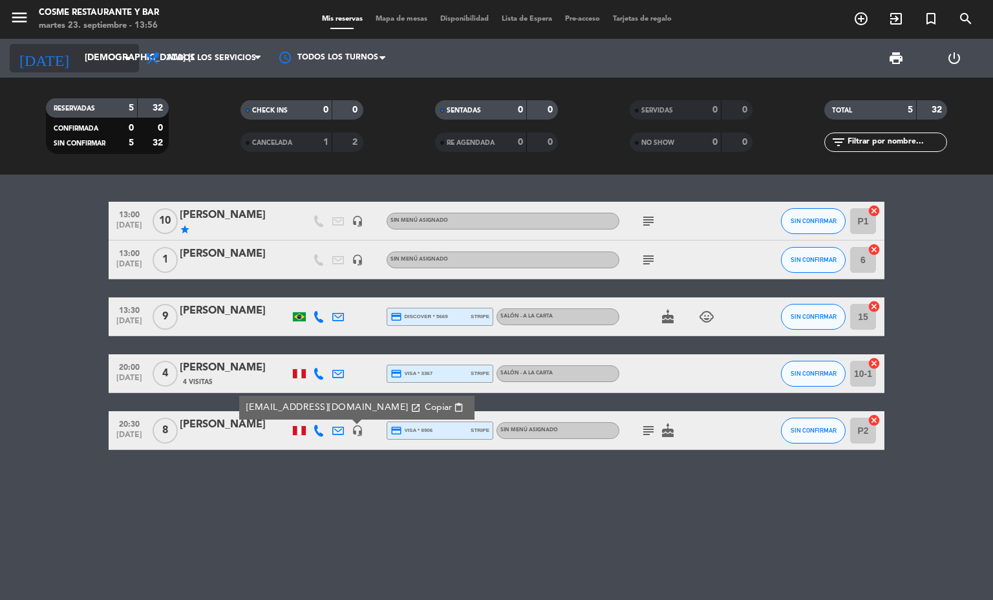
click at [101, 64] on input "[DEMOGRAPHIC_DATA] [DATE]" at bounding box center [139, 58] width 123 height 23
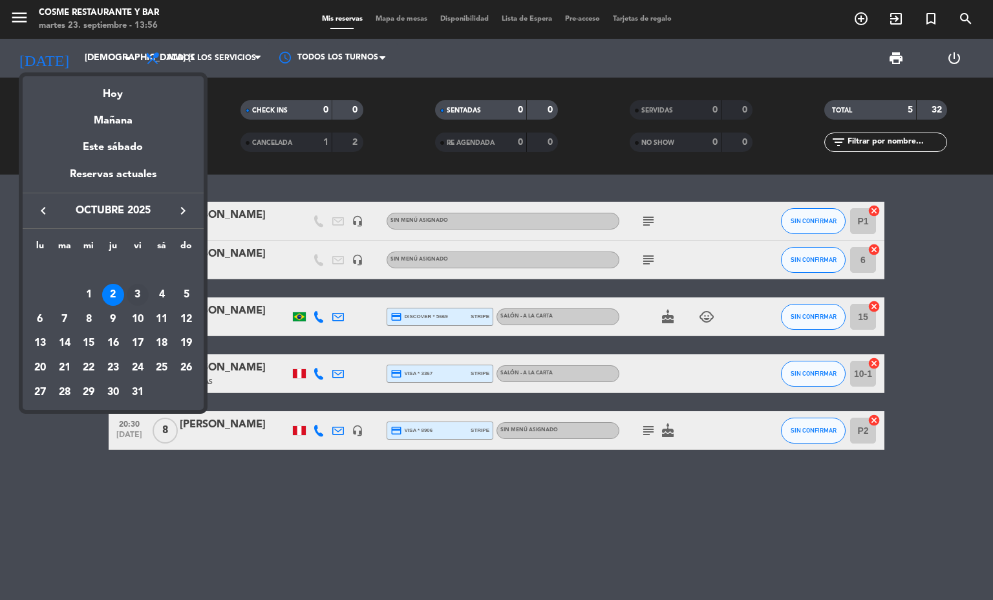
click at [144, 296] on div "3" at bounding box center [138, 295] width 22 height 22
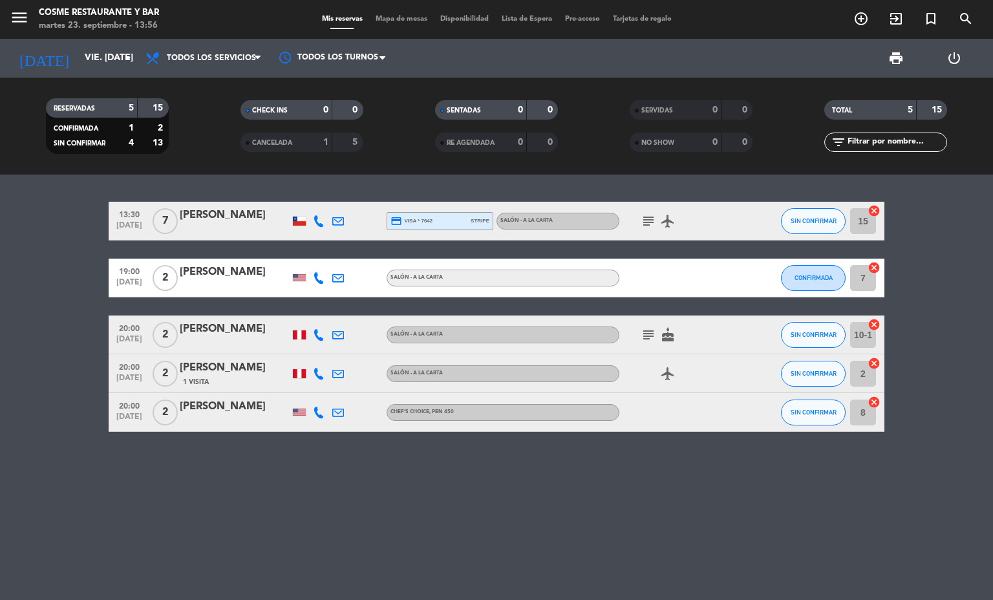
click at [651, 220] on icon "subject" at bounding box center [649, 221] width 16 height 16
click at [645, 340] on icon "subject" at bounding box center [649, 335] width 16 height 16
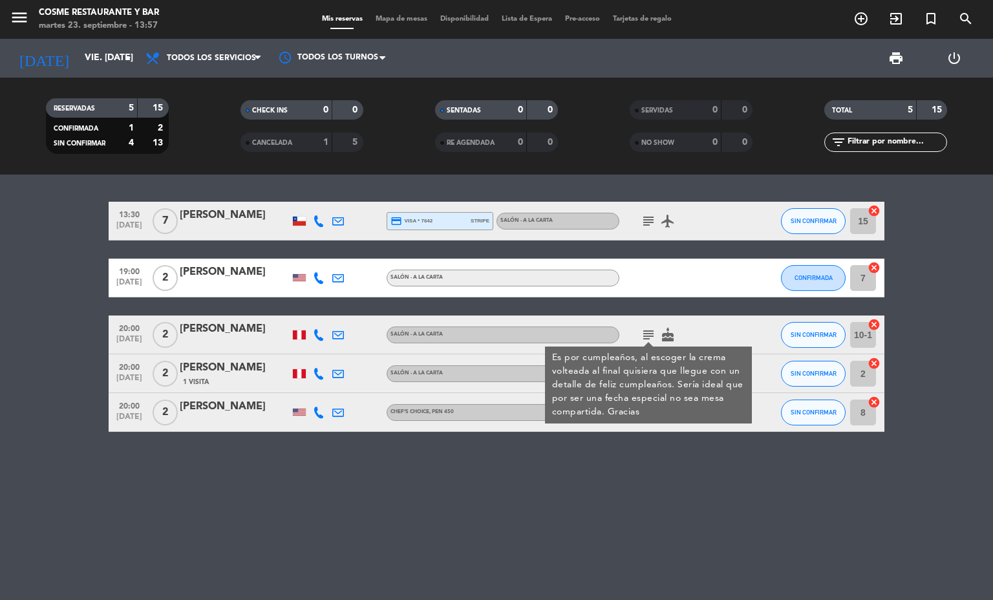
click at [12, 380] on bookings-row "13:30 [DATE] 7 [PERSON_NAME] credit_card visa * 7642 stripe Salón - A la carta …" at bounding box center [496, 317] width 993 height 230
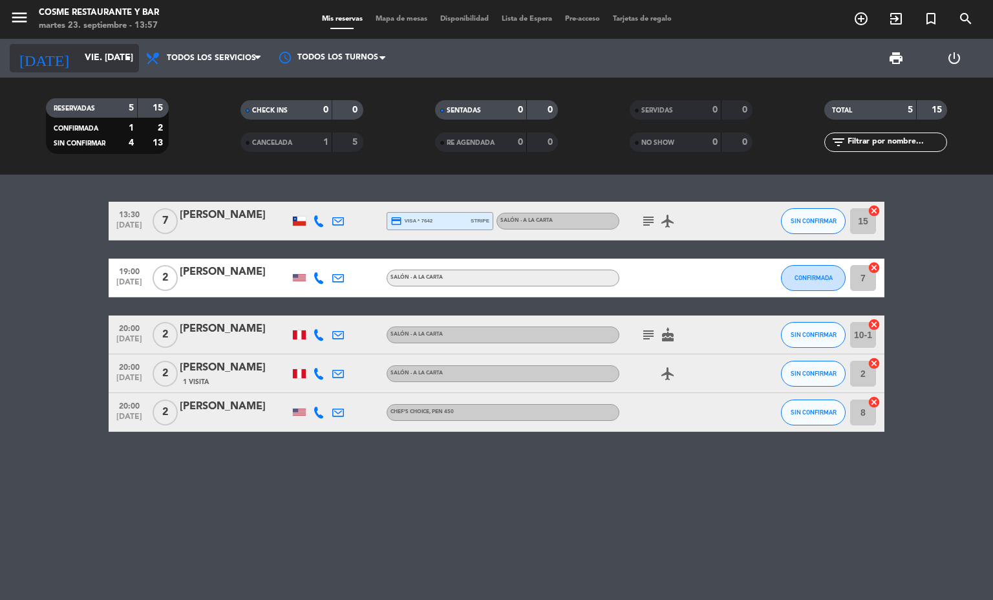
click at [101, 72] on div "[DATE] vie. [DATE] arrow_drop_down" at bounding box center [74, 58] width 129 height 28
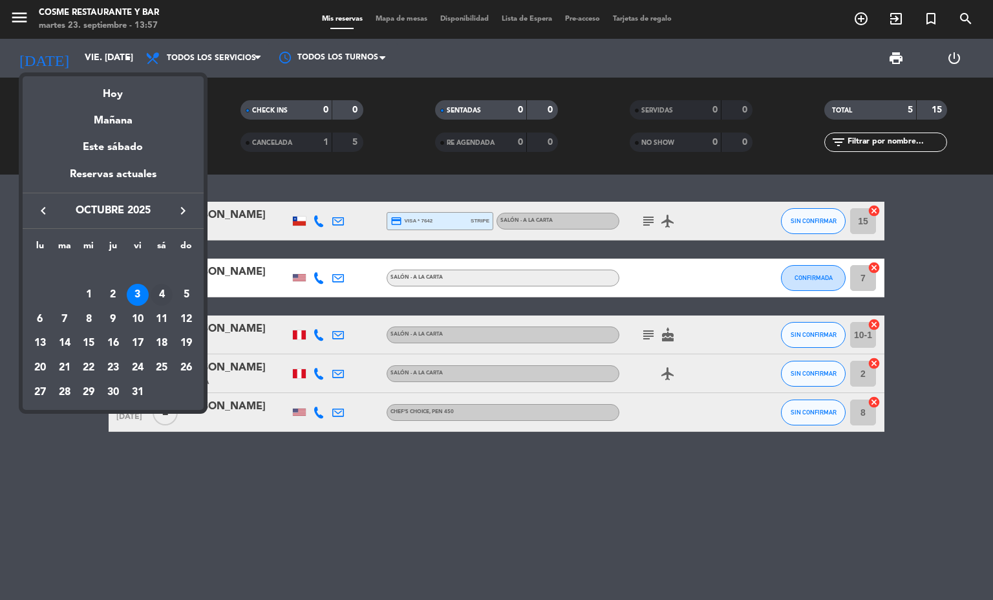
click at [164, 288] on div "4" at bounding box center [162, 295] width 22 height 22
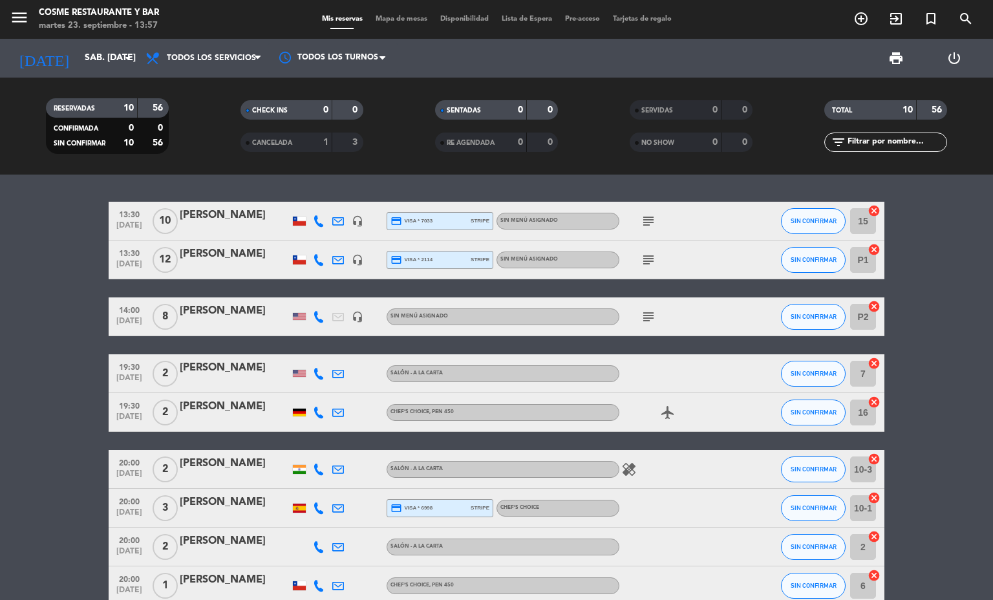
click at [641, 216] on icon "subject" at bounding box center [649, 221] width 16 height 16
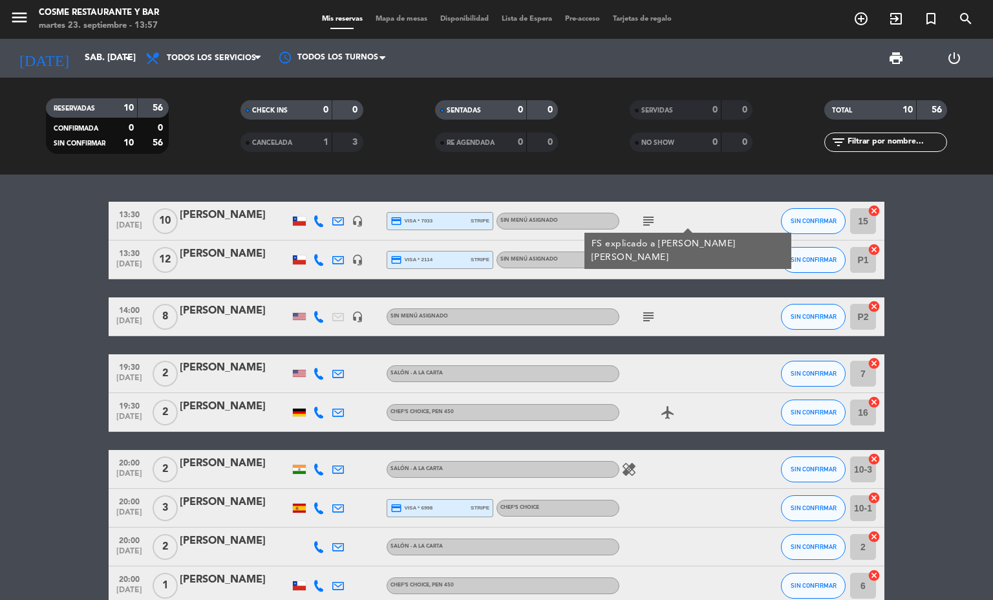
click at [641, 262] on icon "subject" at bounding box center [649, 260] width 16 height 16
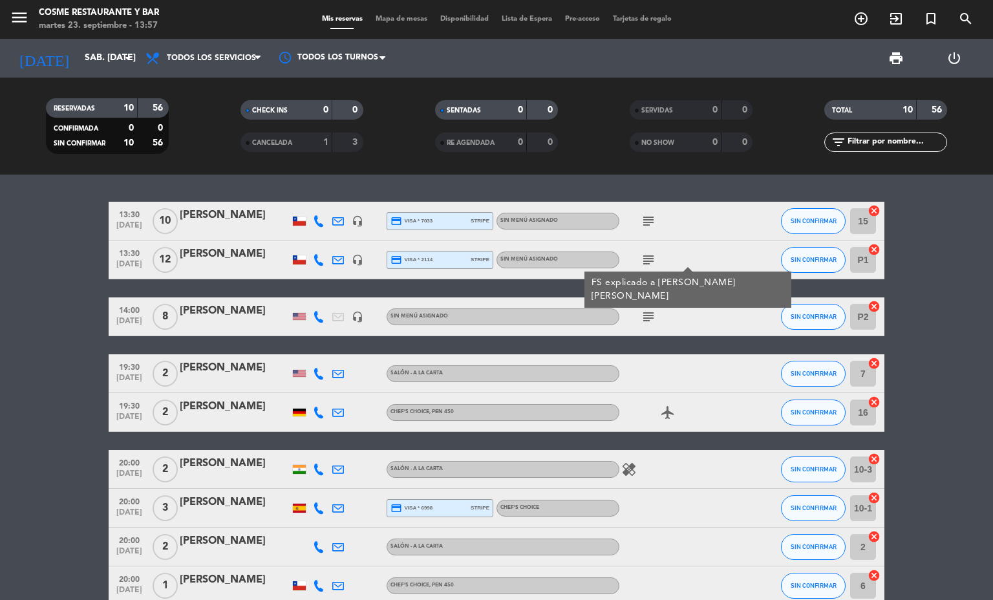
click at [641, 309] on icon "subject" at bounding box center [649, 317] width 16 height 16
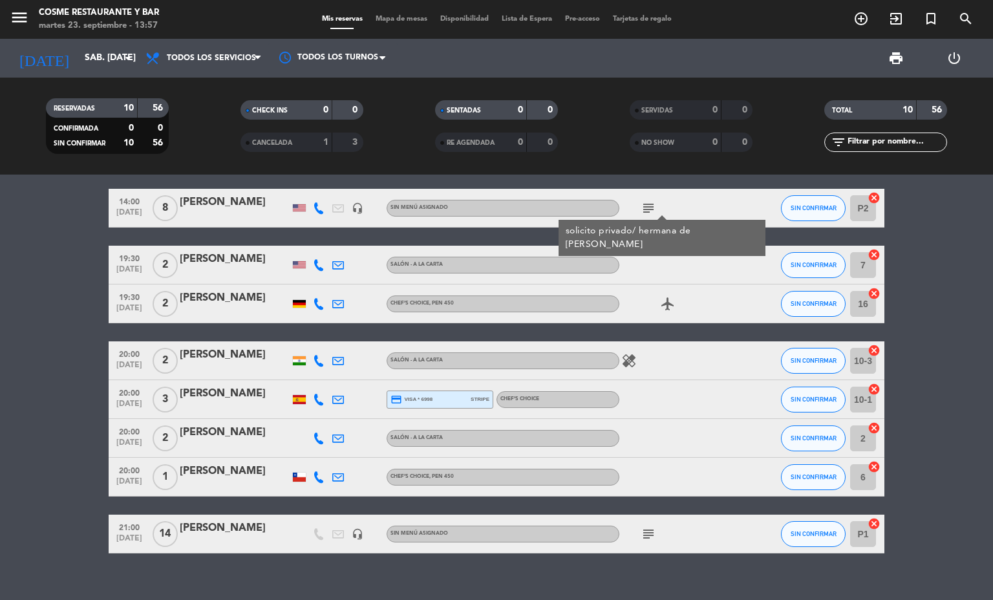
scroll to position [126, 0]
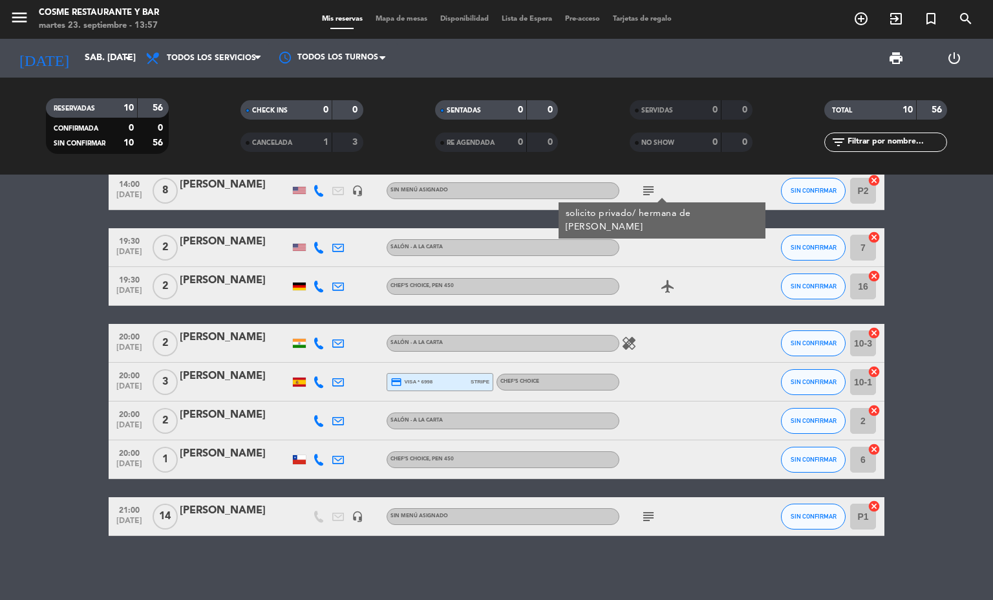
click at [647, 519] on icon "subject" at bounding box center [649, 517] width 16 height 16
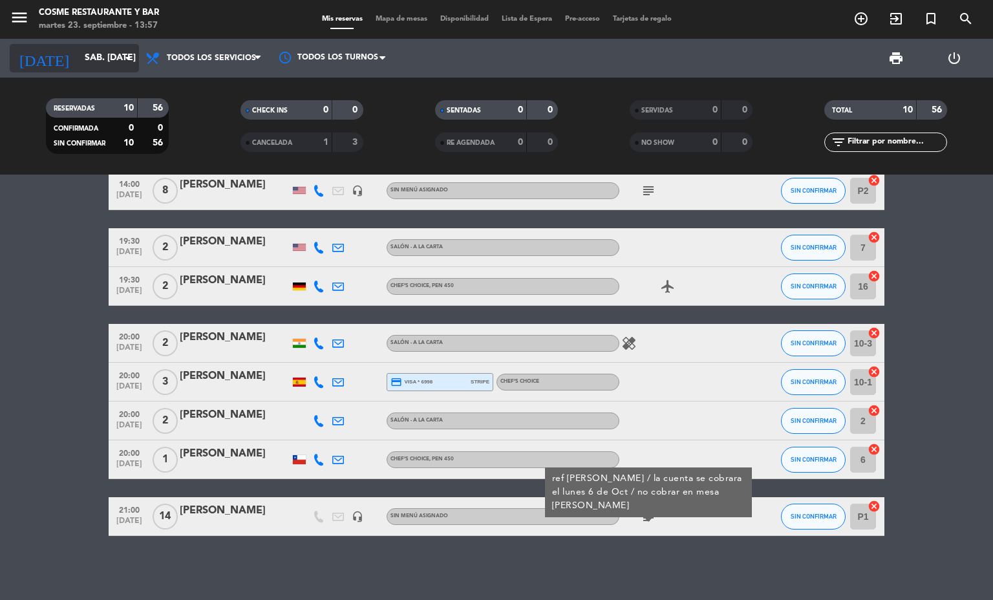
click at [123, 62] on icon "arrow_drop_down" at bounding box center [128, 58] width 16 height 16
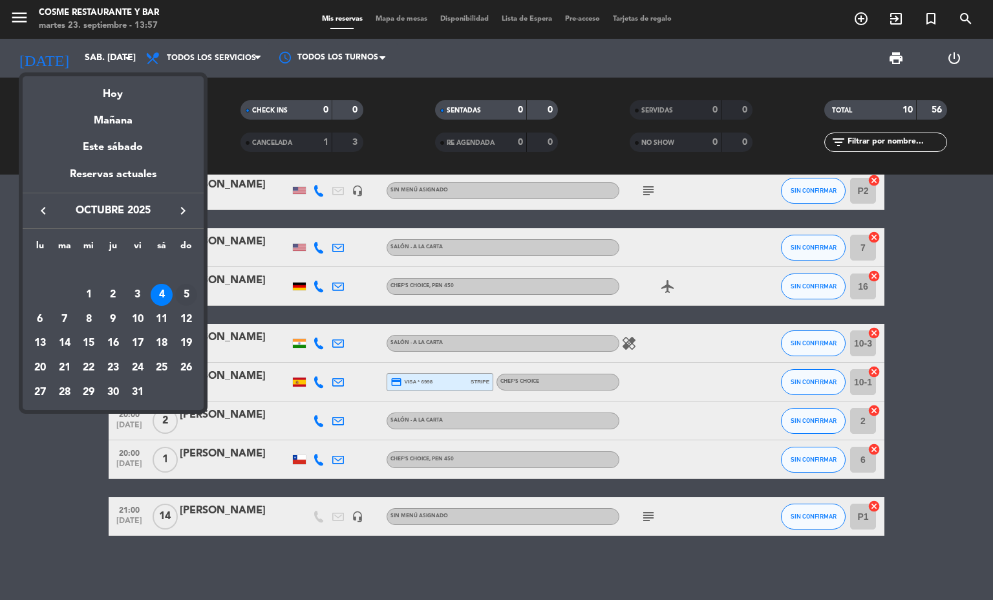
click at [182, 295] on div "5" at bounding box center [186, 295] width 22 height 22
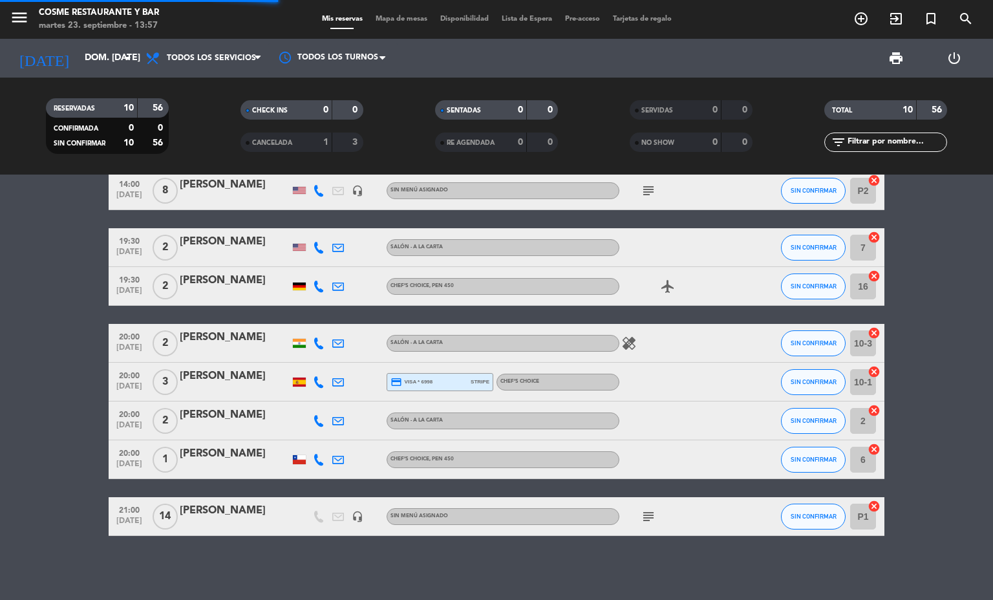
scroll to position [0, 0]
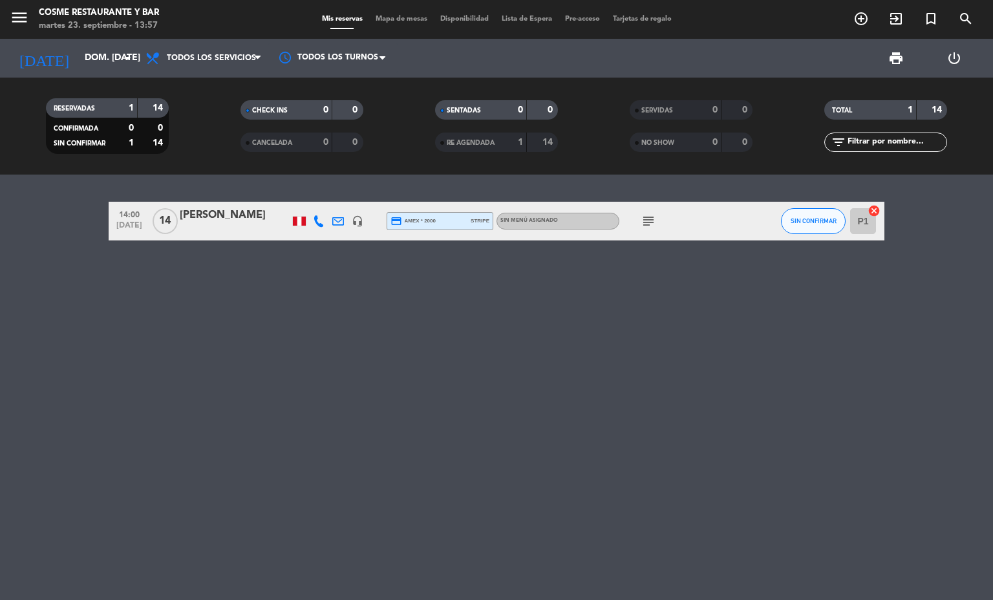
click at [660, 217] on div "subject" at bounding box center [678, 221] width 116 height 38
click at [648, 220] on icon "subject" at bounding box center [649, 221] width 16 height 16
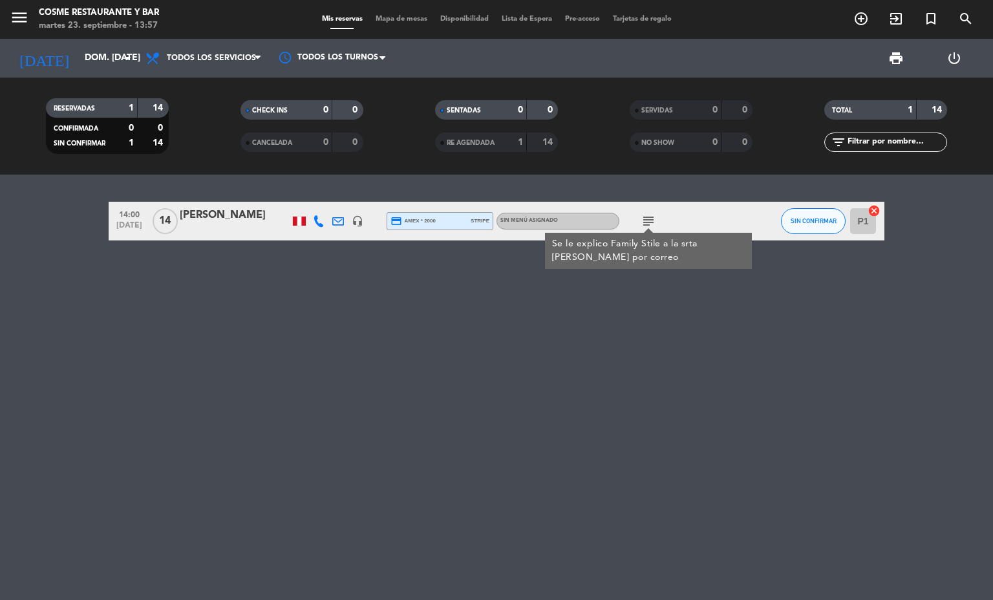
click at [340, 218] on icon at bounding box center [338, 221] width 12 height 12
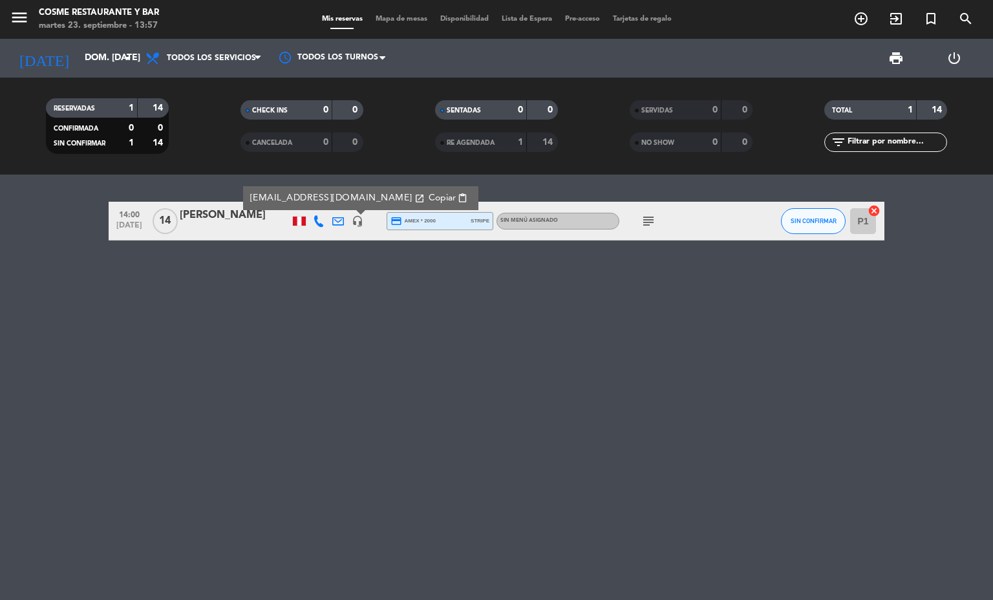
click at [352, 217] on icon "headset_mic" at bounding box center [358, 221] width 12 height 12
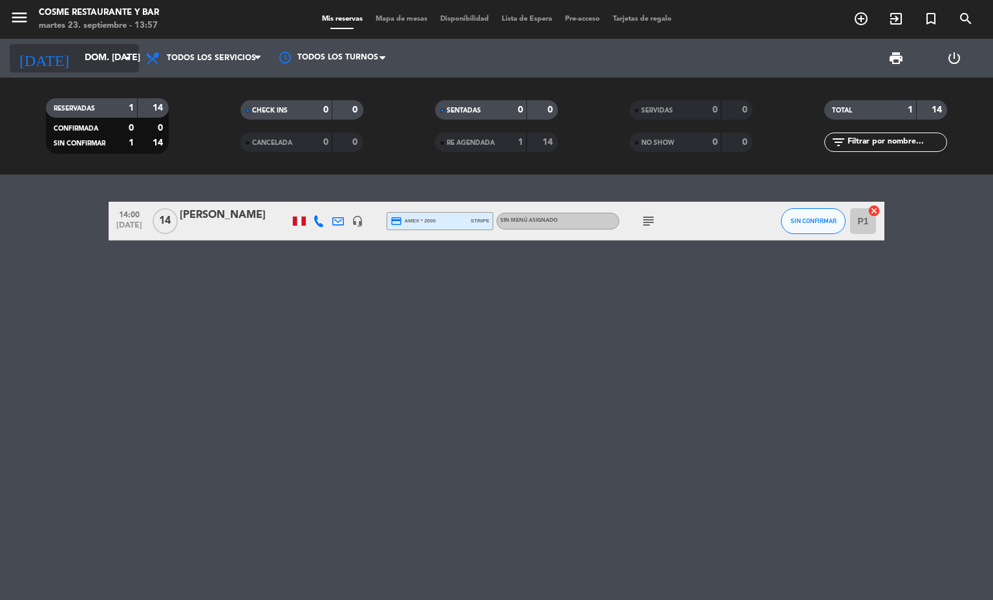
click at [89, 72] on div "[DATE] dom. [DATE] arrow_drop_down" at bounding box center [74, 58] width 129 height 28
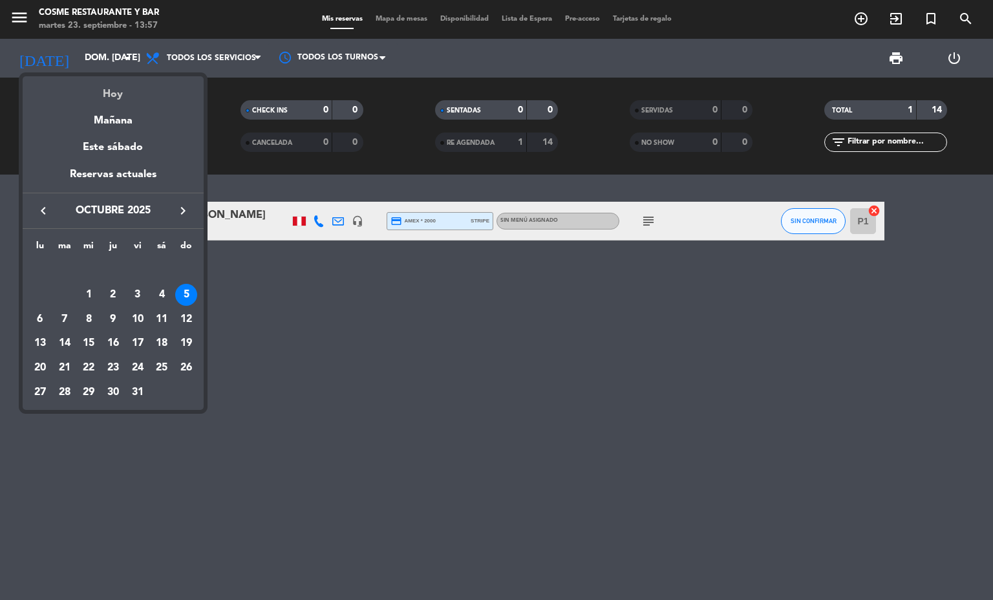
click at [130, 93] on div "Hoy" at bounding box center [113, 89] width 181 height 27
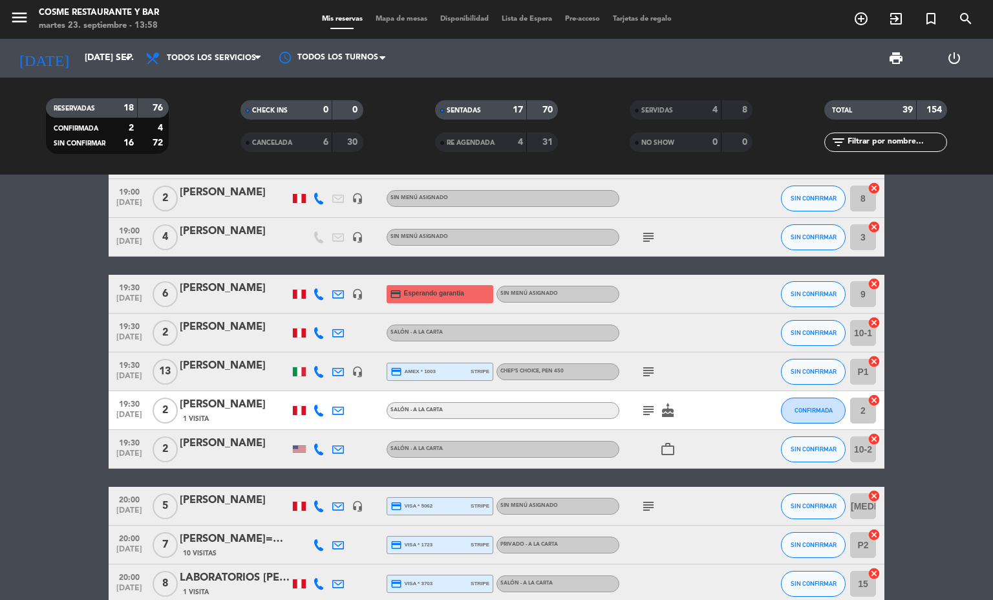
scroll to position [932, 0]
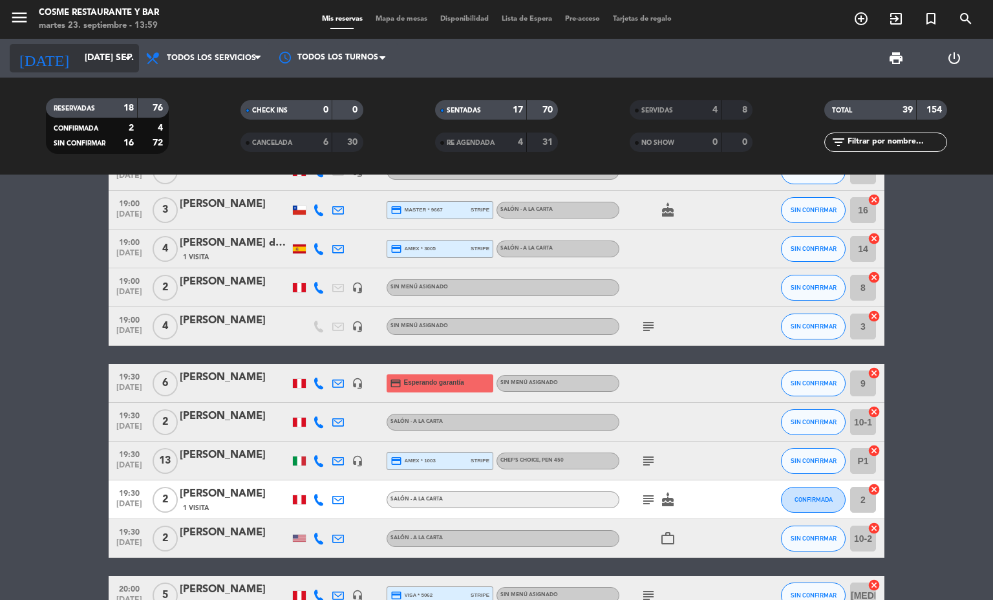
click at [109, 58] on input "[DATE] sep." at bounding box center [139, 58] width 123 height 23
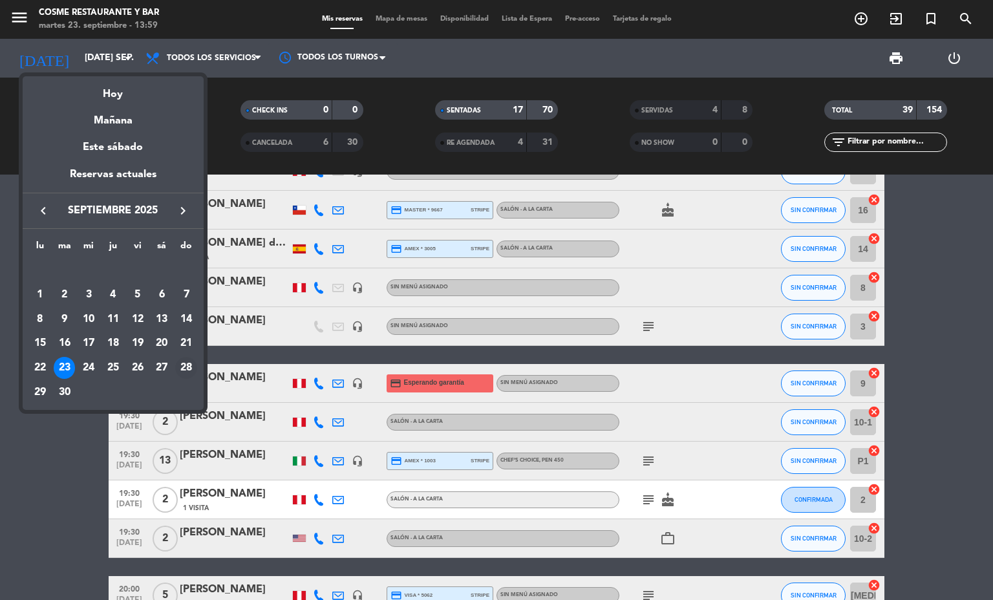
click at [194, 363] on div "28" at bounding box center [186, 368] width 22 height 22
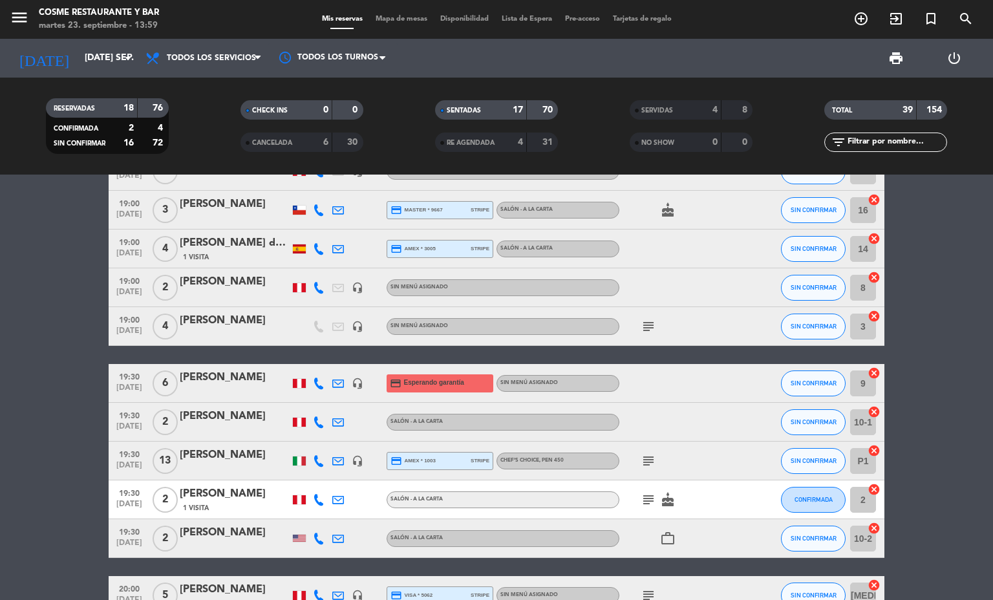
type input "dom. [DATE]"
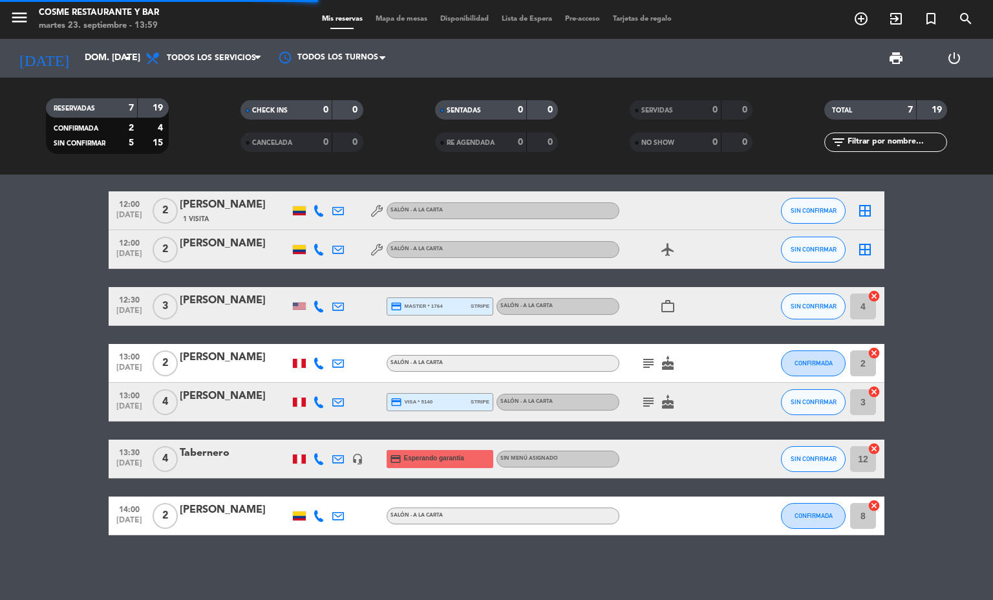
scroll to position [10, 0]
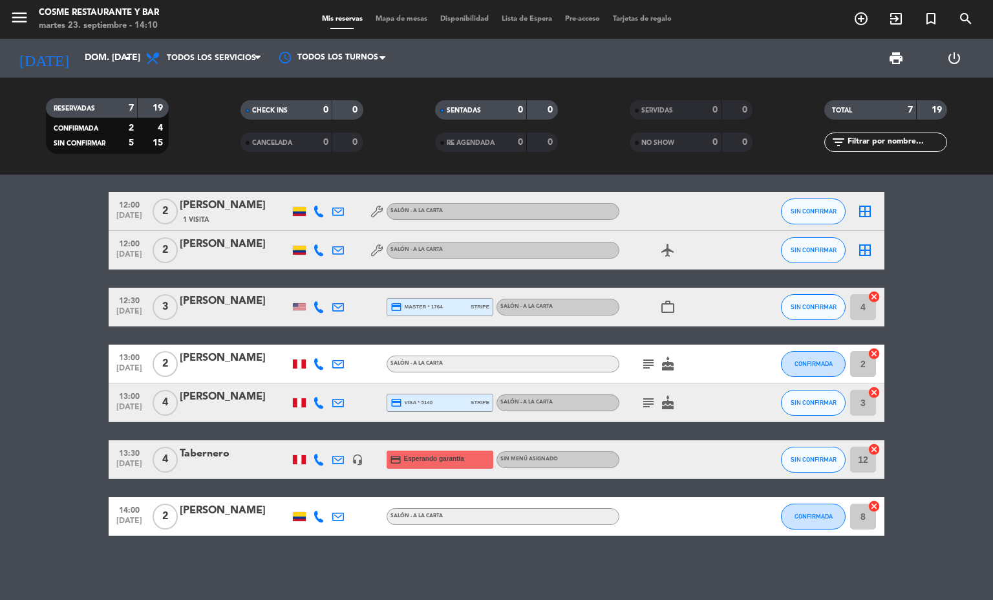
click at [405, 16] on span "Mapa de mesas" at bounding box center [401, 19] width 65 height 7
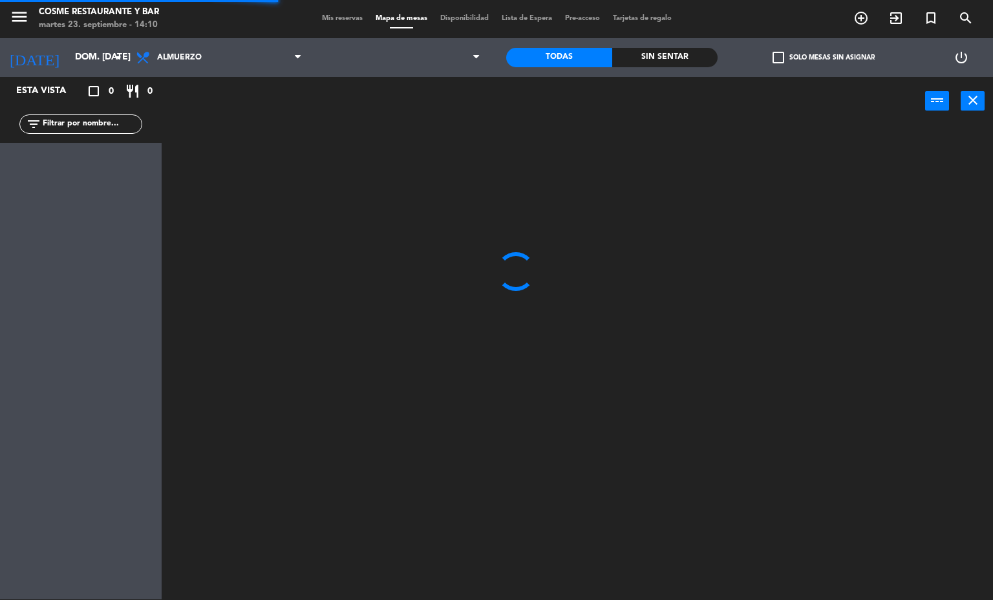
click at [351, 13] on div "Mis reservas Mapa de mesas Disponibilidad Lista de Espera Pre-acceso Tarjetas d…" at bounding box center [497, 19] width 363 height 12
click at [352, 15] on span "Mis reservas" at bounding box center [343, 18] width 54 height 7
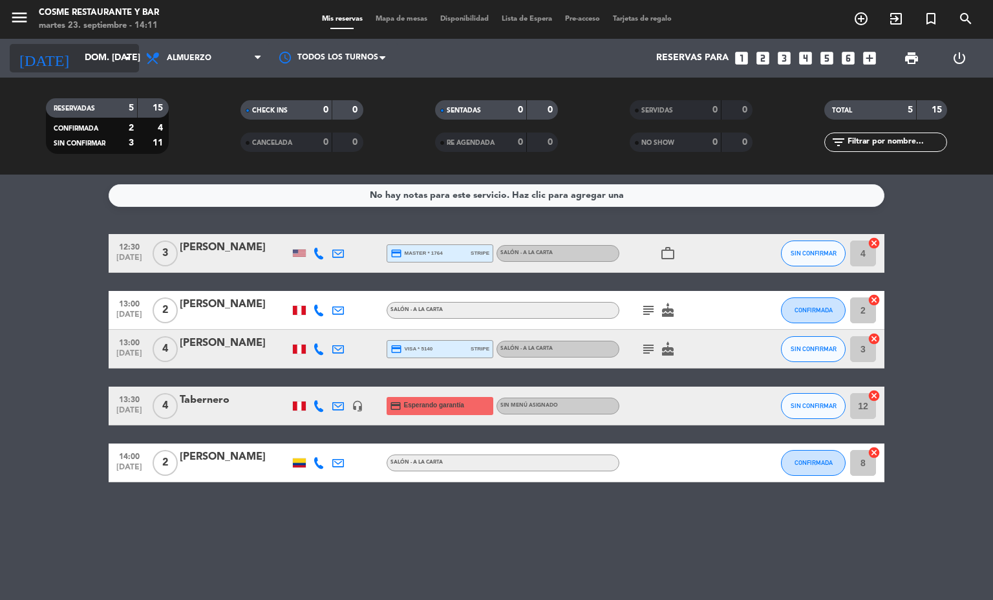
click at [109, 58] on input "dom. [DATE]" at bounding box center [139, 58] width 123 height 23
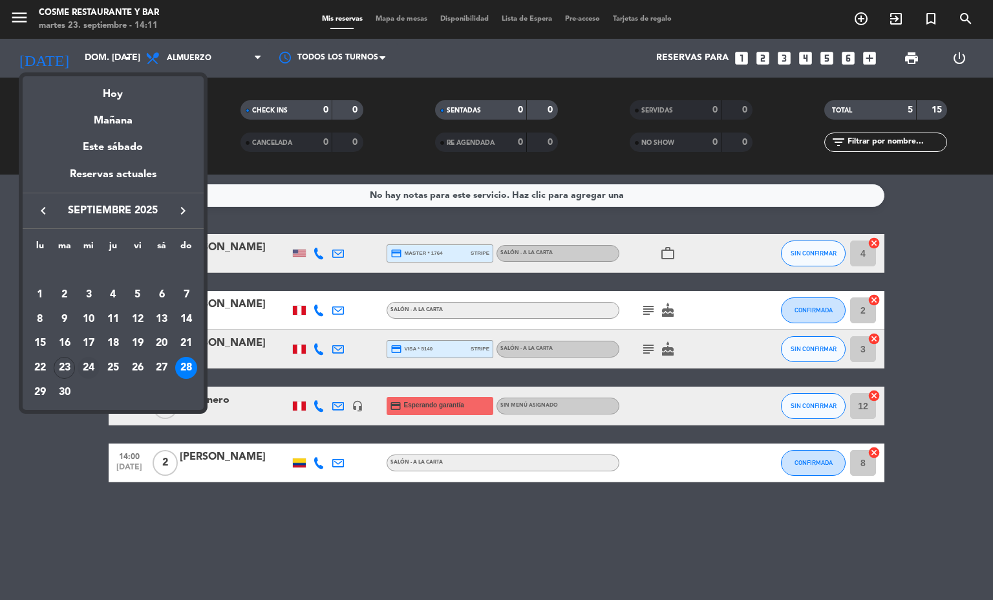
click at [88, 367] on div "24" at bounding box center [89, 368] width 22 height 22
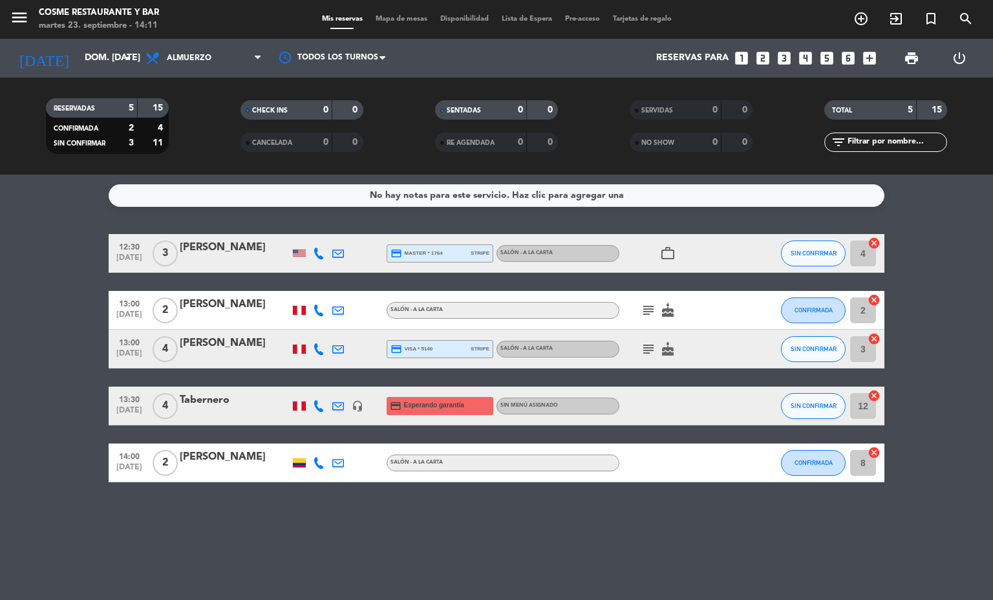
type input "mié. [DATE]"
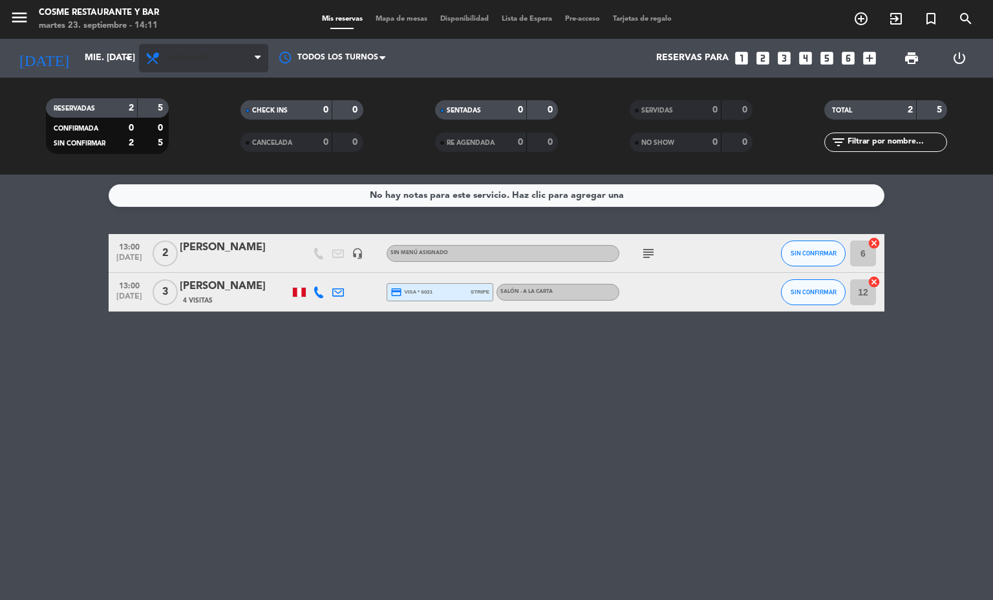
click at [239, 61] on span "Almuerzo" at bounding box center [203, 58] width 129 height 28
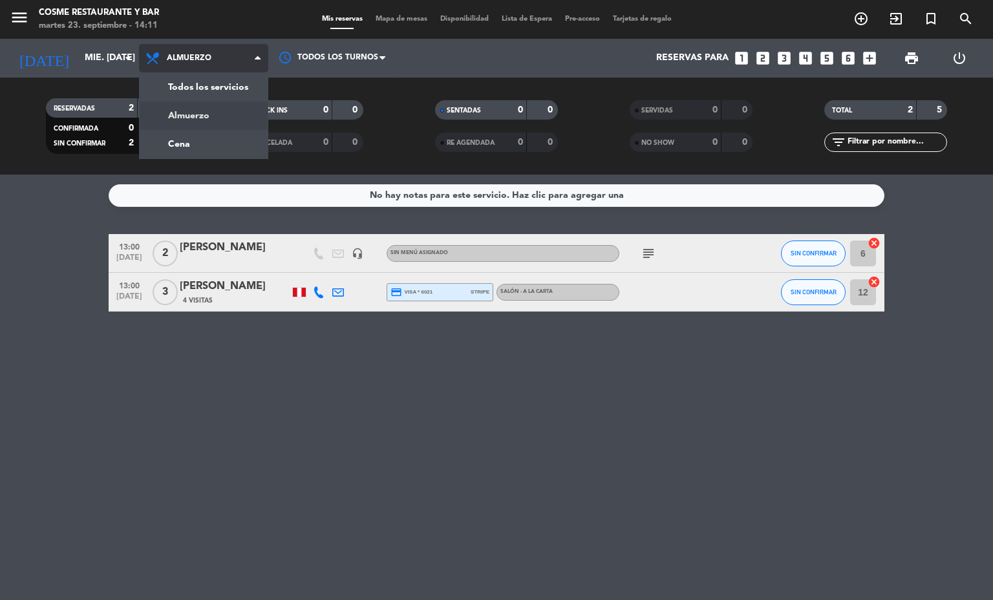
click at [239, 136] on div "menu [PERSON_NAME] Restaurante y Bar martes 23. septiembre - 14:11 Mis reservas…" at bounding box center [496, 87] width 993 height 175
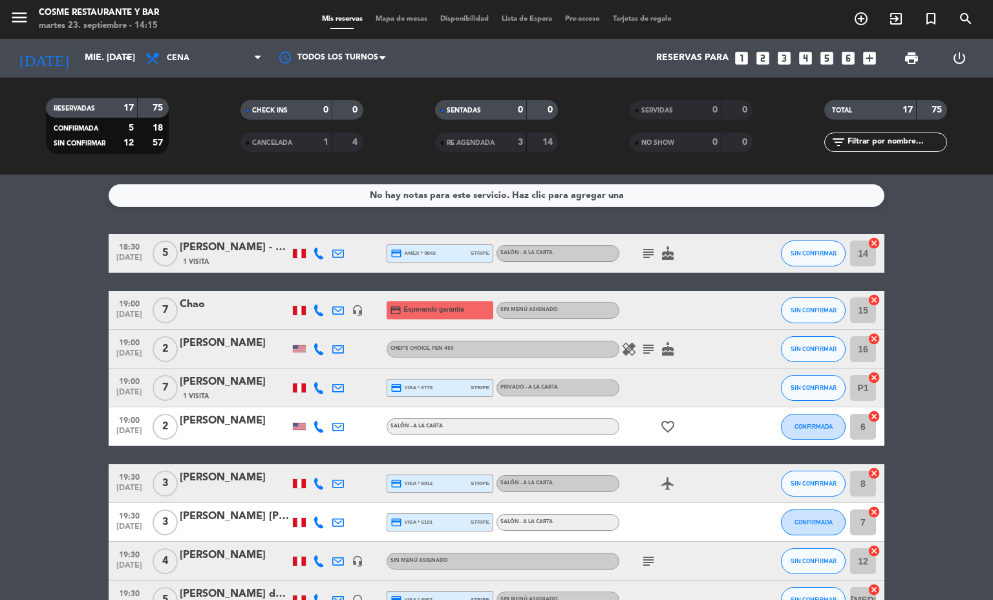
click at [313, 305] on icon at bounding box center [319, 311] width 12 height 12
click at [308, 292] on button "Copiar content_paste" at bounding box center [317, 288] width 39 height 14
click at [329, 311] on div at bounding box center [338, 310] width 19 height 38
click at [336, 305] on icon at bounding box center [338, 311] width 12 height 12
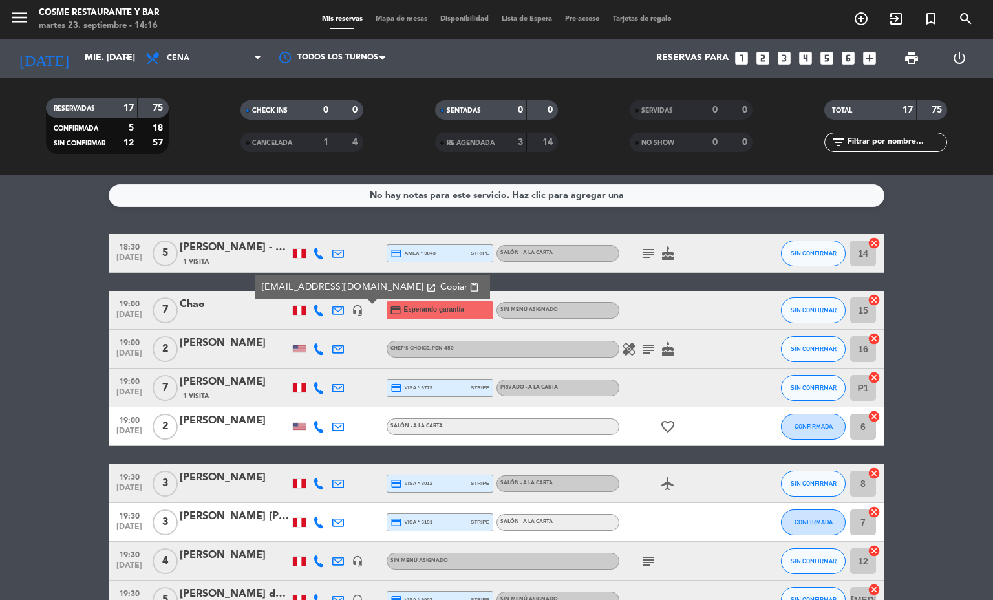
click at [352, 307] on icon "headset_mic" at bounding box center [358, 311] width 12 height 12
click at [338, 308] on div at bounding box center [338, 310] width 19 height 38
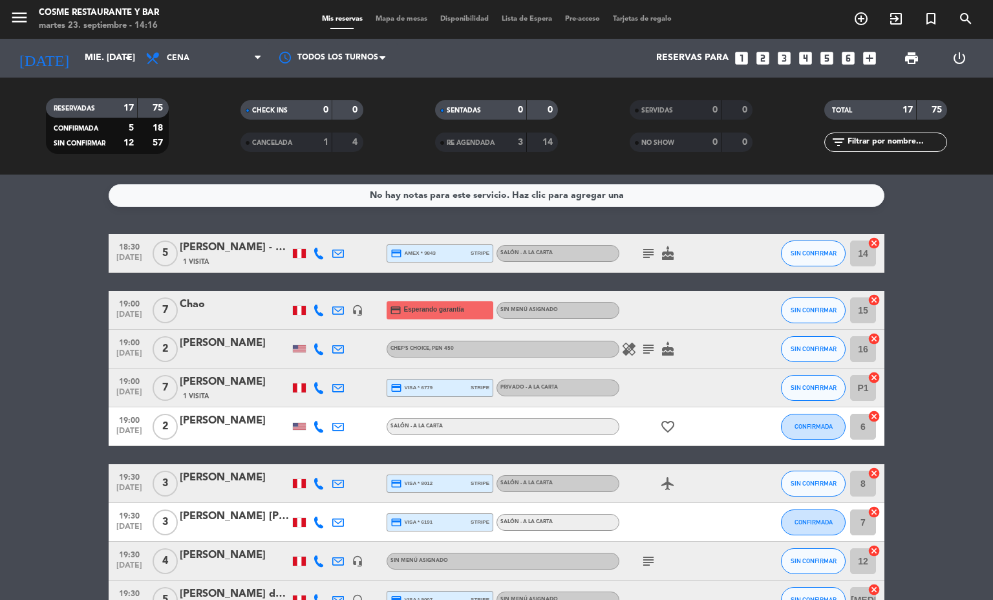
click at [334, 308] on icon at bounding box center [338, 311] width 12 height 12
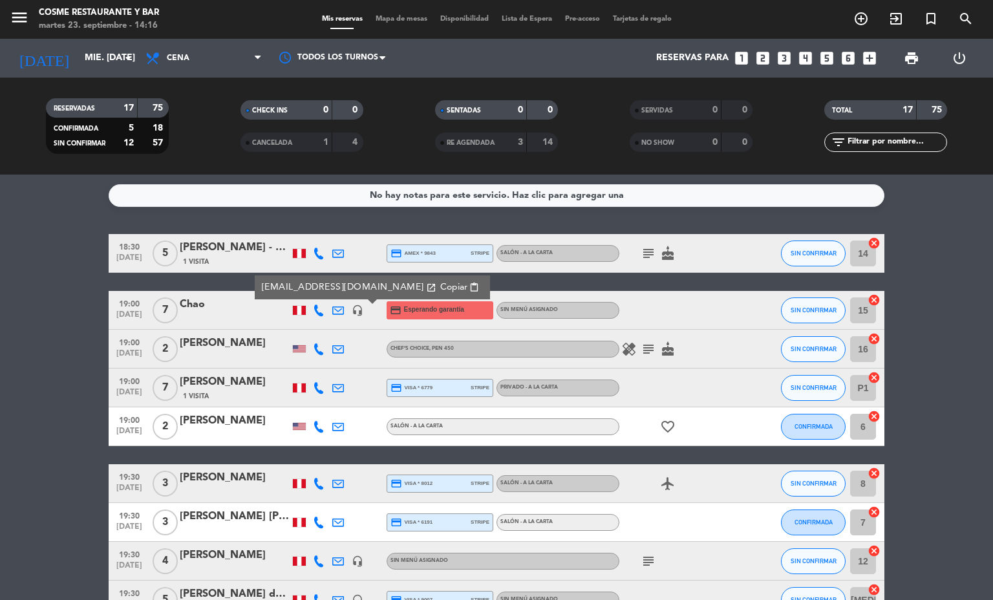
click at [247, 303] on div "Chao" at bounding box center [235, 304] width 110 height 17
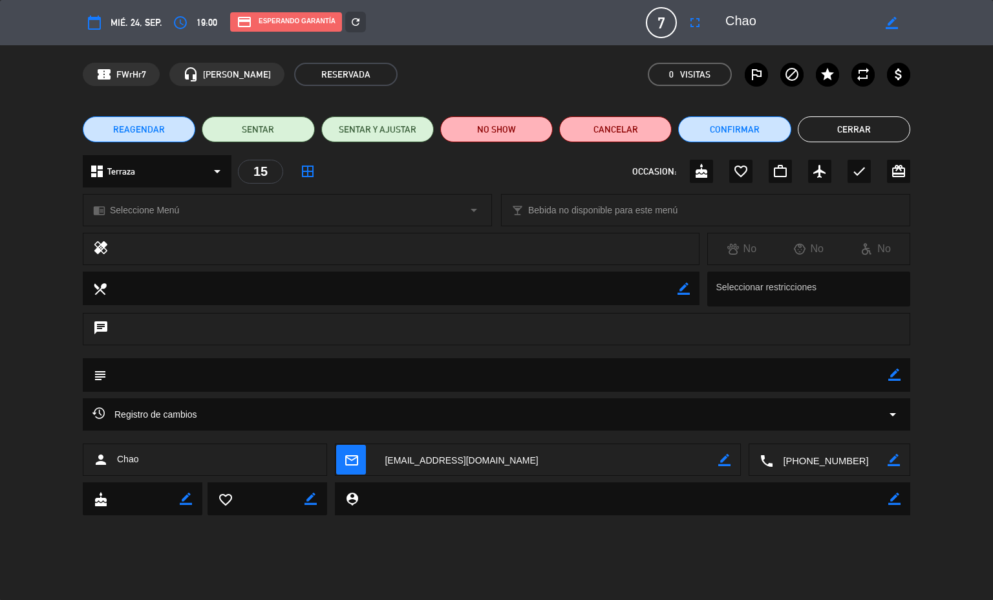
click at [894, 367] on div "border_color" at bounding box center [895, 375] width 12 height 34
click at [894, 369] on icon "border_color" at bounding box center [895, 375] width 12 height 12
click at [862, 371] on textarea at bounding box center [498, 374] width 782 height 33
click at [856, 381] on textarea at bounding box center [498, 374] width 782 height 33
type textarea "anote mal su numero :("
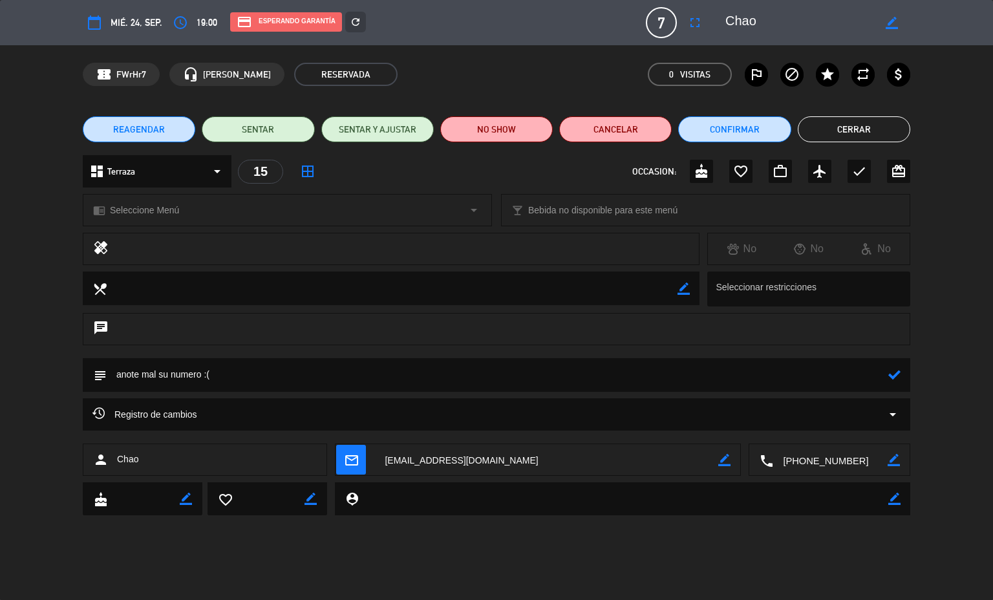
click at [894, 375] on icon at bounding box center [895, 375] width 12 height 12
click at [887, 125] on button "Cerrar" at bounding box center [854, 129] width 113 height 26
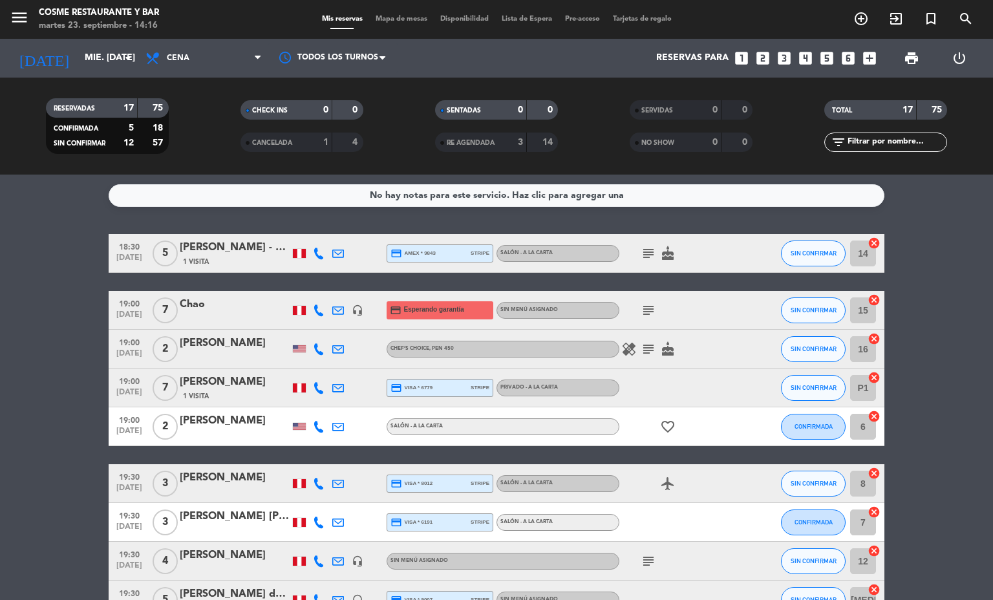
click at [641, 303] on icon "subject" at bounding box center [649, 311] width 16 height 16
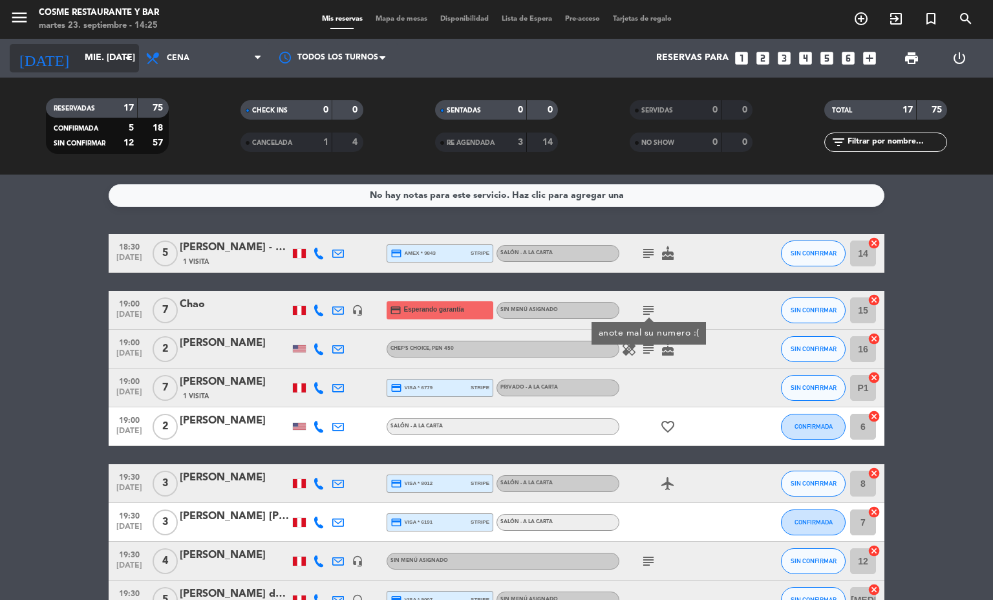
click at [89, 58] on input "mié. [DATE]" at bounding box center [139, 58] width 123 height 23
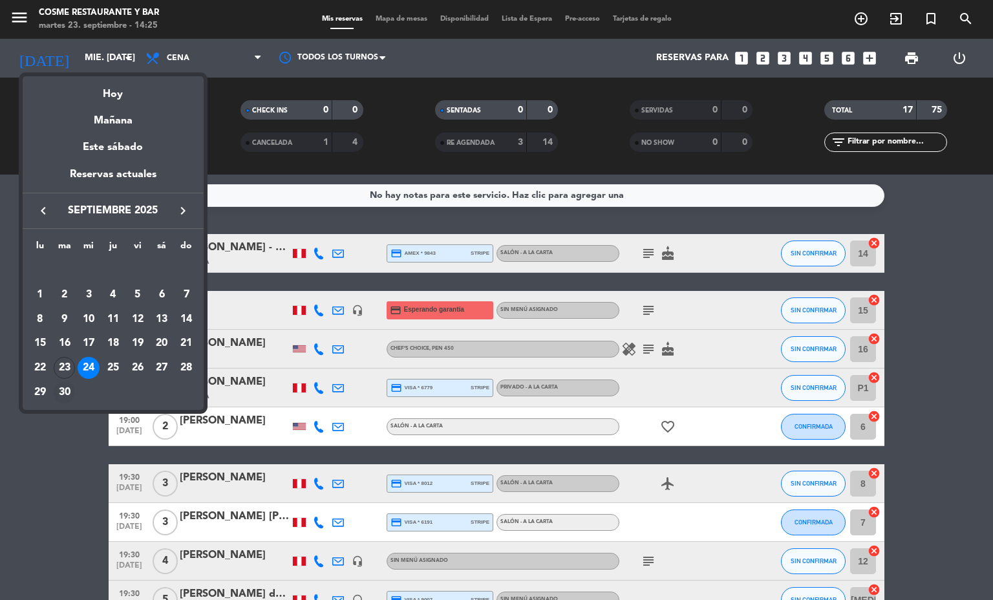
click at [64, 392] on div "30" at bounding box center [65, 393] width 22 height 22
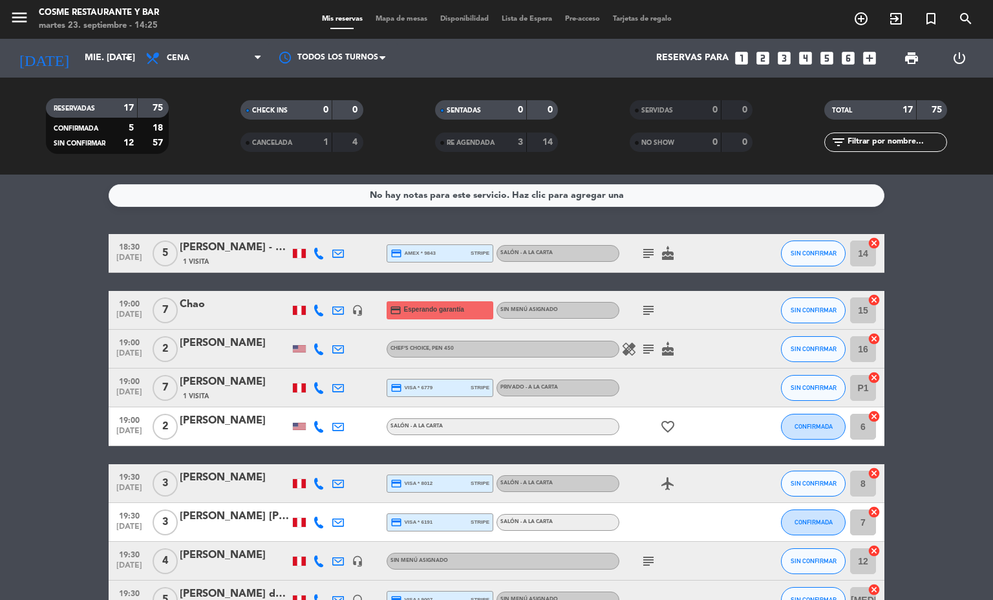
type input "[DATE] sep."
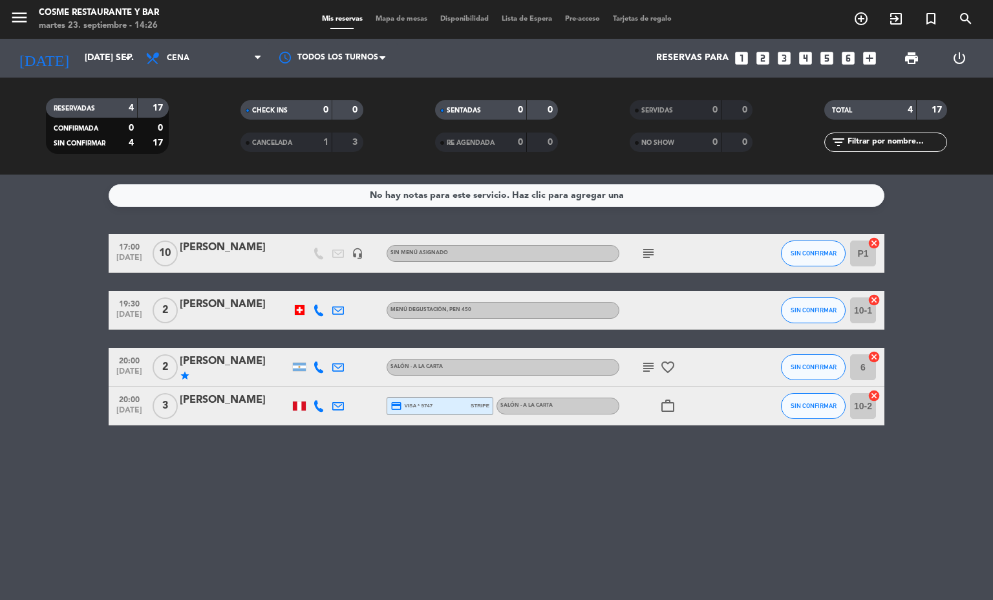
click at [10, 299] on bookings-row "17:00 [DATE] [PERSON_NAME] headset_mic Sin menú asignado subject SIN CONFIRMAR …" at bounding box center [496, 329] width 993 height 191
click at [192, 54] on span "Cena" at bounding box center [203, 58] width 129 height 28
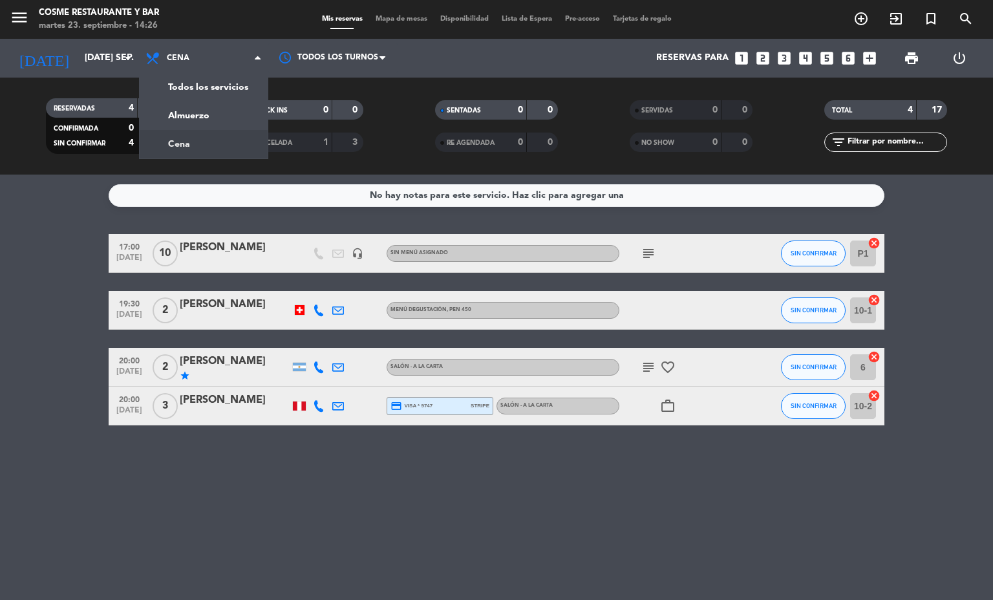
click at [173, 571] on div "No hay notas para este servicio. Haz clic para agregar una 17:00 [DATE] [PERSON…" at bounding box center [496, 388] width 993 height 426
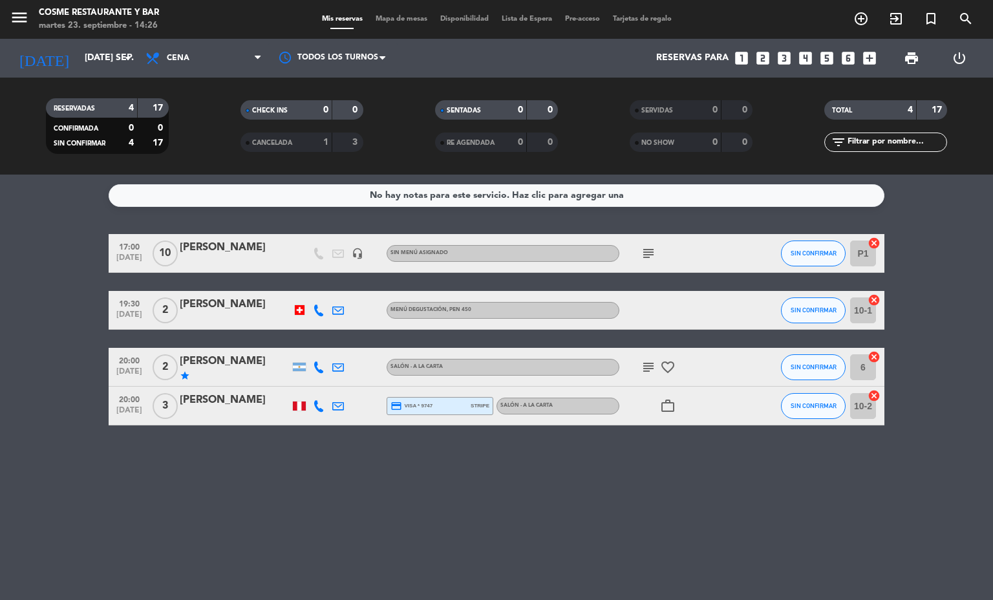
click at [183, 566] on div "No hay notas para este servicio. Haz clic para agregar una 17:00 [DATE] [PERSON…" at bounding box center [496, 388] width 993 height 426
click at [156, 555] on div "No hay notas para este servicio. Haz clic para agregar una 17:00 [DATE] [PERSON…" at bounding box center [496, 388] width 993 height 426
click at [390, 18] on span "Mapa de mesas" at bounding box center [401, 19] width 65 height 7
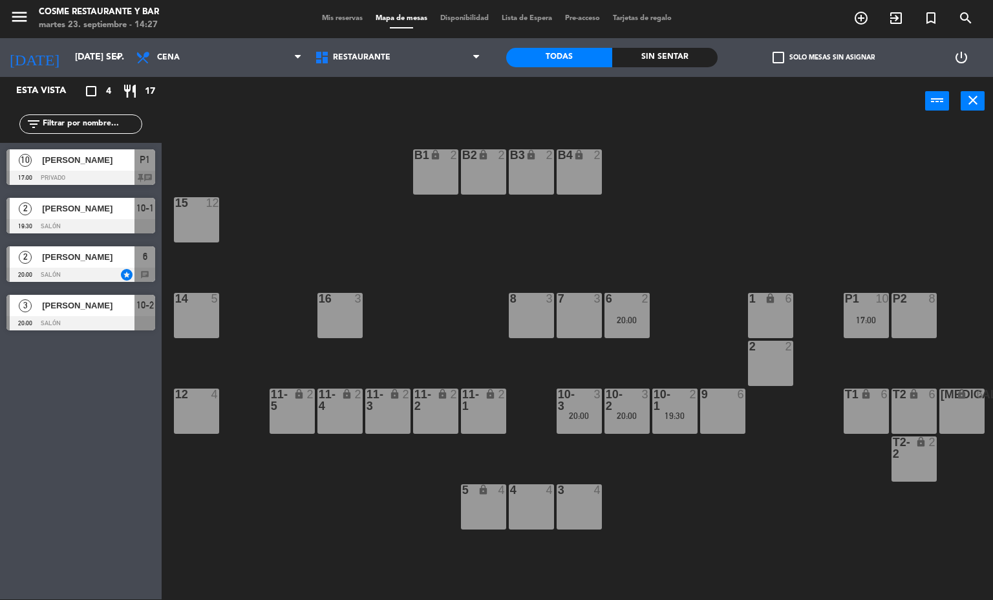
click at [963, 12] on icon "search" at bounding box center [966, 18] width 16 height 16
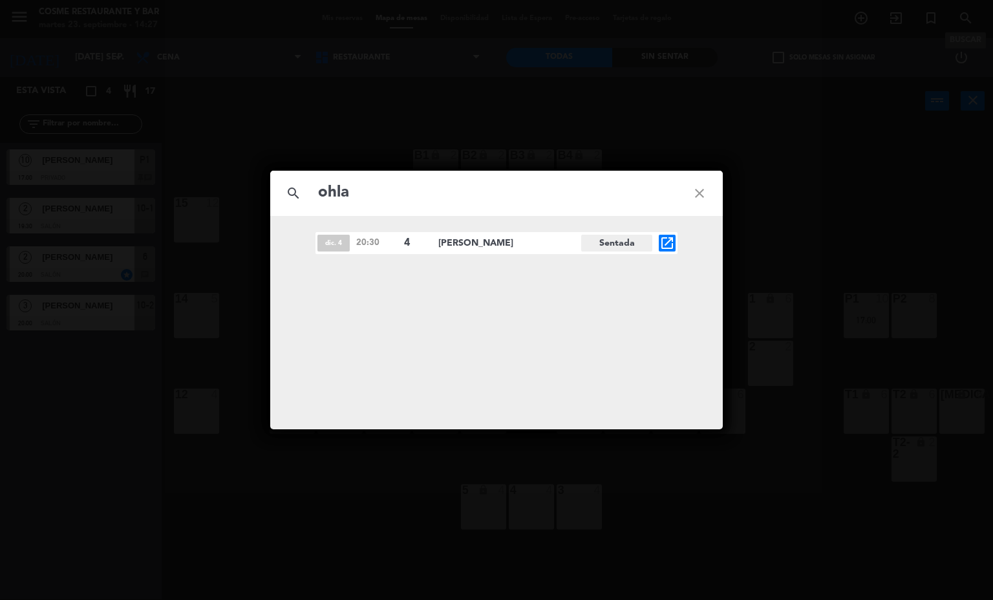
type input "ohla"
click at [53, 493] on div "search ohla close dic. 4 20:30 4 [PERSON_NAME] Mayayo Sentada open_in_new" at bounding box center [496, 300] width 993 height 600
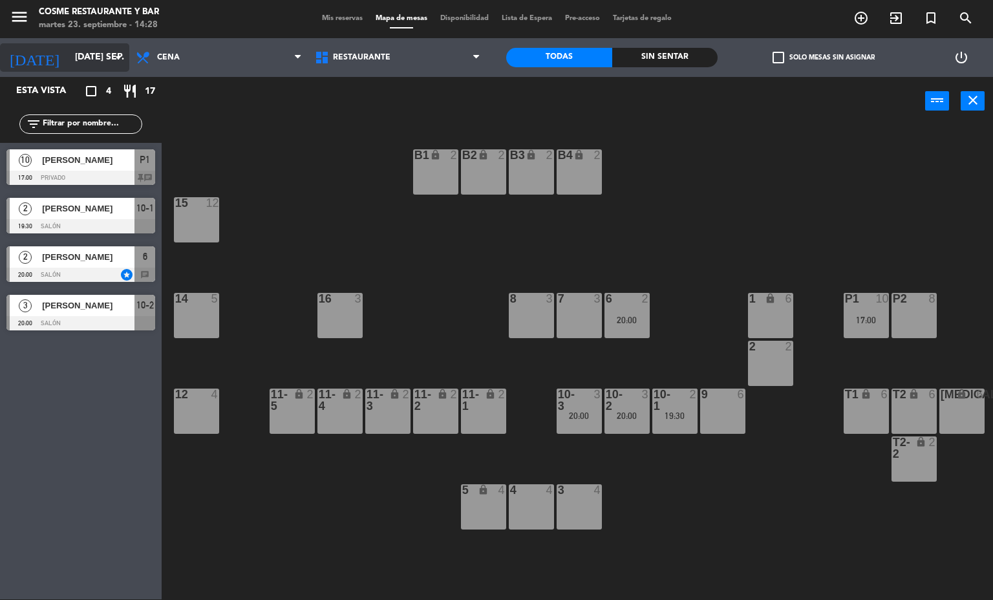
click at [78, 69] on div "[DATE] [DATE] sep. arrow_drop_down" at bounding box center [64, 57] width 129 height 28
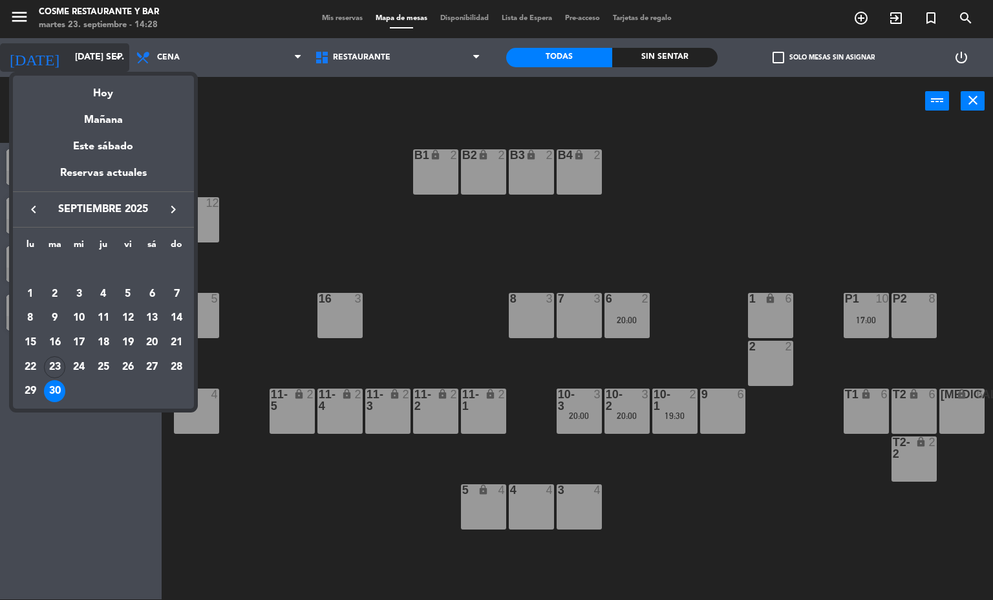
click at [89, 53] on div at bounding box center [496, 300] width 993 height 600
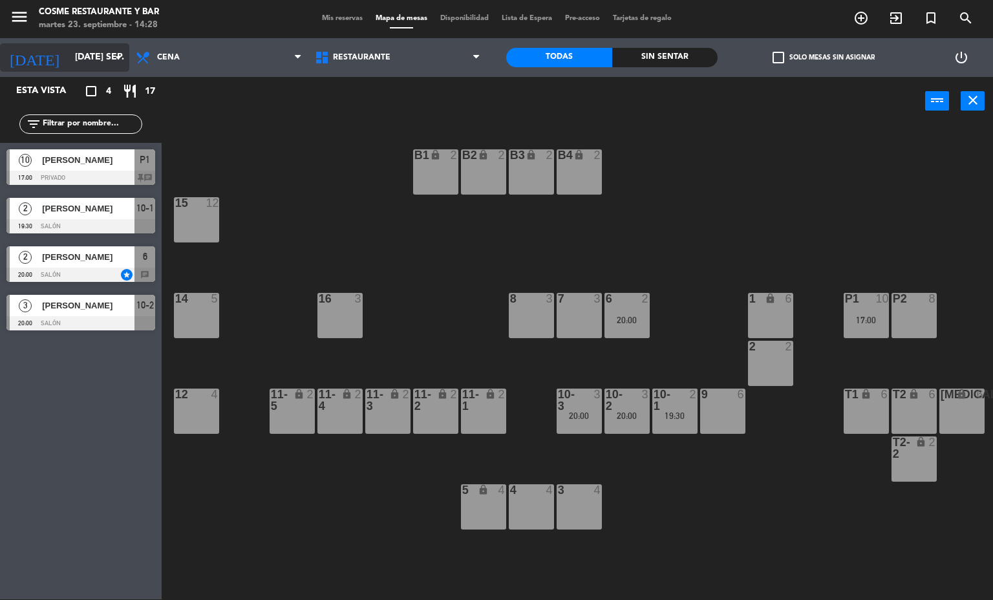
click at [91, 57] on input "[DATE] sep." at bounding box center [130, 57] width 123 height 23
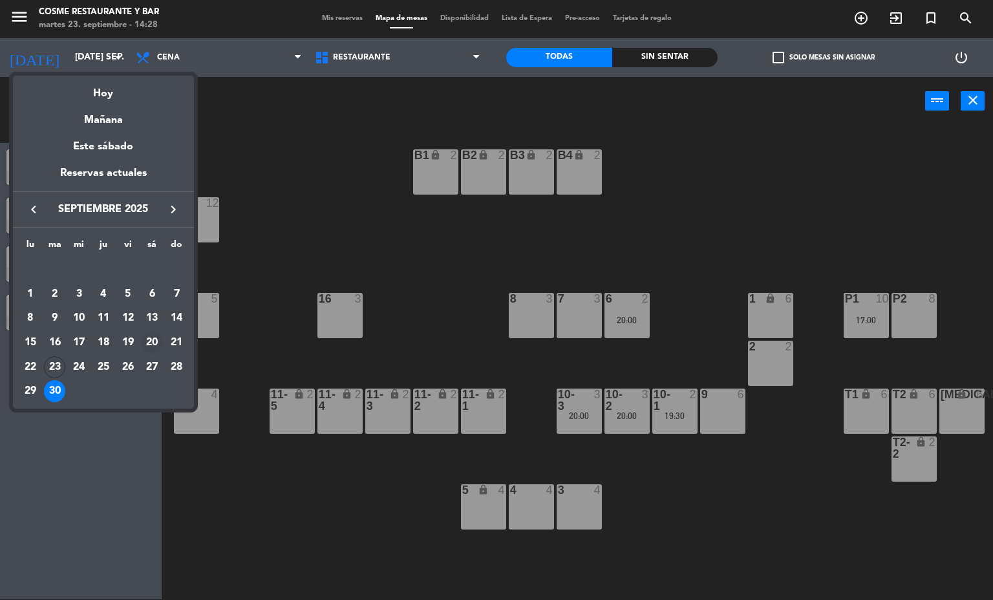
click at [153, 353] on div "20" at bounding box center [152, 343] width 22 height 22
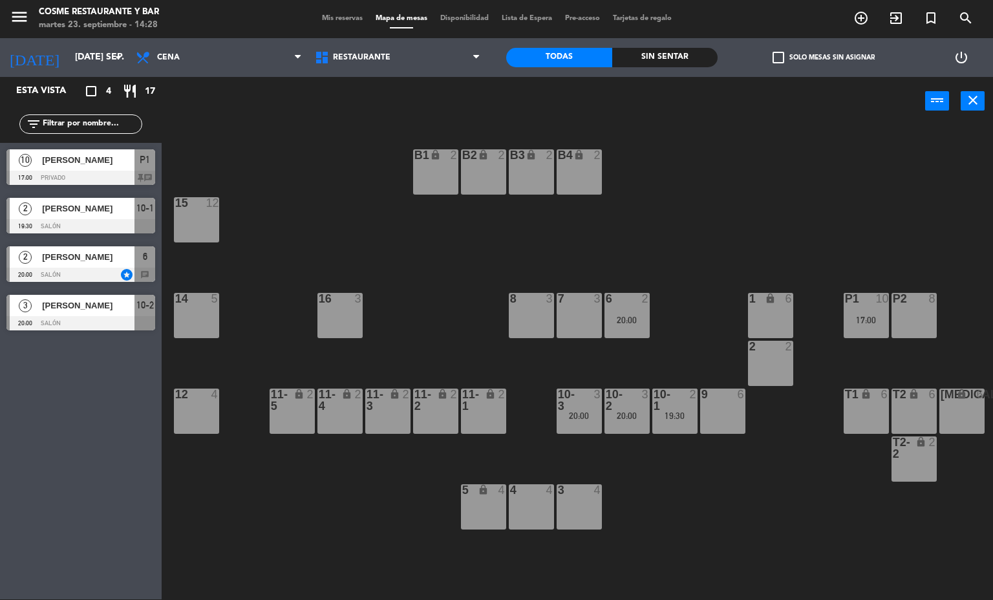
type input "sáb. [DATE]"
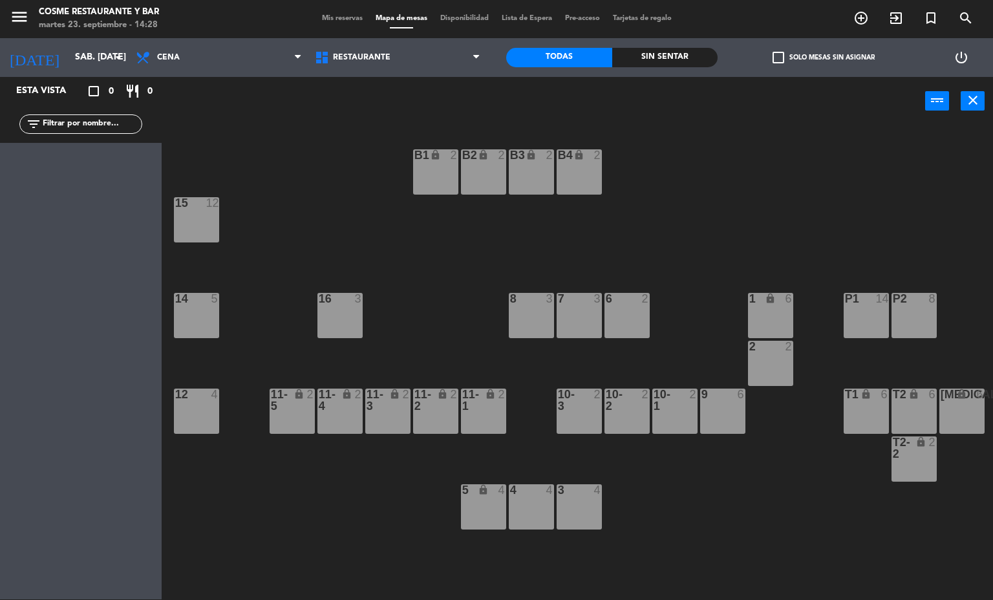
click at [338, 15] on span "Mis reservas" at bounding box center [343, 18] width 54 height 7
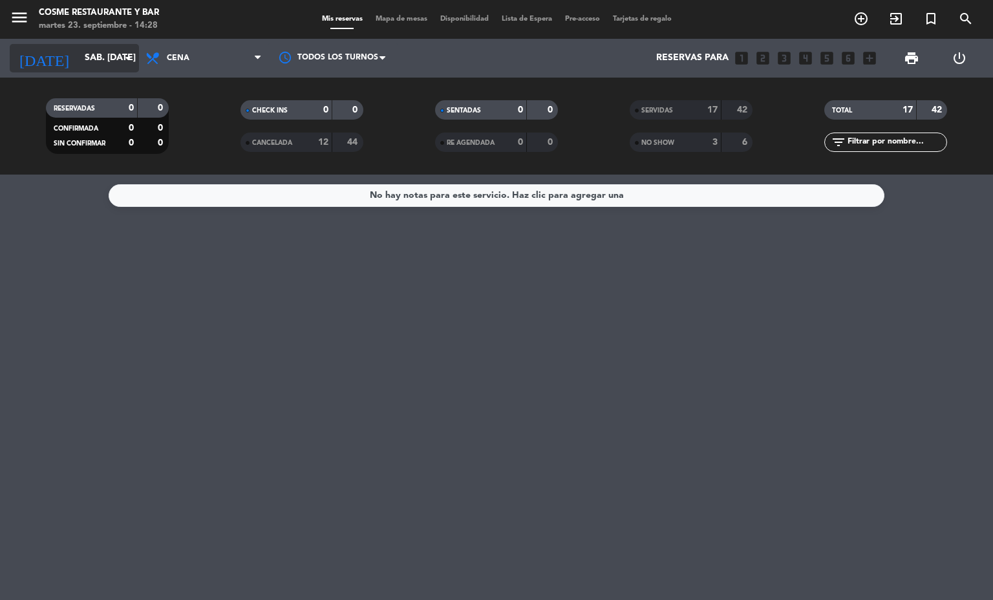
click at [100, 58] on input "sáb. [DATE]" at bounding box center [139, 58] width 123 height 23
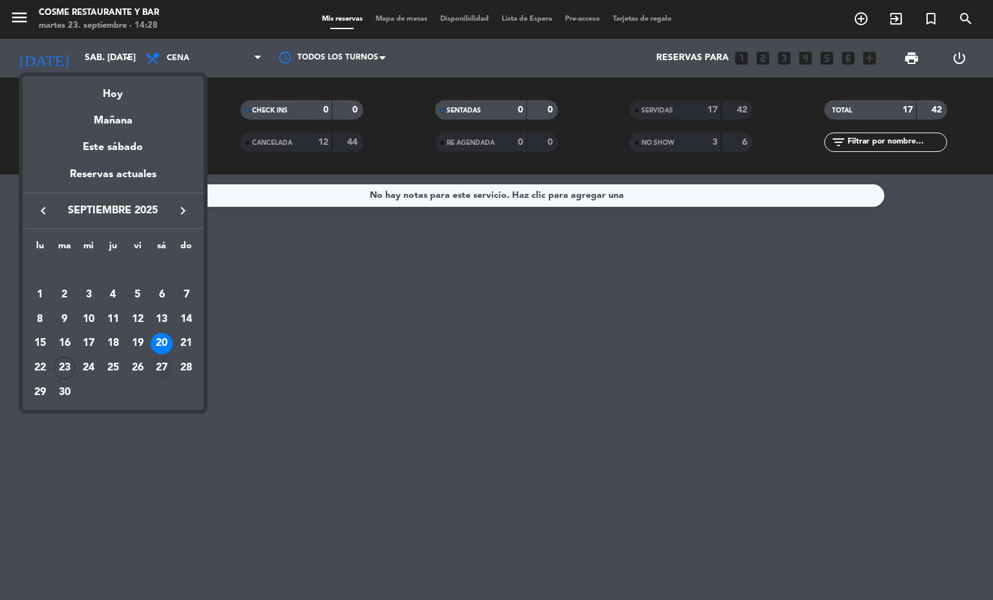
click at [161, 360] on div "27" at bounding box center [162, 368] width 22 height 22
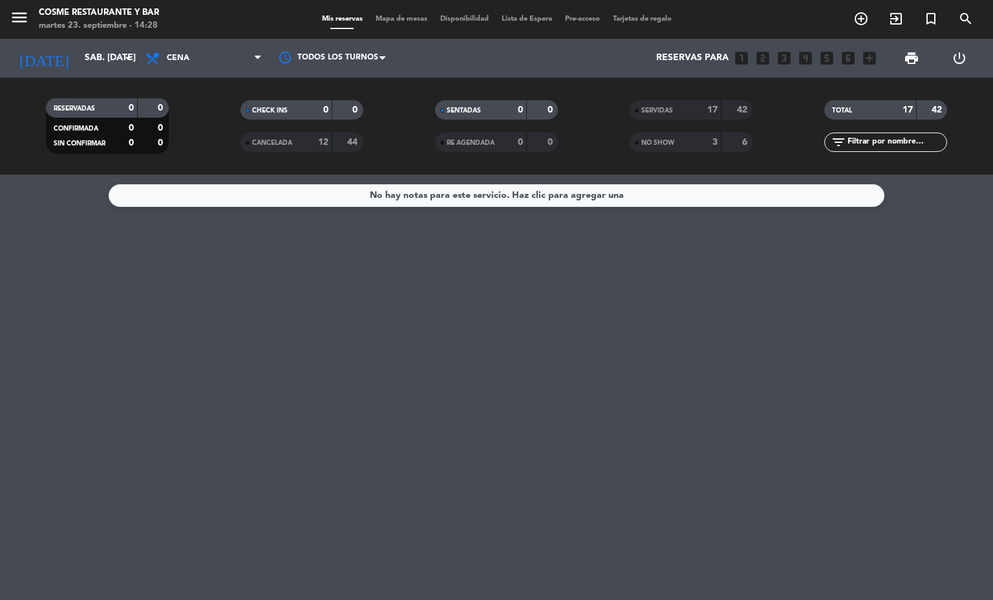
type input "sáb. [DATE]"
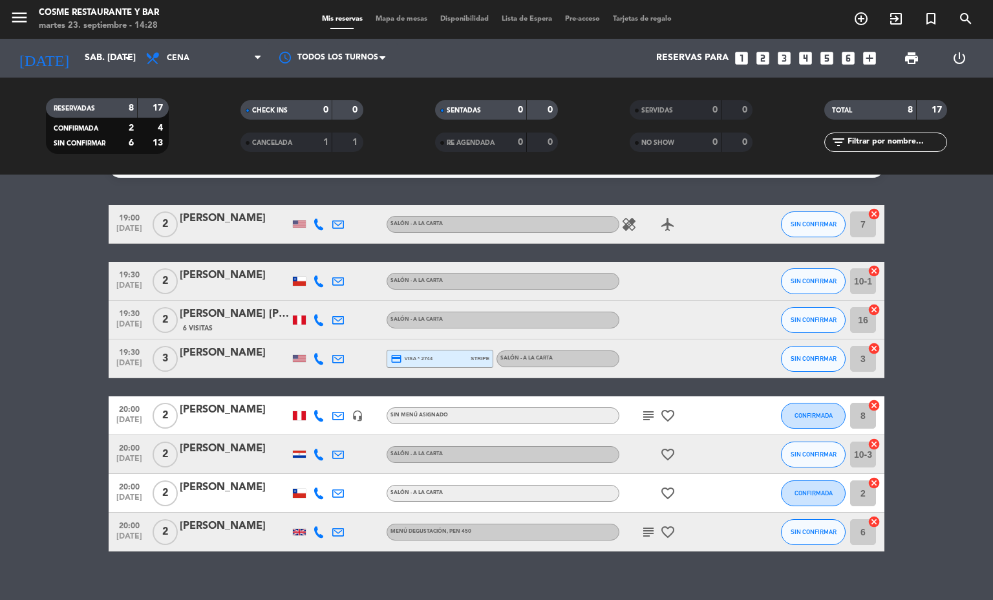
scroll to position [45, 0]
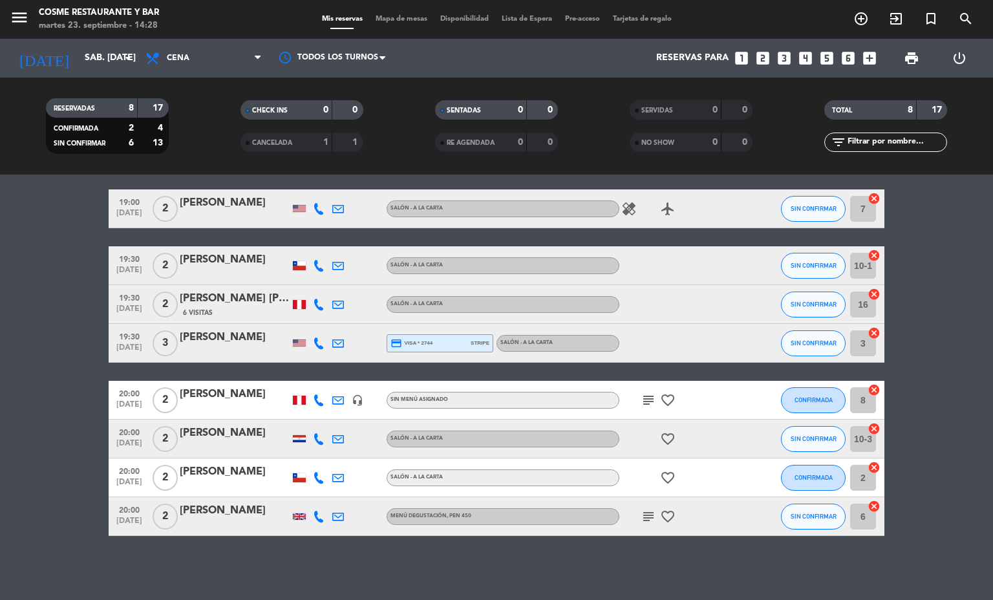
click at [180, 506] on div "[PERSON_NAME]" at bounding box center [235, 510] width 110 height 17
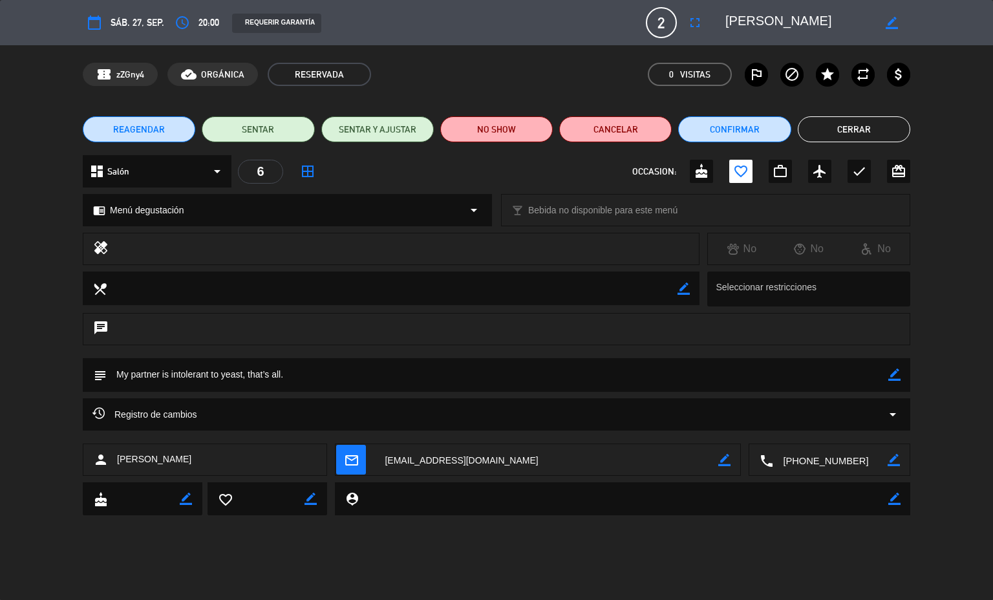
click at [896, 367] on div "border_color" at bounding box center [895, 375] width 12 height 34
click at [821, 372] on textarea at bounding box center [498, 374] width 782 height 33
click at [889, 369] on icon "border_color" at bounding box center [895, 375] width 12 height 12
click at [856, 373] on textarea at bounding box center [498, 374] width 782 height 33
paste textarea "will keep the tasting menu please."
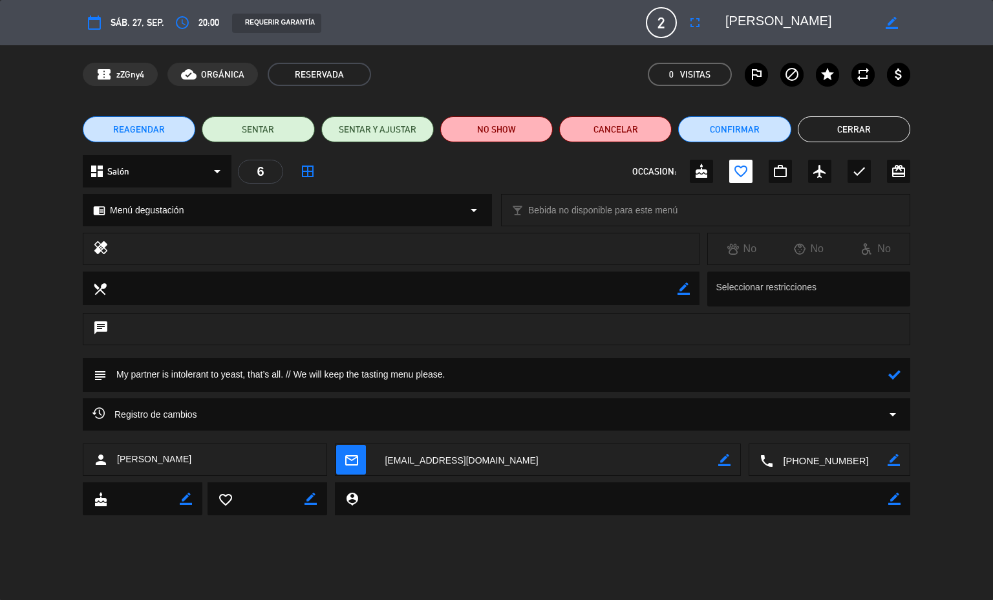
click at [501, 371] on textarea at bounding box center [498, 374] width 782 height 33
click at [893, 375] on icon at bounding box center [895, 375] width 12 height 12
click at [894, 375] on icon "border_color" at bounding box center [895, 375] width 12 height 12
click at [814, 375] on textarea at bounding box center [498, 374] width 782 height 33
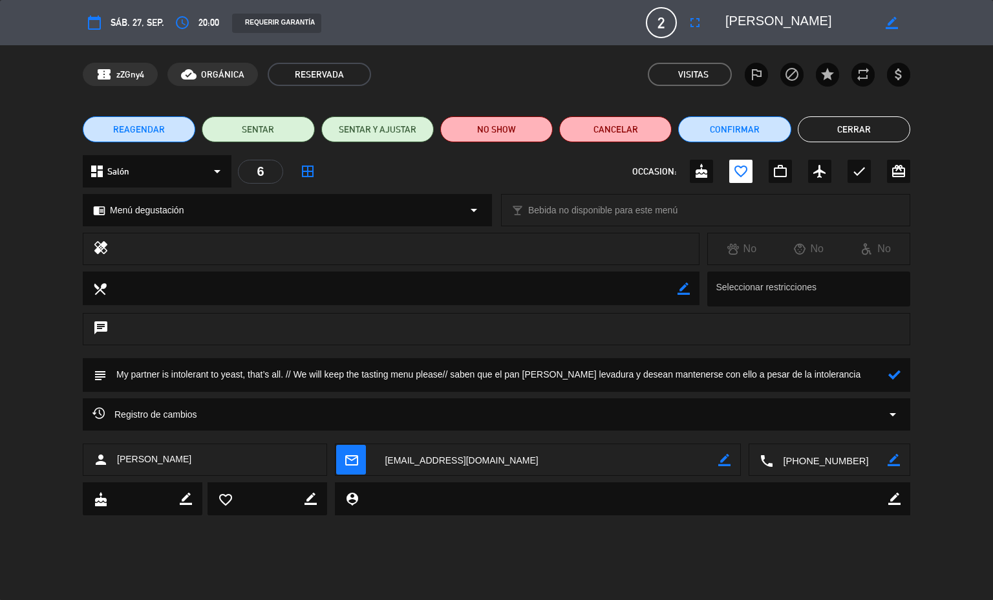
type textarea "My partner is intolerant to yeast, that’s all. // We will keep the tasting menu…"
click at [894, 375] on icon at bounding box center [895, 375] width 12 height 12
click at [850, 130] on button "Cerrar" at bounding box center [854, 129] width 113 height 26
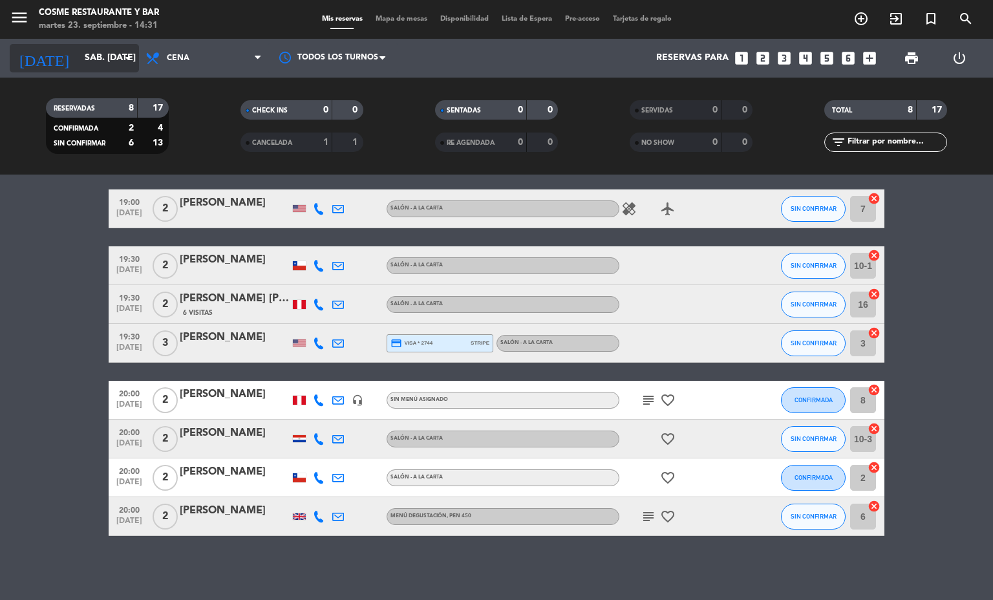
click at [93, 58] on input "sáb. [DATE]" at bounding box center [139, 58] width 123 height 23
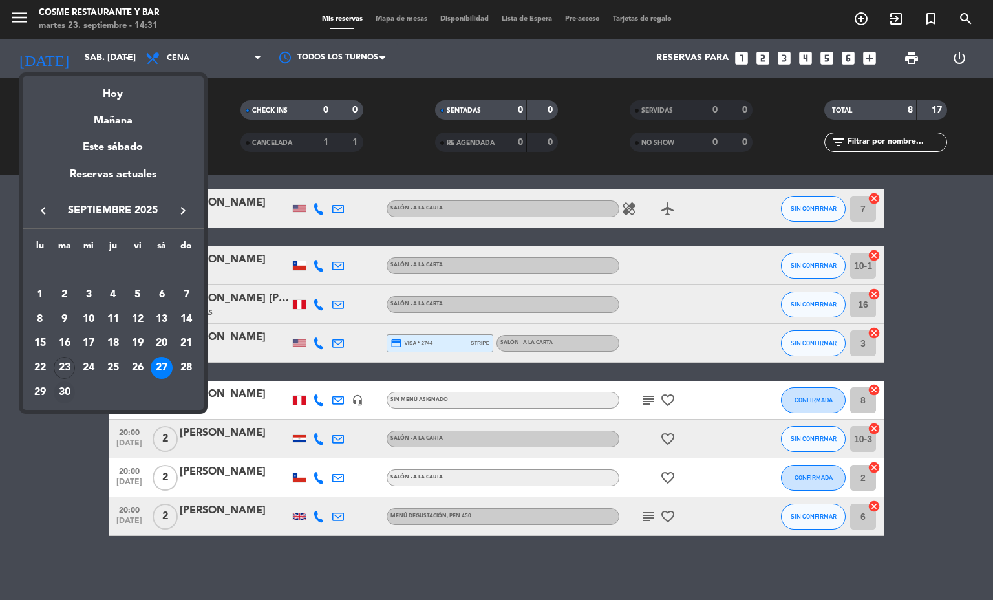
click at [64, 392] on div "30" at bounding box center [65, 393] width 22 height 22
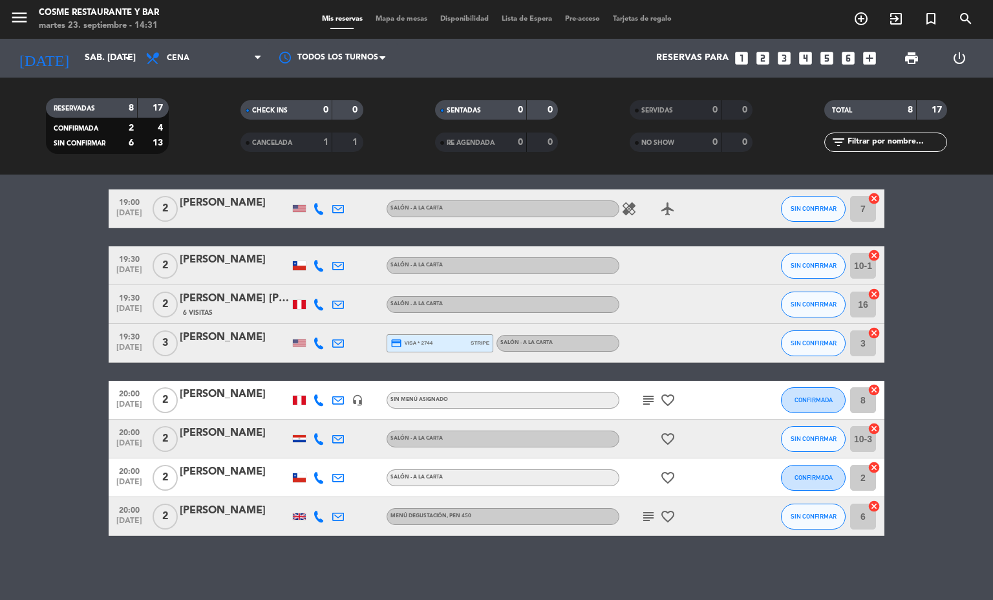
type input "[DATE] sep."
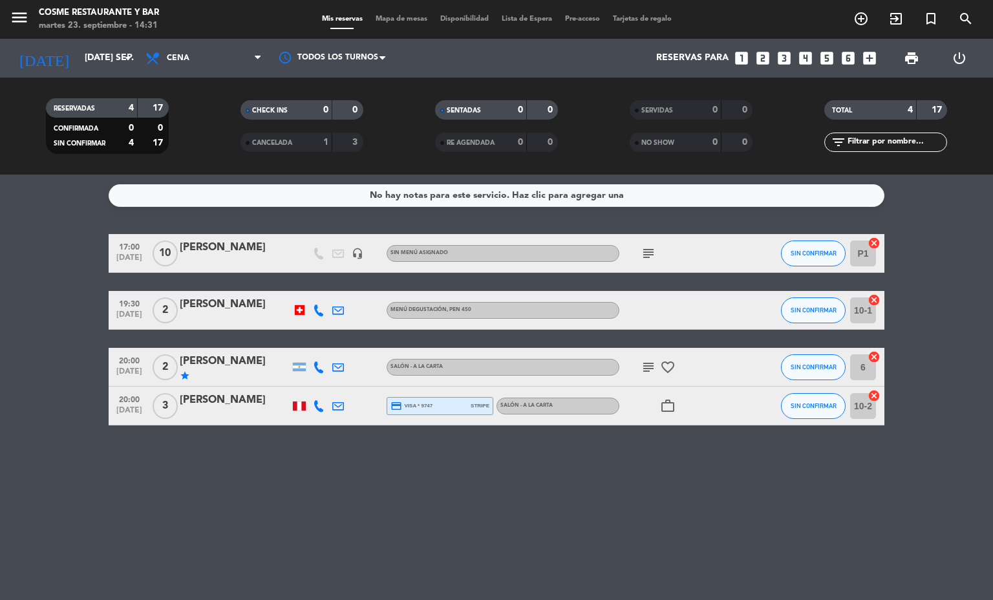
click at [189, 495] on div "No hay notas para este servicio. Haz clic para agregar una 17:00 [DATE] [PERSON…" at bounding box center [496, 388] width 993 height 426
click at [402, 16] on span "Mapa de mesas" at bounding box center [401, 19] width 65 height 7
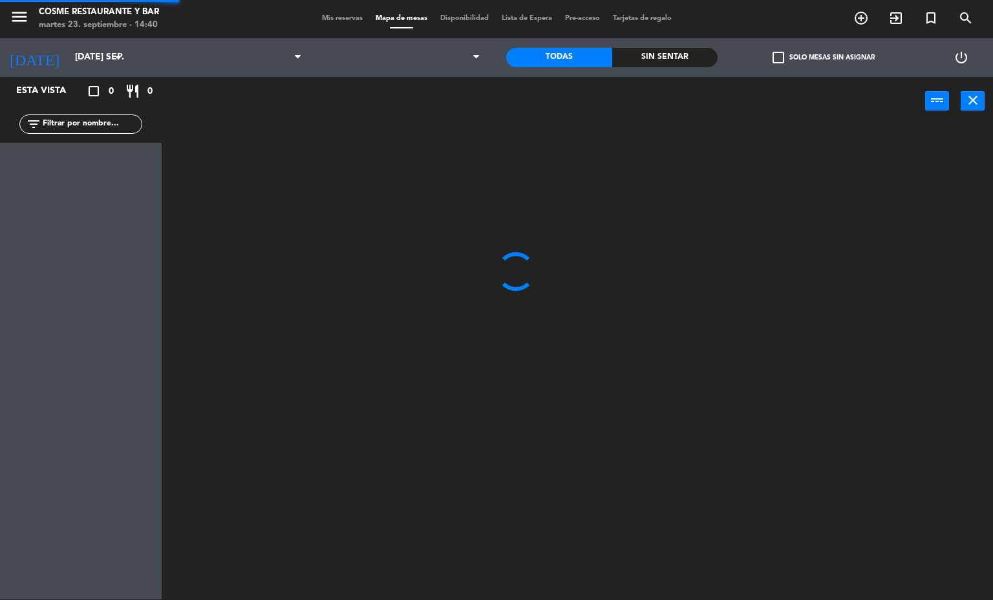
click at [334, 15] on span "Mis reservas" at bounding box center [343, 18] width 54 height 7
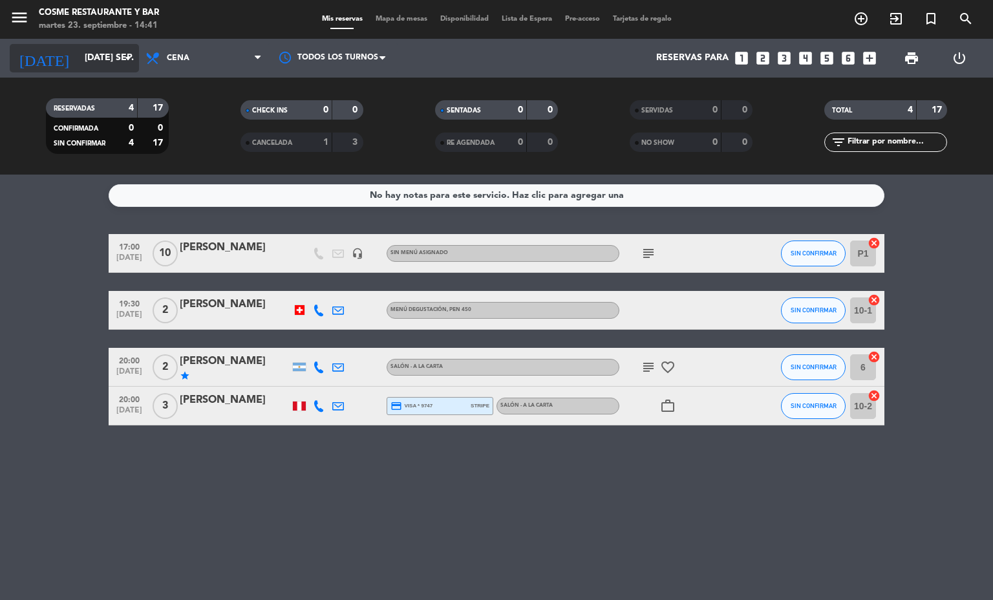
click at [92, 52] on input "[DATE] sep." at bounding box center [139, 58] width 123 height 23
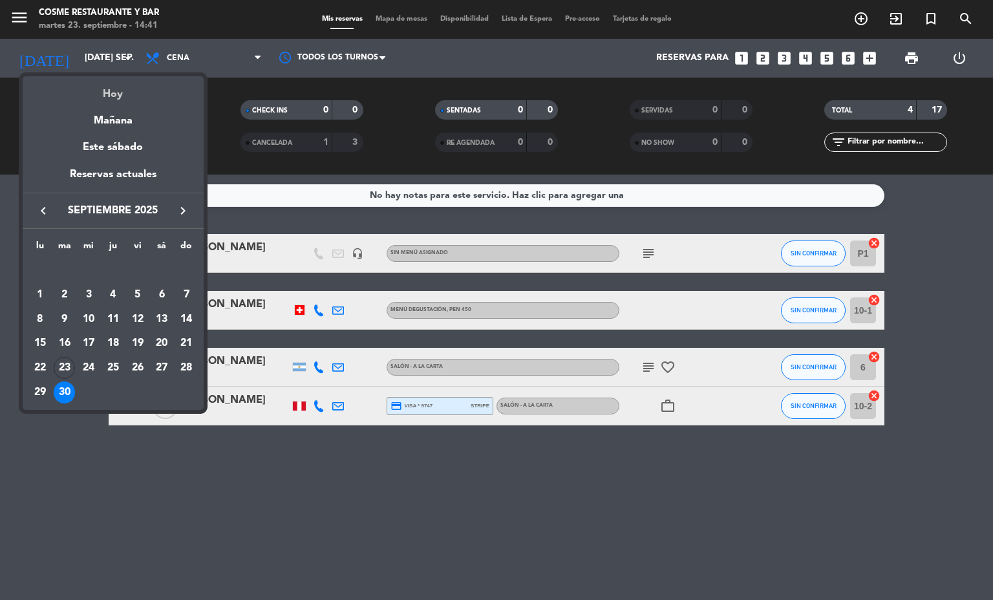
click at [109, 94] on div "Hoy" at bounding box center [113, 89] width 181 height 27
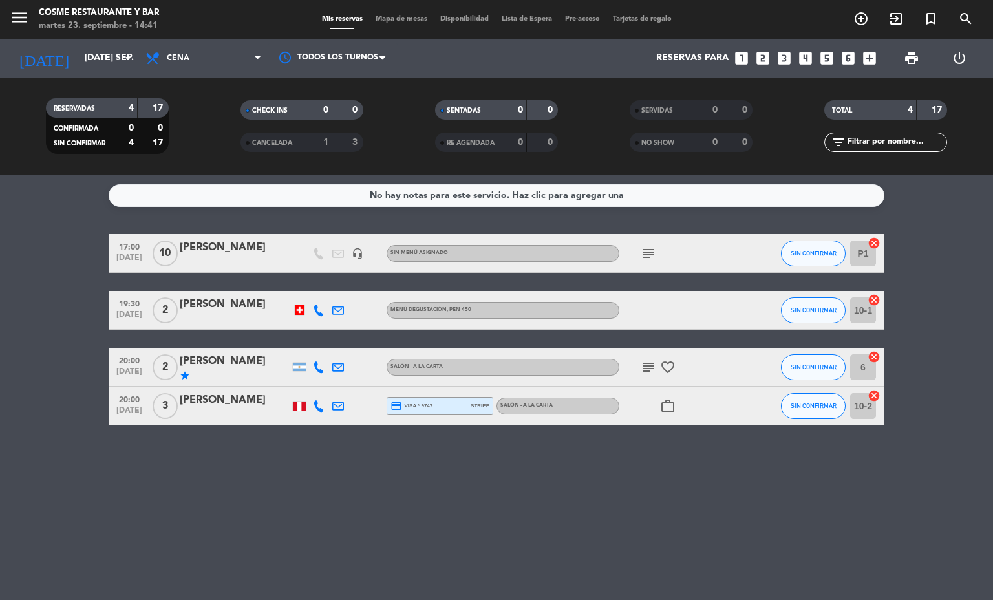
type input "[DATE] sep."
click at [177, 60] on span "Cena" at bounding box center [178, 58] width 23 height 9
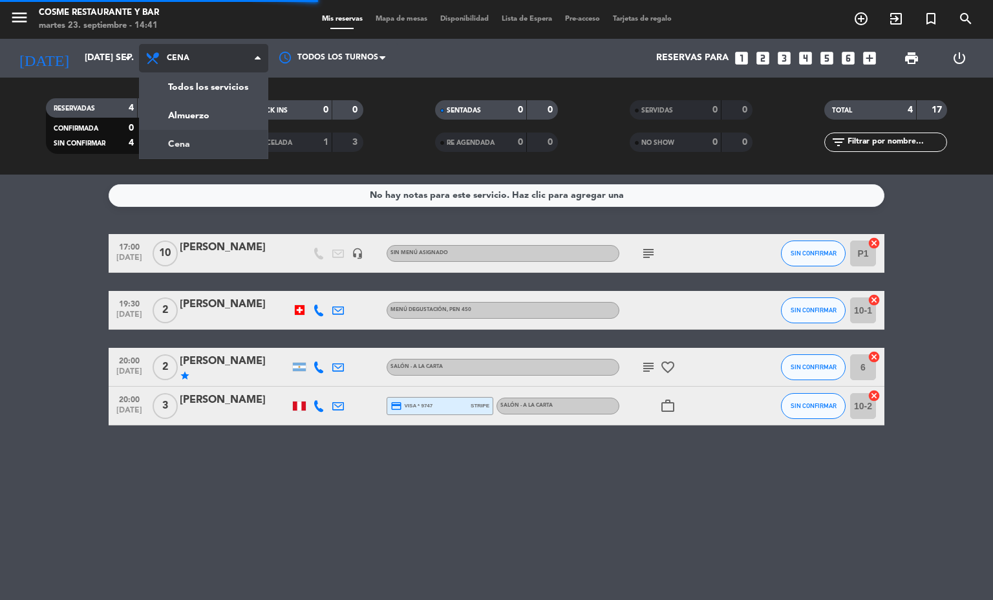
click at [177, 142] on div "menu [PERSON_NAME] Restaurante y Bar martes 23. septiembre - 14:41 Mis reservas…" at bounding box center [496, 87] width 993 height 175
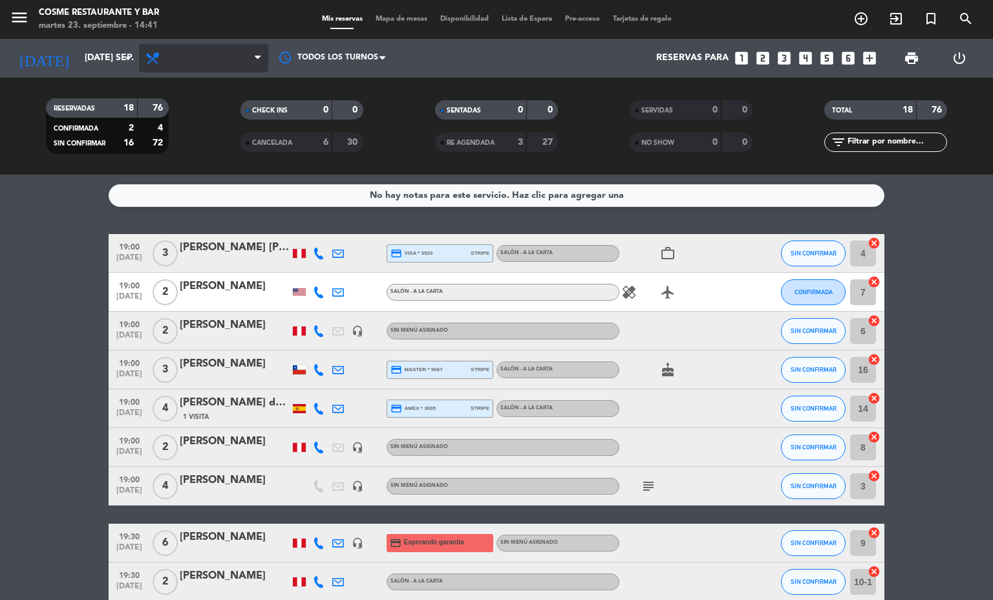
click at [157, 57] on icon at bounding box center [154, 58] width 19 height 16
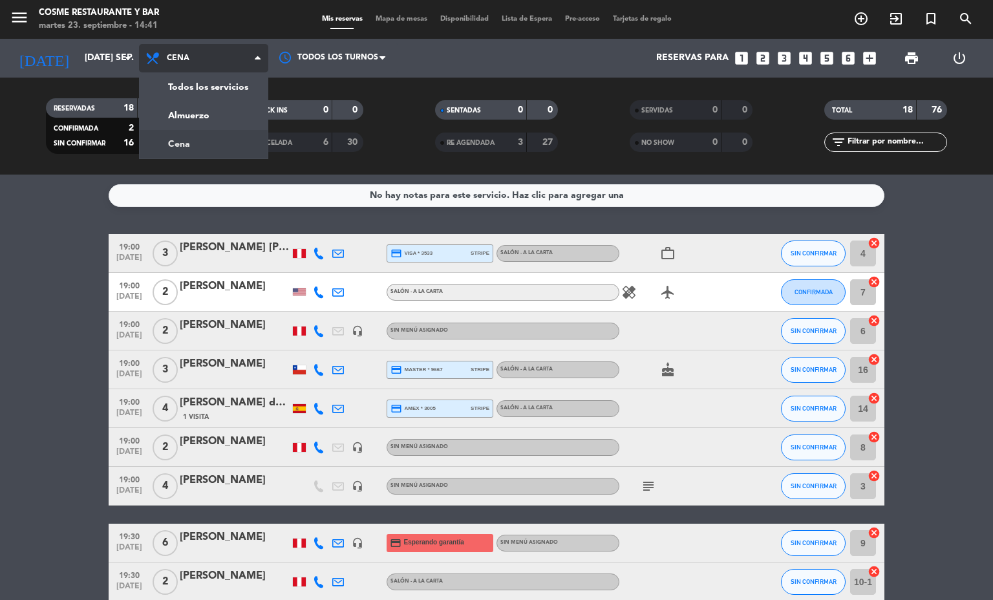
click at [187, 115] on div "menu [PERSON_NAME] Restaurante y Bar martes 23. septiembre - 14:41 Mis reservas…" at bounding box center [496, 87] width 993 height 175
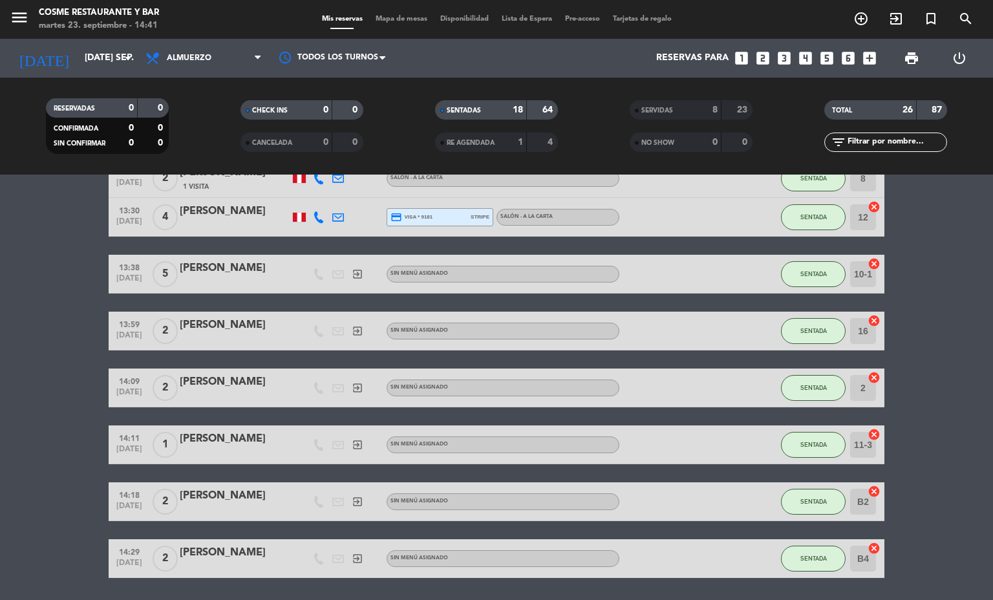
scroll to position [538, 0]
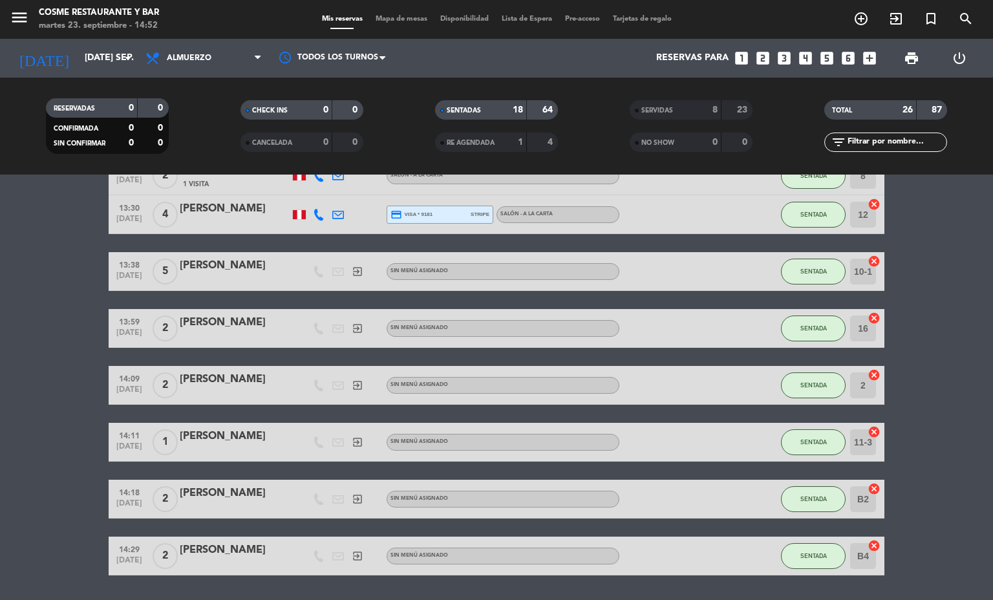
click at [404, 17] on span "Mapa de mesas" at bounding box center [401, 19] width 65 height 7
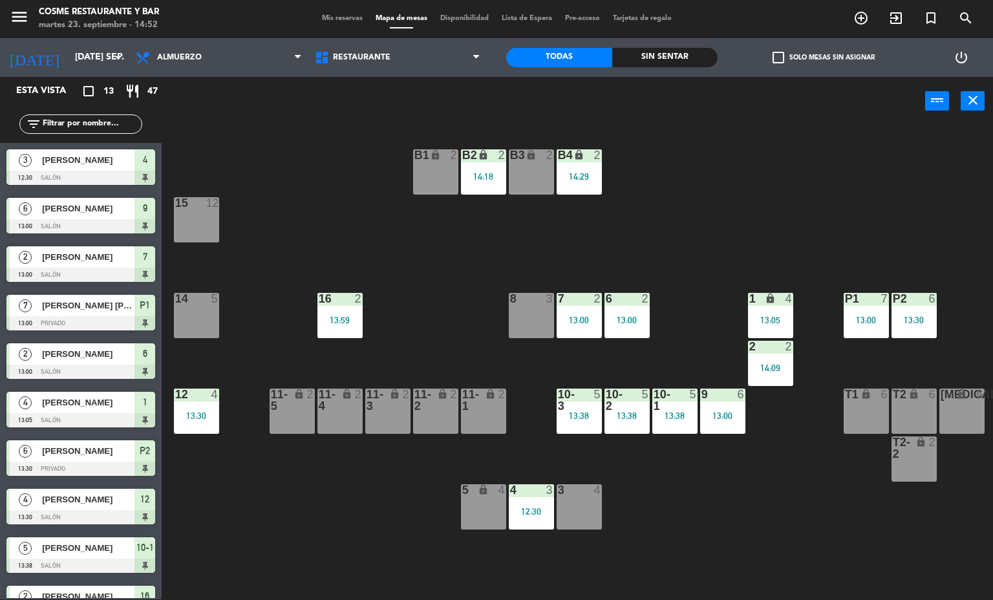
click at [398, 308] on div "B1 lock 2 B2 lock 2 14:18 B3 lock 2 B4 lock 2 14:29 15 12 14 5 8 3 7 2 13:00 6 …" at bounding box center [582, 363] width 822 height 474
click at [317, 16] on span "Mis reservas" at bounding box center [343, 18] width 54 height 7
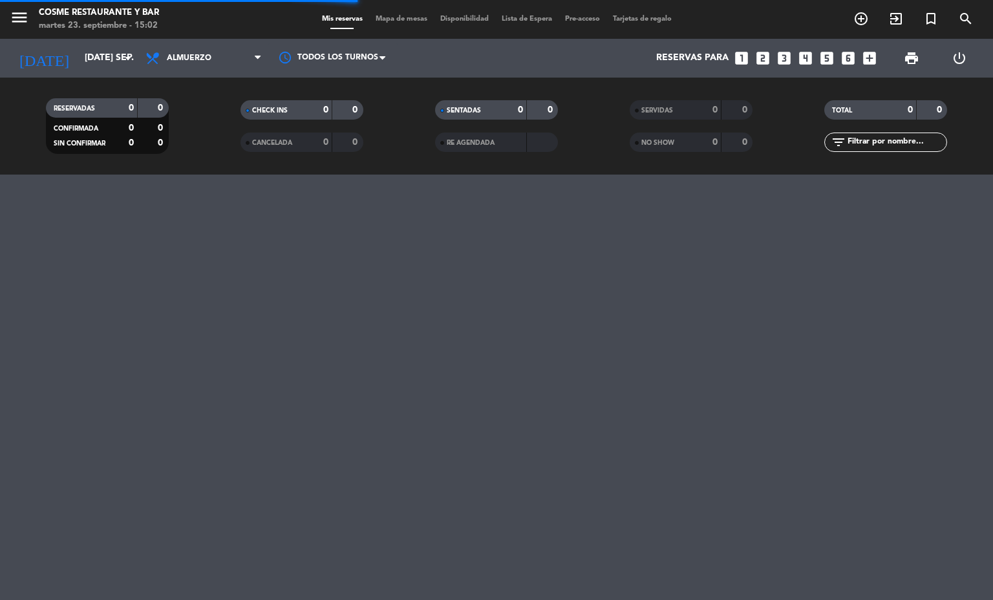
click at [380, 20] on span "Mapa de mesas" at bounding box center [401, 19] width 65 height 7
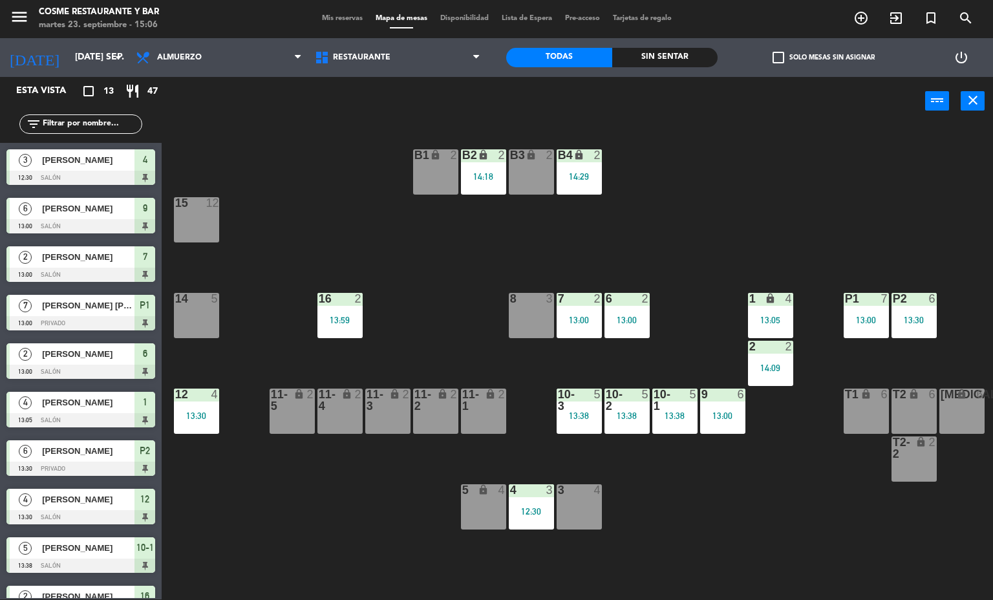
click at [912, 321] on div "13:30" at bounding box center [914, 320] width 45 height 9
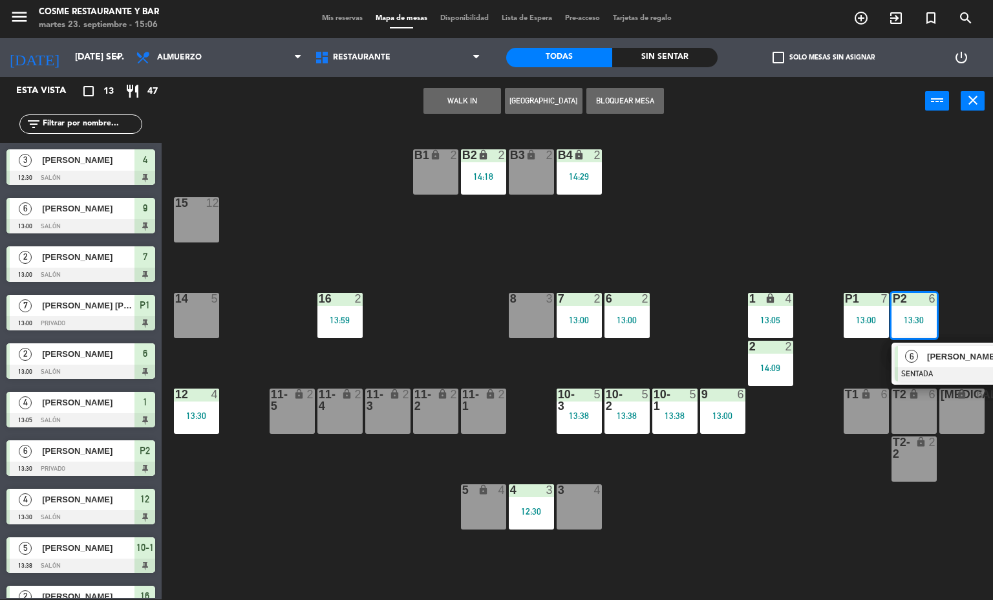
click at [937, 357] on span "[PERSON_NAME]" at bounding box center [968, 357] width 83 height 14
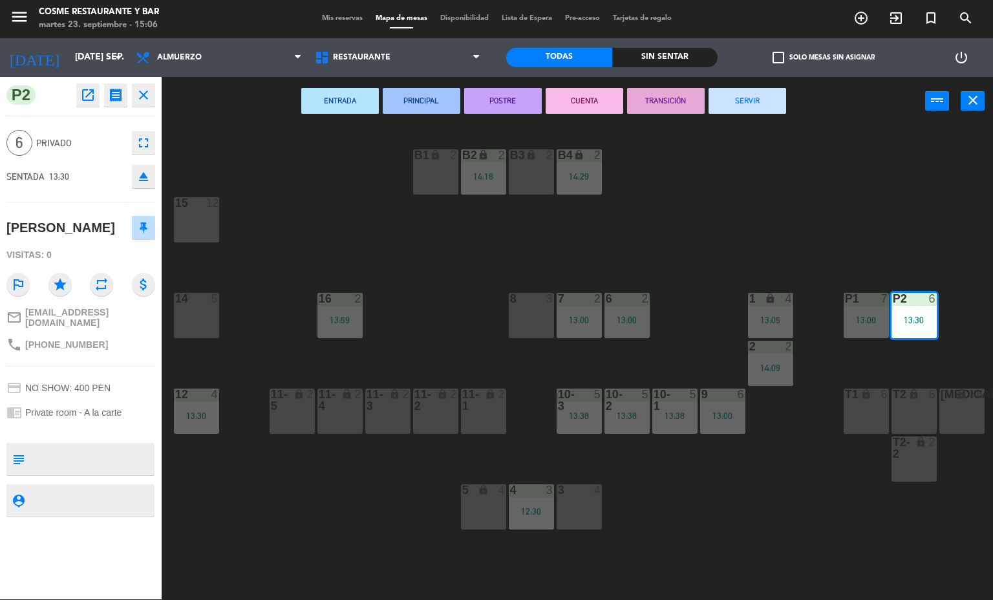
click at [747, 99] on button "SERVIR" at bounding box center [748, 101] width 78 height 26
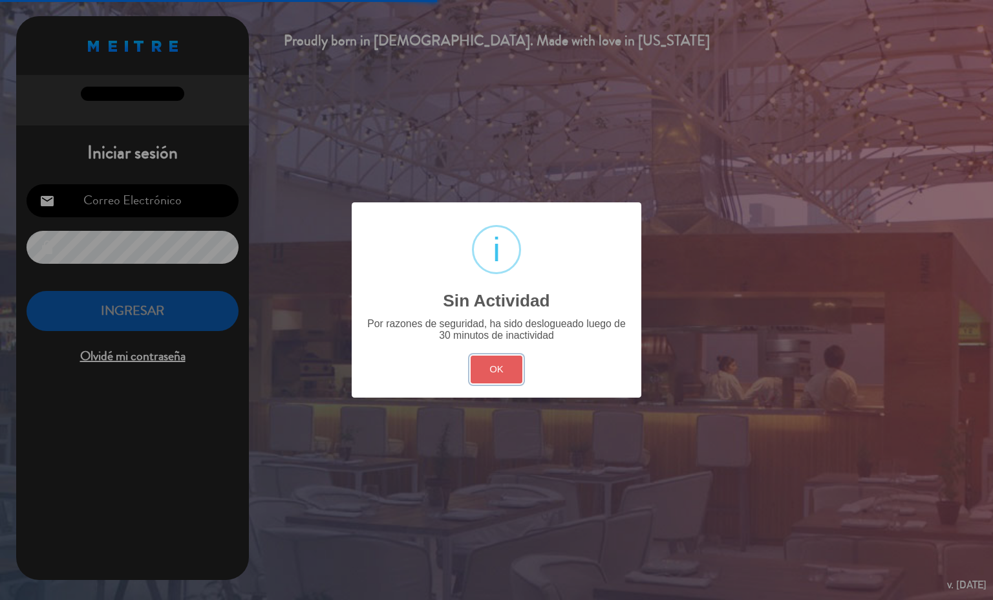
click at [497, 369] on button "OK" at bounding box center [497, 370] width 52 height 28
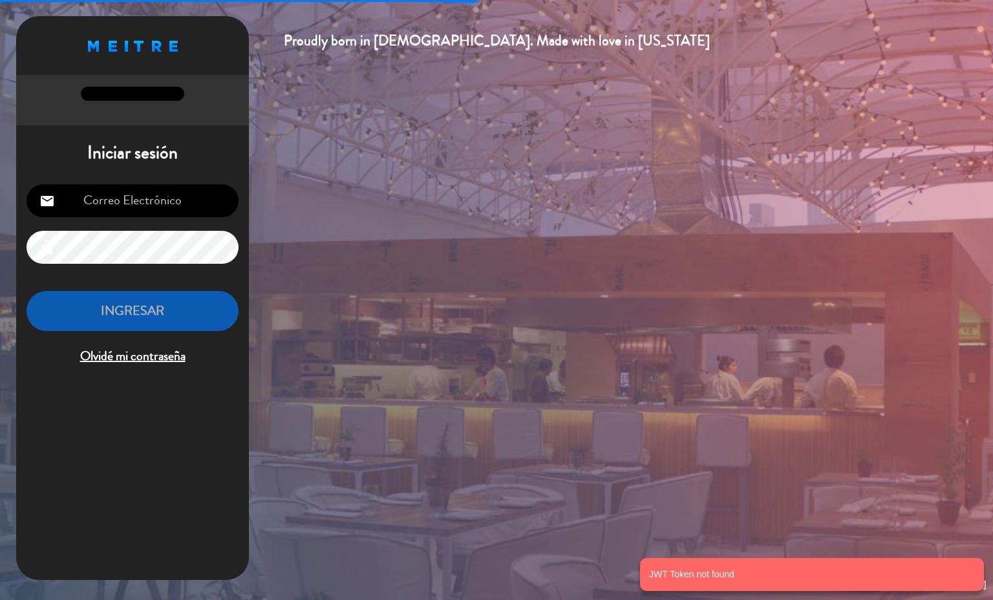
type input "[EMAIL_ADDRESS][PERSON_NAME][DOMAIN_NAME]"
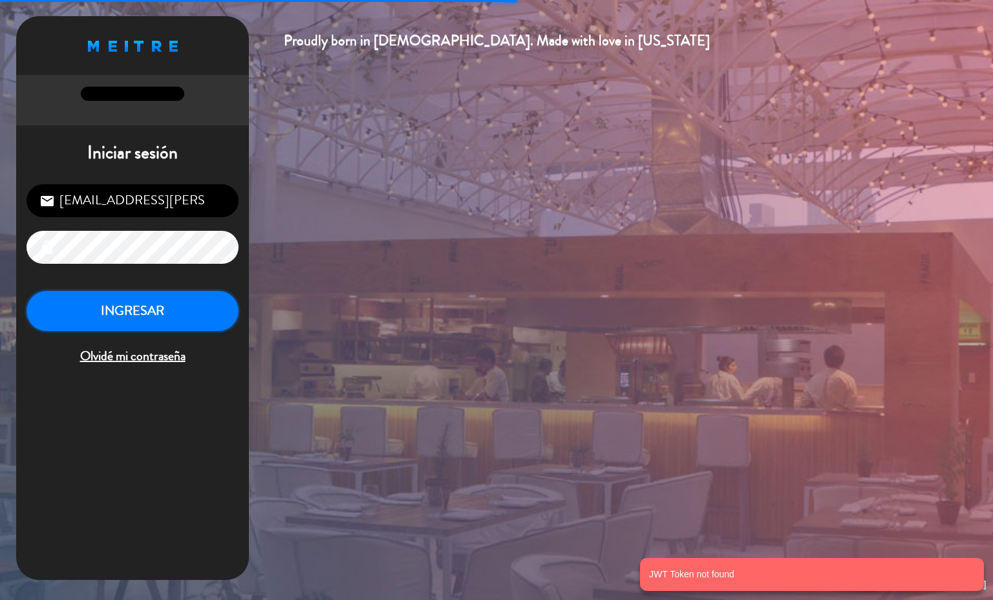
click at [192, 316] on button "INGRESAR" at bounding box center [133, 311] width 212 height 41
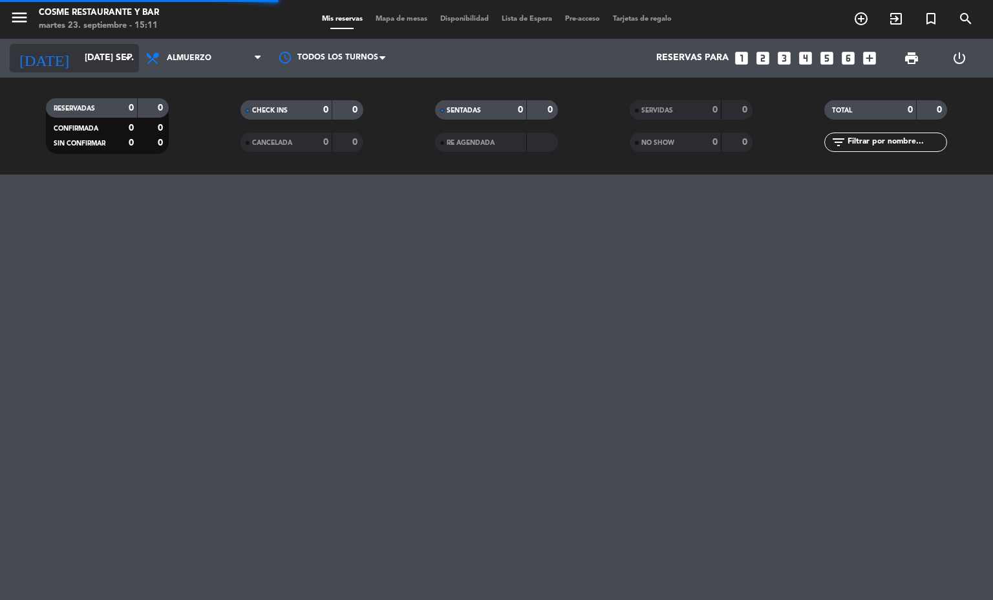
click at [109, 61] on input "[DATE] sep." at bounding box center [139, 58] width 123 height 23
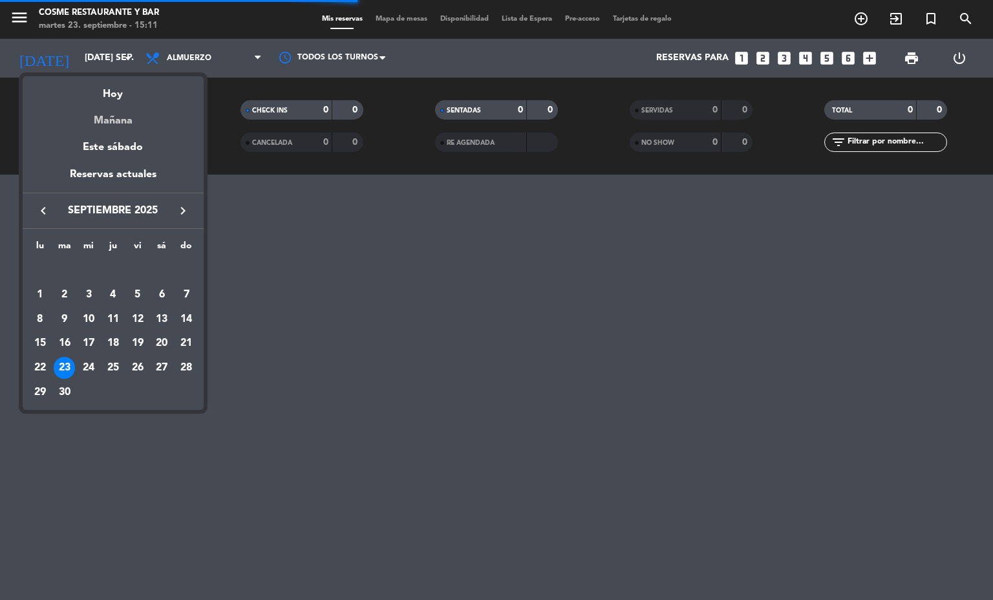
click at [122, 121] on div "Mañana" at bounding box center [113, 116] width 181 height 27
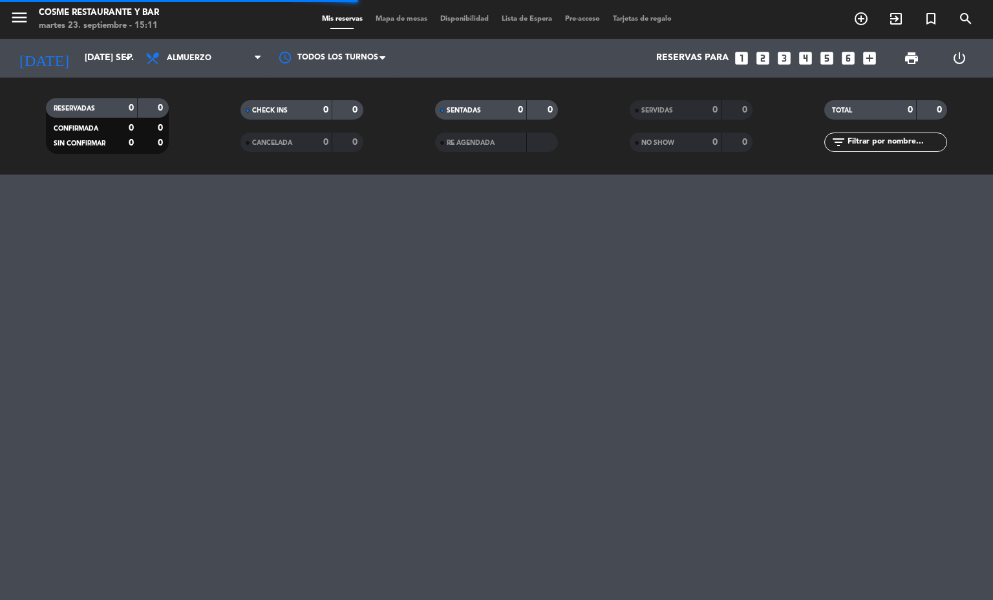
type input "mié. [DATE]"
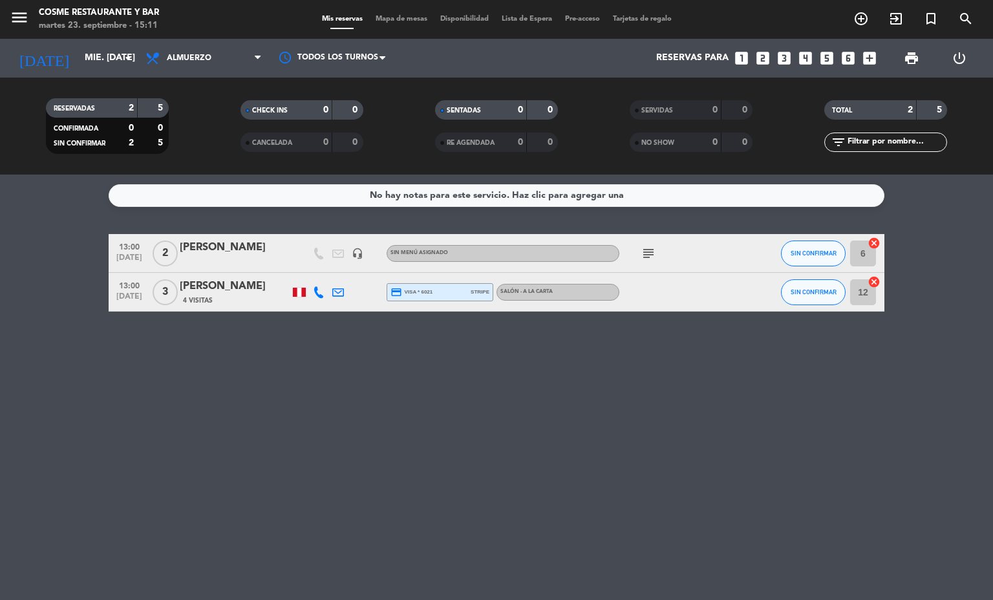
click at [400, 19] on span "Mapa de mesas" at bounding box center [401, 19] width 65 height 7
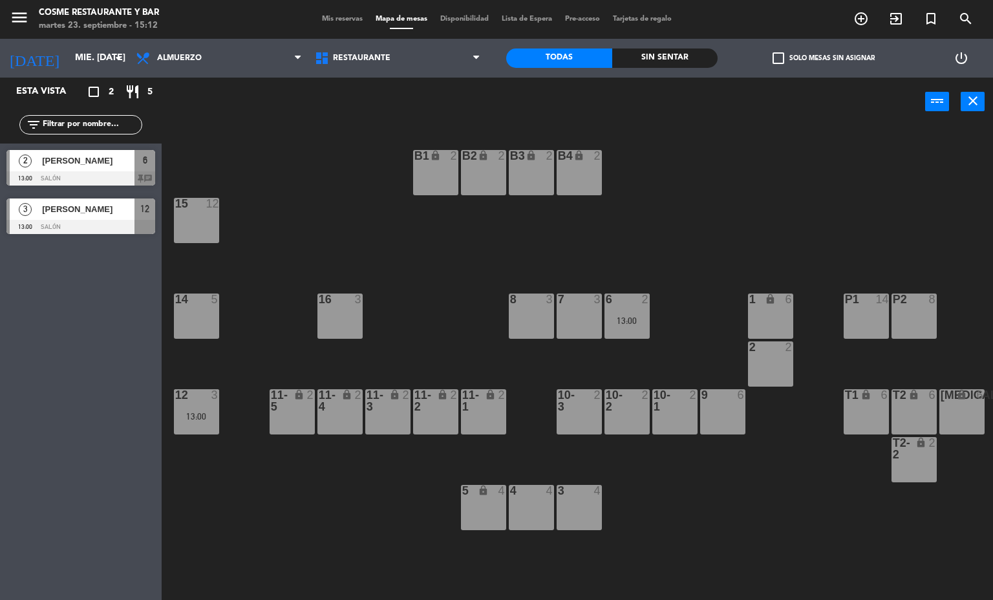
click at [579, 321] on div "7 3" at bounding box center [579, 316] width 45 height 45
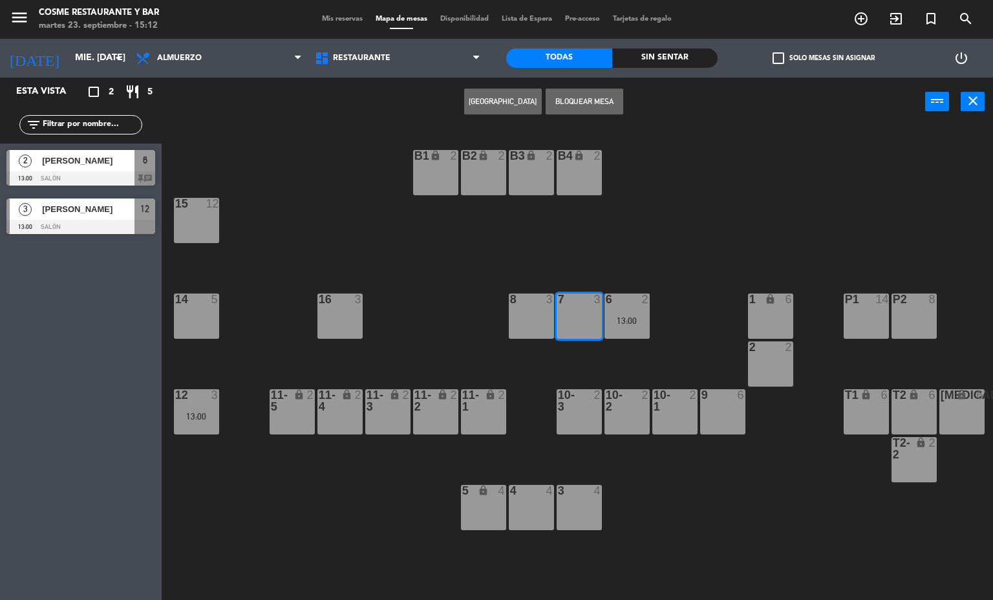
click at [490, 101] on button "[GEOGRAPHIC_DATA]" at bounding box center [503, 102] width 78 height 26
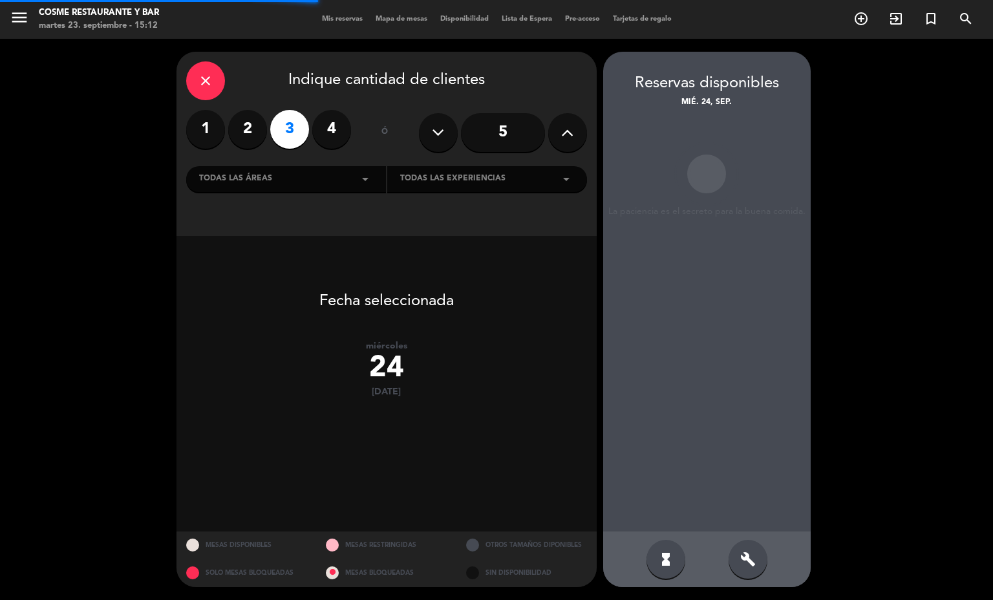
click at [250, 133] on label "2" at bounding box center [247, 129] width 39 height 39
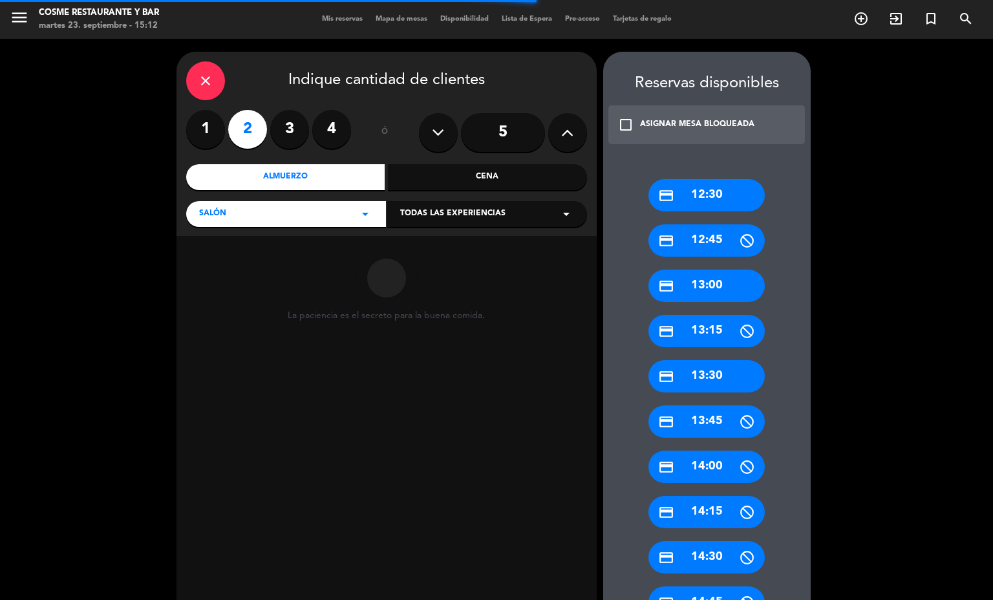
click at [708, 292] on div "credit_card 13:00" at bounding box center [707, 286] width 116 height 32
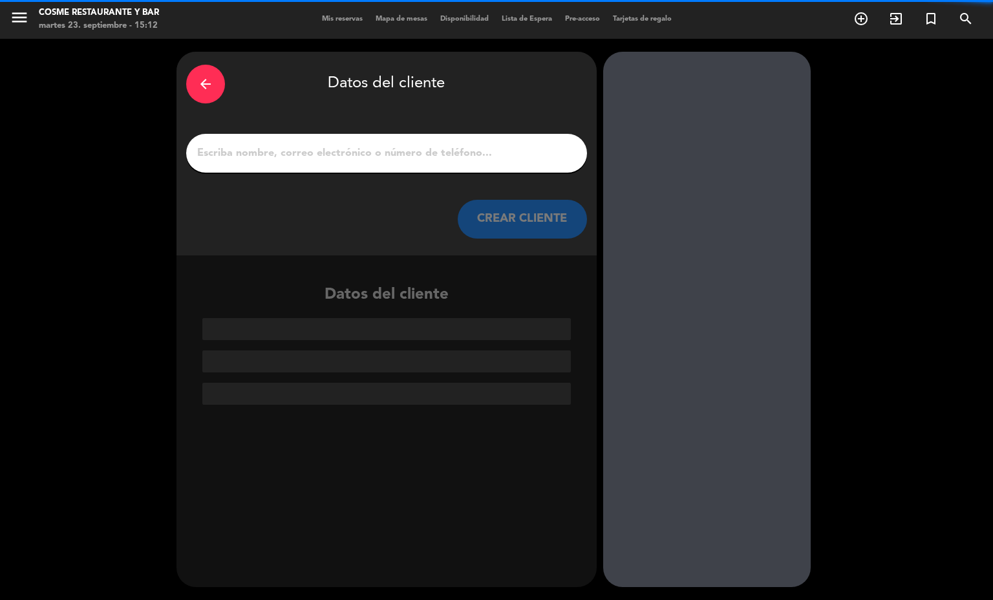
click at [426, 148] on input "1" at bounding box center [387, 153] width 382 height 18
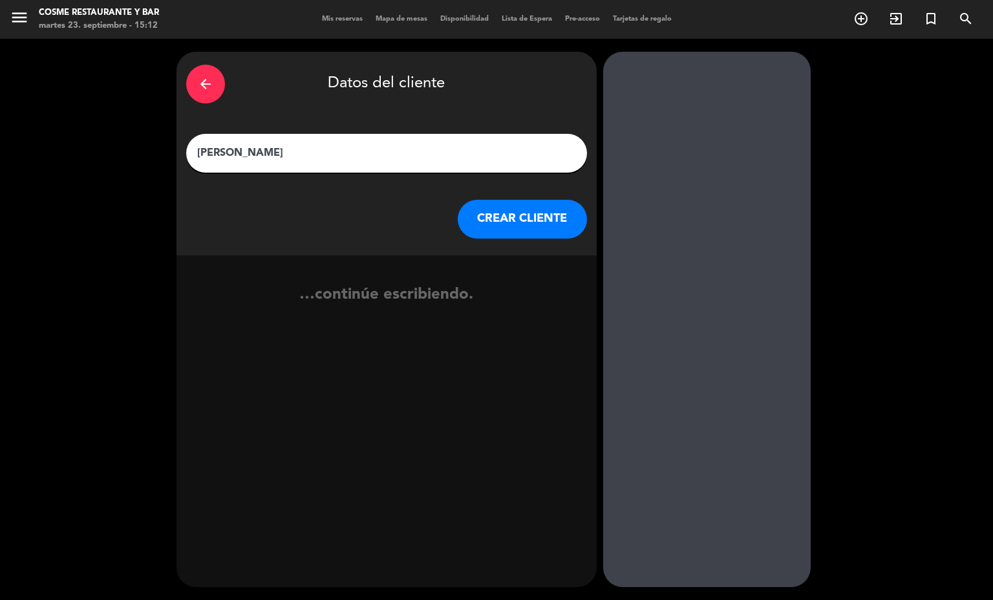
type input "[PERSON_NAME]"
click at [554, 221] on button "CREAR CLIENTE" at bounding box center [522, 219] width 129 height 39
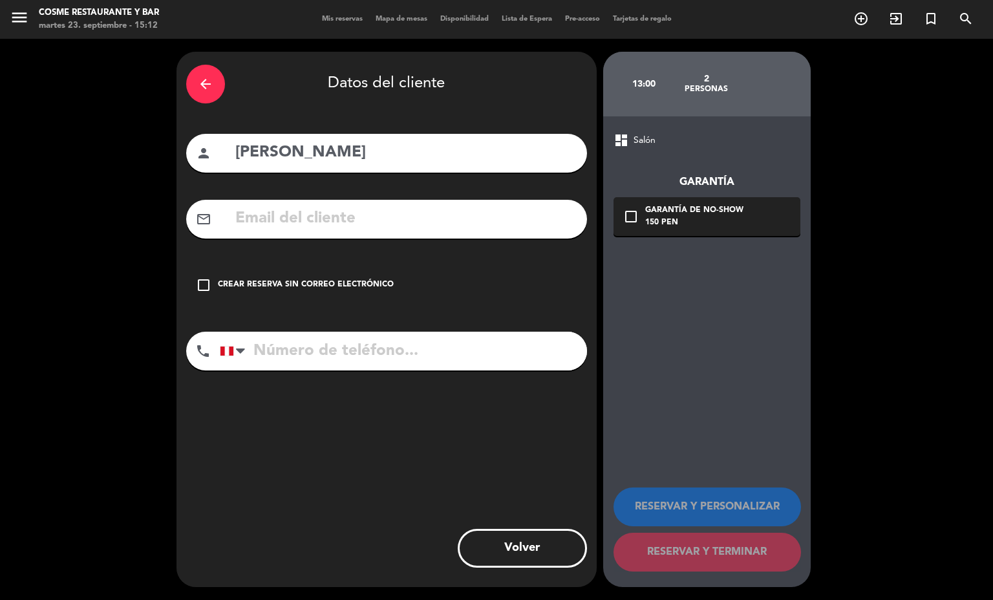
click at [349, 285] on div "Crear reserva sin correo electrónico" at bounding box center [306, 285] width 176 height 13
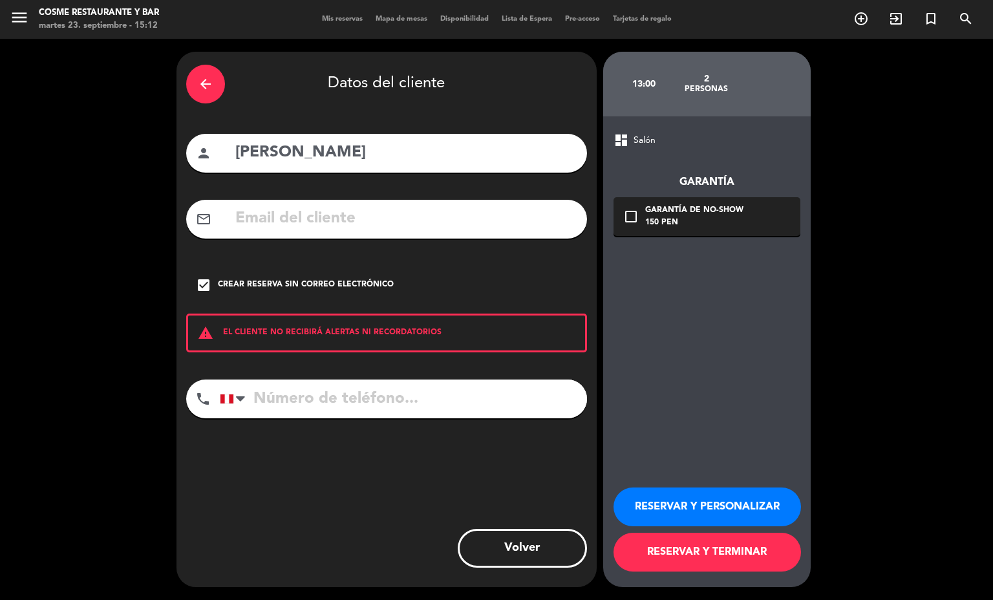
click at [367, 400] on input "tel" at bounding box center [403, 399] width 367 height 39
type input "[PHONE_NUMBER]"
click at [689, 553] on button "RESERVAR Y TERMINAR" at bounding box center [708, 552] width 188 height 39
